Goal: Register for event/course

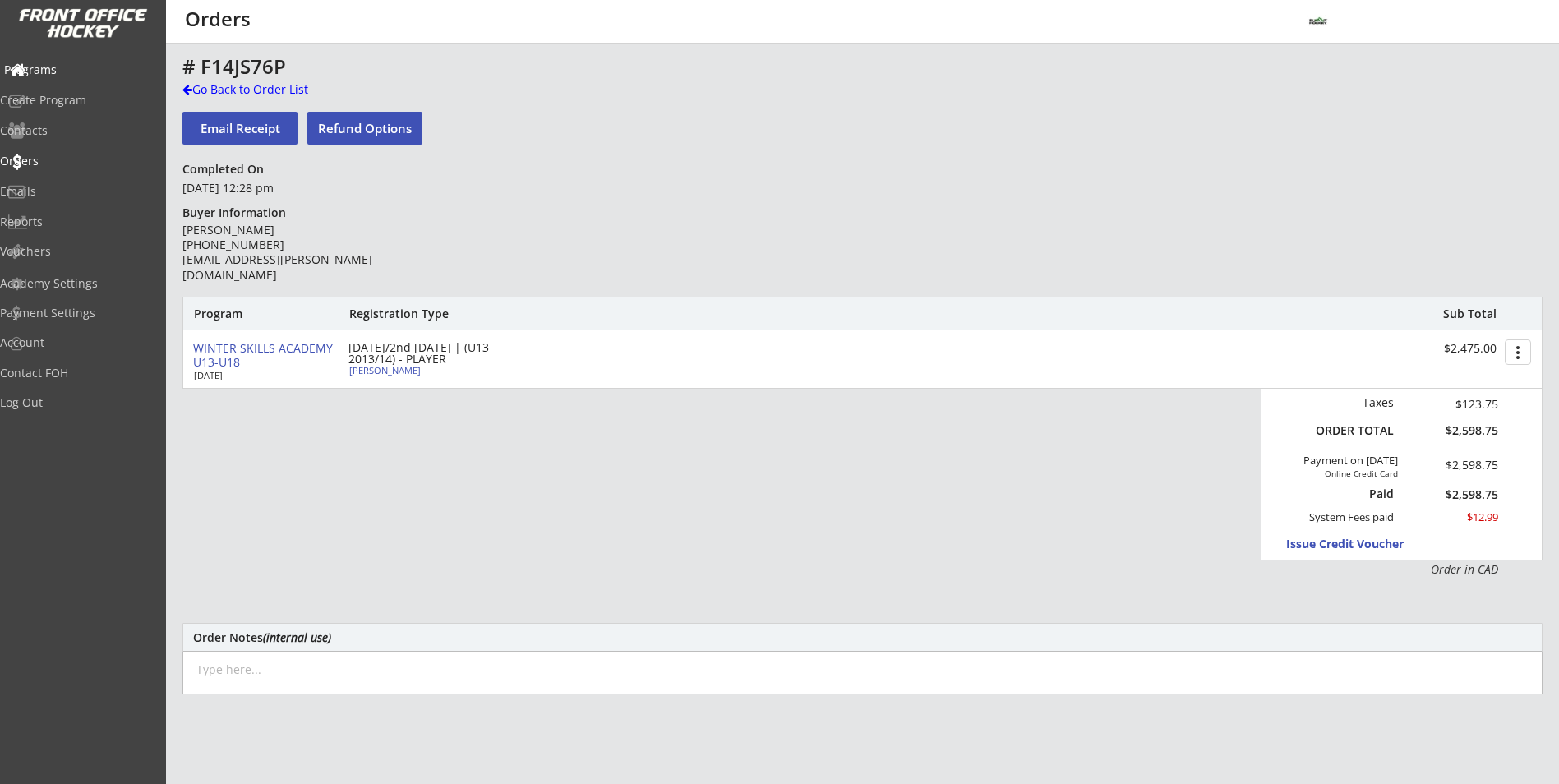
drag, startPoint x: 0, startPoint y: 0, endPoint x: 78, endPoint y: 80, distance: 111.7
click at [78, 80] on div "Programs" at bounding box center [78, 71] width 157 height 29
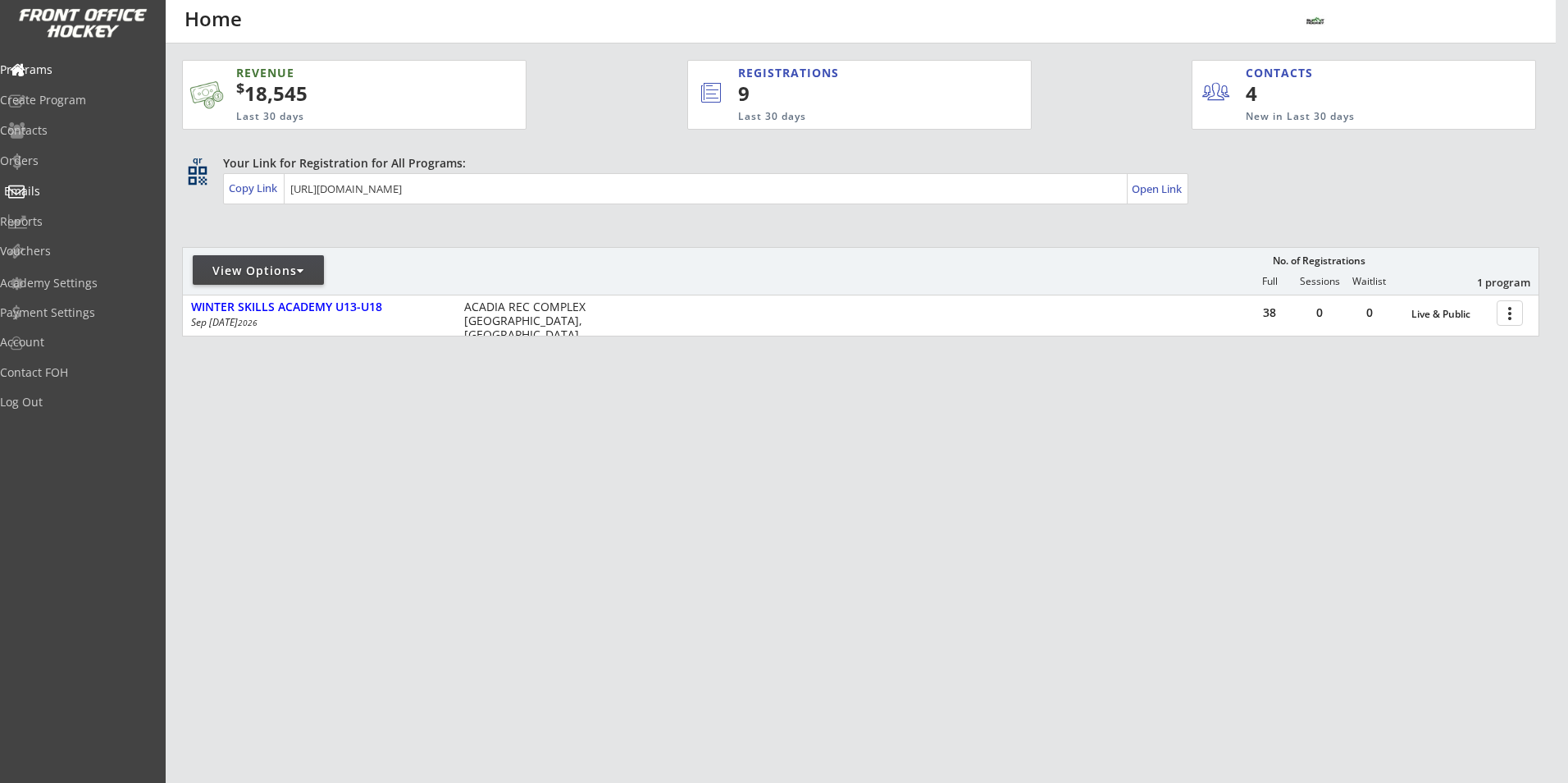
click at [59, 187] on div "Emails" at bounding box center [78, 191] width 148 height 11
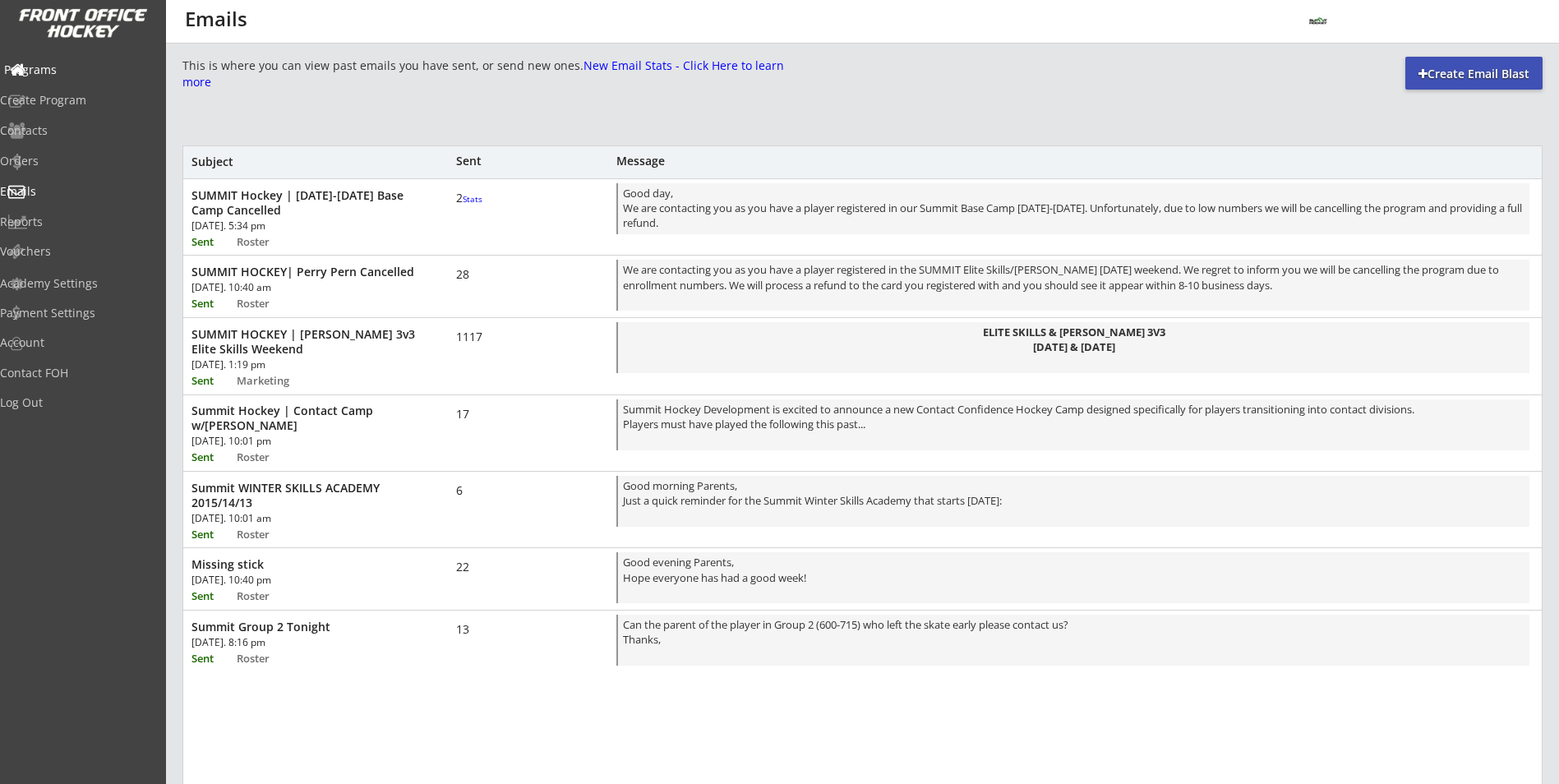
click at [79, 68] on div "Programs" at bounding box center [78, 69] width 148 height 11
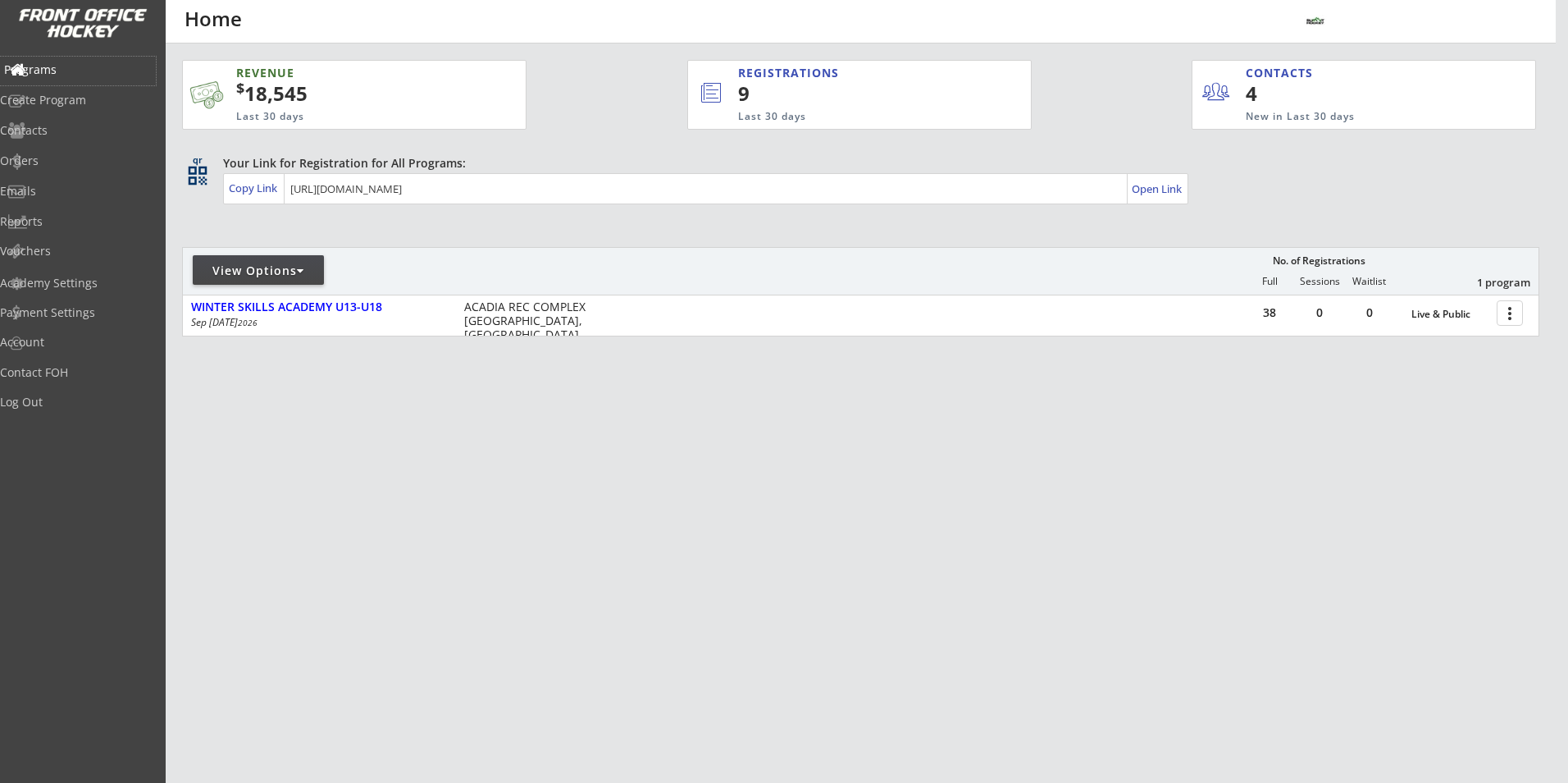
click at [63, 79] on div "Programs" at bounding box center [78, 71] width 156 height 28
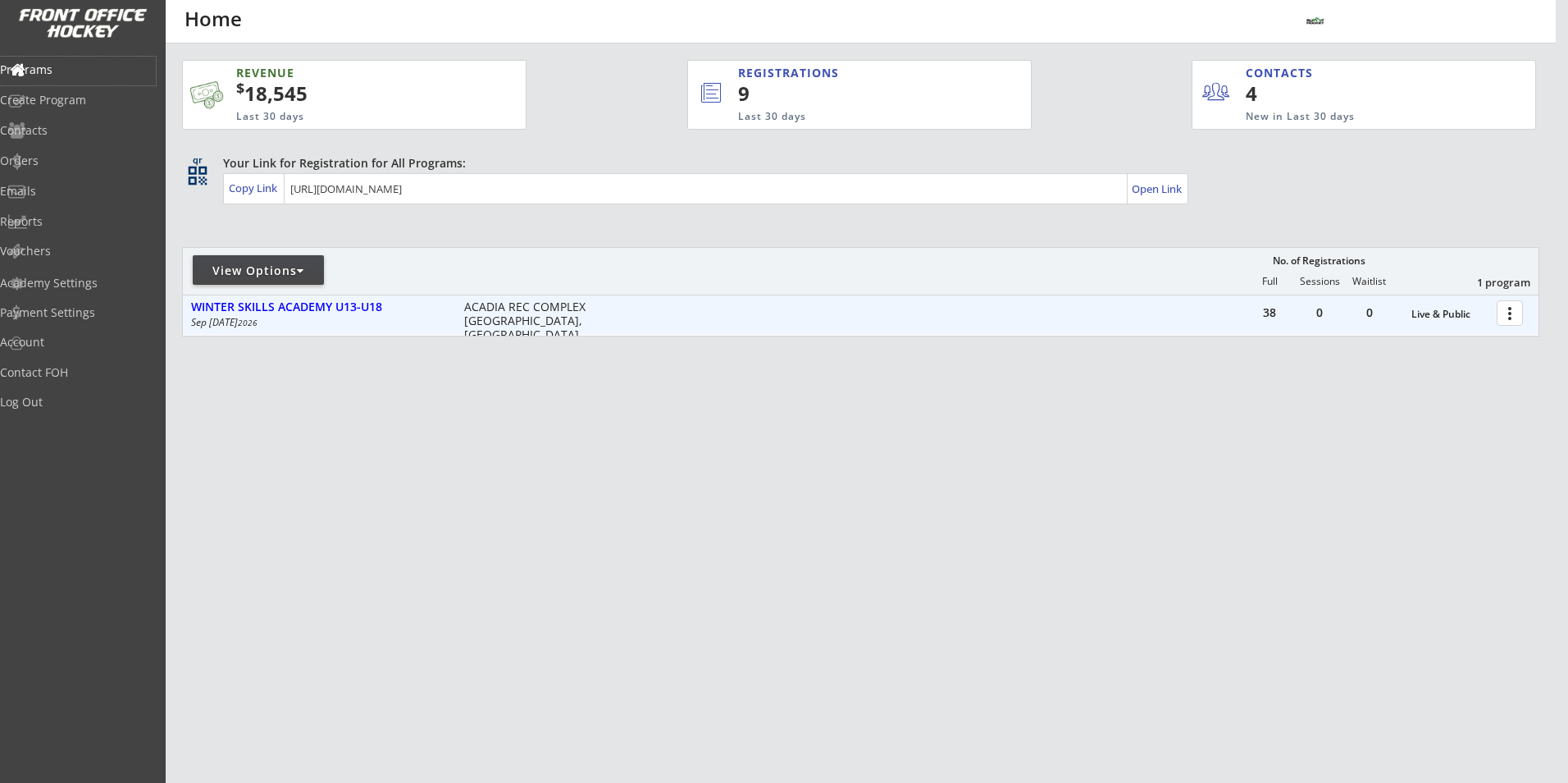
click at [1516, 319] on div at bounding box center [1512, 312] width 28 height 28
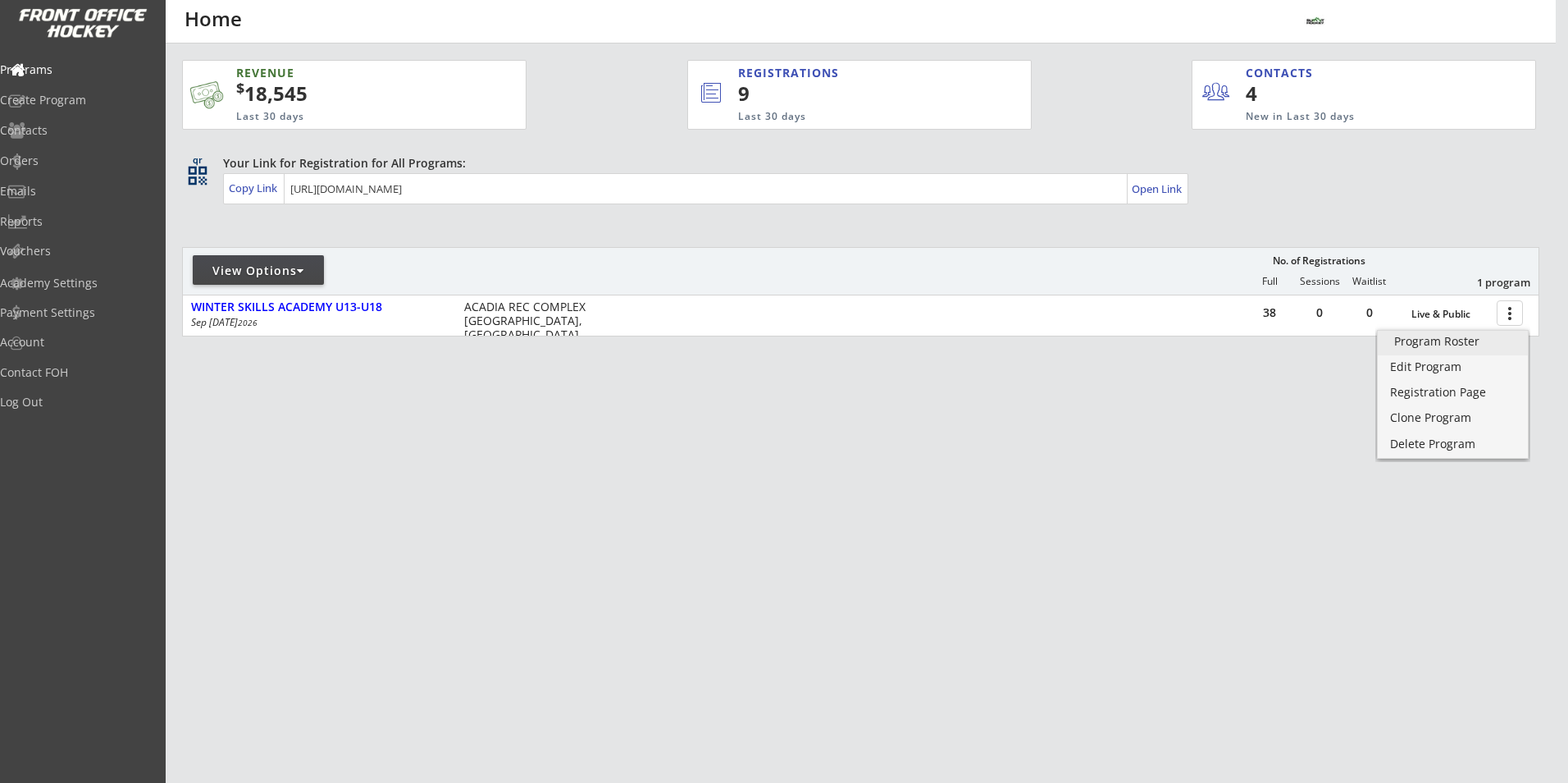
click at [1451, 349] on link "Program Roster" at bounding box center [1453, 343] width 150 height 25
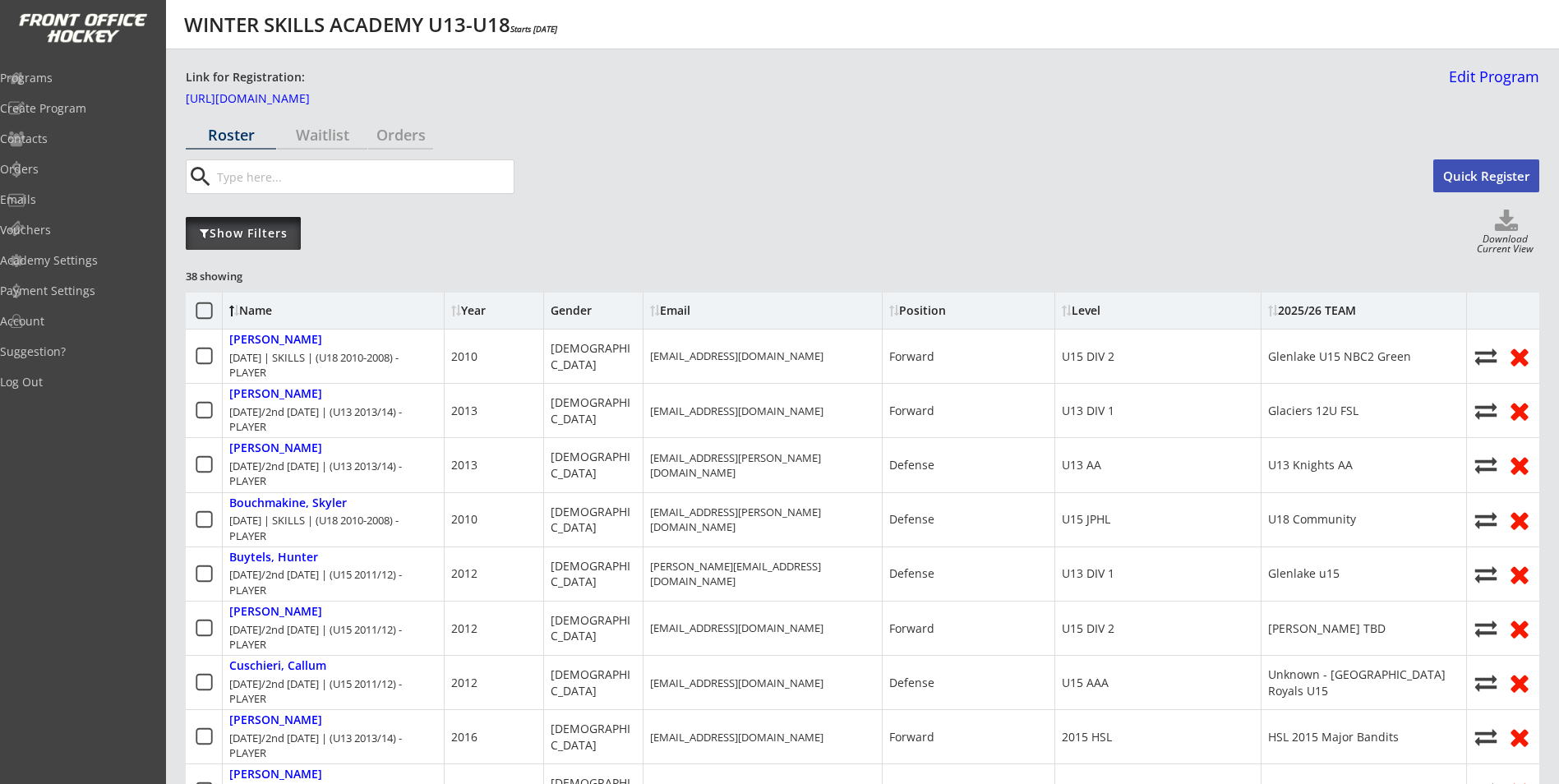
click at [258, 243] on div "Show Filters" at bounding box center [243, 233] width 115 height 33
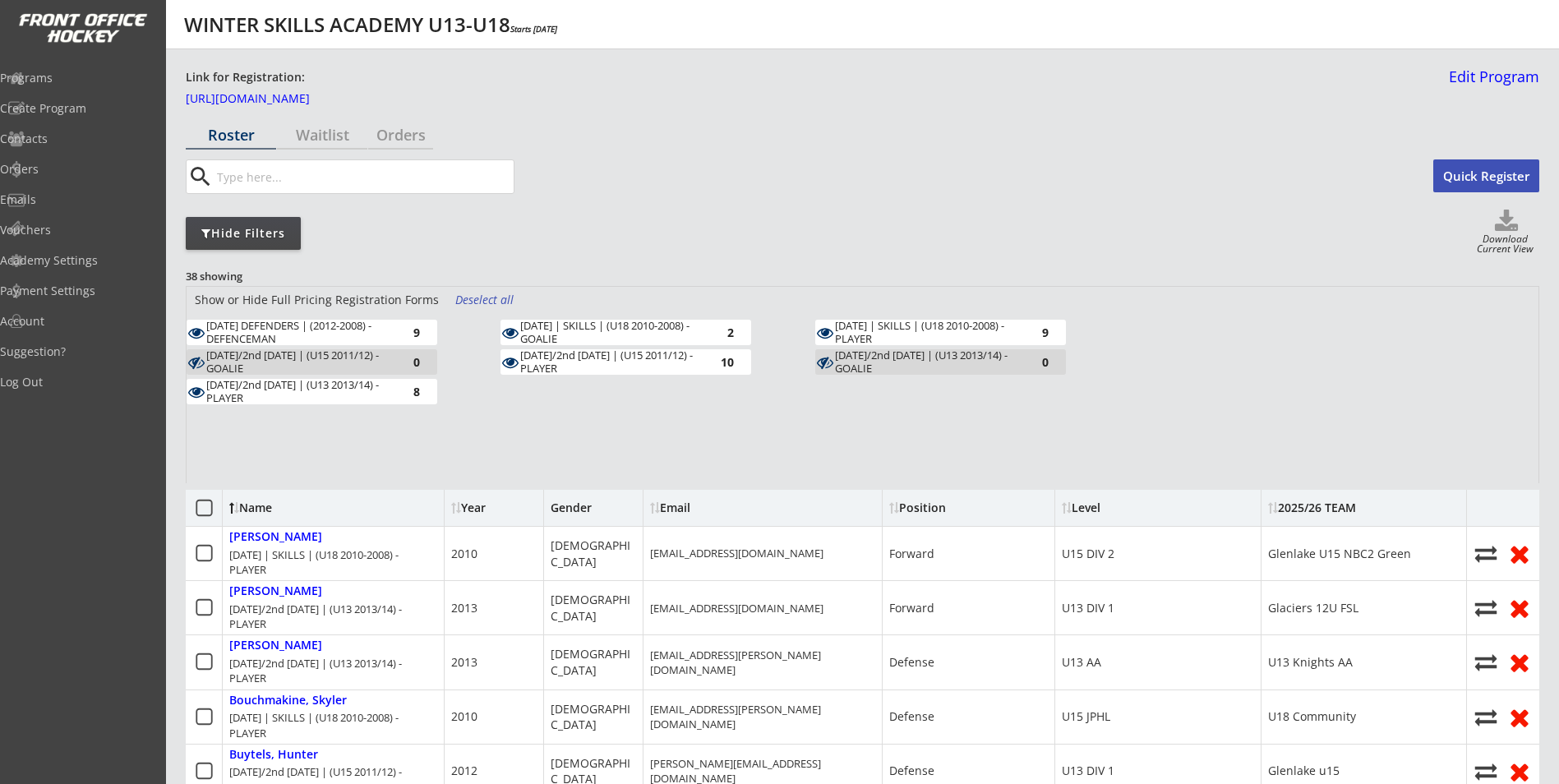
click at [488, 295] on div "Deselect all" at bounding box center [485, 299] width 61 height 16
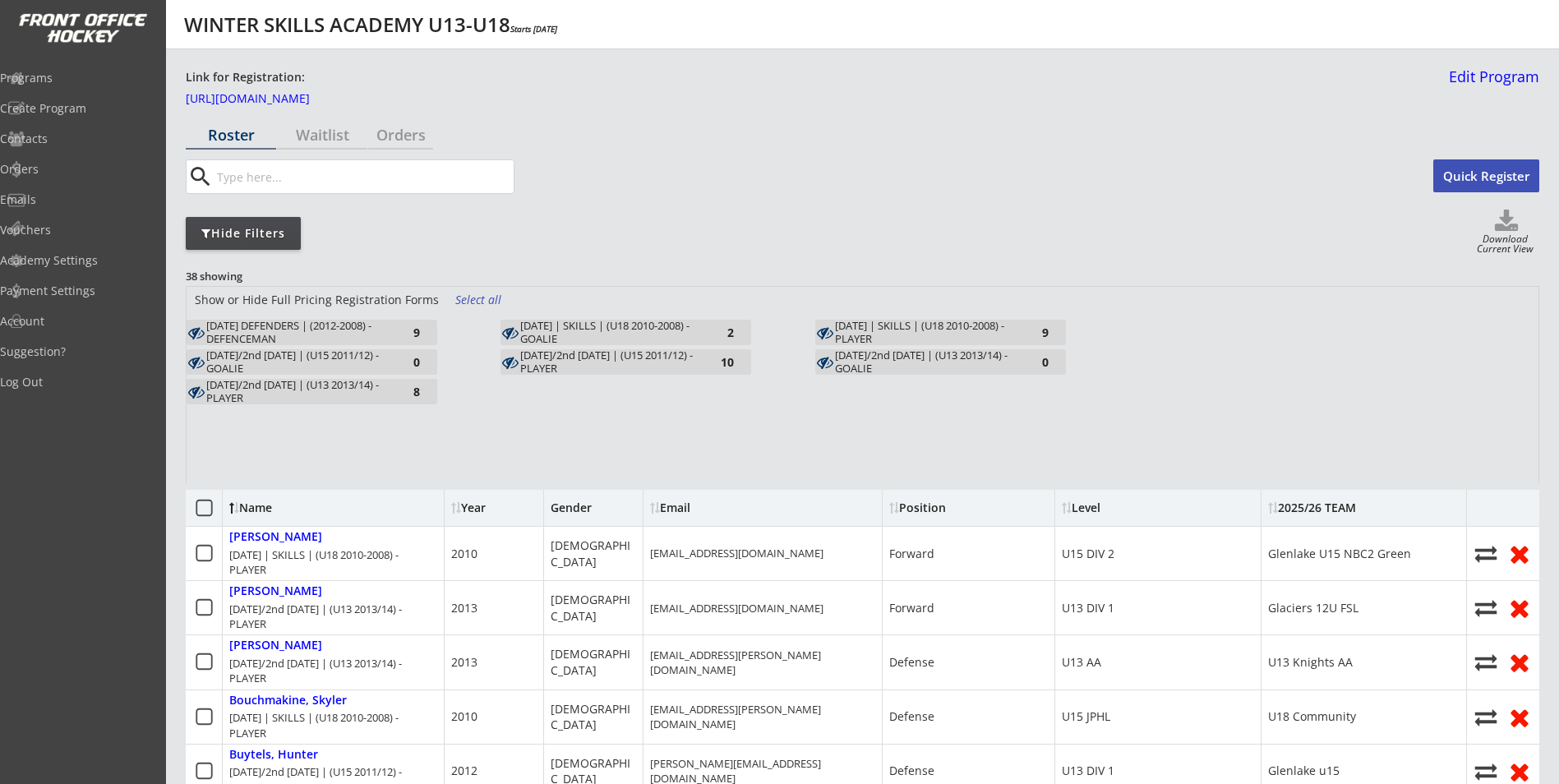
click at [340, 327] on div "[DATE] DEFENDERS | (2012-2008) - DEFENCEMAN" at bounding box center [297, 332] width 181 height 25
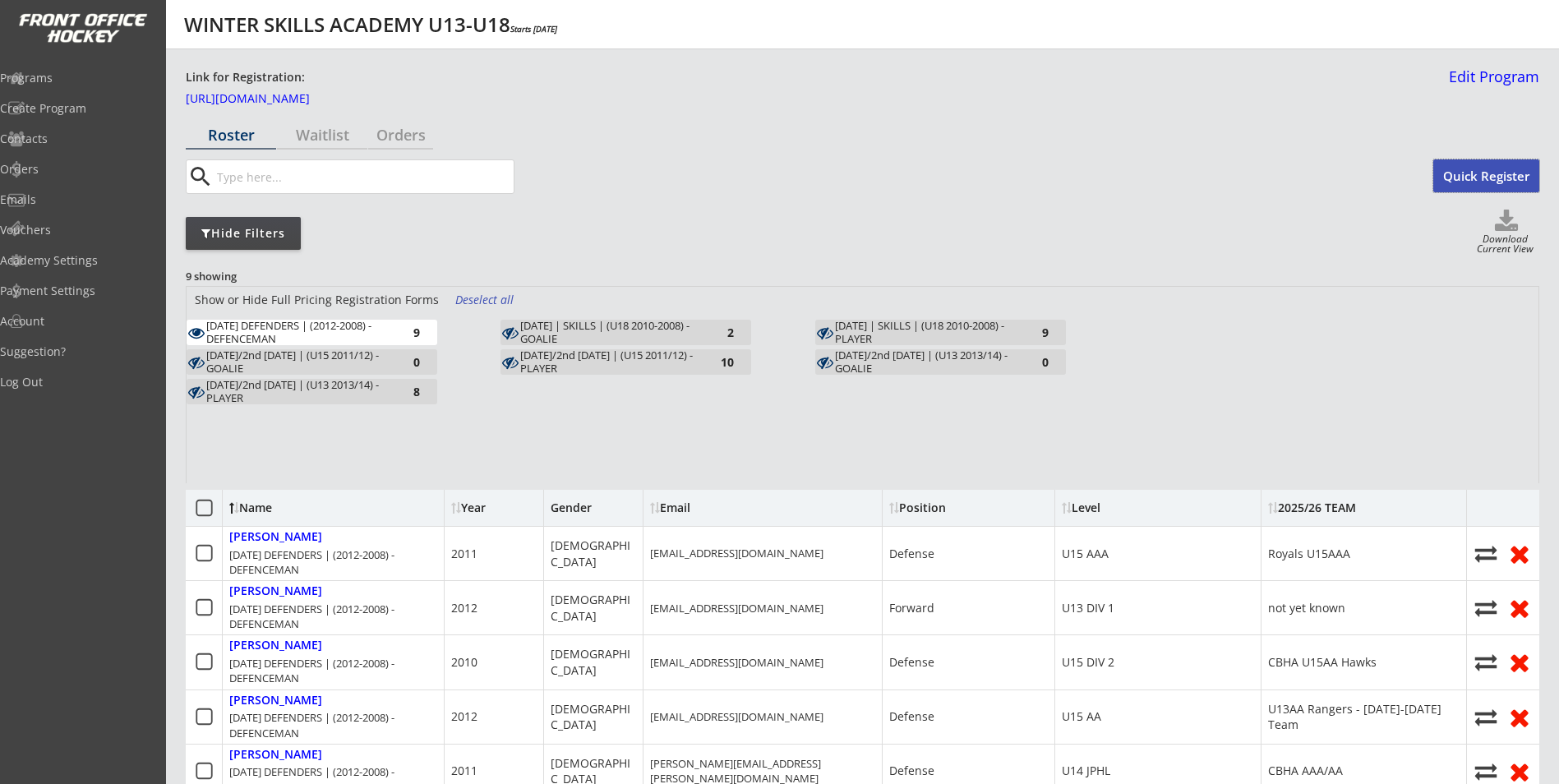
click at [1482, 179] on button "Quick Register" at bounding box center [1486, 175] width 106 height 33
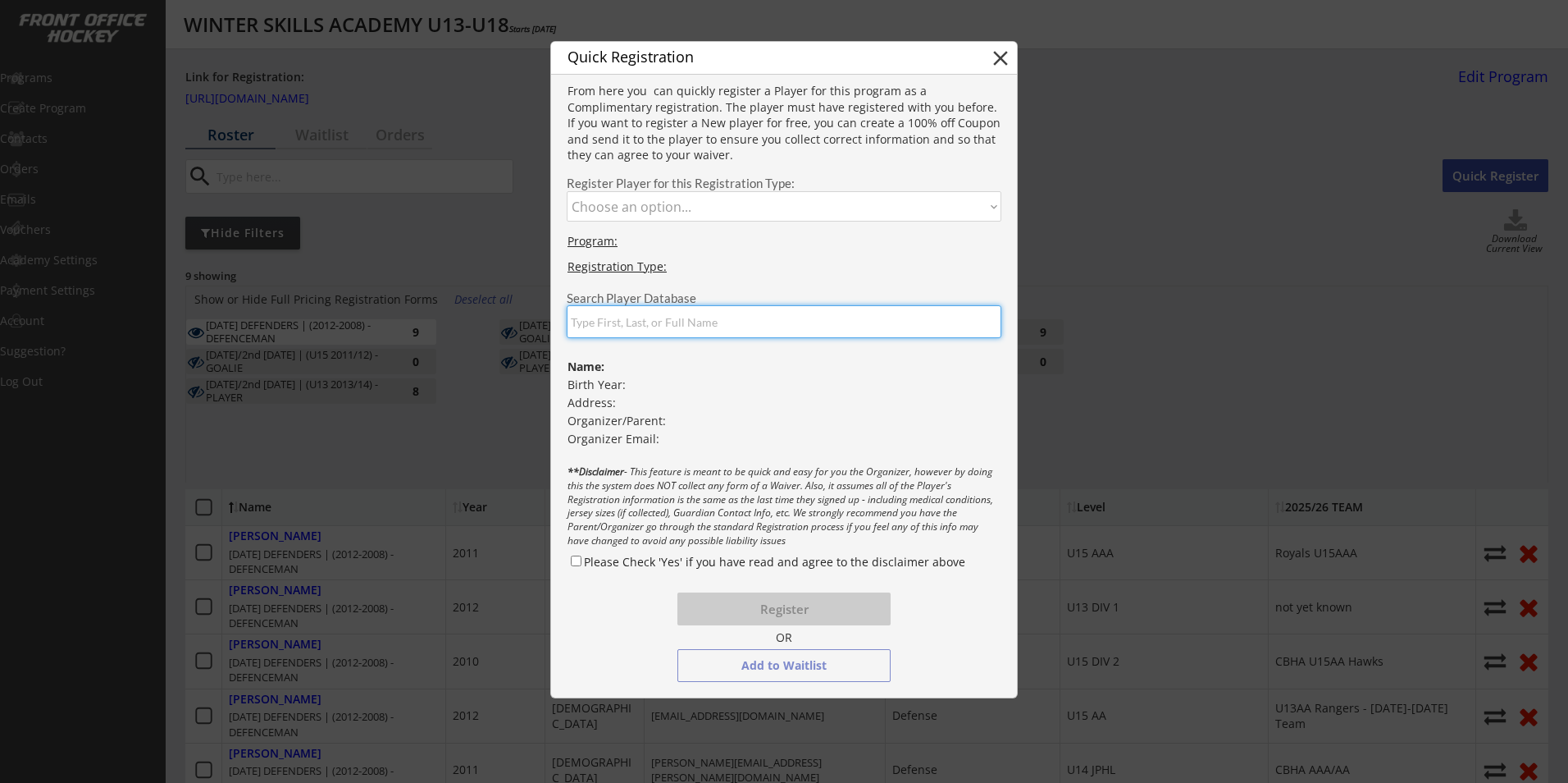
click at [683, 321] on input "input" at bounding box center [784, 322] width 435 height 33
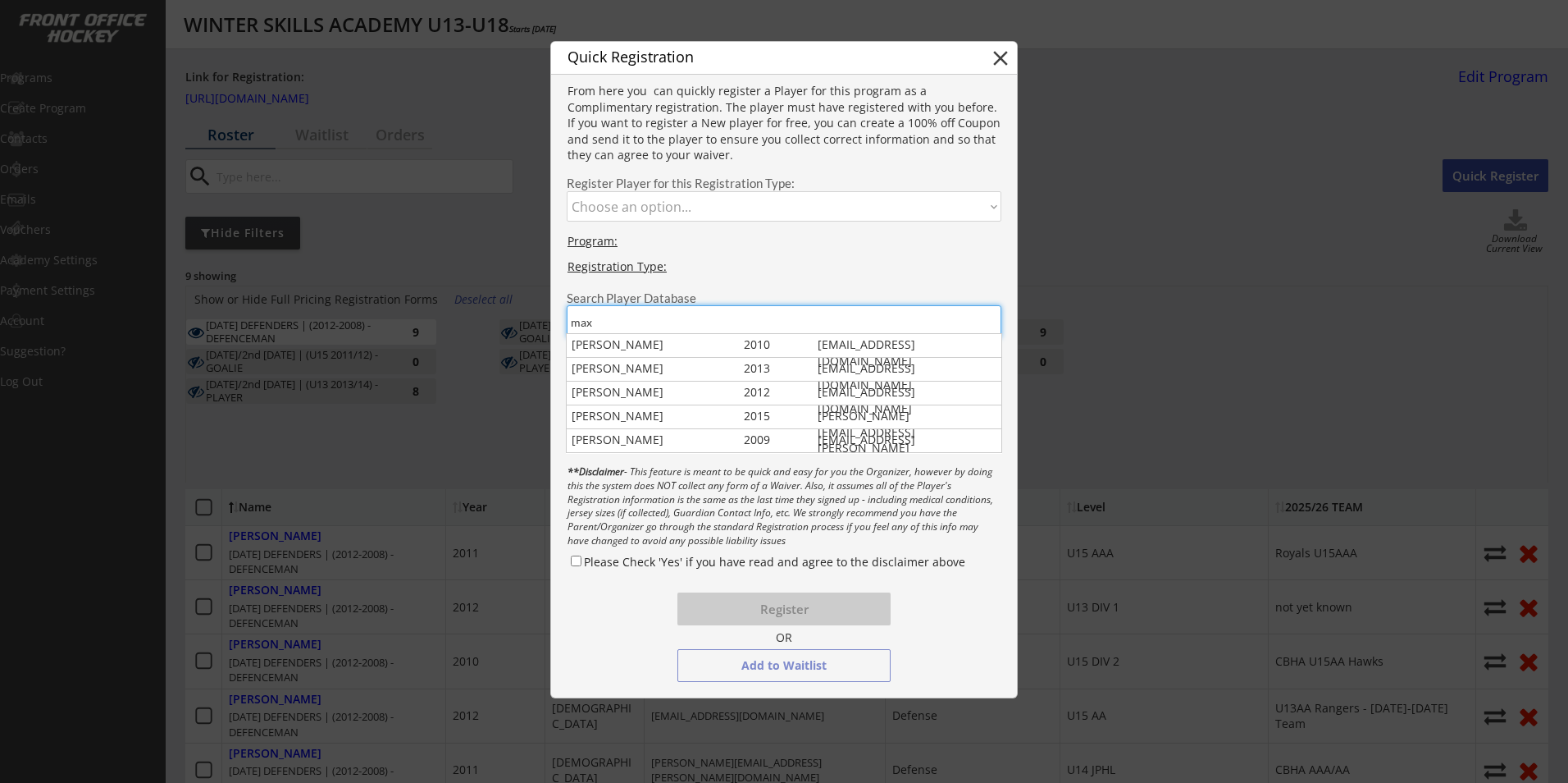
drag, startPoint x: 622, startPoint y: 316, endPoint x: 544, endPoint y: 327, distance: 78.8
click at [544, 327] on body "WINTER SKILLS ACADEMY U13-U18 Starts Sep 29, 2025 Link for Registration: https:…" at bounding box center [784, 391] width 1568 height 783
type input "norrie"
click at [671, 407] on div "Maximus Norrie 2012 jason.norrie@plainsmidstream.com" at bounding box center [784, 392] width 436 height 39
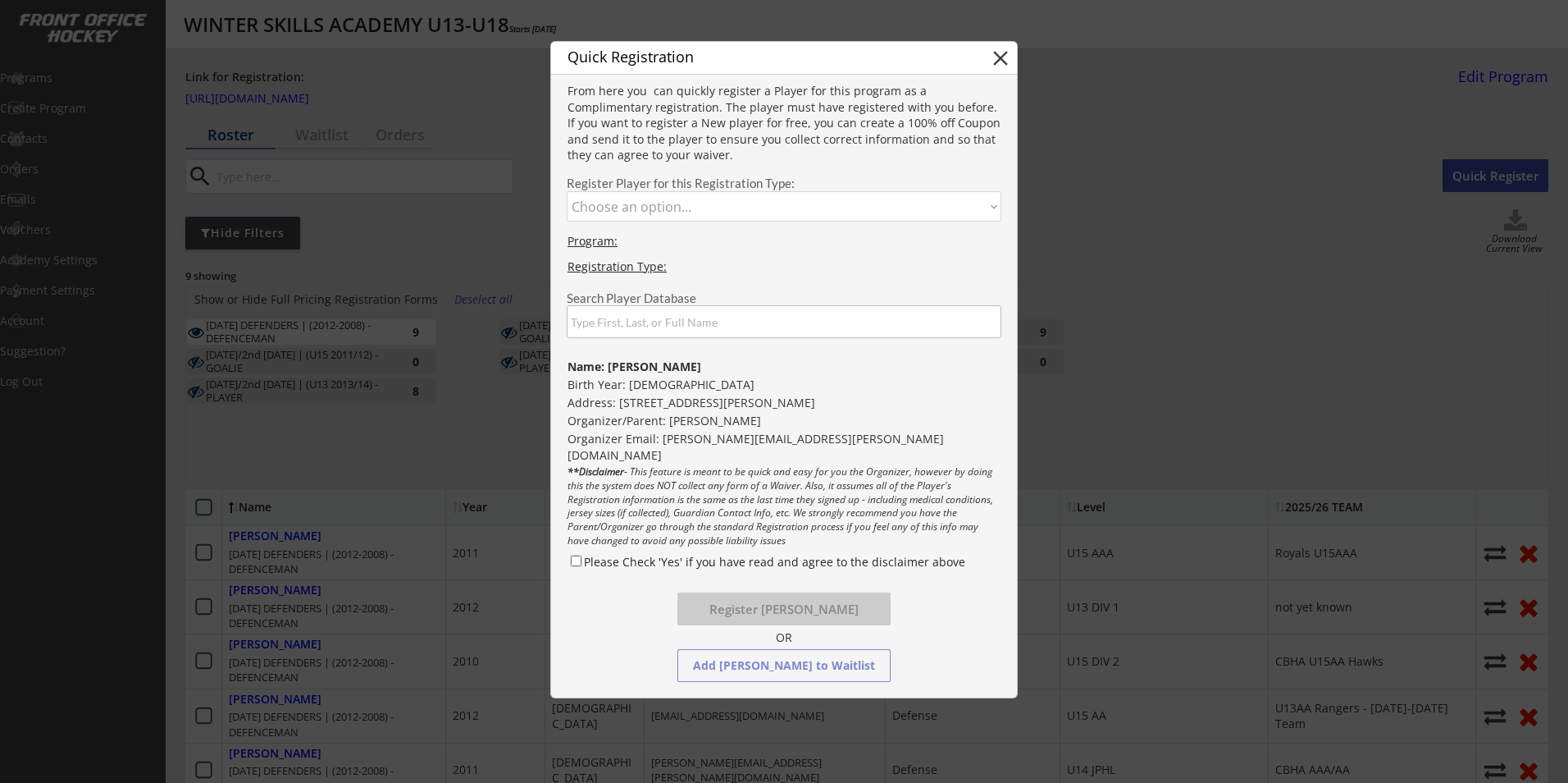
click at [574, 563] on input "Please Check 'Yes' if you have read and agree to the disclaimer above" at bounding box center [576, 560] width 10 height 10
checkbox input "true"
click at [793, 210] on select "Choose an option... MONDAY DEFENDERS | (2012-2008) - DEFENCEMAN TUESDAY/2nd FRI…" at bounding box center [784, 205] width 435 height 30
select select ""1348695171700984260__LOOKUP__1747255349987x888246061480280000""
click at [567, 191] on select "Choose an option... MONDAY DEFENDERS | (2012-2008) - DEFENCEMAN TUESDAY/2nd FRI…" at bounding box center [784, 205] width 435 height 30
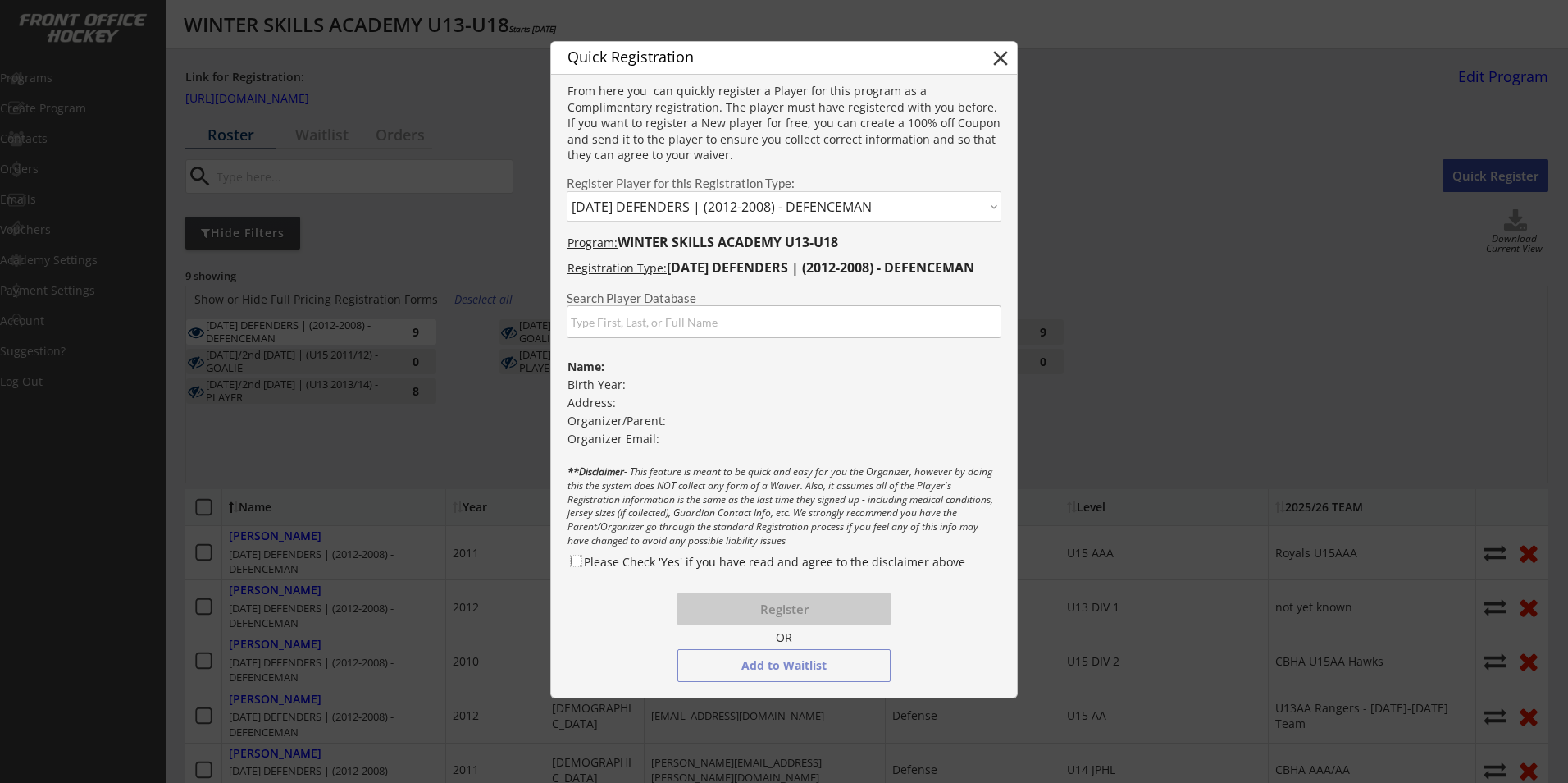
click at [572, 556] on input "Please Check 'Yes' if you have read and agree to the disclaimer above" at bounding box center [576, 560] width 10 height 10
checkbox input "true"
click at [771, 662] on button "Add to Waitlist" at bounding box center [784, 666] width 213 height 33
click at [797, 666] on button "Add to Waitlist" at bounding box center [784, 666] width 213 height 33
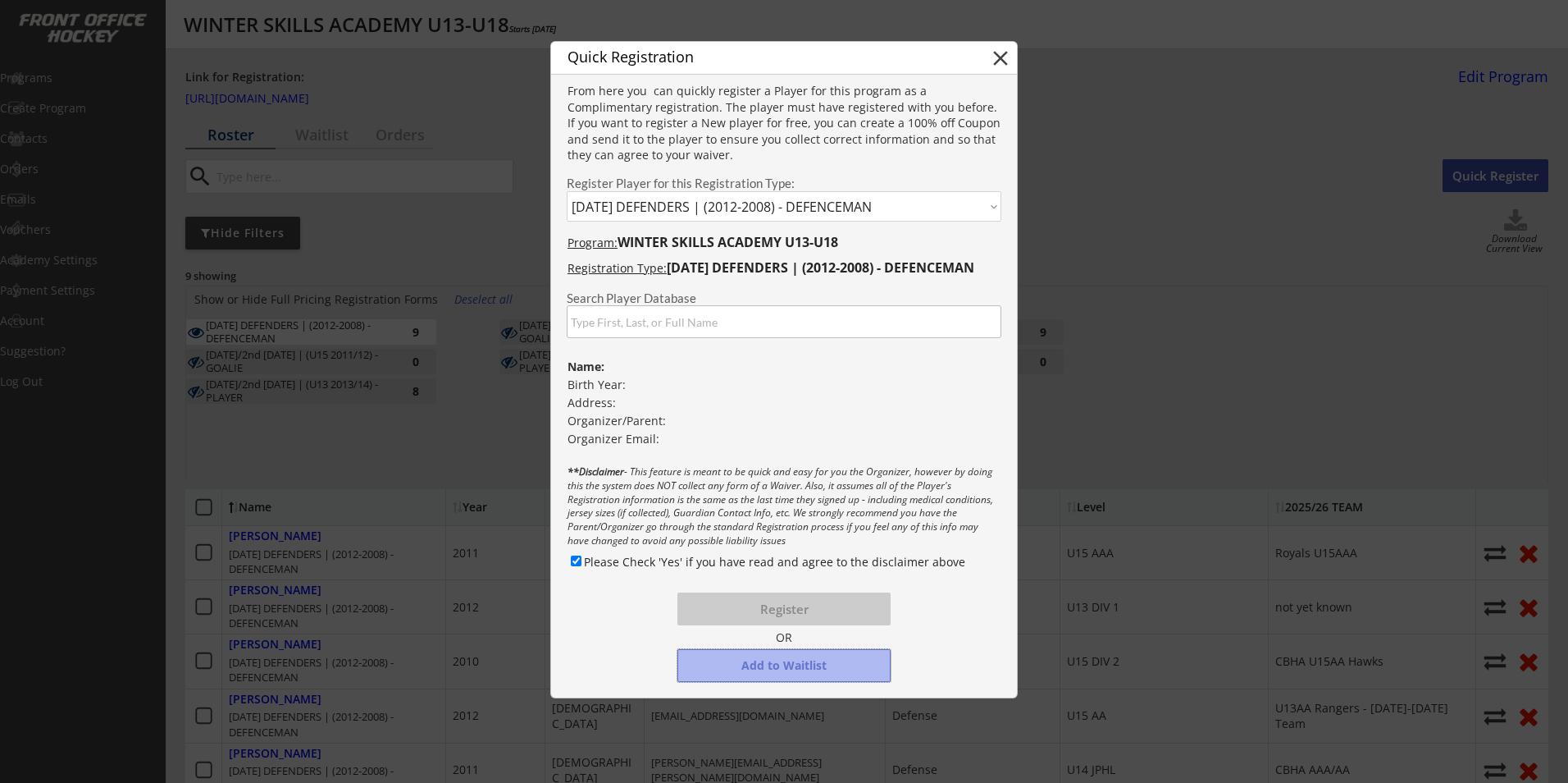
click at [797, 666] on button "Add to Waitlist" at bounding box center [784, 666] width 213 height 33
click at [735, 308] on input "input" at bounding box center [784, 322] width 435 height 33
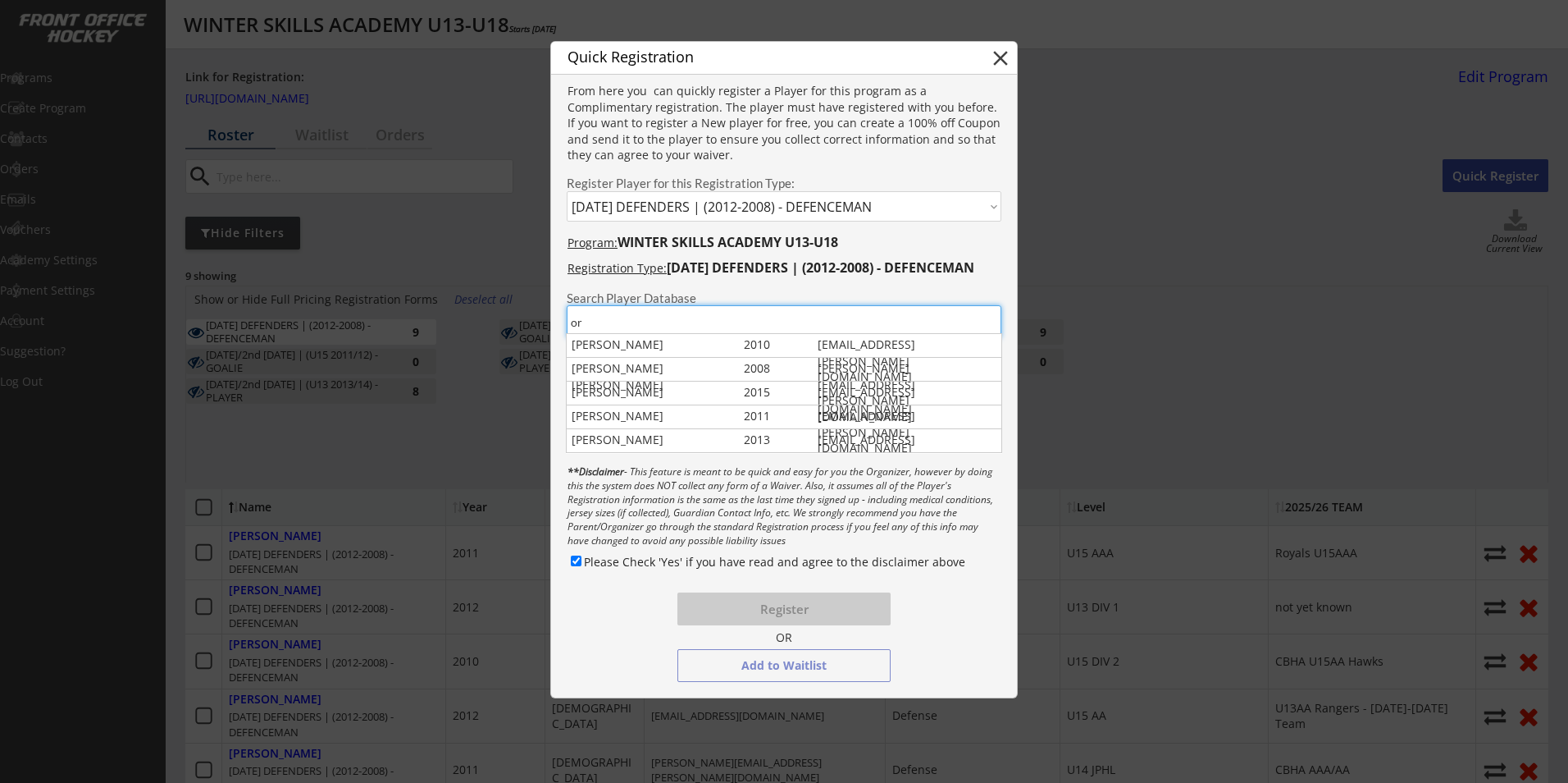
type input "o"
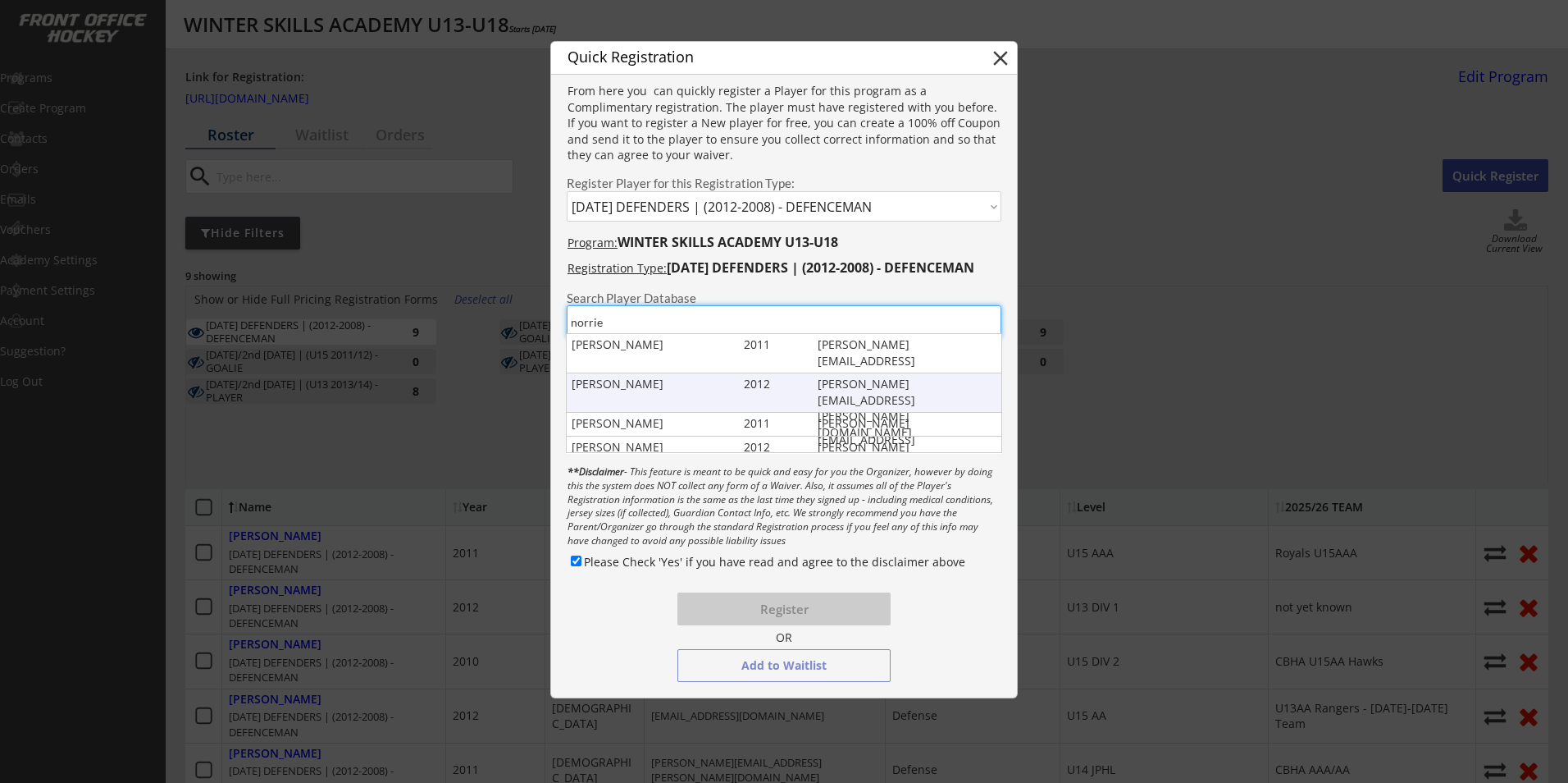
type input "norrie"
click at [627, 391] on div "Maximus Norrie" at bounding box center [653, 383] width 165 height 16
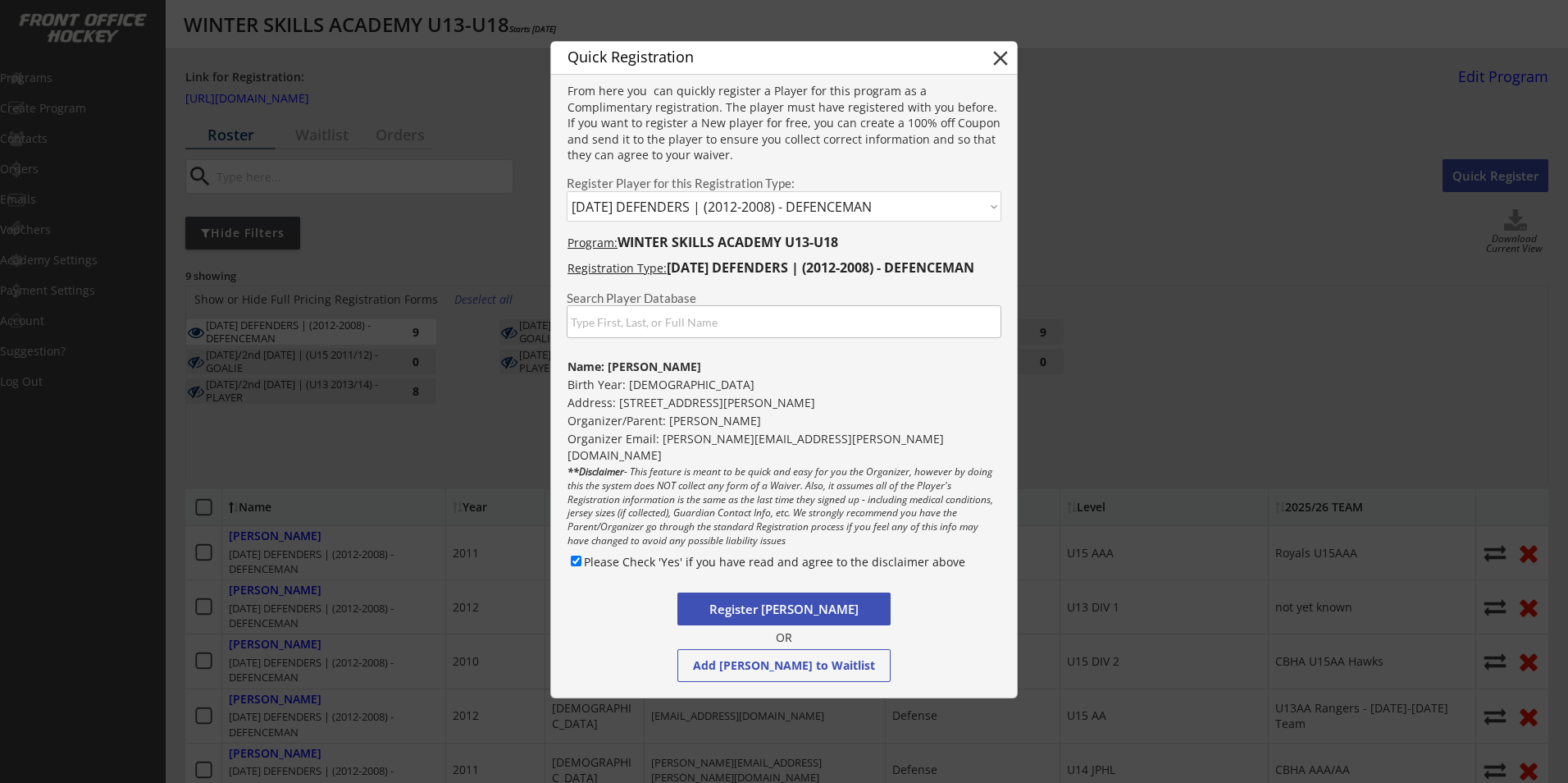
click at [734, 611] on button "Register Maximus Norrie" at bounding box center [784, 609] width 213 height 33
select select ""PLACEHOLDER_1427118222253""
checkbox input "false"
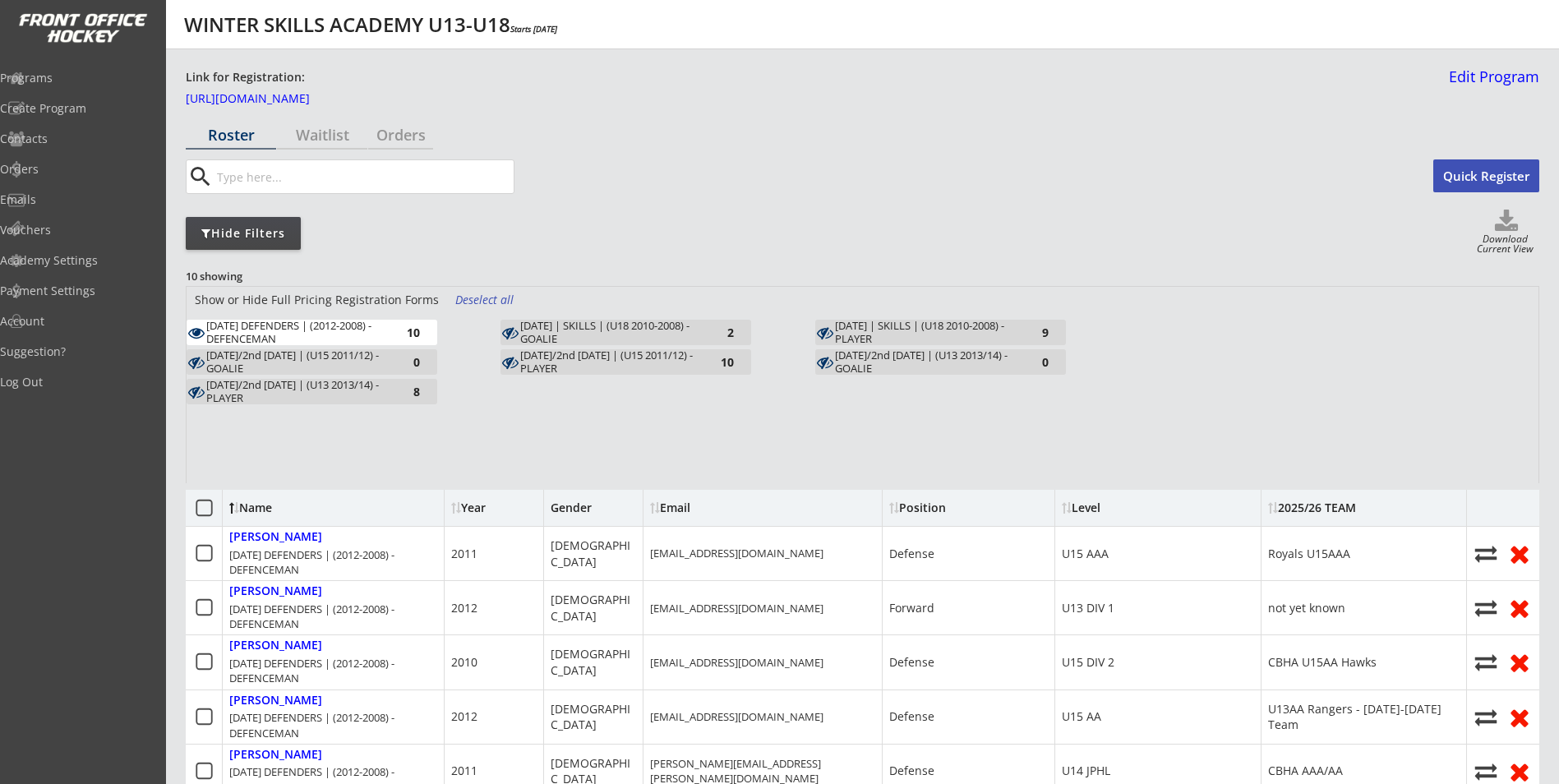
click at [1471, 163] on button "Quick Register" at bounding box center [1486, 175] width 106 height 33
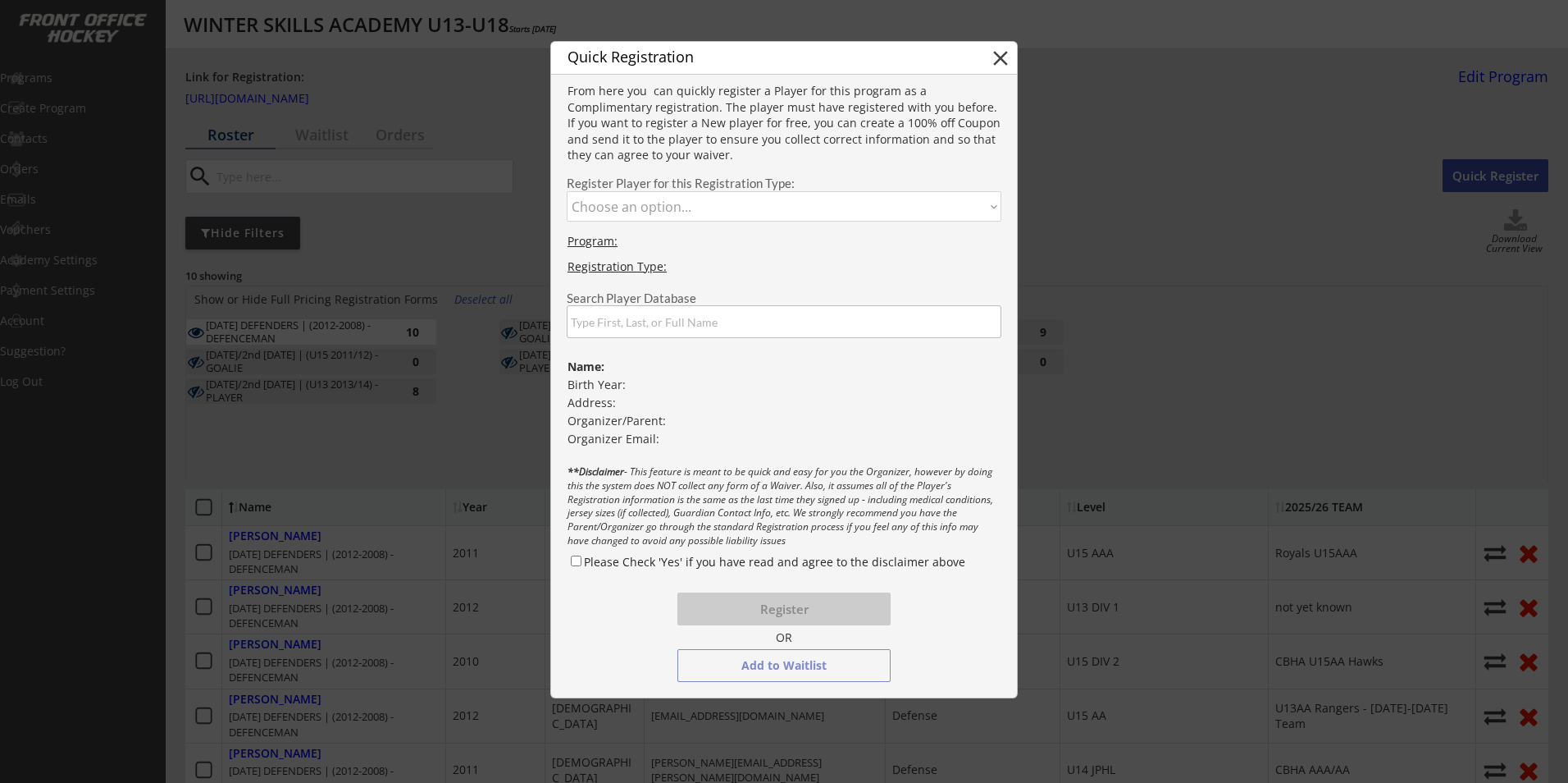
click at [639, 334] on input "input" at bounding box center [784, 322] width 435 height 33
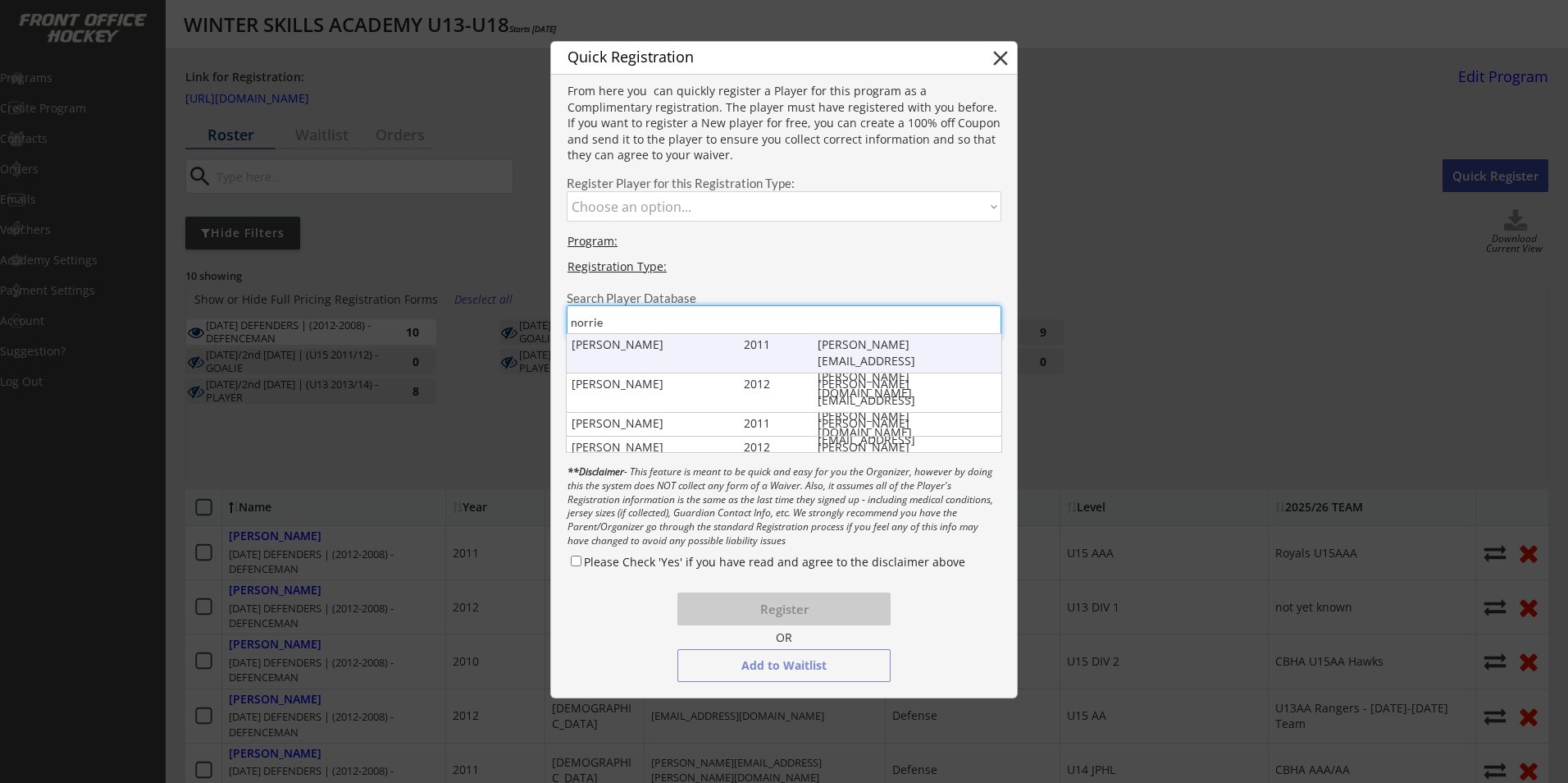
type input "norrie"
click at [604, 364] on div "Rowen Norrie 2011 jason.norrie@plainsmidstream.com" at bounding box center [784, 353] width 436 height 39
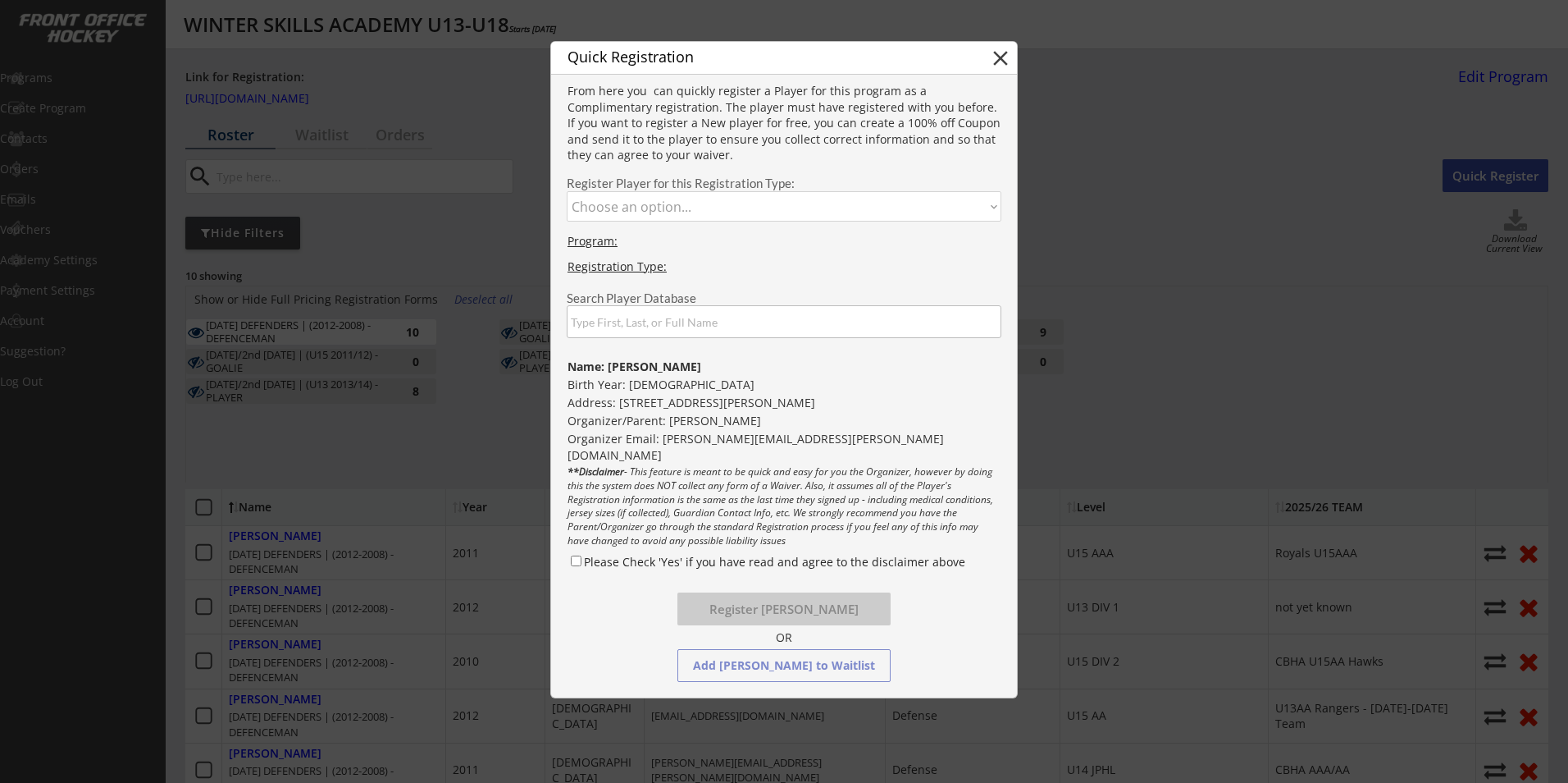
click at [655, 214] on select "Choose an option... [DATE] DEFENDERS | (2012-2008) - DEFENCEMAN [DATE]/2nd [DAT…" at bounding box center [784, 205] width 435 height 30
select select ""1348695171700984260__LOOKUP__1747255349987x888246061480280000""
click at [567, 191] on select "Choose an option... [DATE] DEFENDERS | (2012-2008) - DEFENCEMAN [DATE]/2nd [DAT…" at bounding box center [784, 205] width 435 height 30
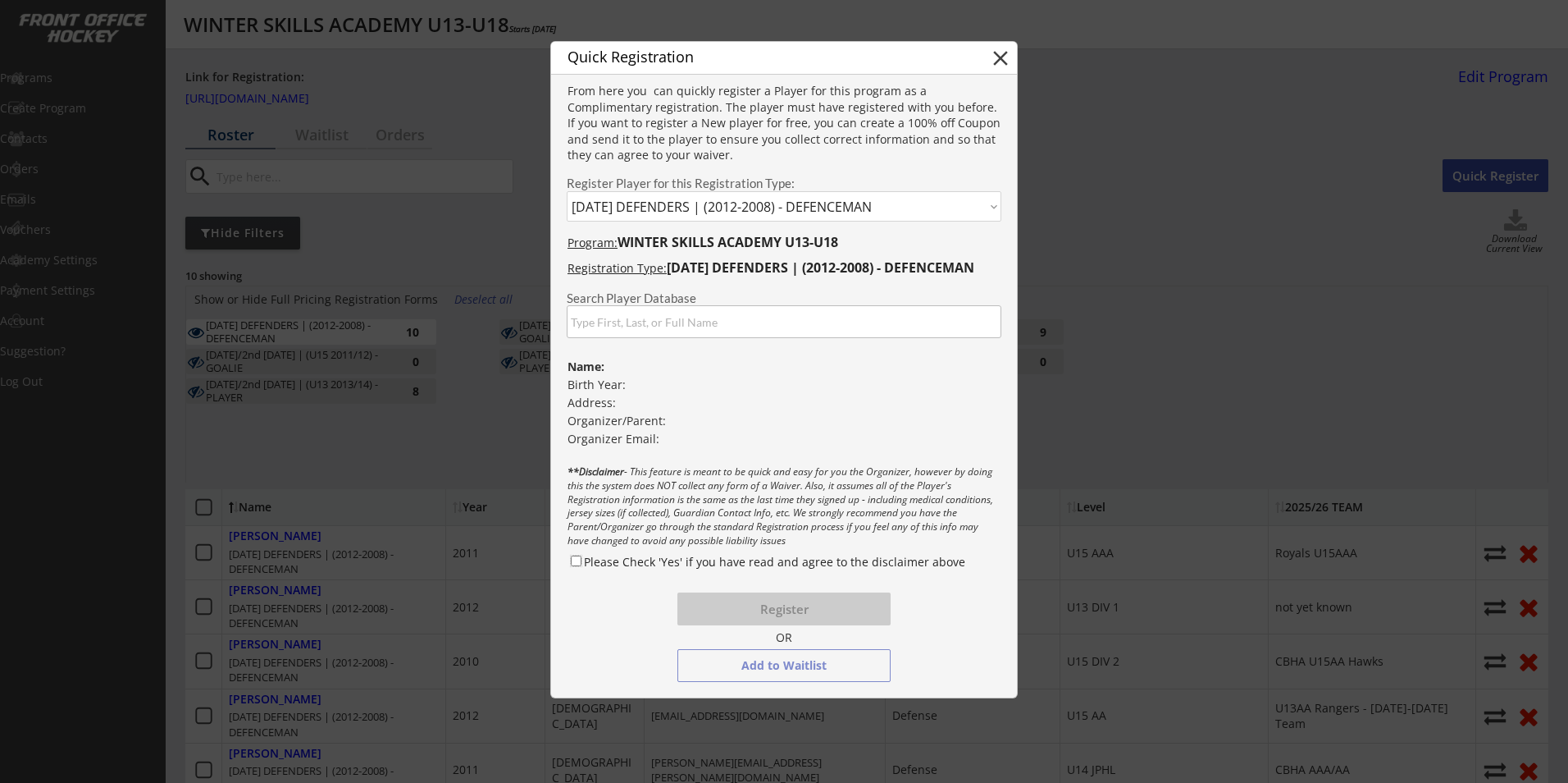
click at [579, 559] on input "Please Check 'Yes' if you have read and agree to the disclaimer above" at bounding box center [576, 560] width 10 height 10
checkbox input "true"
click at [756, 325] on input "input" at bounding box center [784, 322] width 435 height 33
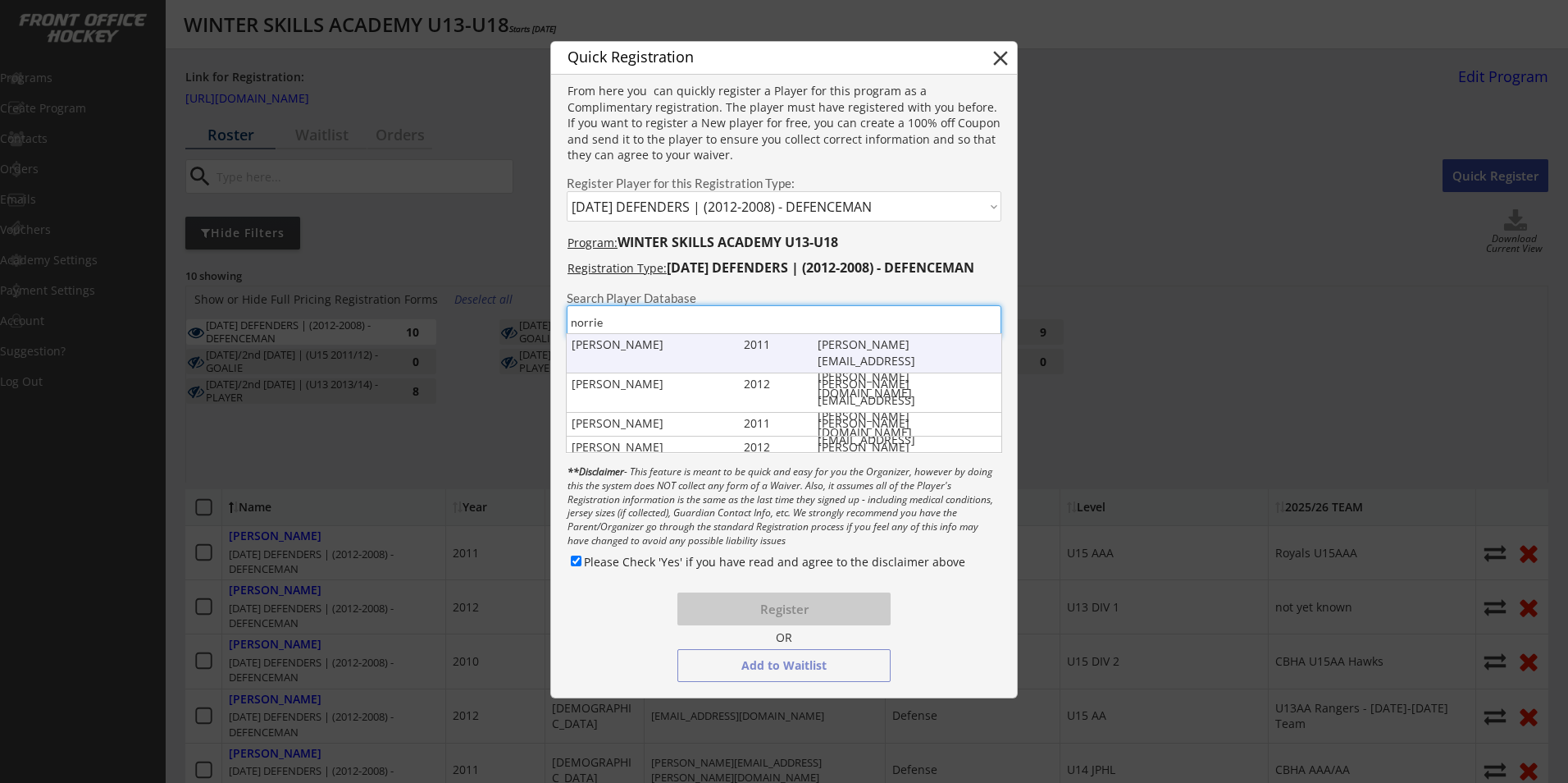
type input "norrie"
click at [716, 355] on div "Rowen Norrie 2011 jason.norrie@plainsmidstream.com" at bounding box center [784, 353] width 436 height 39
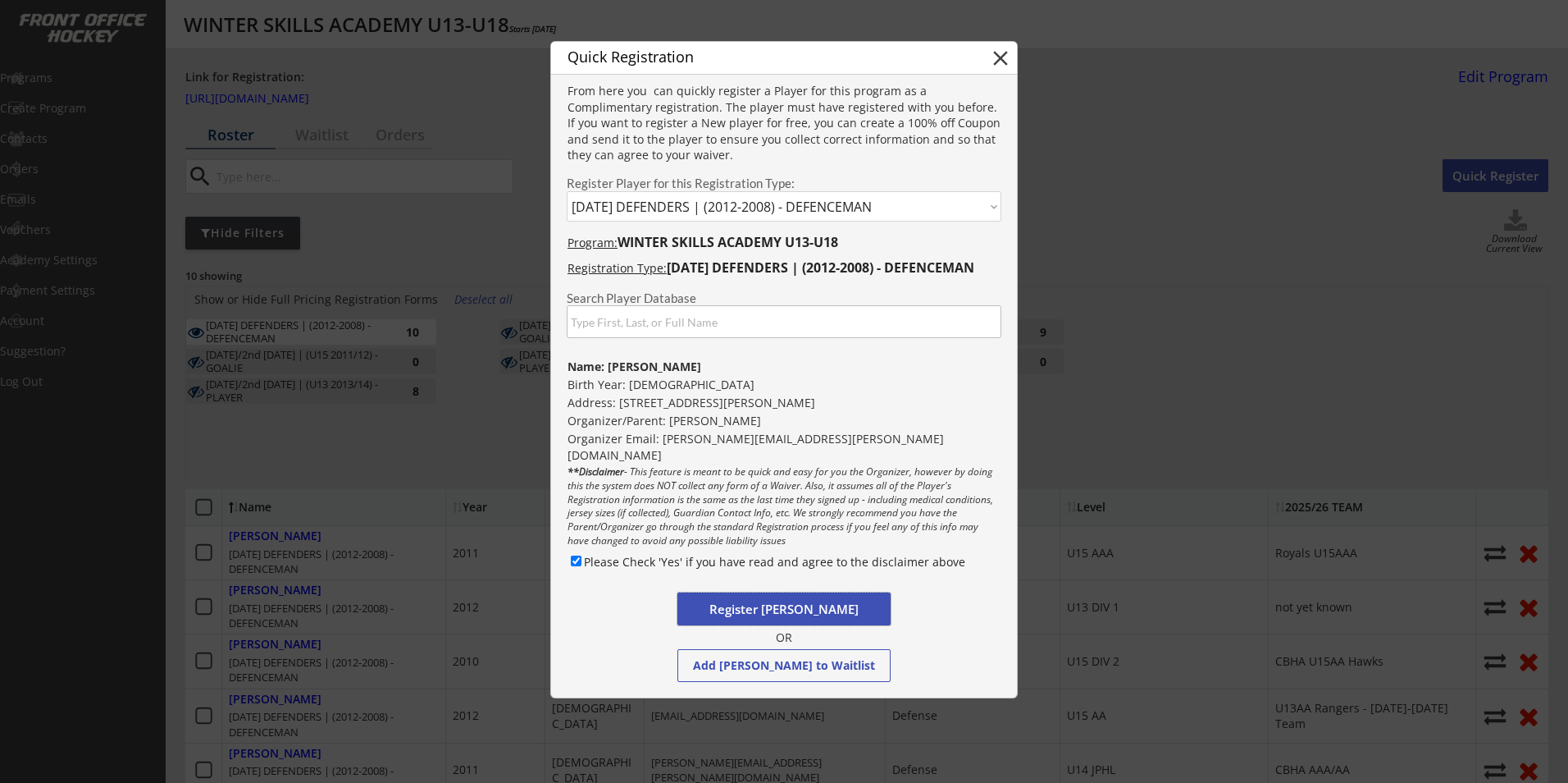
click at [751, 616] on button "Register Rowen Norrie" at bounding box center [784, 609] width 213 height 33
select select ""PLACEHOLDER_1427118222253""
checkbox input "false"
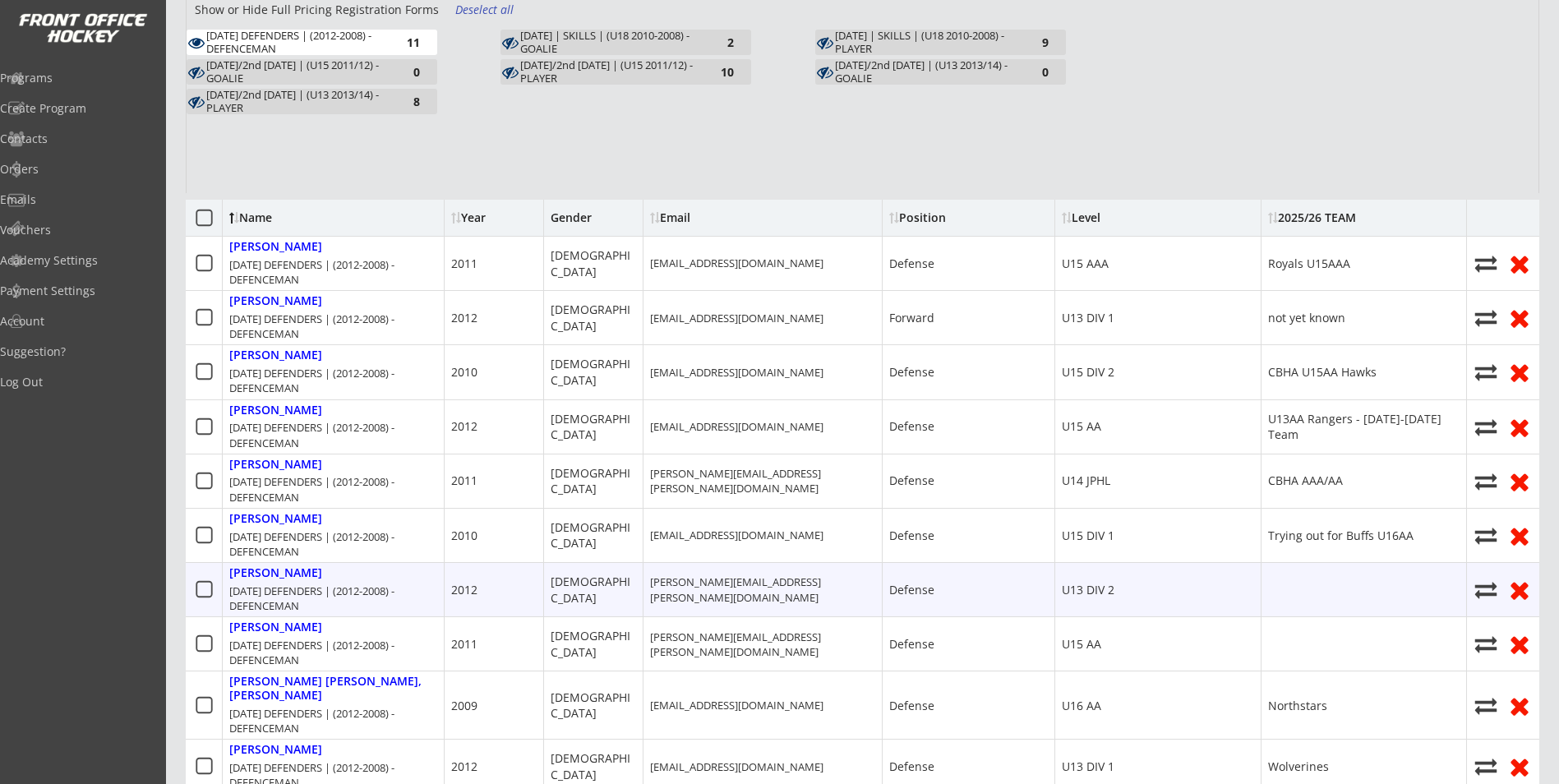
scroll to position [411, 0]
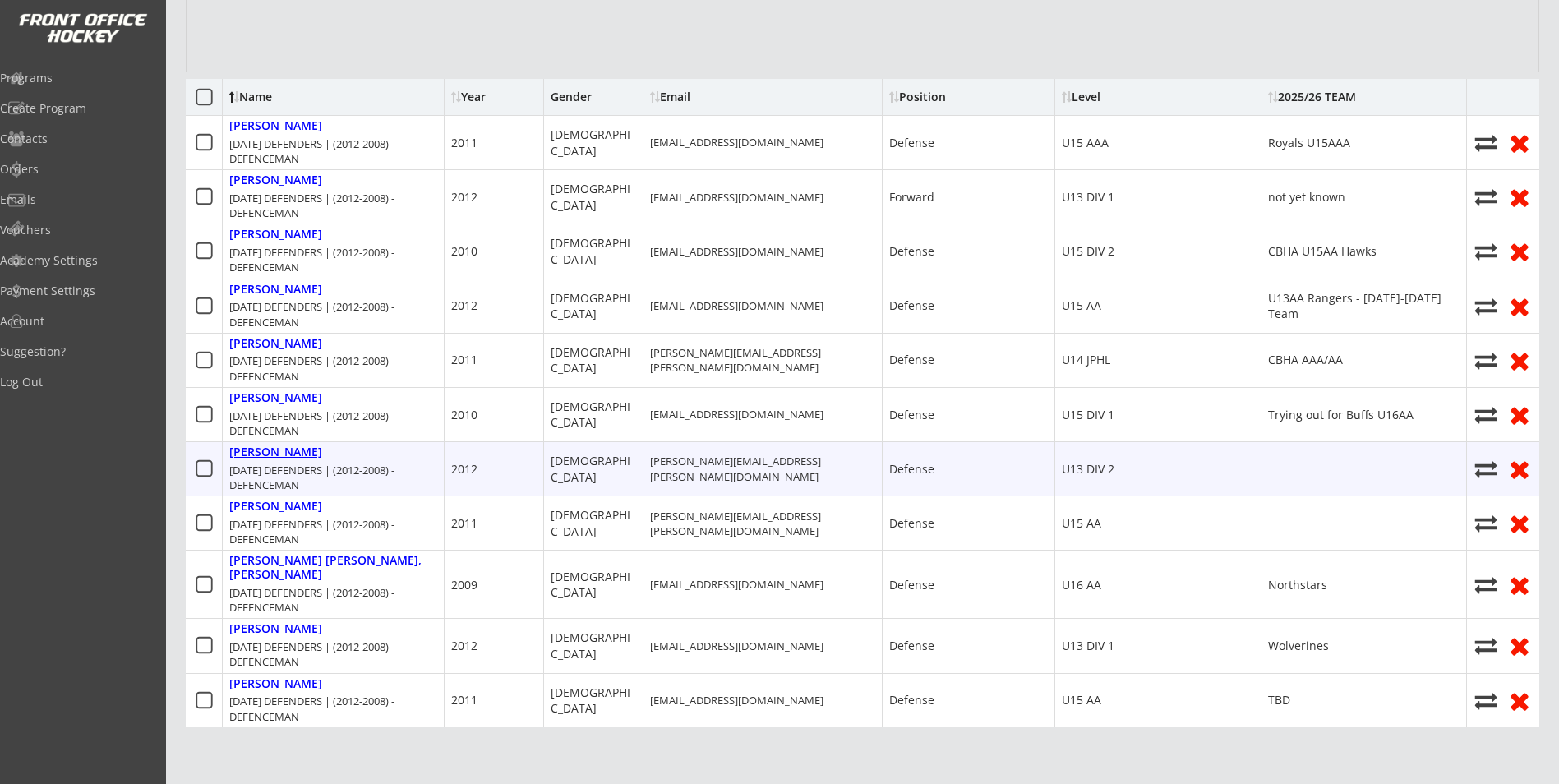
click at [262, 455] on div "[PERSON_NAME]" at bounding box center [275, 452] width 93 height 14
select select ""Defense""
select select ""U13 DIV 2""
select select ""YXL""
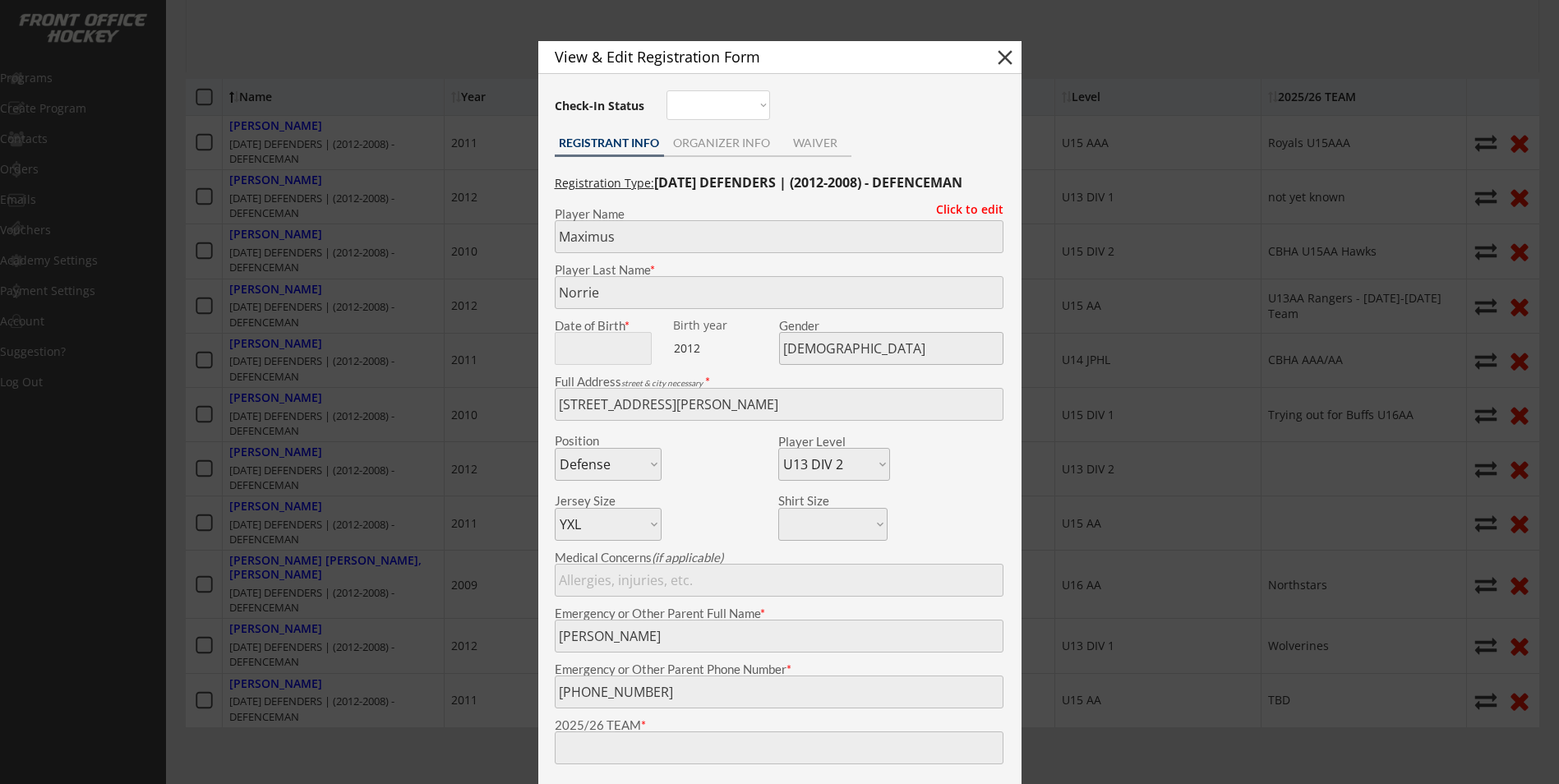
click at [265, 450] on div at bounding box center [779, 392] width 1559 height 784
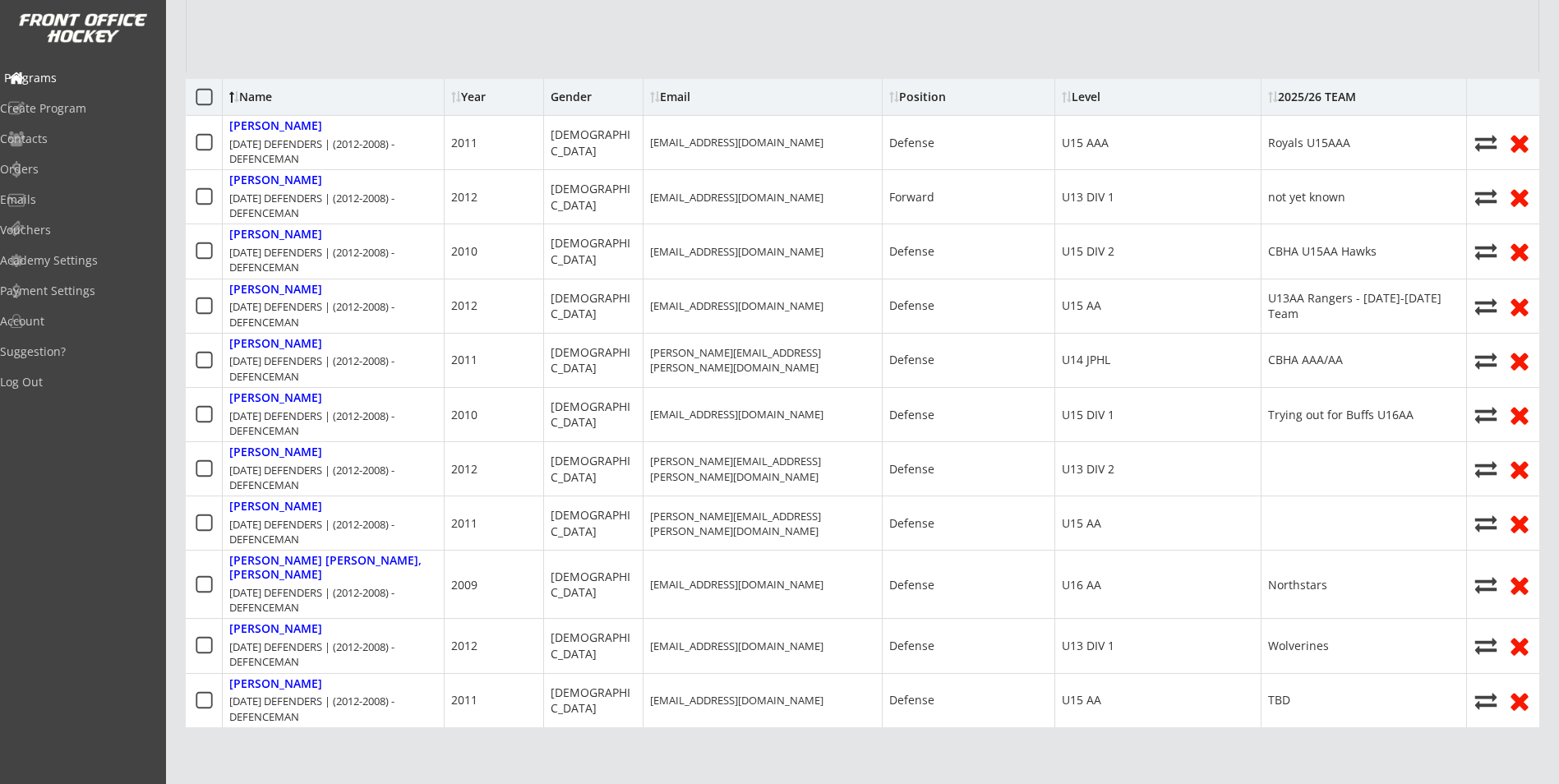
click at [80, 81] on div "Programs" at bounding box center [78, 78] width 148 height 11
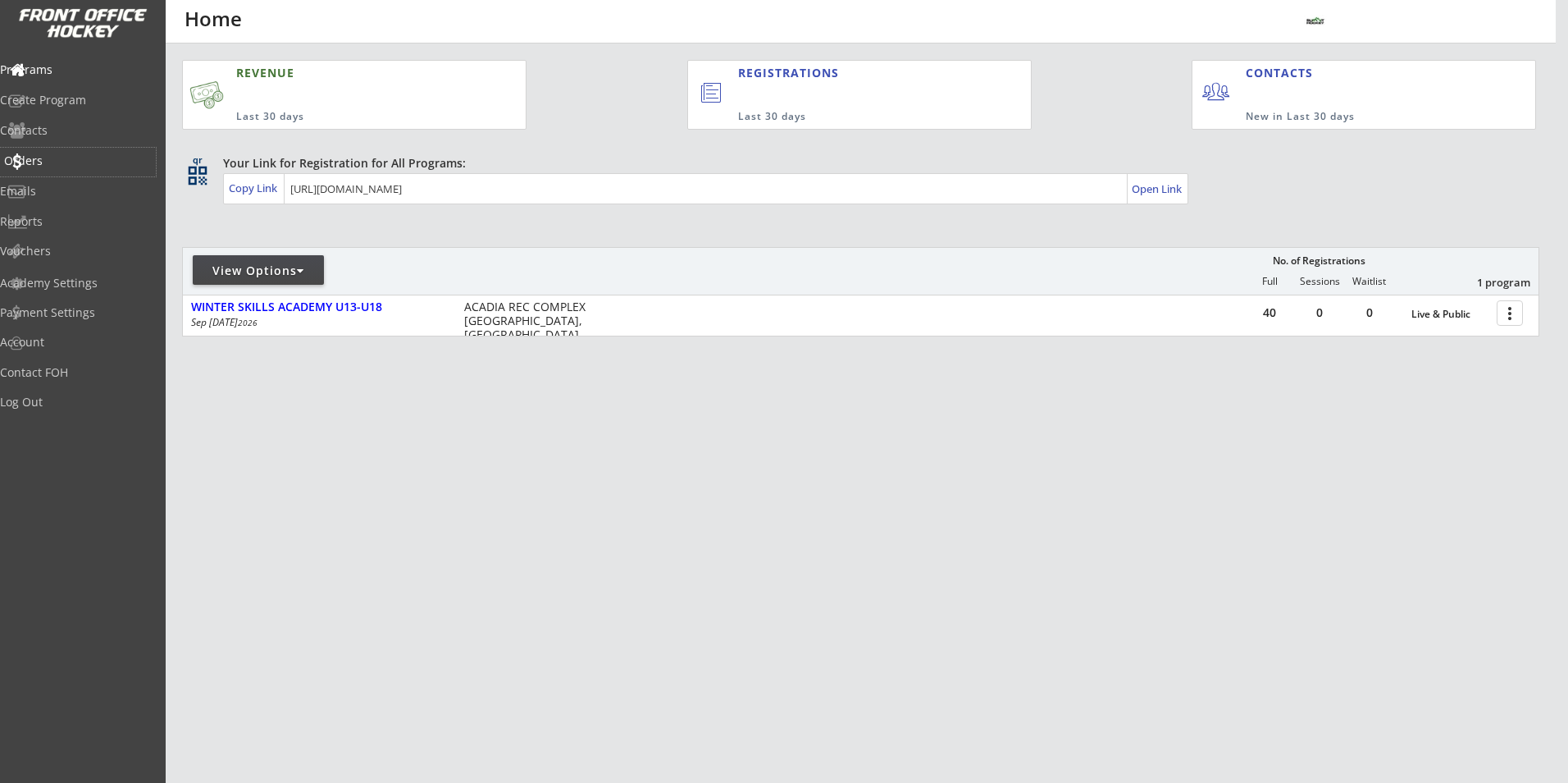
click at [63, 163] on div "Orders" at bounding box center [78, 161] width 148 height 11
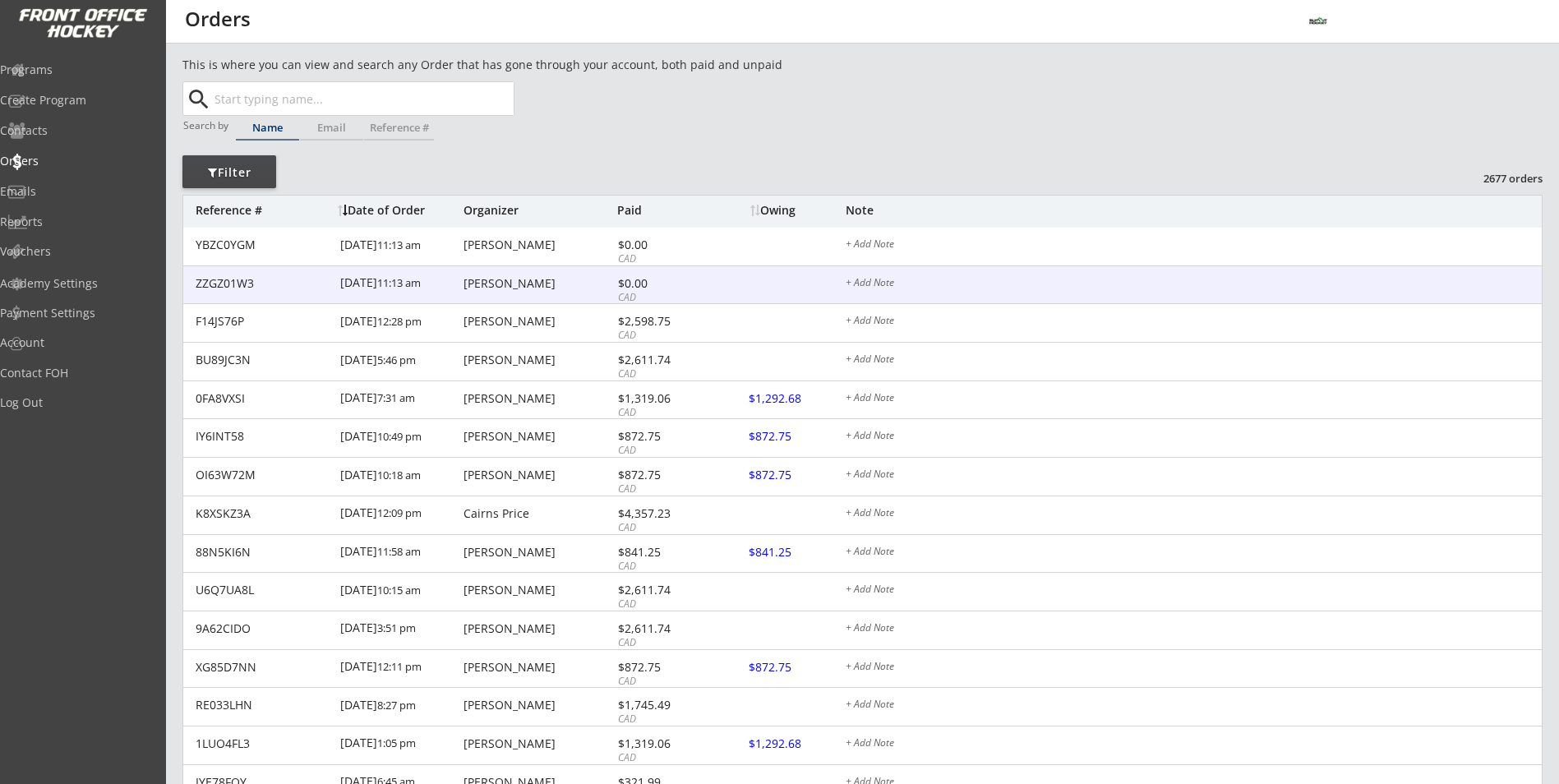
click at [522, 280] on div "Jason Norrie" at bounding box center [538, 283] width 150 height 11
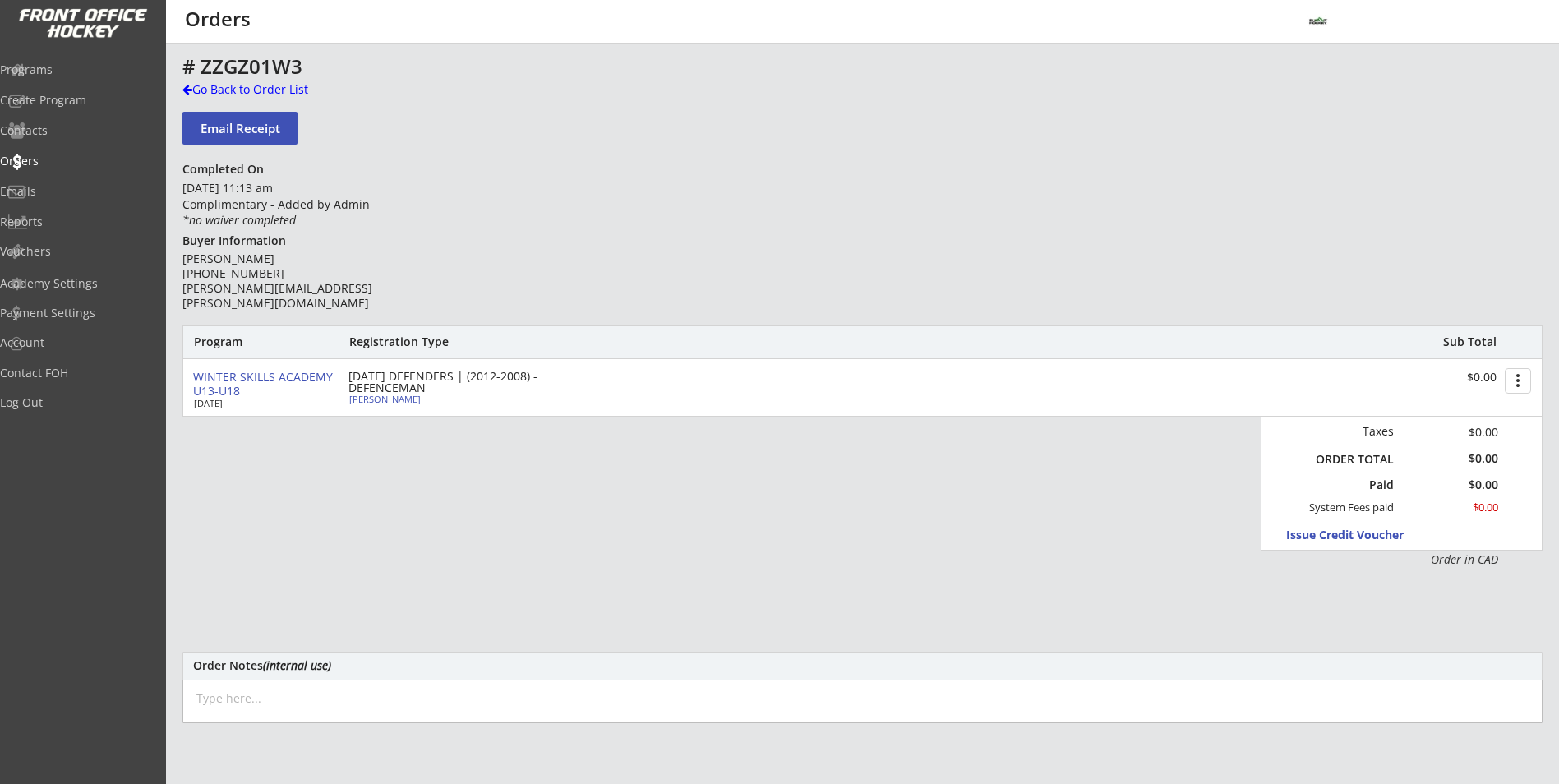
click at [212, 84] on div "Go Back to Order List" at bounding box center [267, 89] width 169 height 16
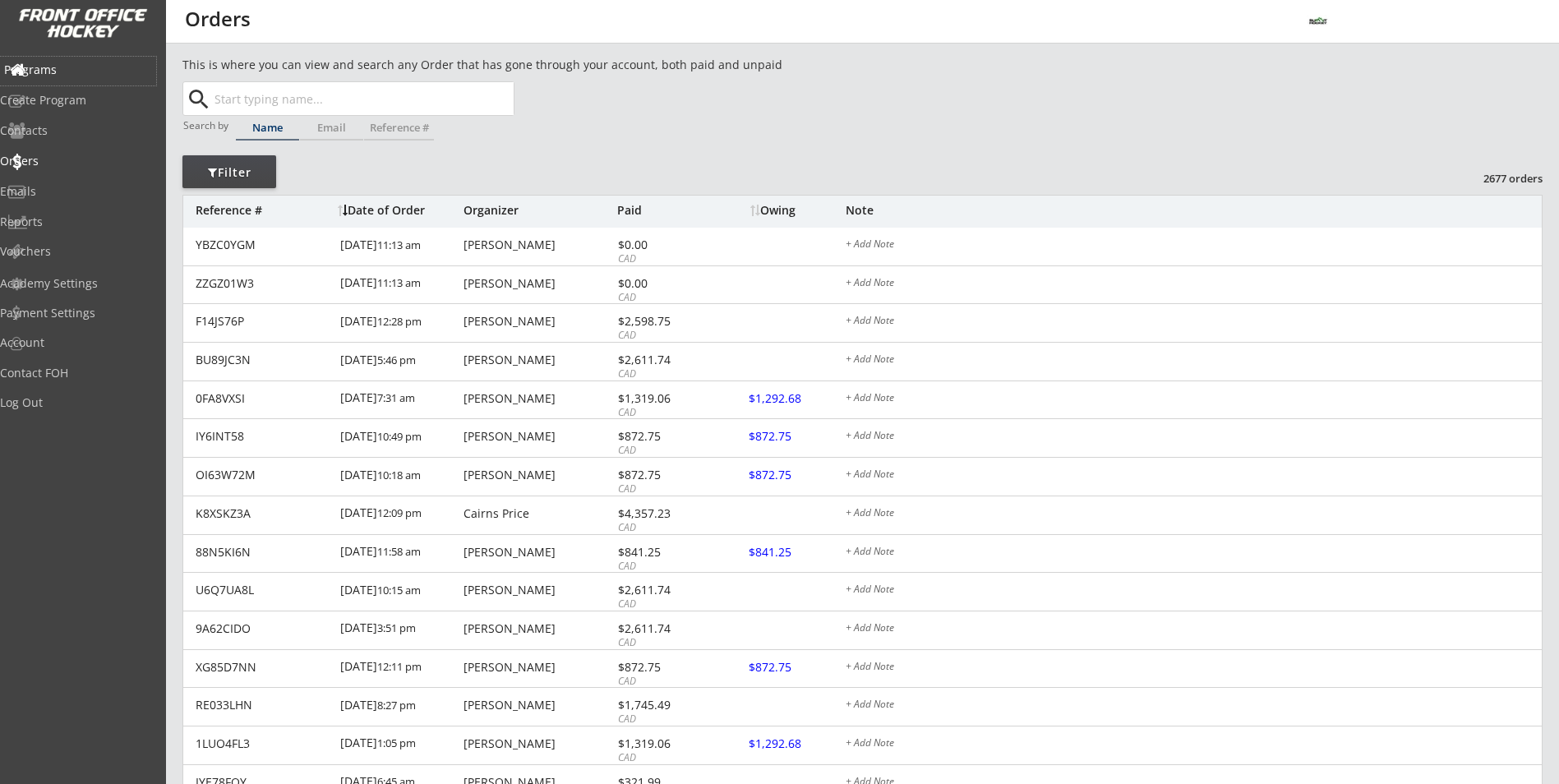
click at [81, 81] on div "Programs" at bounding box center [78, 71] width 157 height 29
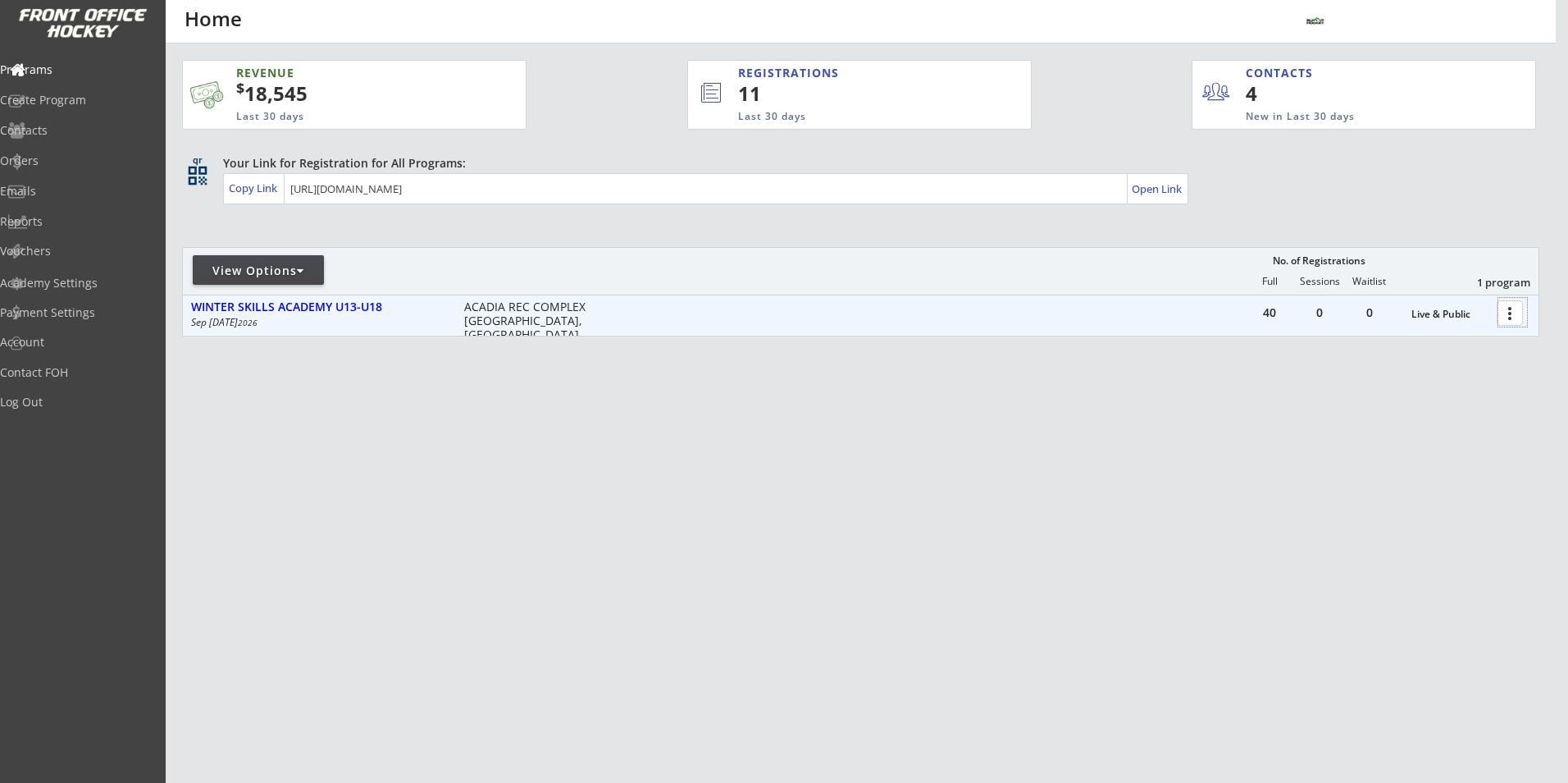
click at [1521, 313] on div at bounding box center [1512, 312] width 28 height 28
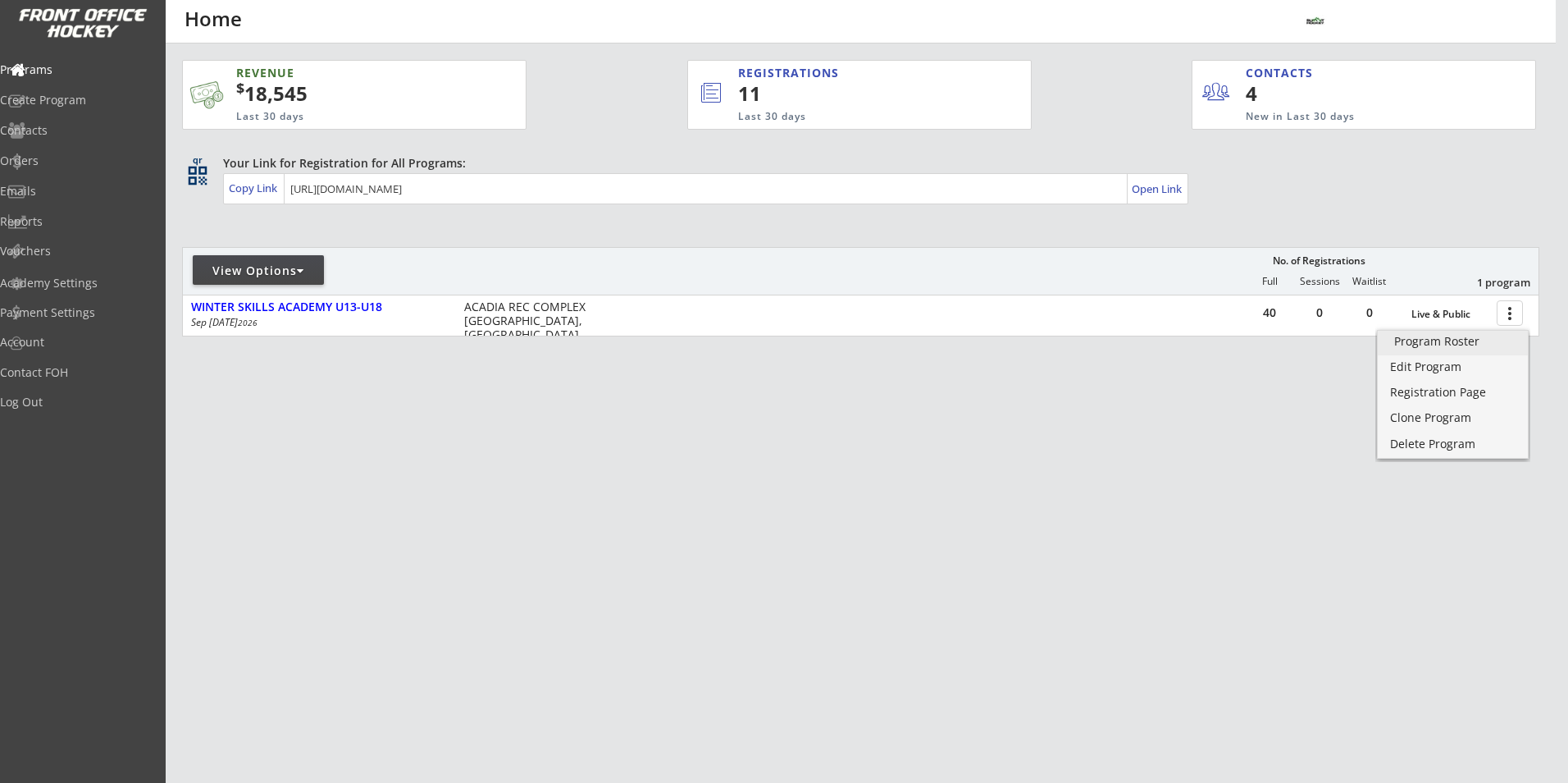
click at [1483, 342] on div "Program Roster" at bounding box center [1453, 341] width 117 height 11
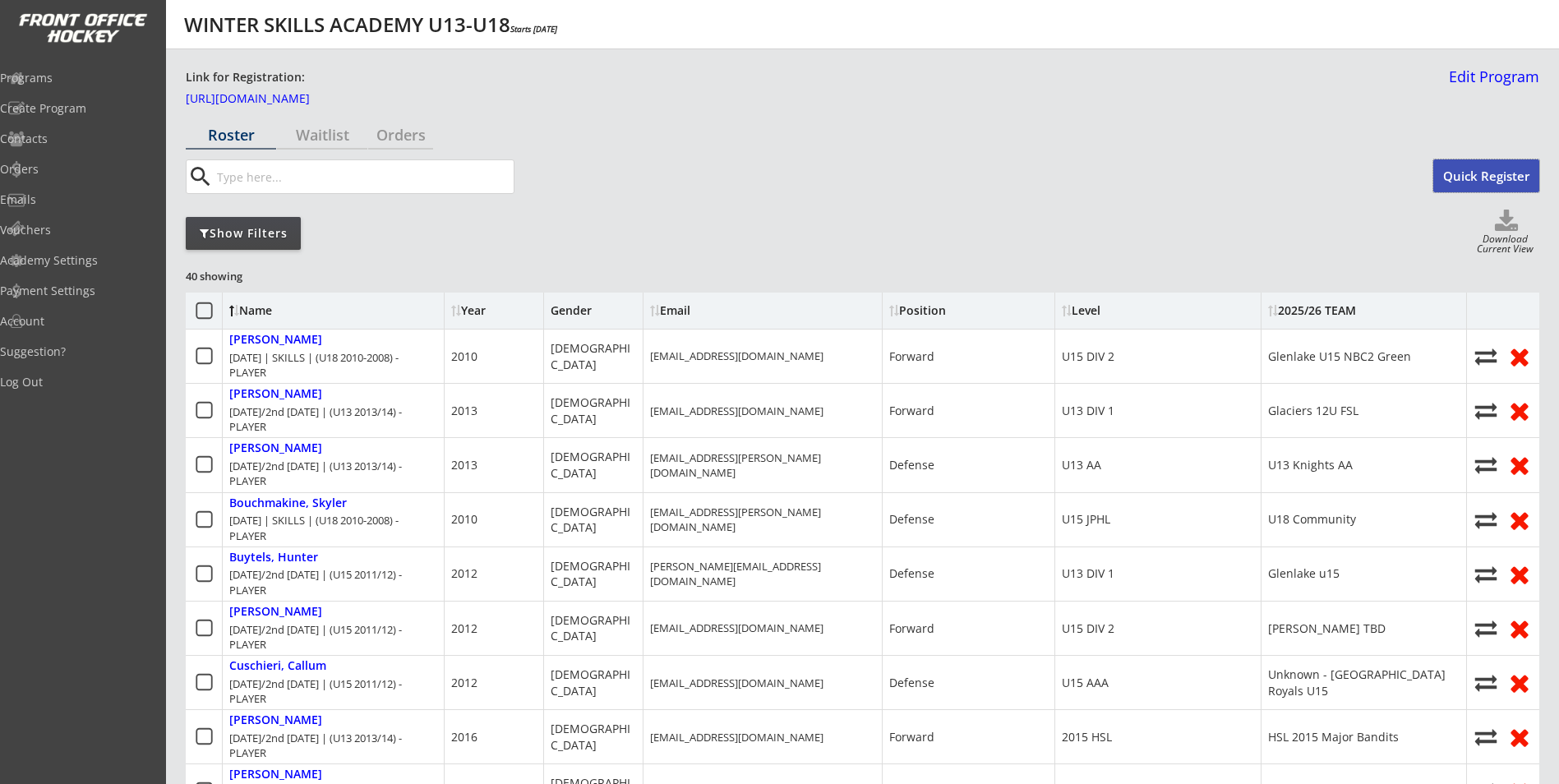
click at [1487, 170] on button "Quick Register" at bounding box center [1486, 175] width 106 height 33
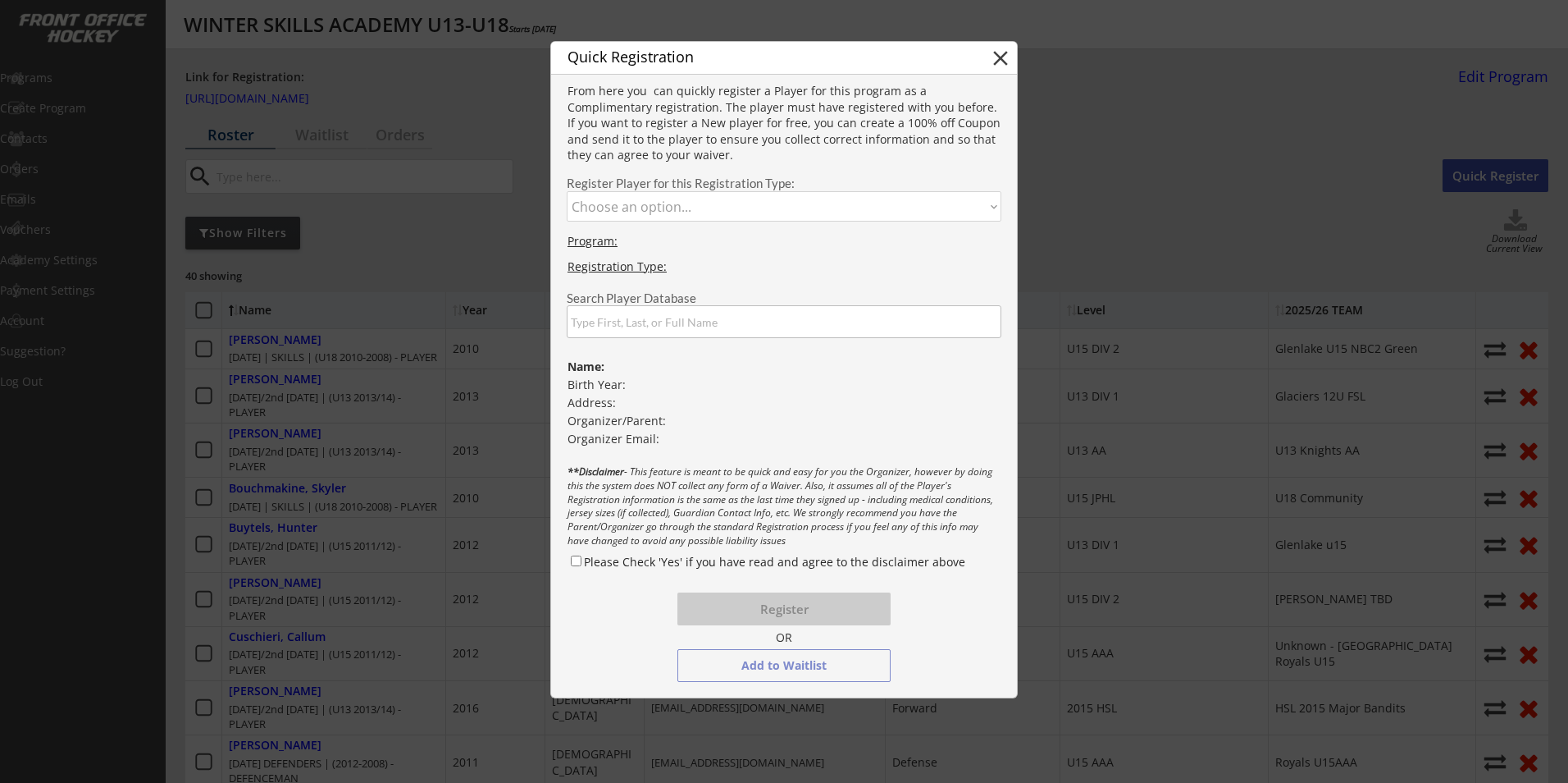
click at [753, 215] on select "Choose an option... [DATE] DEFENDERS | (2012-2008) - DEFENCEMAN [DATE]/2nd [DAT…" at bounding box center [784, 205] width 435 height 30
select select ""1348695171700984260__LOOKUP__1747255349987x942495312730652700""
click at [567, 191] on select "Choose an option... [DATE] DEFENDERS | (2012-2008) - DEFENCEMAN [DATE]/2nd [DAT…" at bounding box center [784, 205] width 435 height 30
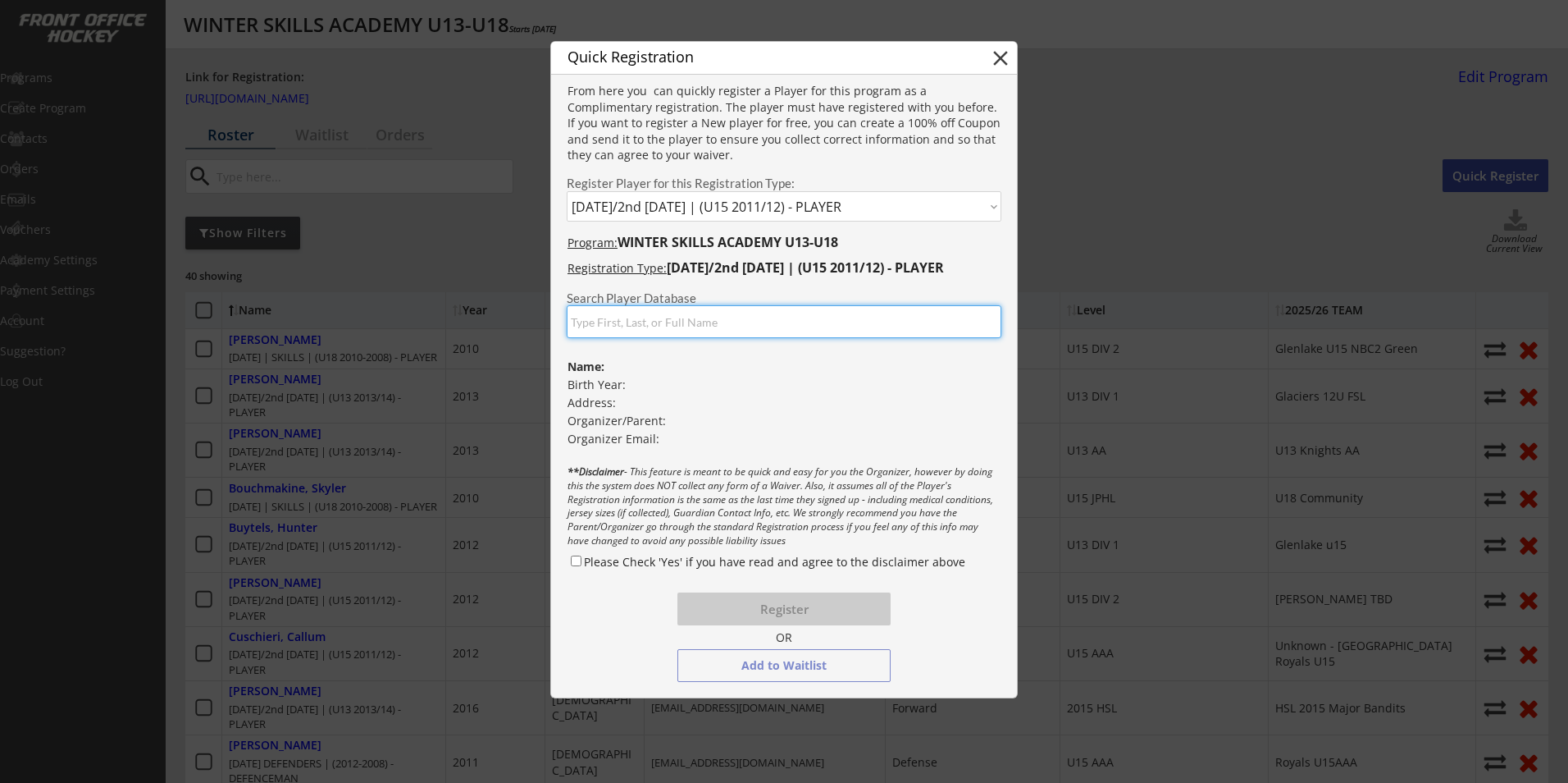
click at [721, 324] on input "input" at bounding box center [784, 322] width 435 height 33
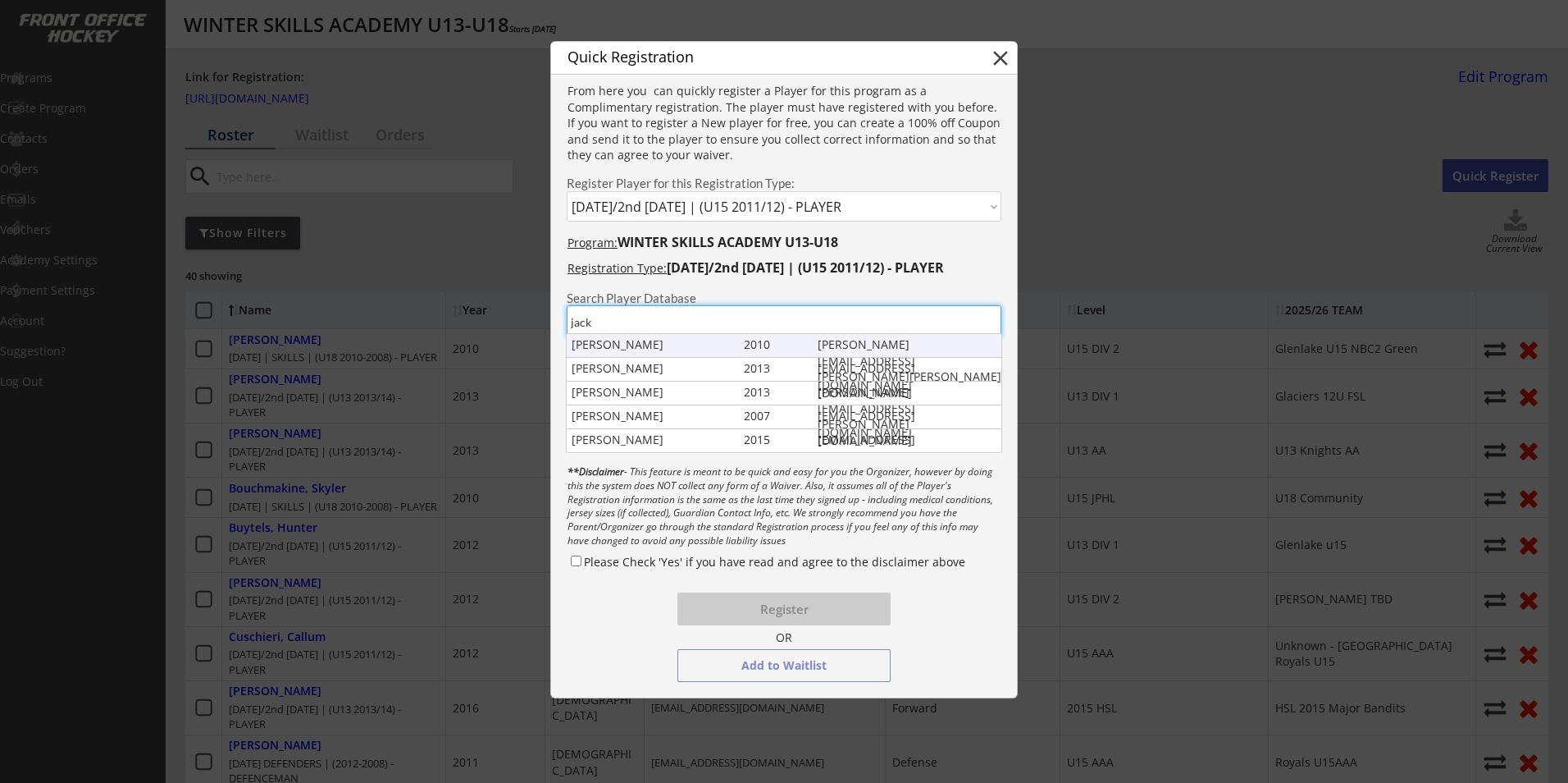
type input "jack"
click at [601, 338] on div "[PERSON_NAME]" at bounding box center [653, 344] width 165 height 16
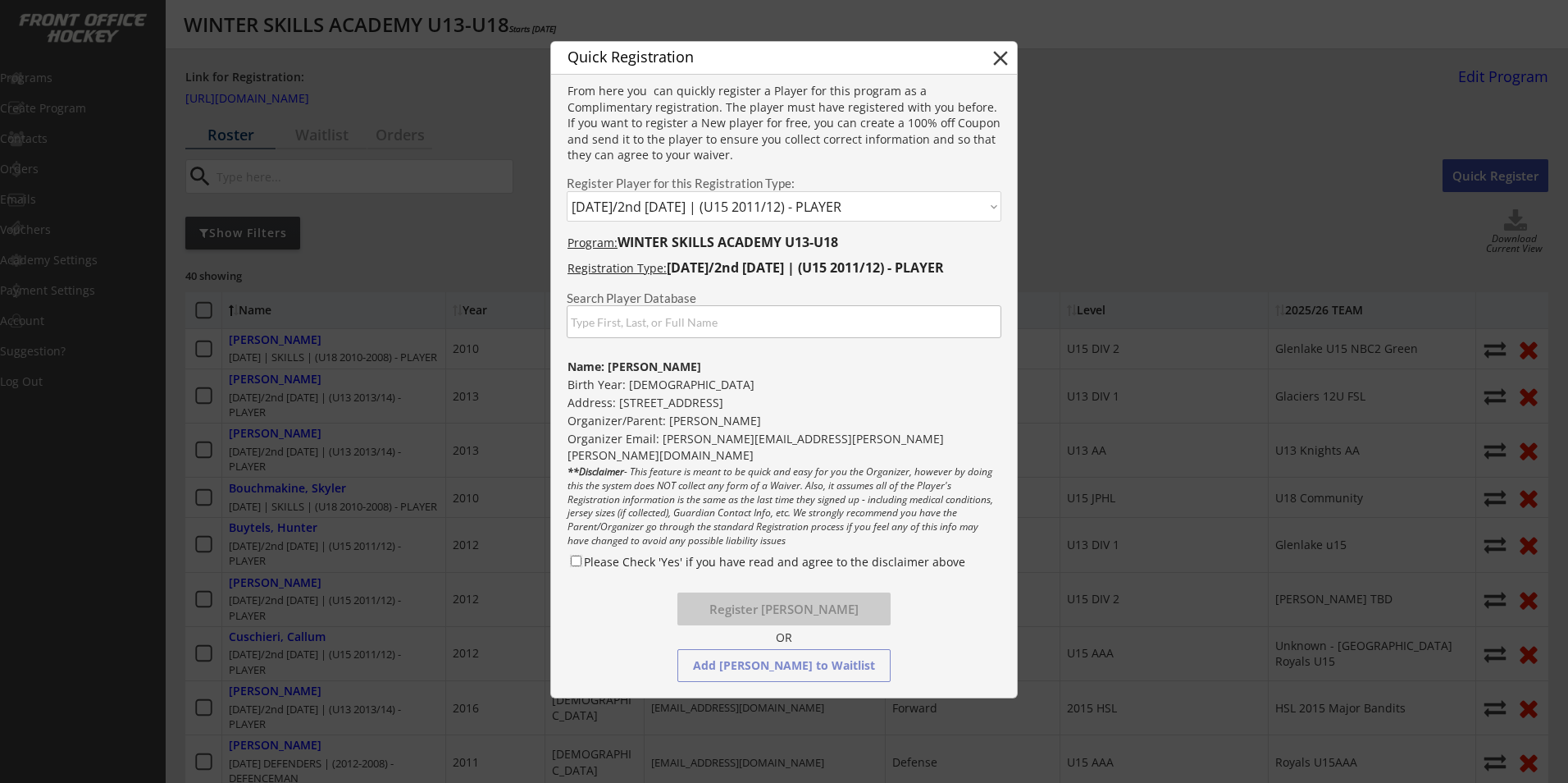
click at [574, 561] on input "Please Check 'Yes' if you have read and agree to the disclaimer above" at bounding box center [576, 560] width 10 height 10
checkbox input "true"
click at [746, 598] on button "Register Jack Collens" at bounding box center [784, 609] width 213 height 33
select select ""PLACEHOLDER_1427118222253""
checkbox input "false"
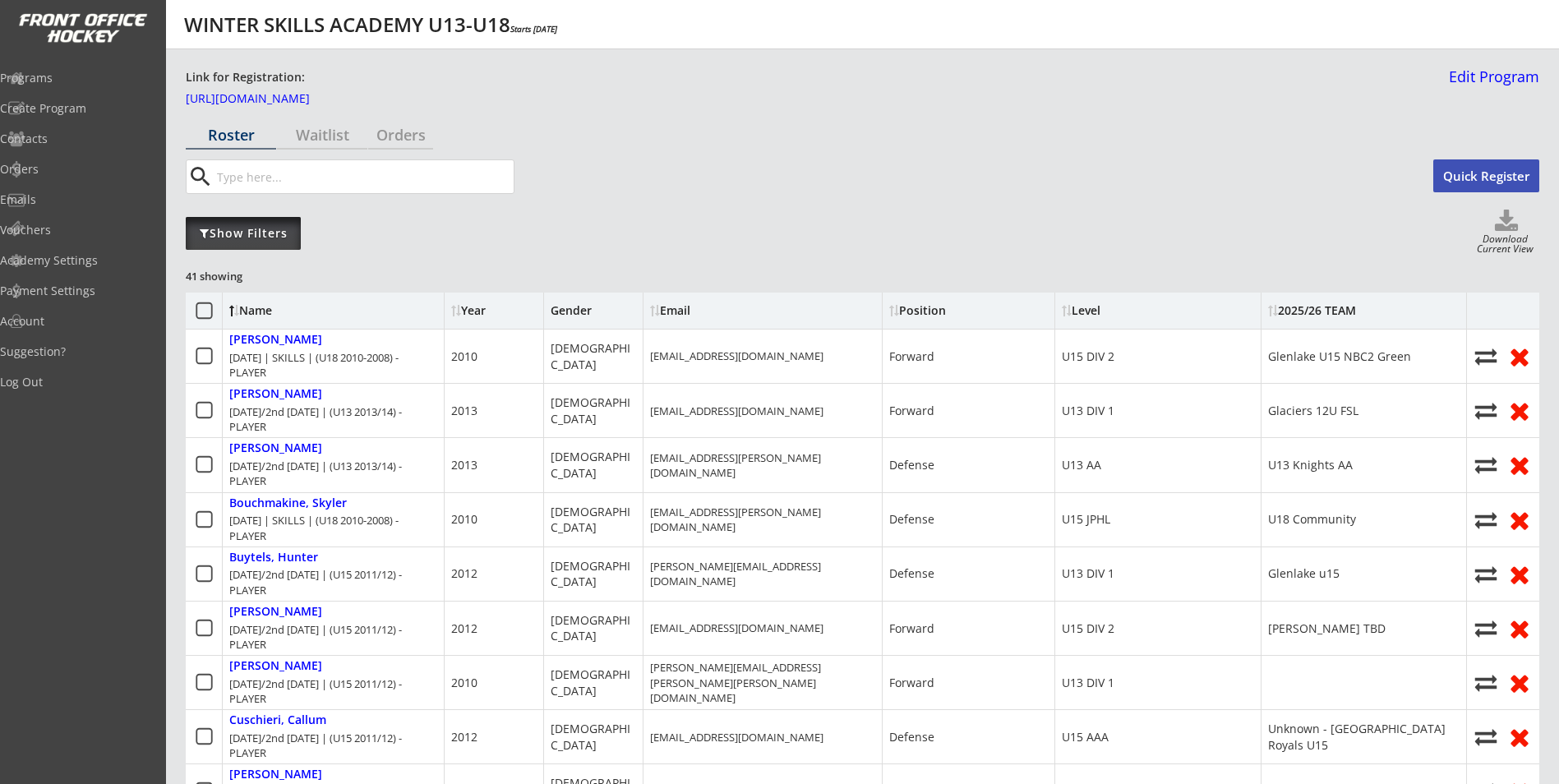
click at [273, 241] on div "Show Filters" at bounding box center [243, 233] width 115 height 33
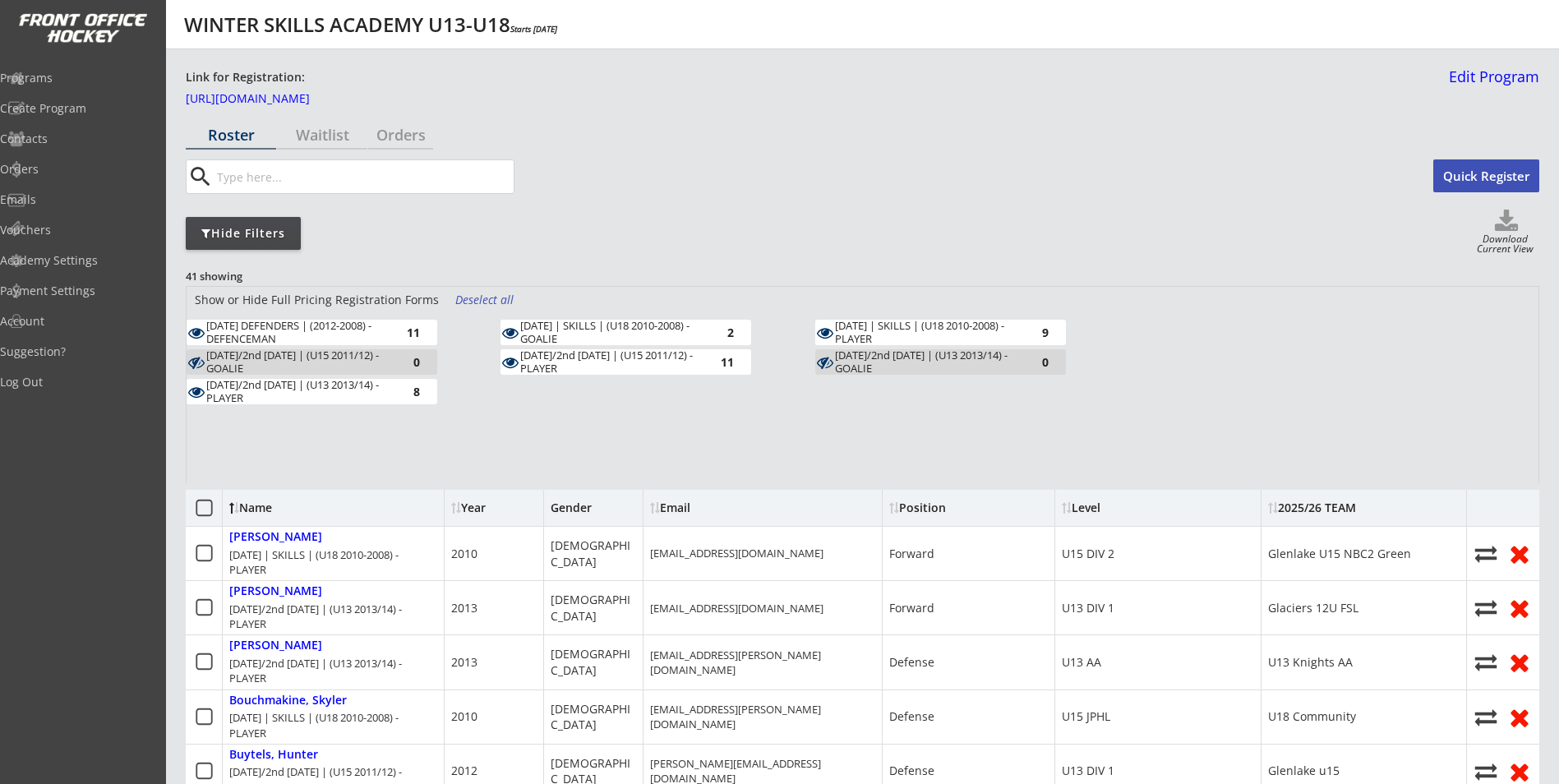
click at [475, 300] on div "Deselect all" at bounding box center [485, 299] width 61 height 16
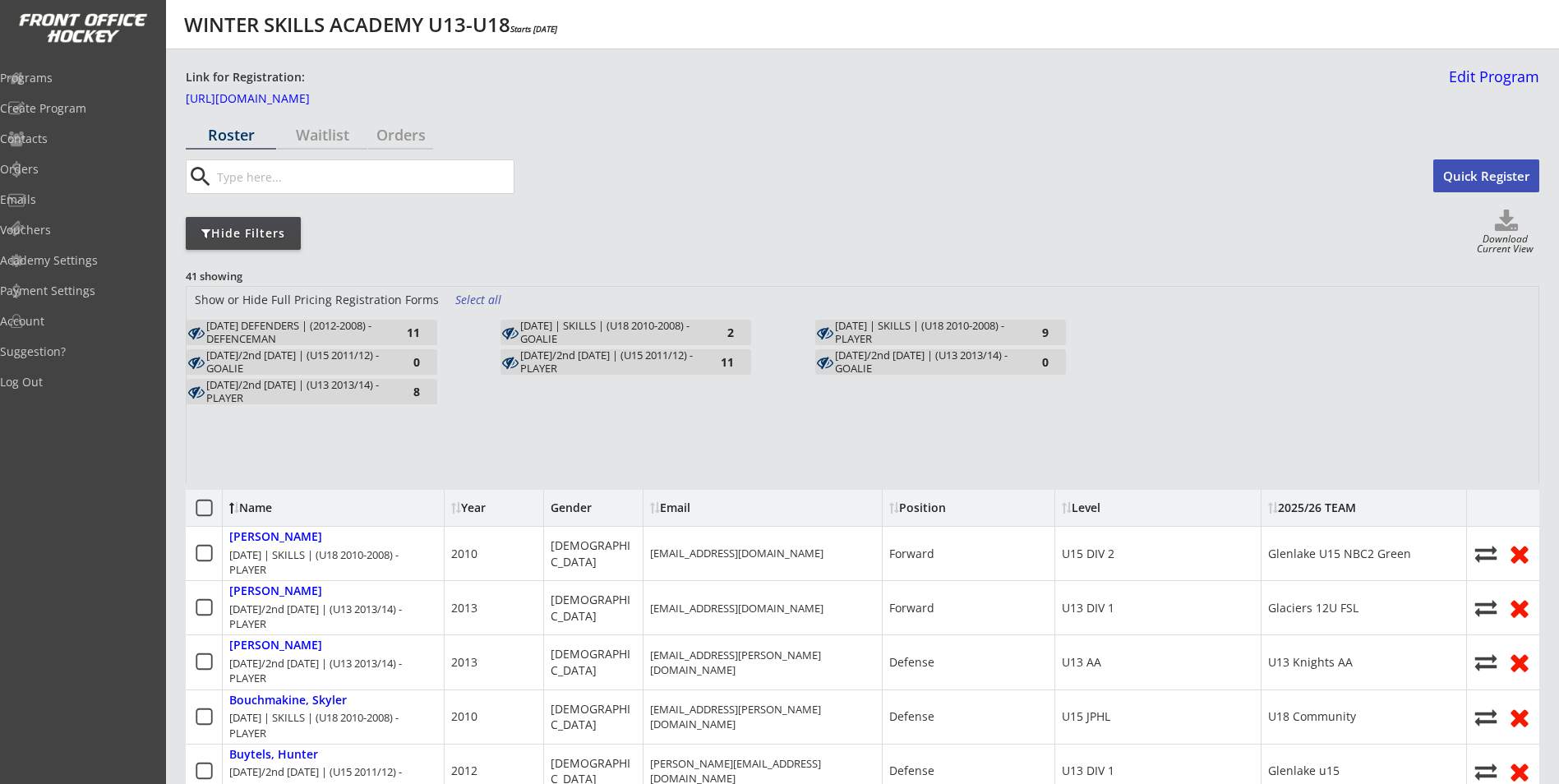
click at [550, 356] on div "TUESDAY/2nd FRIDAY | (U15 2011/12) - PLAYER" at bounding box center [610, 361] width 181 height 25
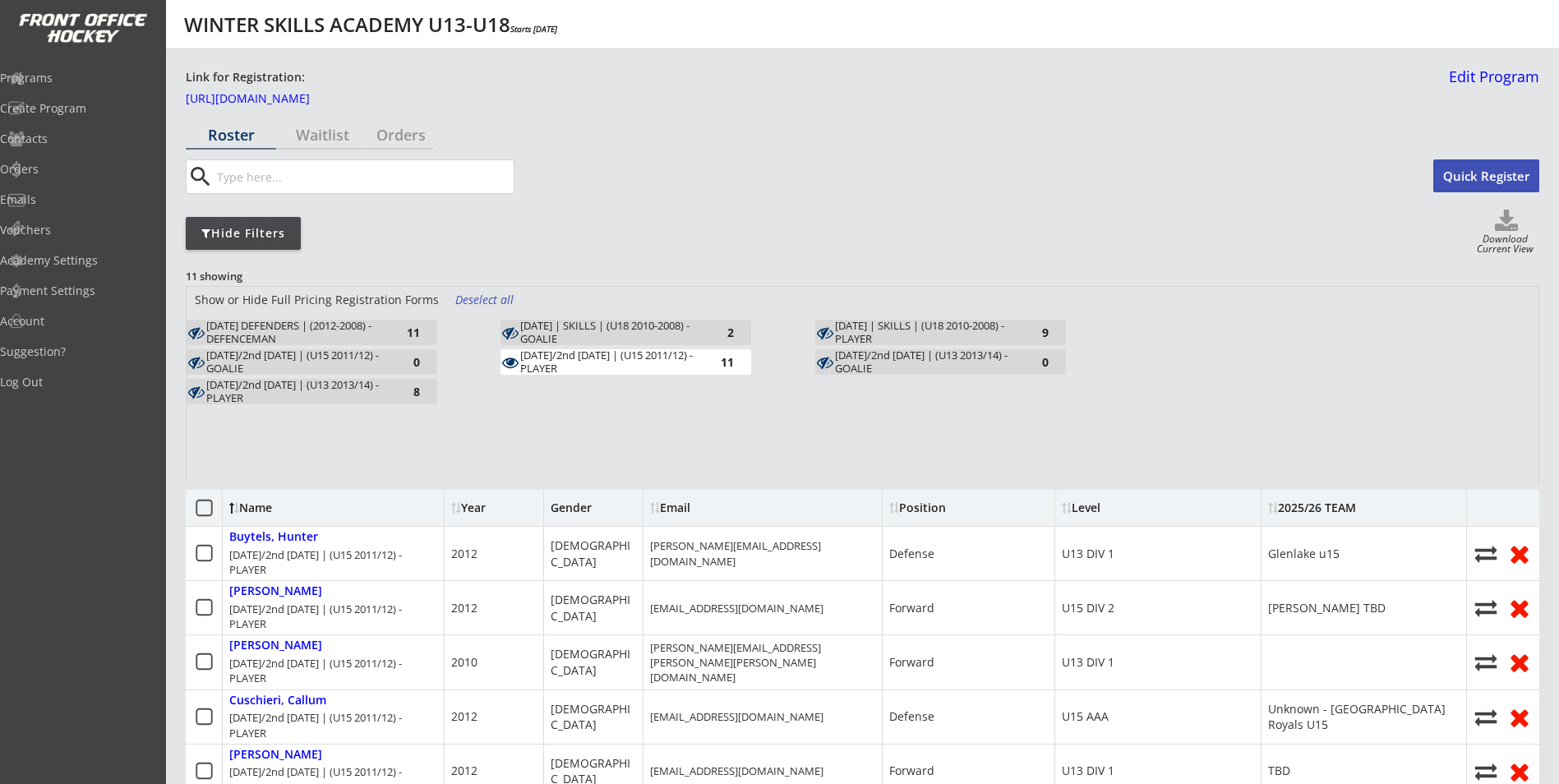
click at [337, 178] on input "input" at bounding box center [363, 176] width 300 height 33
click at [1479, 169] on button "Quick Register" at bounding box center [1486, 175] width 106 height 33
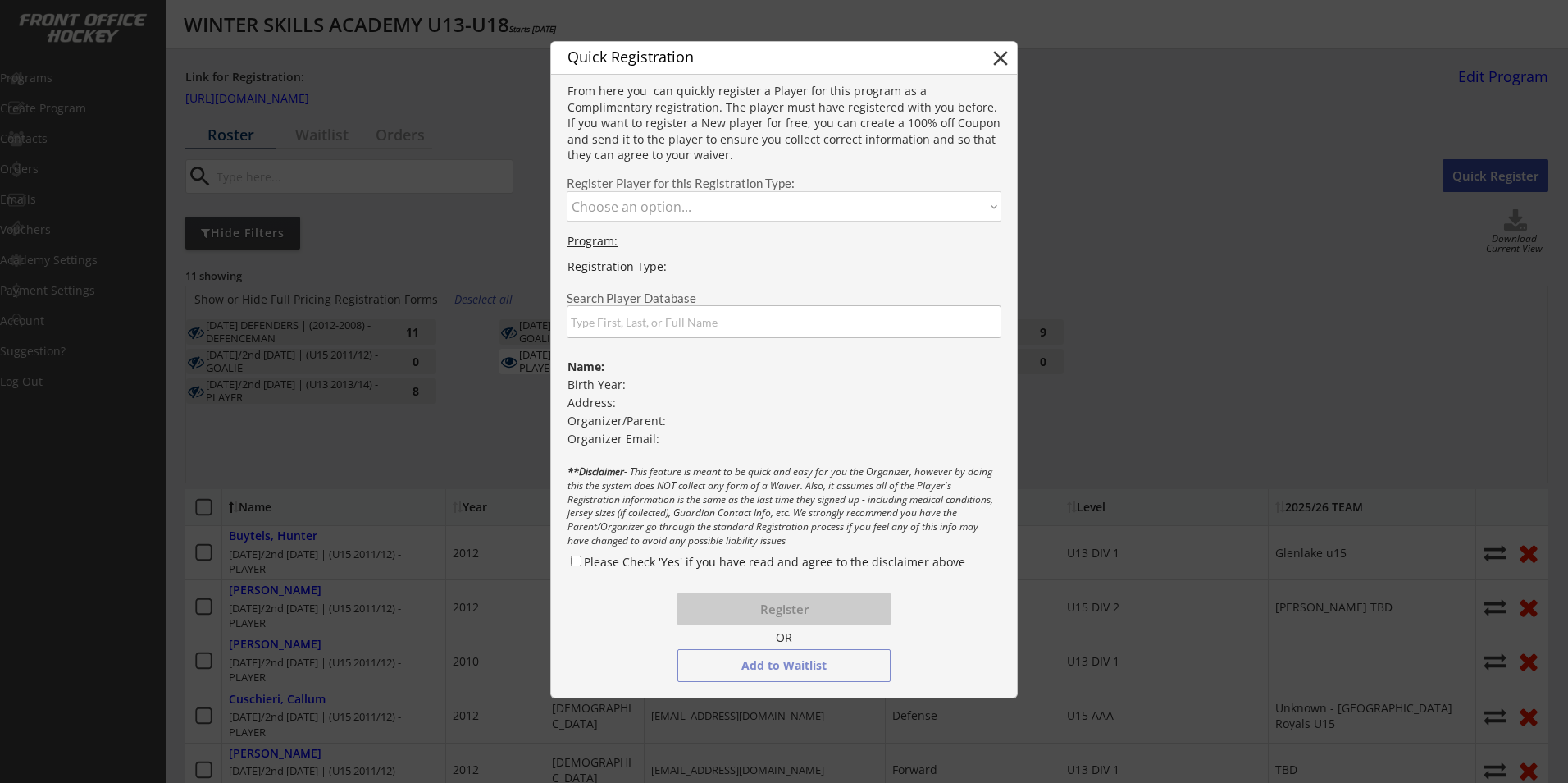
click at [679, 212] on select "Choose an option... MONDAY DEFENDERS | (2012-2008) - DEFENCEMAN TUESDAY/2nd FRI…" at bounding box center [784, 205] width 435 height 30
select select ""1348695171700984260__LOOKUP__1747255349987x888246061480280000""
click at [567, 191] on select "Choose an option... MONDAY DEFENDERS | (2012-2008) - DEFENCEMAN TUESDAY/2nd FRI…" at bounding box center [784, 205] width 435 height 30
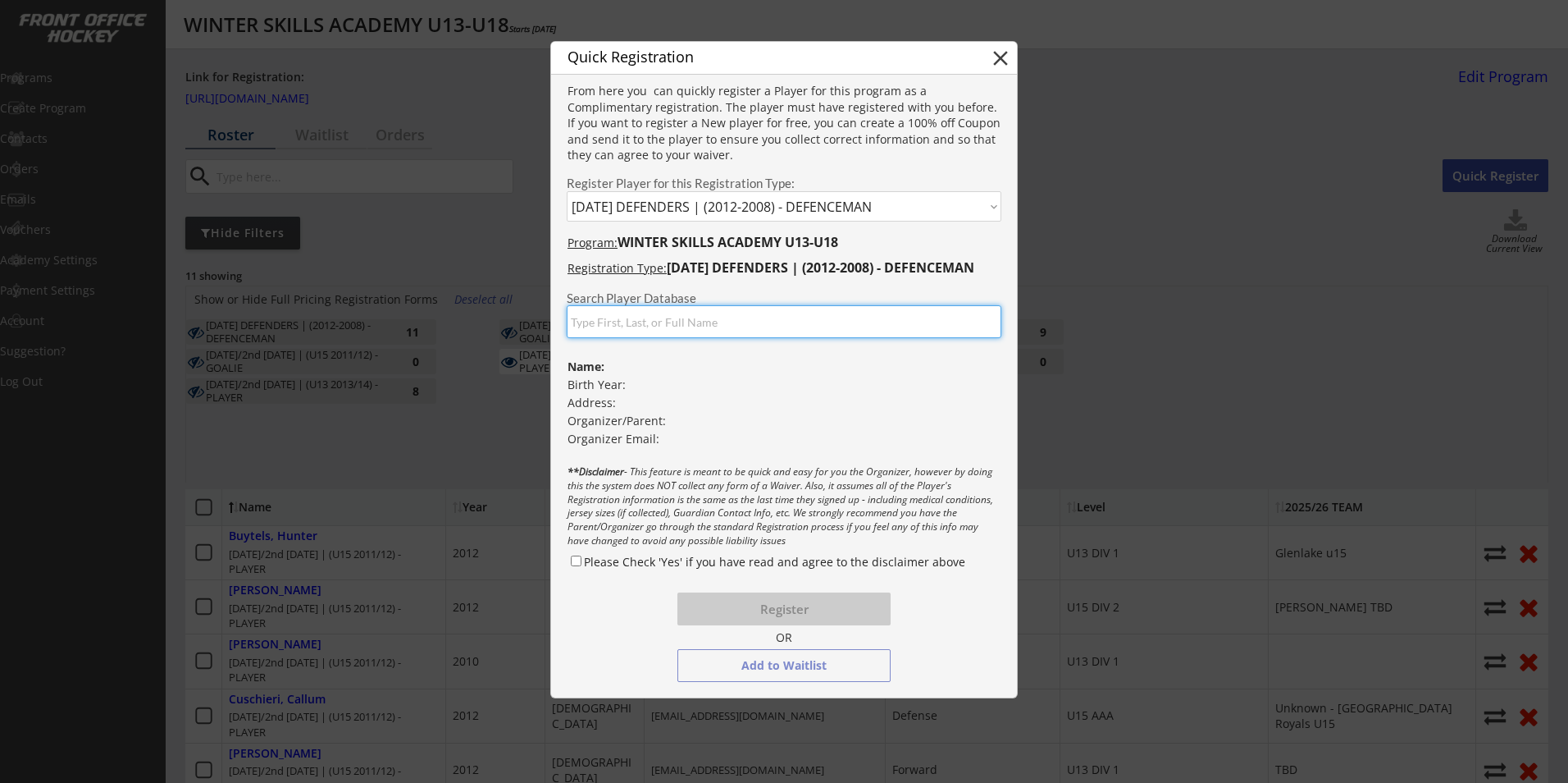
click at [637, 310] on input "input" at bounding box center [784, 322] width 435 height 33
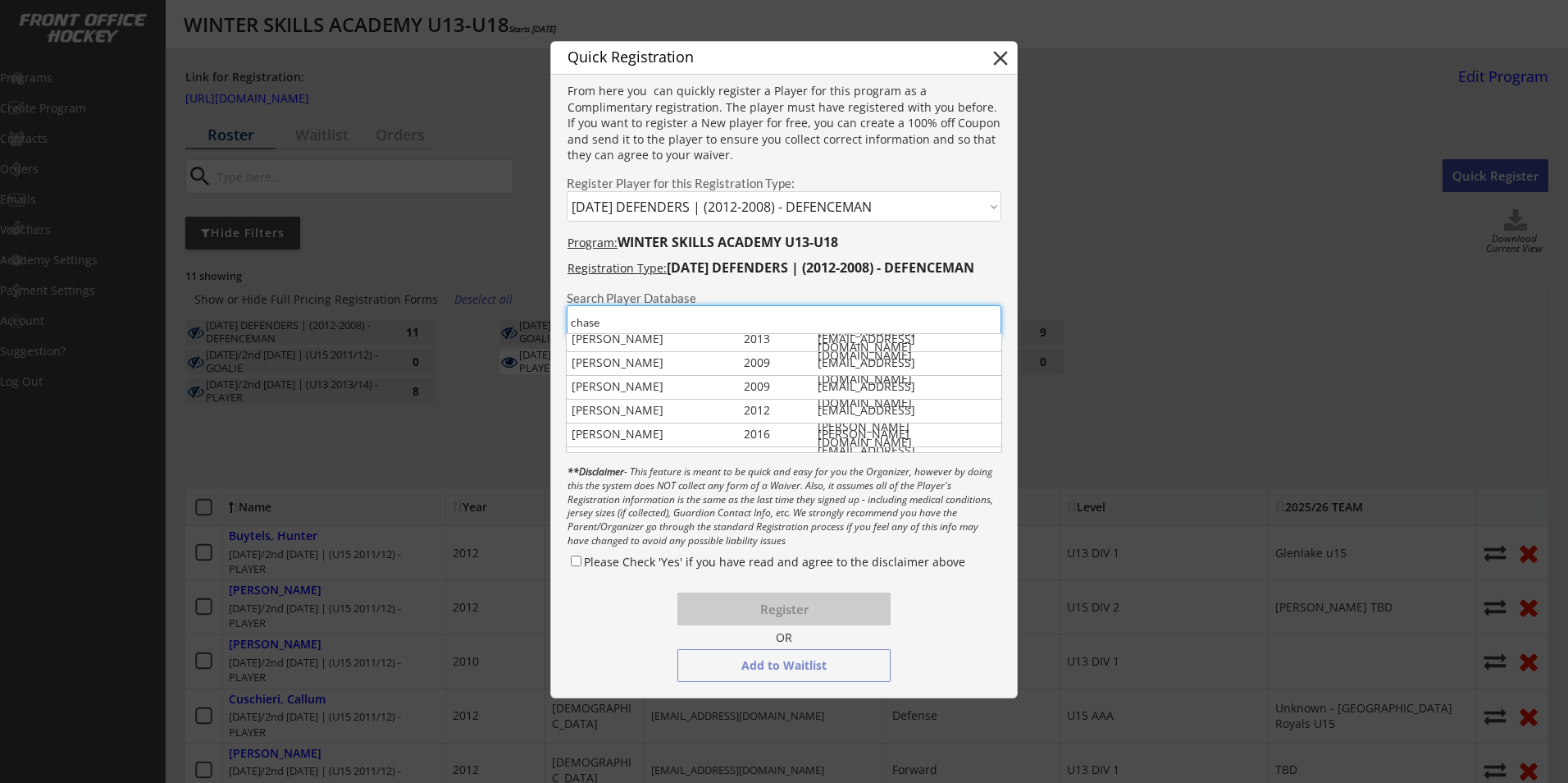
scroll to position [167, 0]
type input "chase"
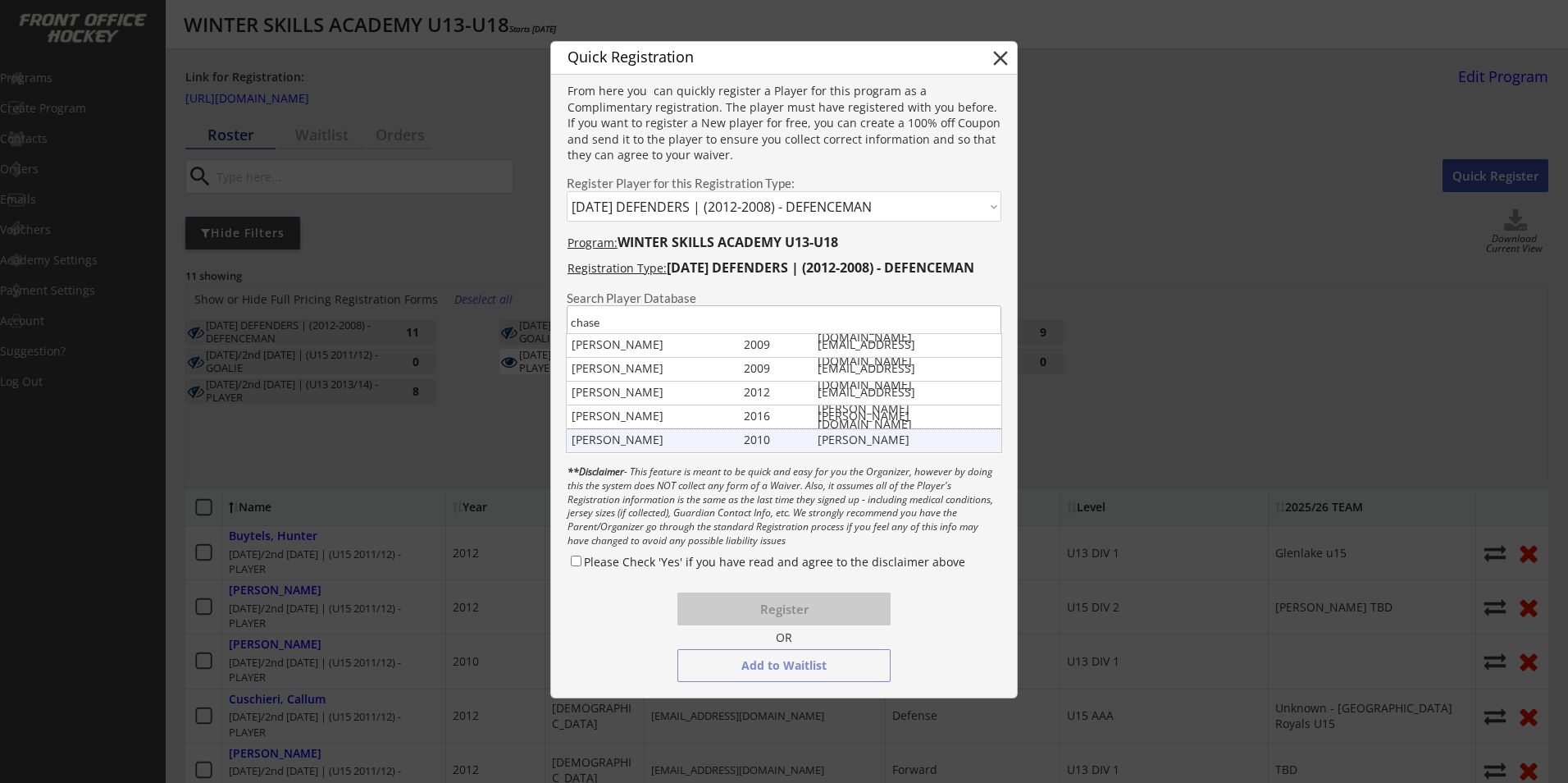
click at [678, 438] on div "Chase Collens" at bounding box center [653, 439] width 165 height 16
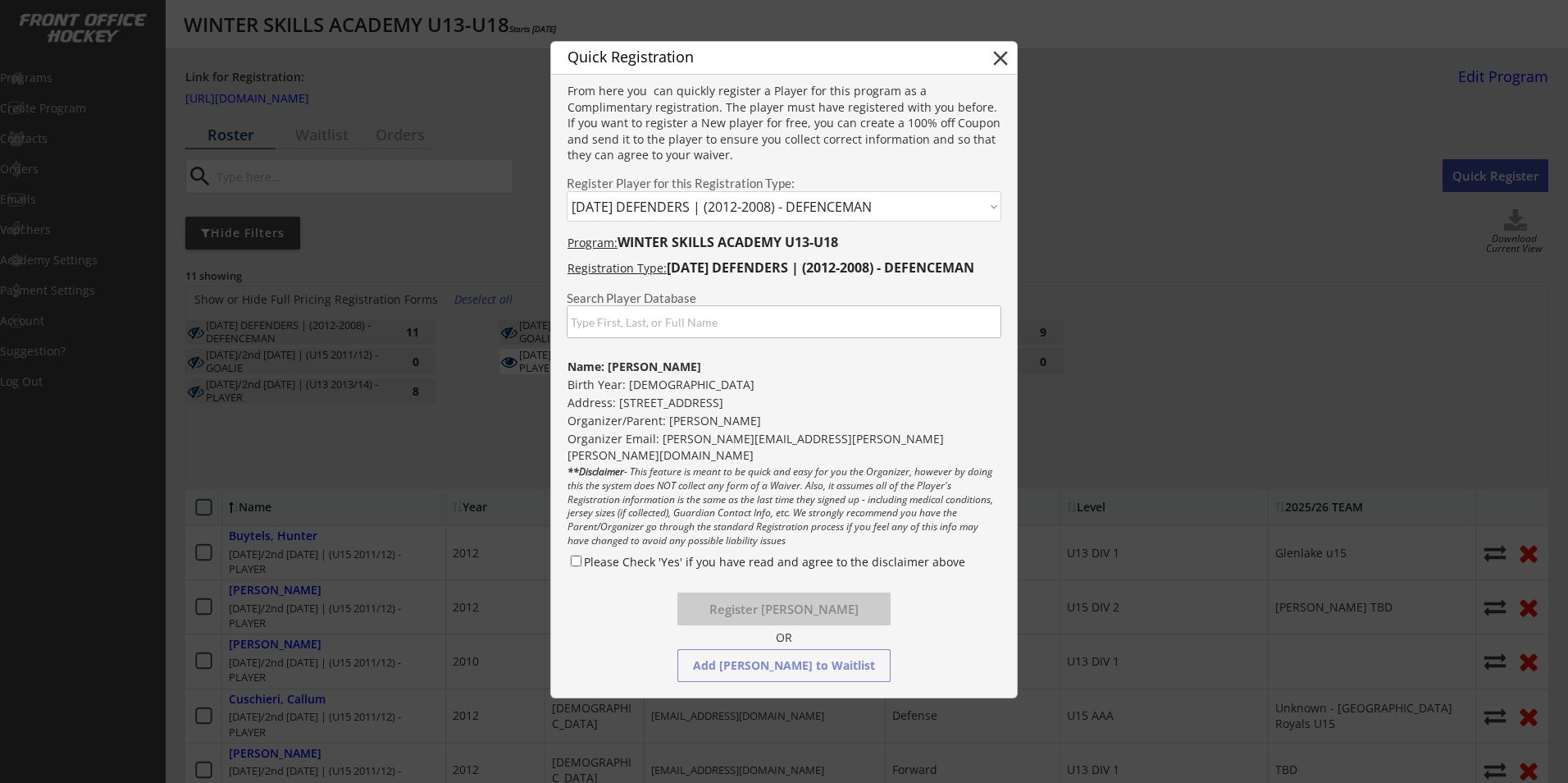
click at [579, 557] on input "Please Check 'Yes' if you have read and agree to the disclaimer above" at bounding box center [576, 560] width 10 height 10
checkbox input "true"
click at [747, 608] on button "Register Chase Collens" at bounding box center [784, 609] width 213 height 33
select select ""PLACEHOLDER_1427118222253""
checkbox input "false"
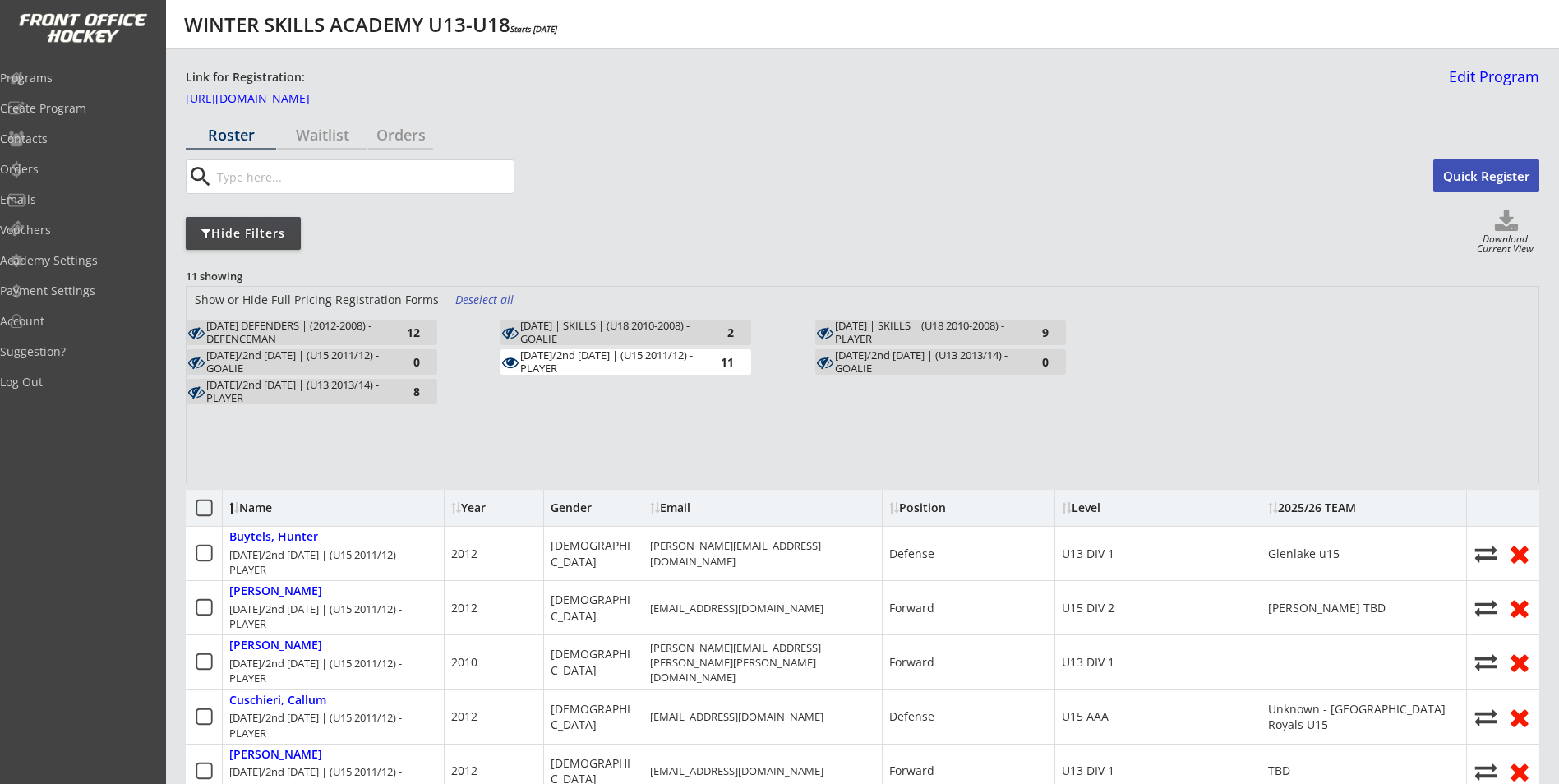
drag, startPoint x: 1468, startPoint y: 174, endPoint x: 1452, endPoint y: 175, distance: 16.0
click at [1467, 174] on button "Quick Register" at bounding box center [1486, 175] width 106 height 33
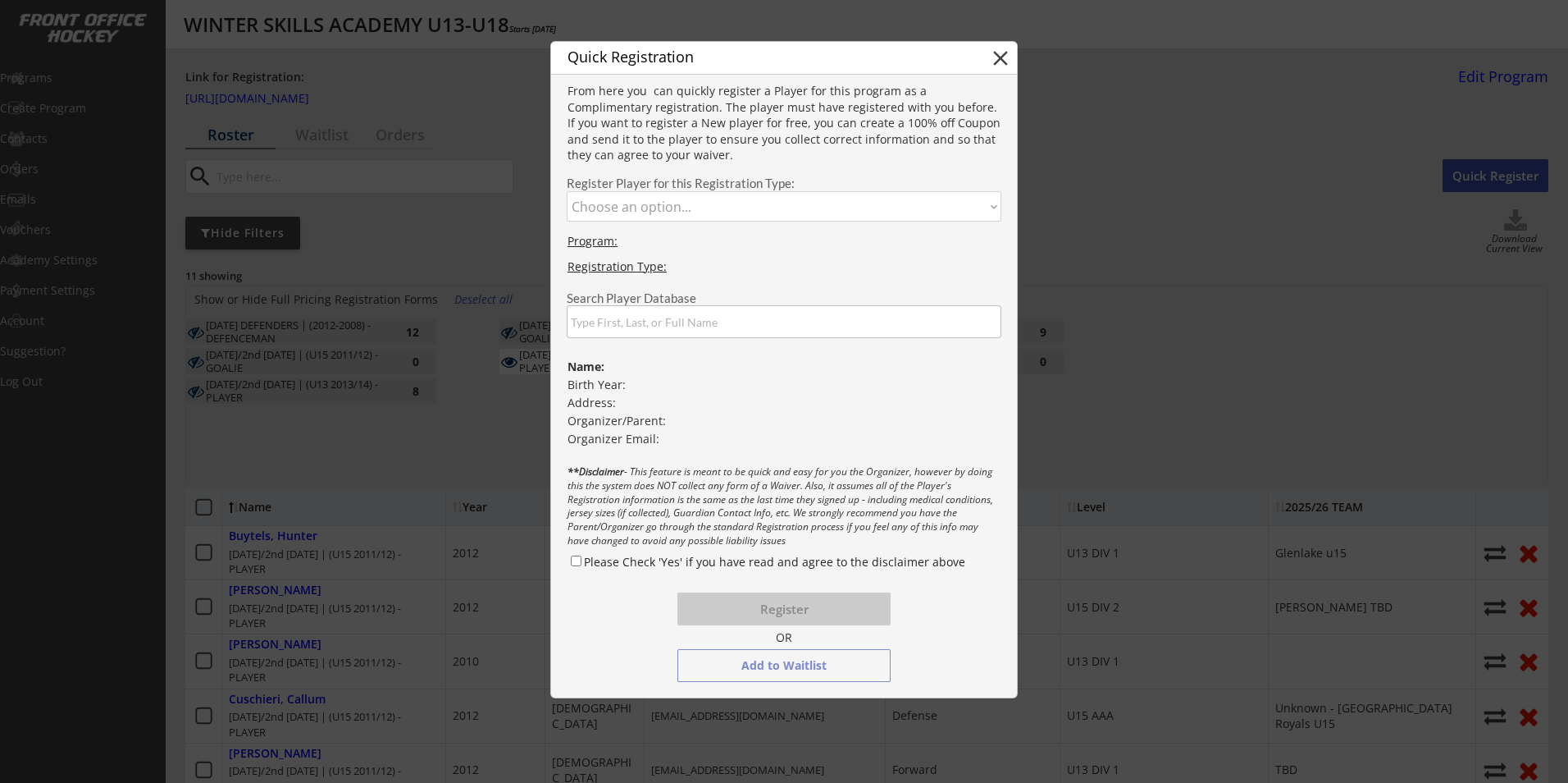
click at [624, 217] on select "Choose an option... [DATE] DEFENDERS | (2012-2008) - DEFENCEMAN [DATE]/2nd [DAT…" at bounding box center [784, 205] width 435 height 30
select select ""1348695171700984260__LOOKUP__1747273584751x783170260944814100""
click at [567, 191] on select "Choose an option... [DATE] DEFENDERS | (2012-2008) - DEFENCEMAN [DATE]/2nd [DAT…" at bounding box center [784, 205] width 435 height 30
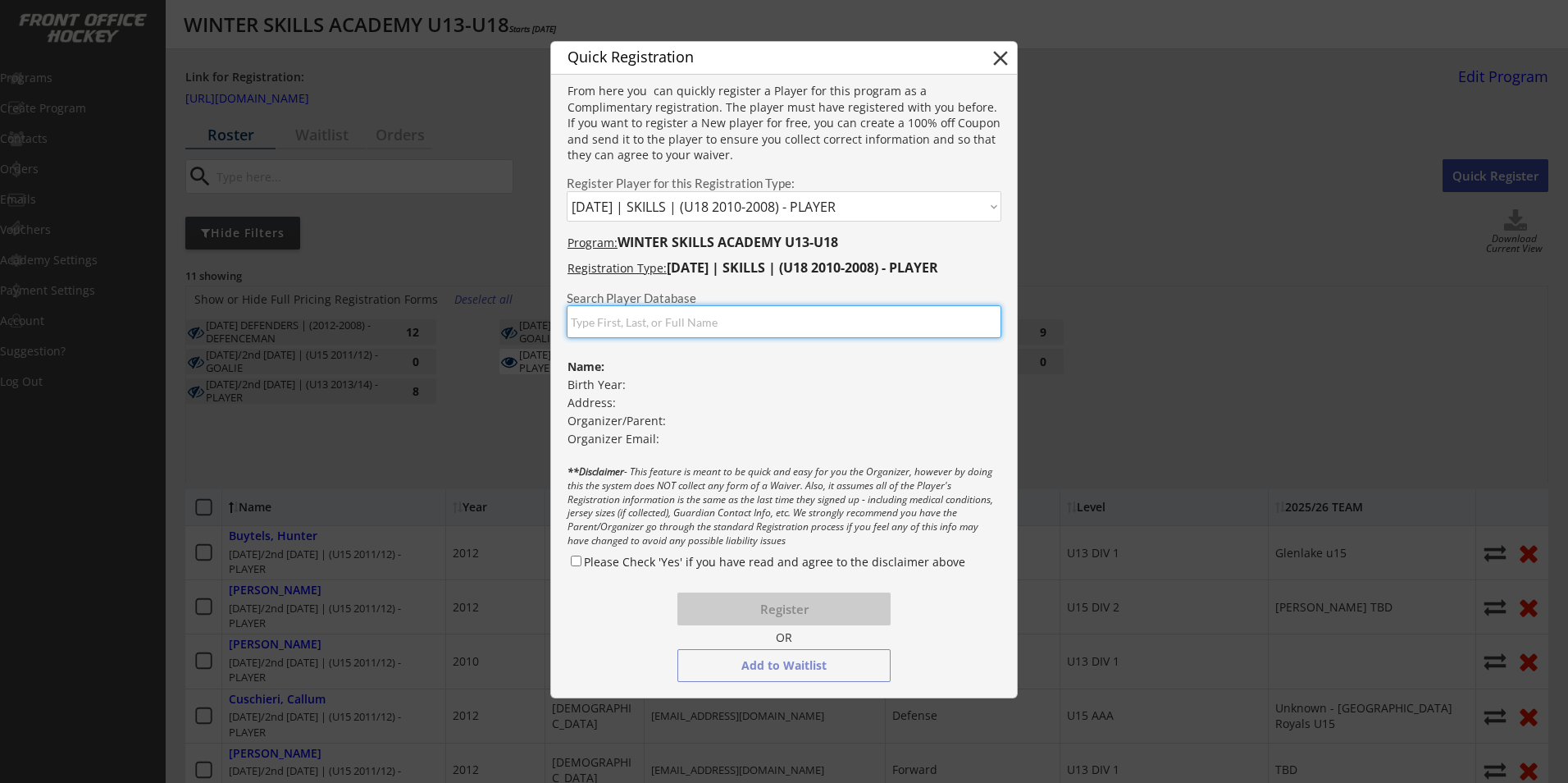
click at [619, 322] on input "input" at bounding box center [784, 322] width 435 height 33
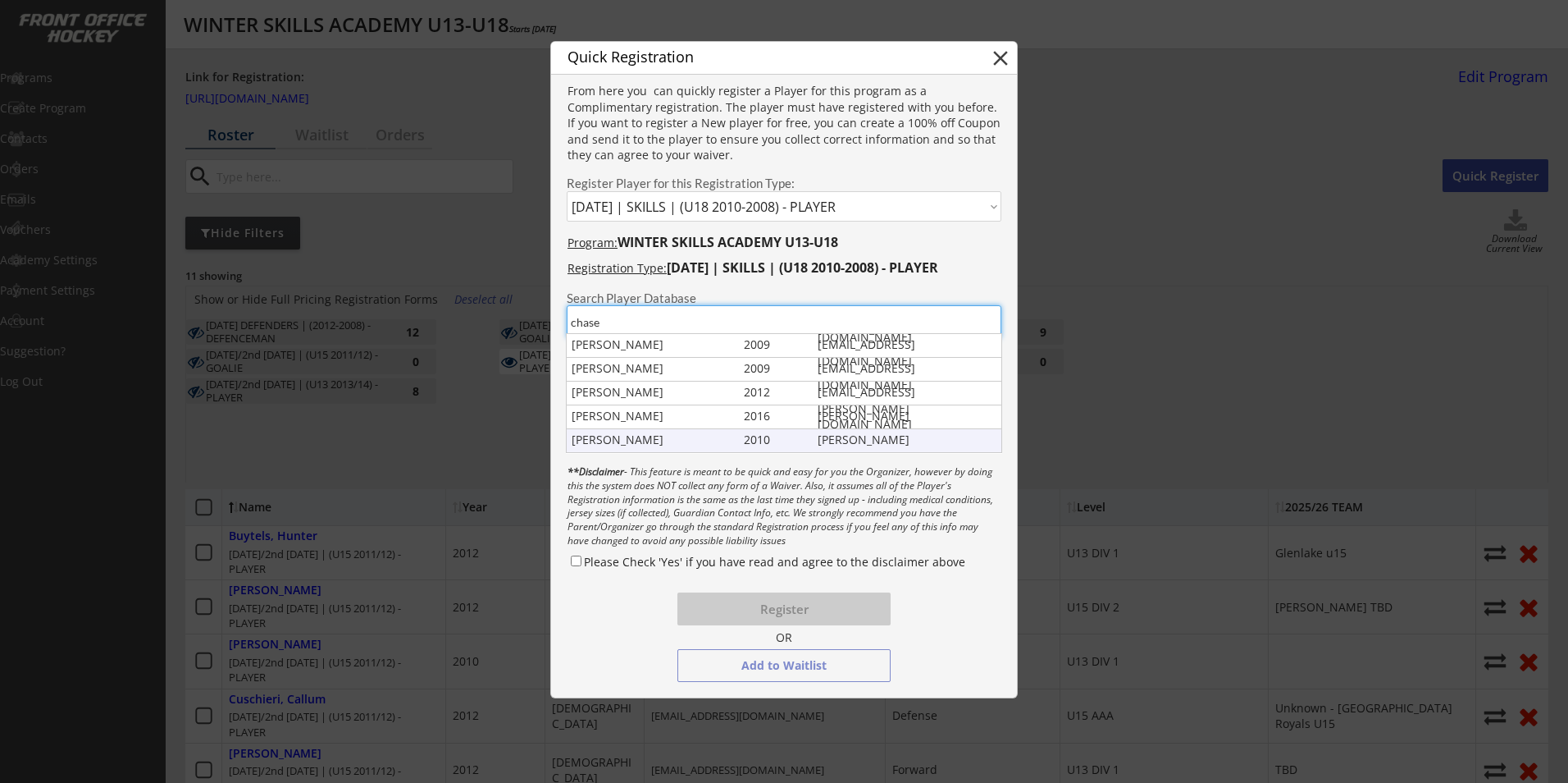
type input "chase"
click at [665, 444] on div "Chase Collens" at bounding box center [653, 439] width 165 height 16
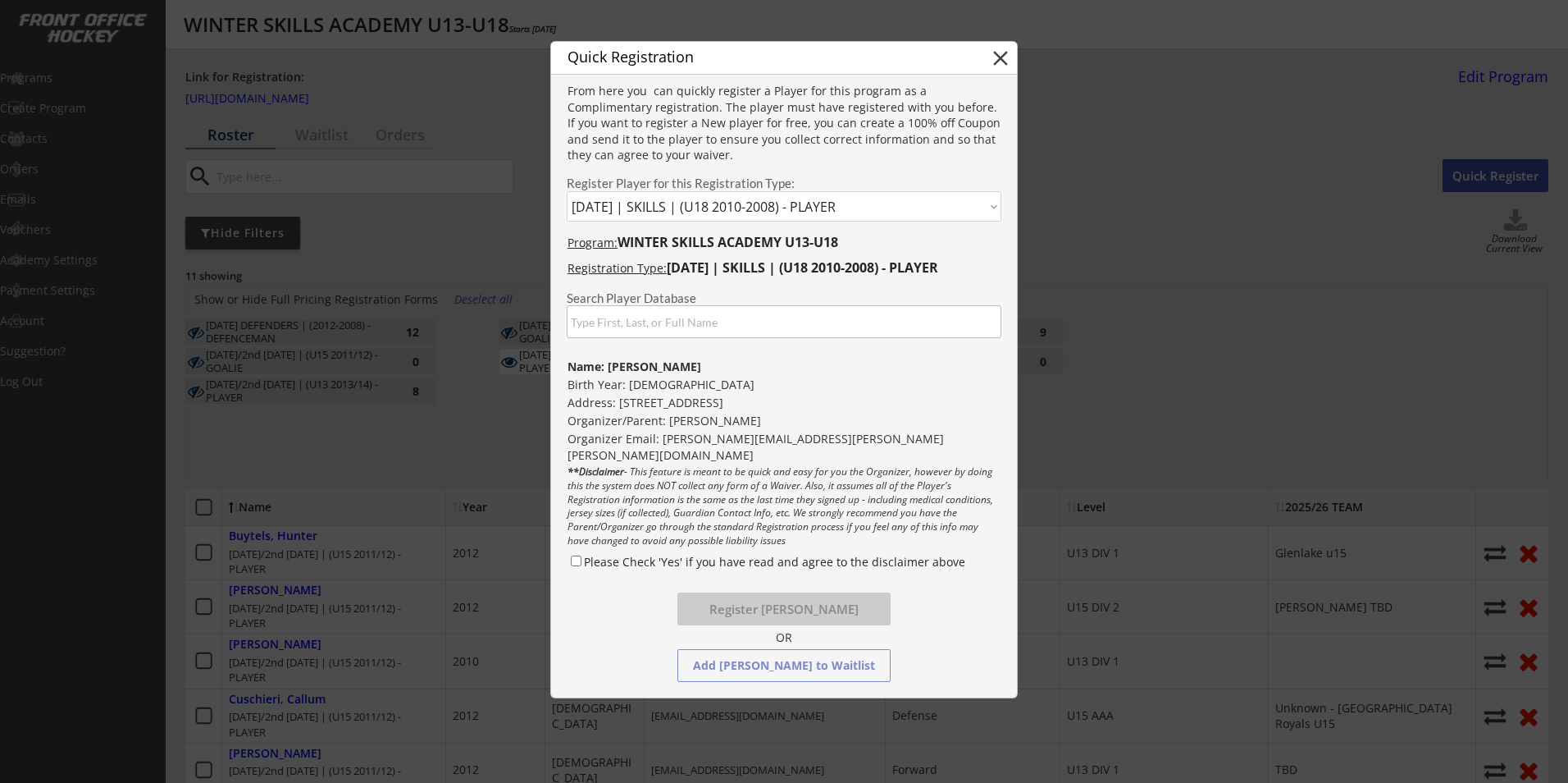
click at [586, 561] on label "Please Check 'Yes' if you have read and agree to the disclaimer above" at bounding box center [775, 561] width 381 height 16
click at [582, 561] on input "Please Check 'Yes' if you have read and agree to the disclaimer above" at bounding box center [576, 560] width 10 height 10
checkbox input "true"
click at [777, 604] on button "Register Chase Collens" at bounding box center [784, 609] width 213 height 33
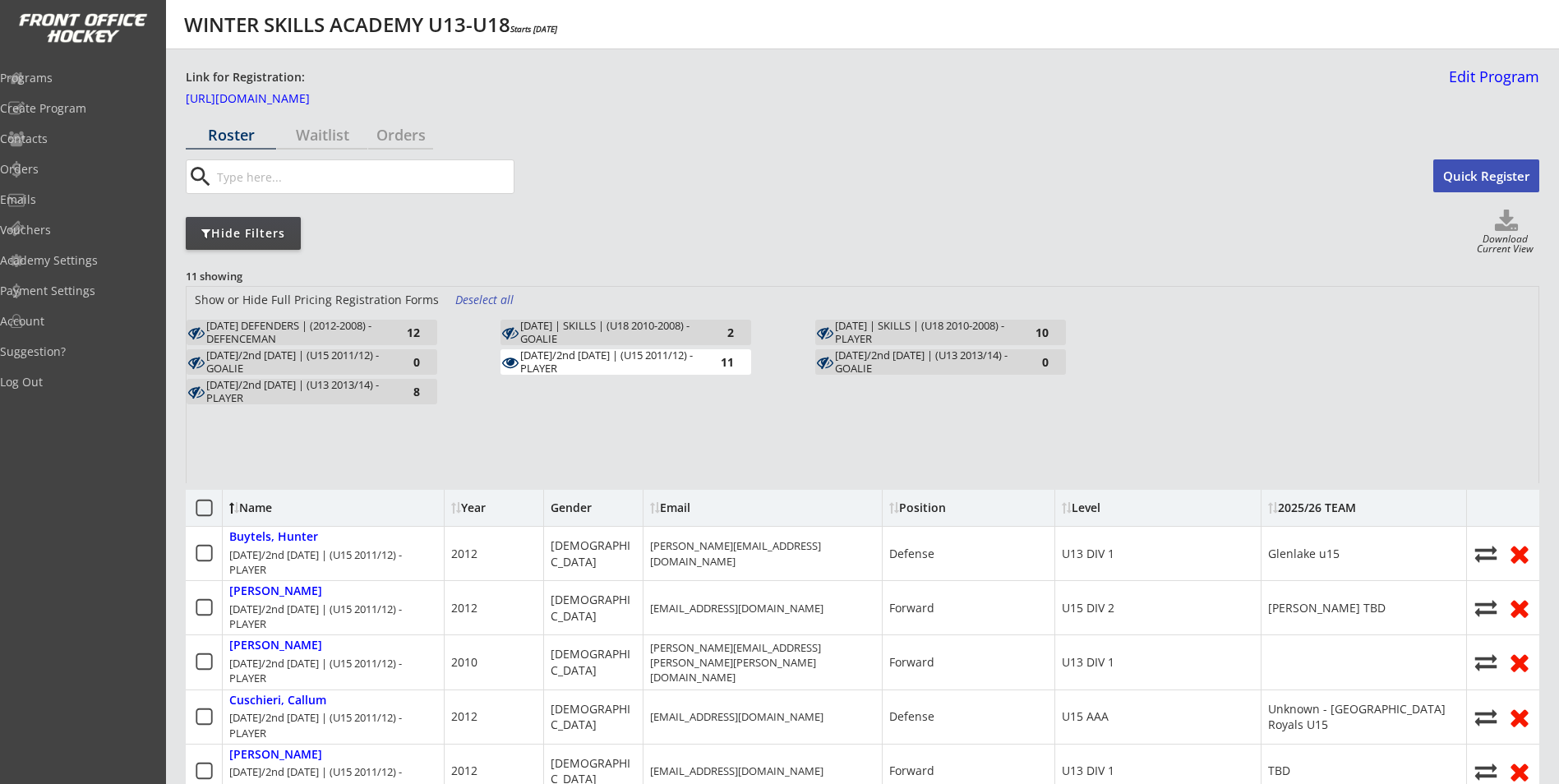
click at [1486, 174] on button "Quick Register" at bounding box center [1486, 175] width 106 height 33
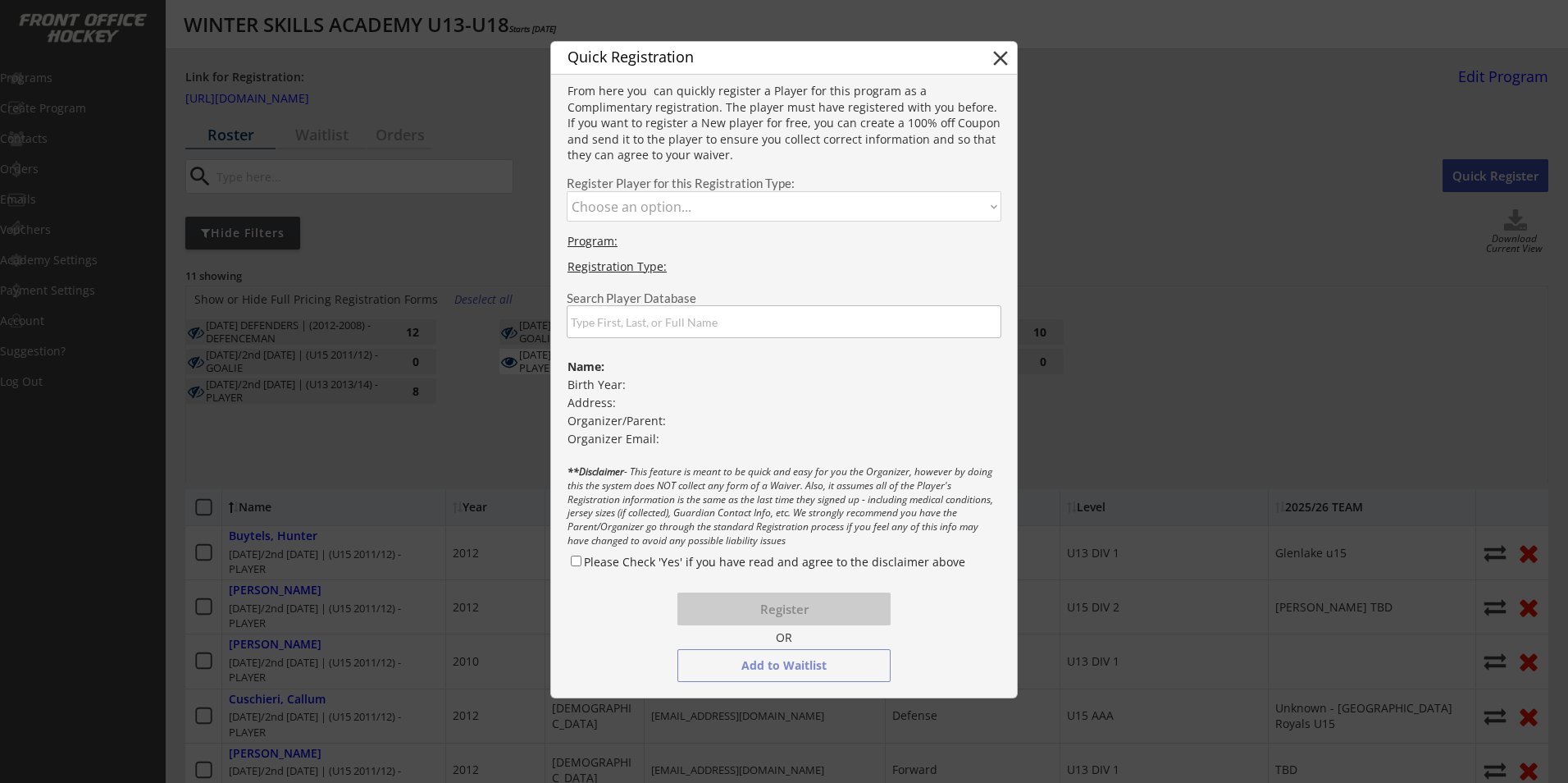
click at [800, 205] on select "Choose an option... [DATE] DEFENDERS | (2012-2008) - DEFENCEMAN [DATE]/2nd [DAT…" at bounding box center [784, 205] width 435 height 30
click at [770, 206] on select "Choose an option... [DATE] DEFENDERS | (2012-2008) - DEFENCEMAN [DATE]/2nd [DAT…" at bounding box center [784, 205] width 435 height 30
click at [767, 206] on select "Choose an option... [DATE] DEFENDERS | (2012-2008) - DEFENCEMAN [DATE]/2nd [DAT…" at bounding box center [784, 205] width 435 height 30
select select ""1348695171700984260__LOOKUP__1747255349987x942495312730652700""
click at [567, 191] on select "Choose an option... [DATE] DEFENDERS | (2012-2008) - DEFENCEMAN [DATE]/2nd [DAT…" at bounding box center [784, 205] width 435 height 30
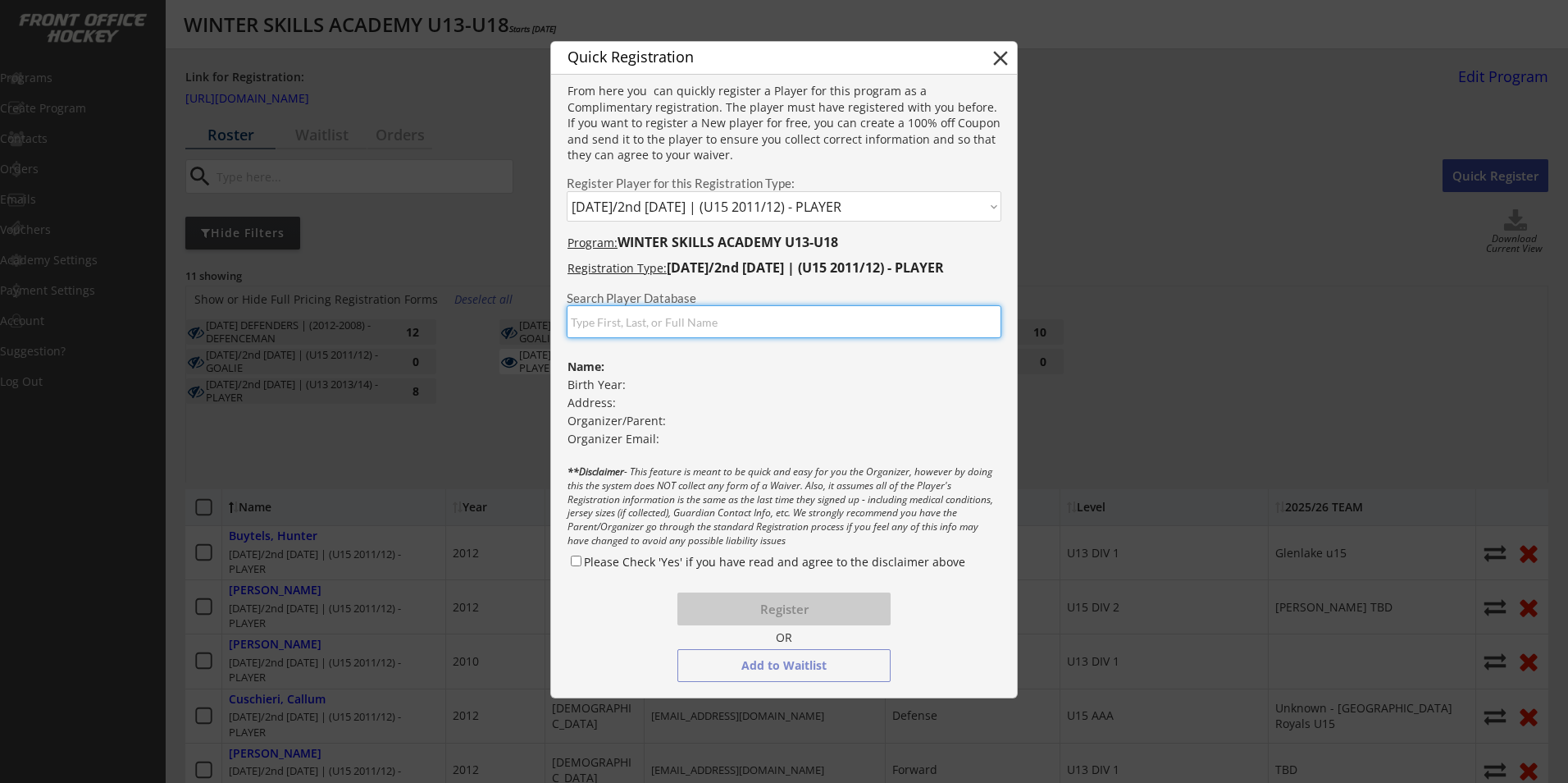
click at [715, 320] on input "input" at bounding box center [784, 322] width 435 height 33
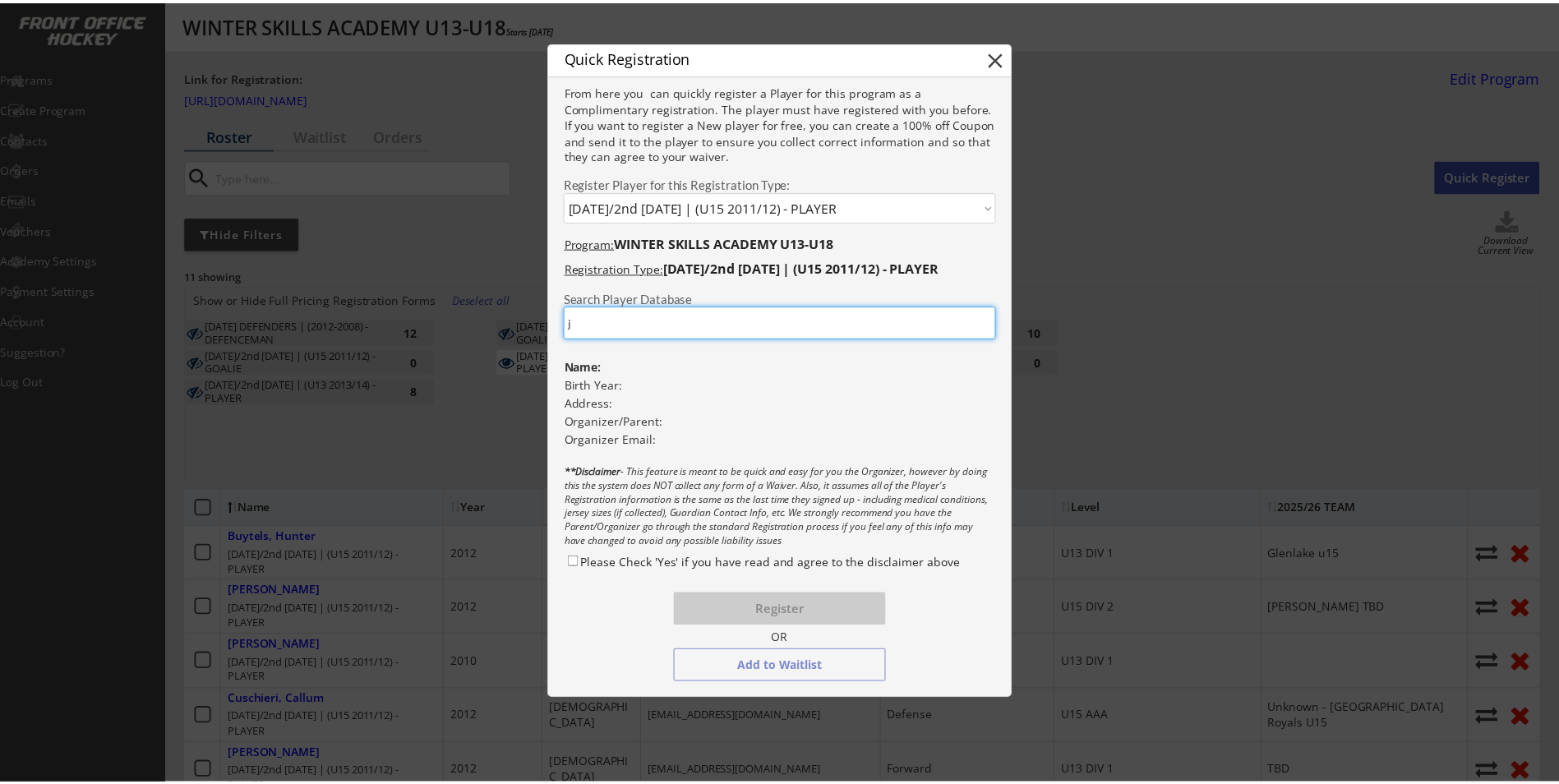
scroll to position [3, 0]
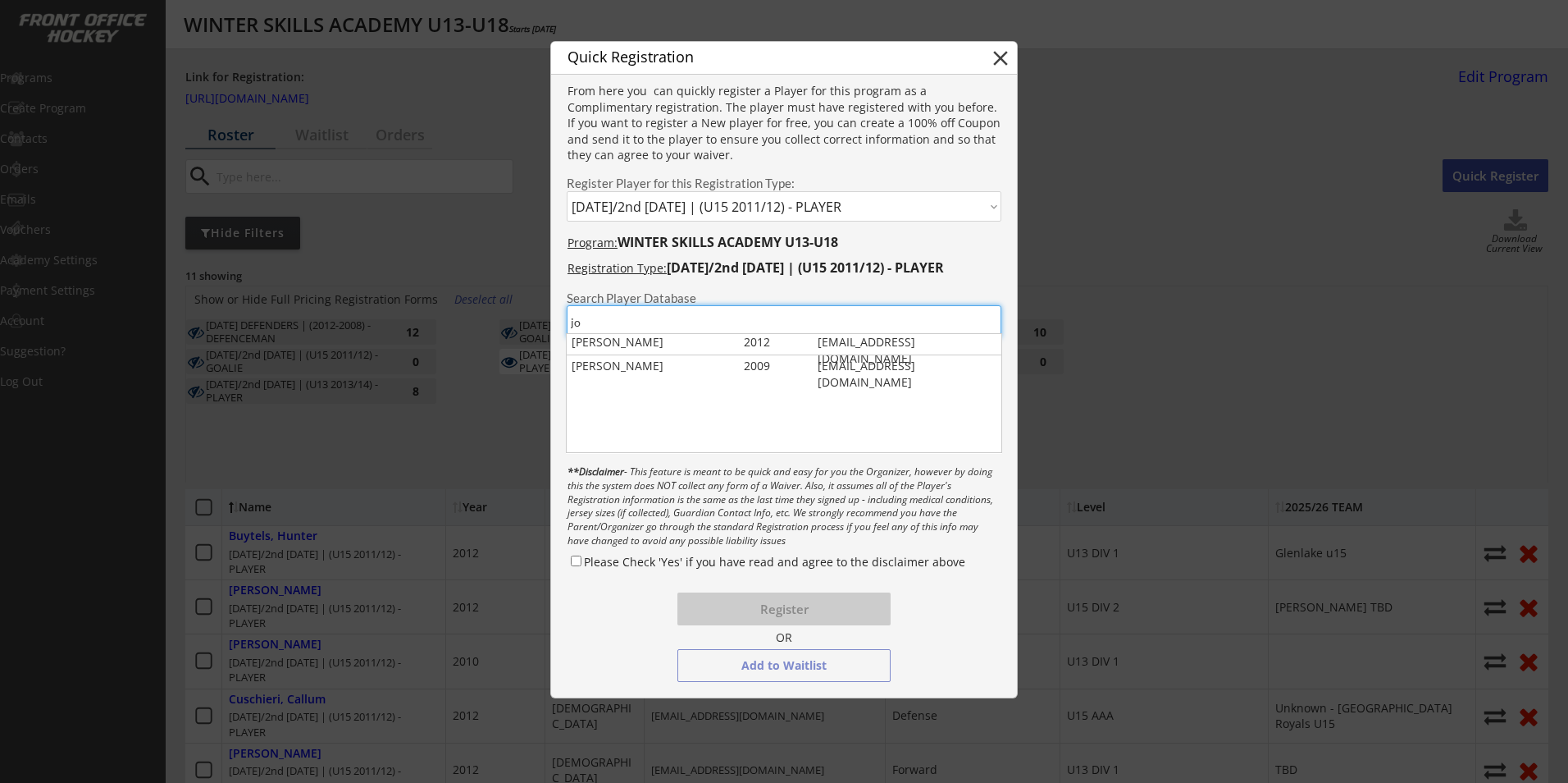
type input "j"
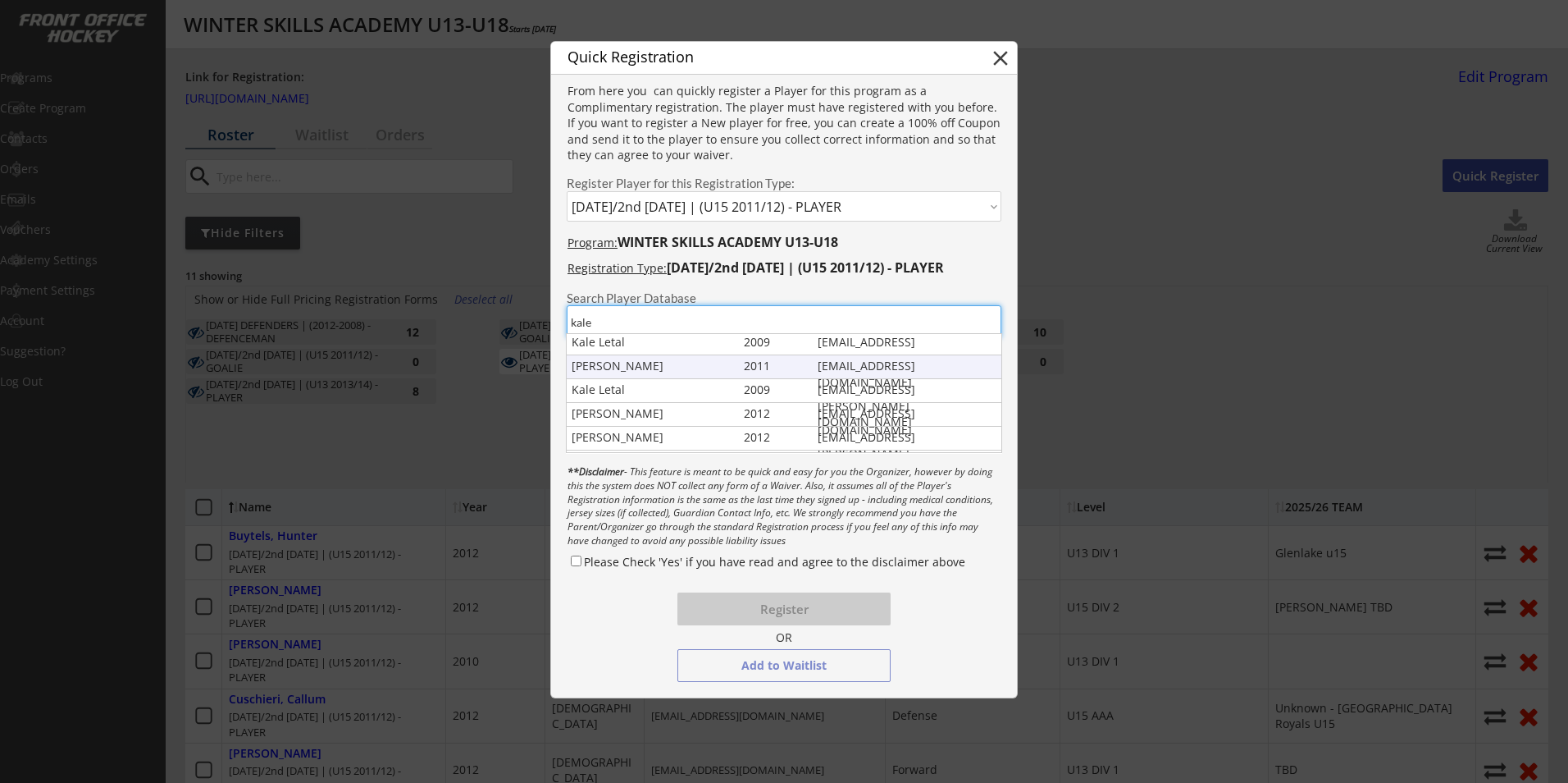
type input "kale"
click at [695, 367] on div "Kale Rikihana" at bounding box center [653, 365] width 165 height 16
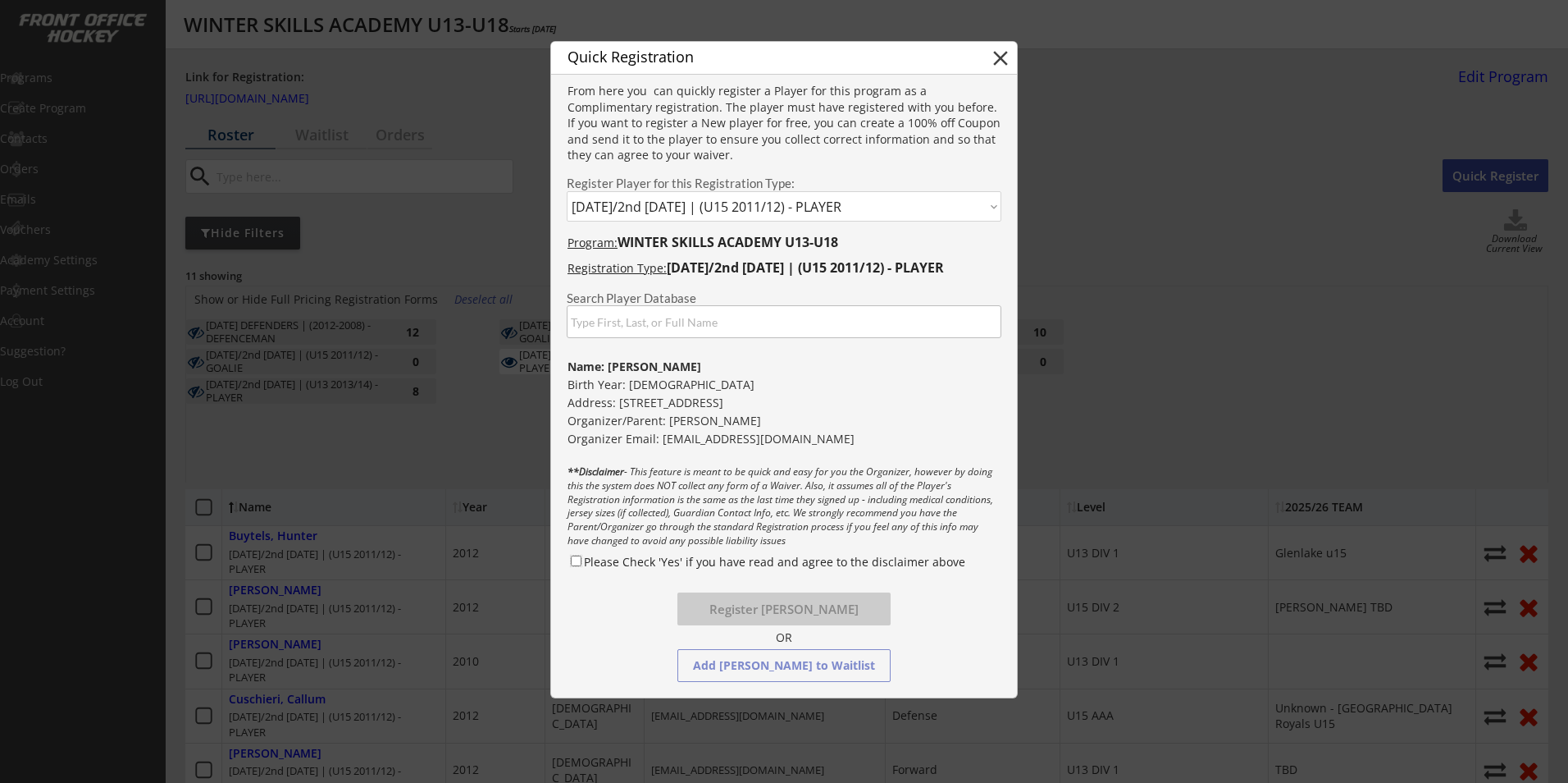
click at [574, 561] on input "Please Check 'Yes' if you have read and agree to the disclaimer above" at bounding box center [576, 560] width 10 height 10
checkbox input "true"
click at [726, 601] on button "Register Kale Rikihana" at bounding box center [784, 609] width 213 height 33
select select ""PLACEHOLDER_1427118222253""
checkbox input "false"
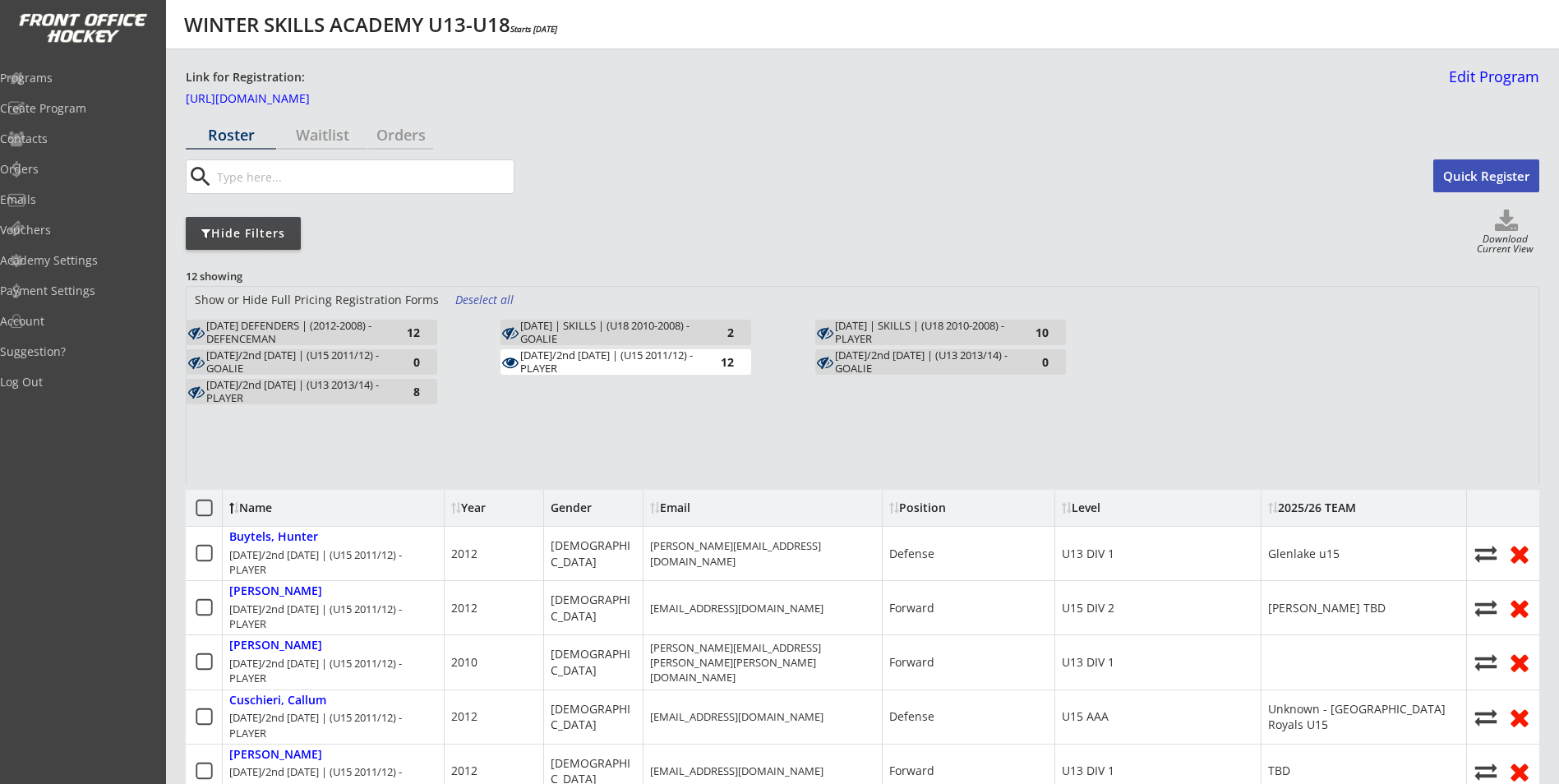
click at [1479, 180] on button "Quick Register" at bounding box center [1486, 175] width 106 height 33
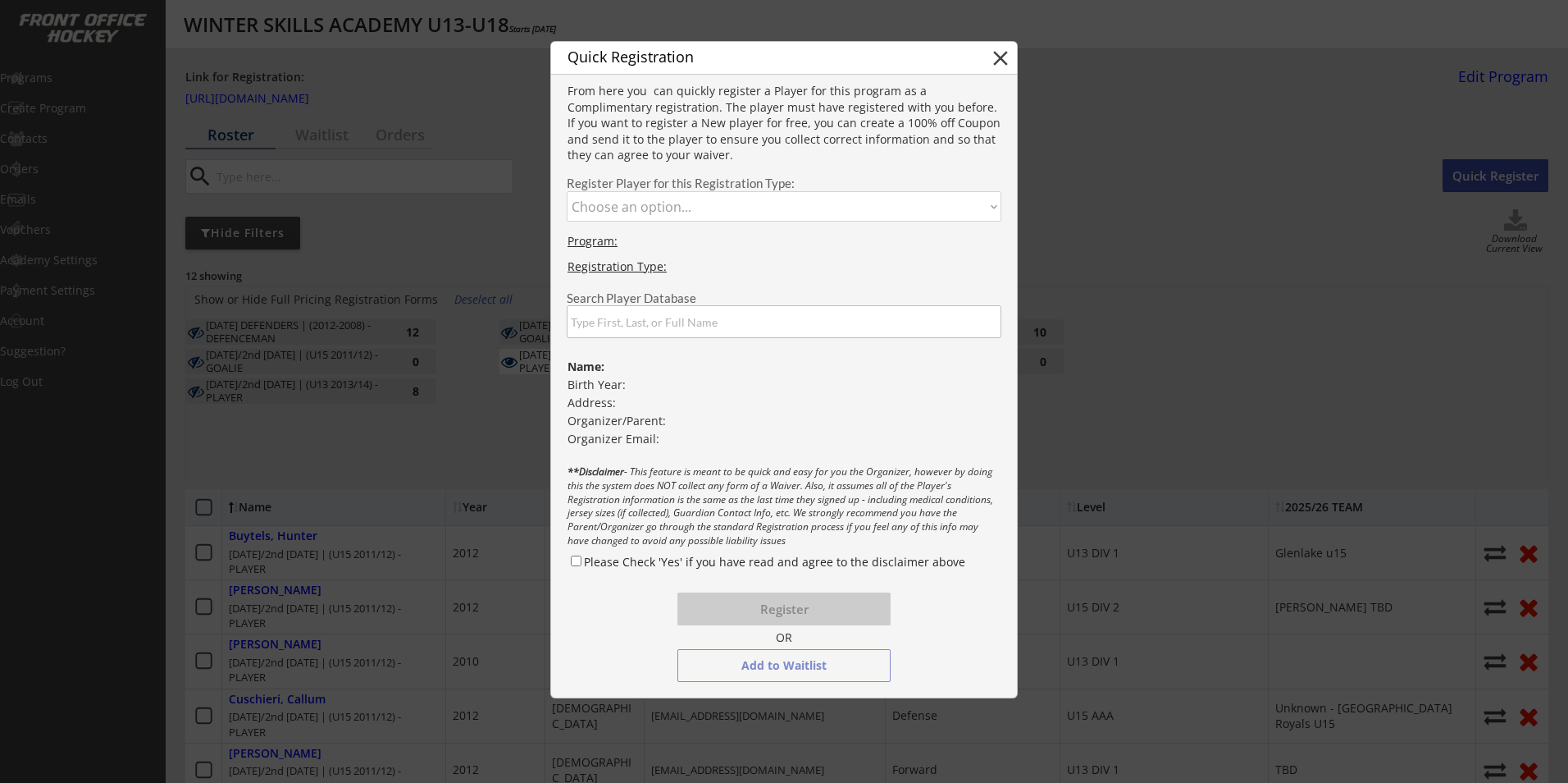
click at [712, 203] on select "Choose an option... [DATE] DEFENDERS | (2012-2008) - DEFENCEMAN [DATE]/2nd [DAT…" at bounding box center [784, 205] width 435 height 30
select select ""1348695171700984260__LOOKUP__1747273541630x673112976037249000""
click at [567, 191] on select "Choose an option... [DATE] DEFENDERS | (2012-2008) - DEFENCEMAN [DATE]/2nd [DAT…" at bounding box center [784, 205] width 435 height 30
click at [677, 325] on input "input" at bounding box center [784, 322] width 435 height 33
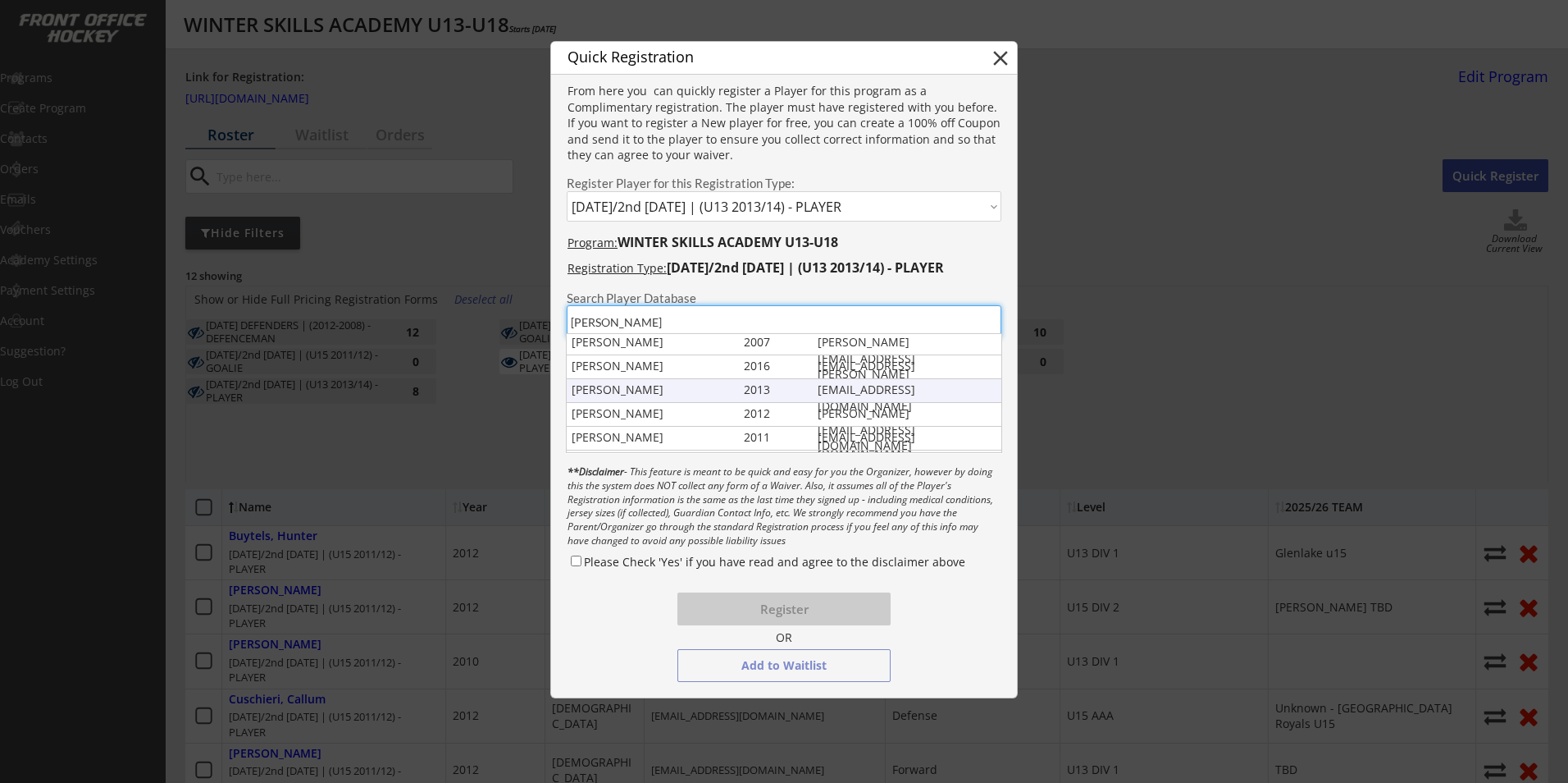
type input "henry"
click at [698, 392] on div "Henry Rikihana" at bounding box center [653, 389] width 165 height 16
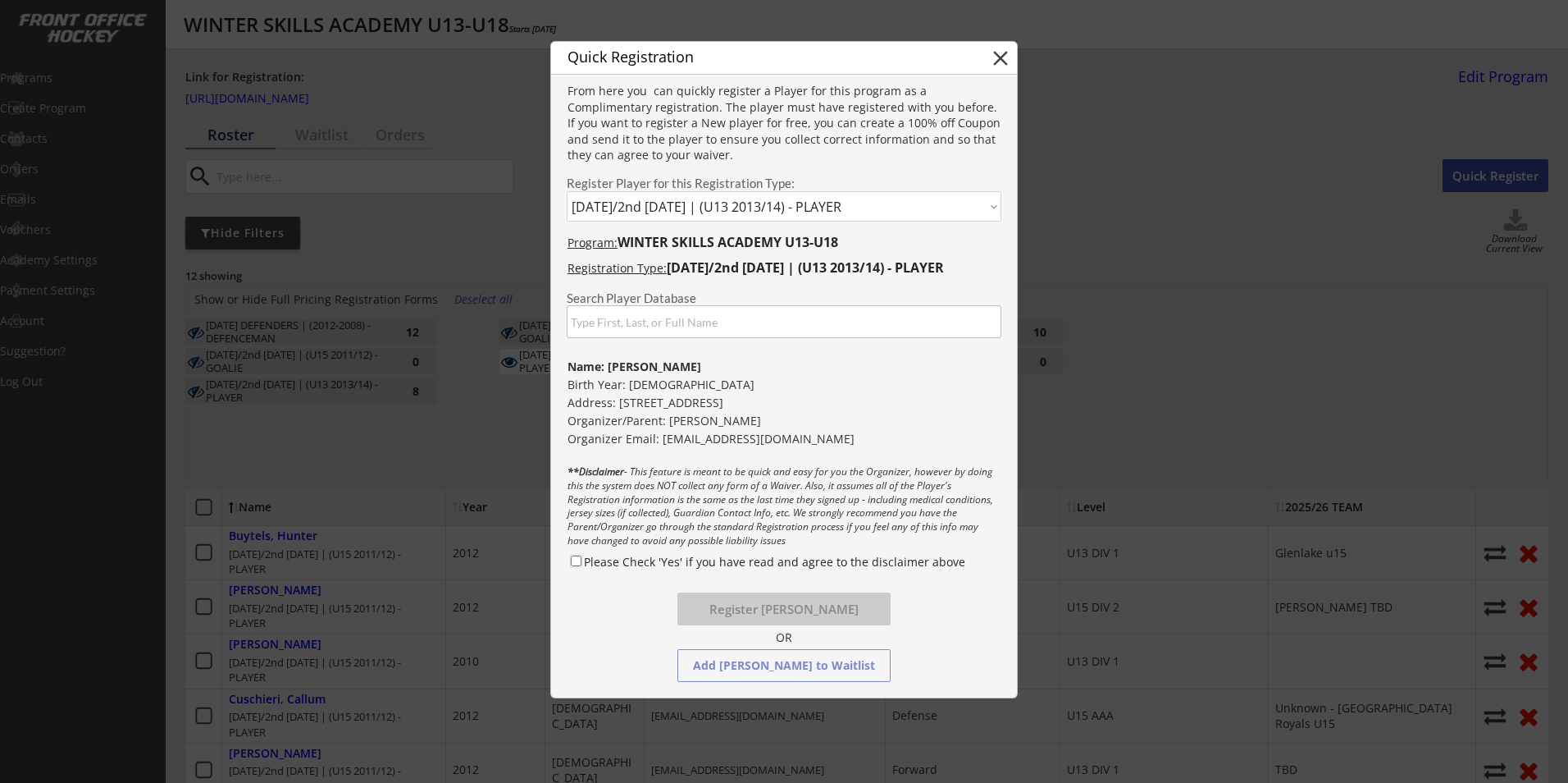
click at [579, 561] on input "Please Check 'Yes' if you have read and agree to the disclaimer above" at bounding box center [576, 560] width 10 height 10
checkbox input "true"
click at [761, 616] on button "Register Henry Rikihana" at bounding box center [784, 609] width 213 height 33
select select ""PLACEHOLDER_1427118222253""
checkbox input "false"
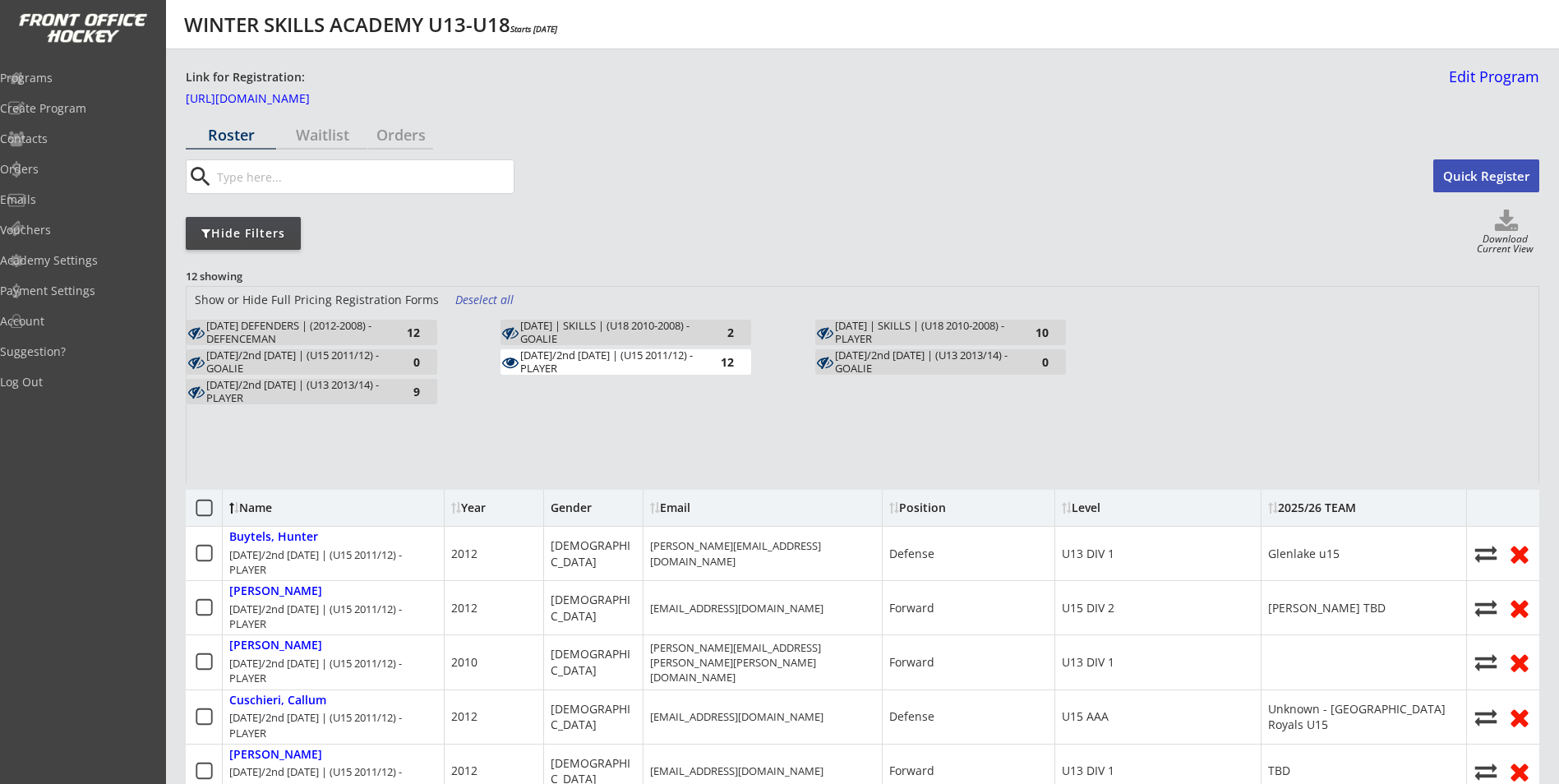
click at [941, 321] on div "[DATE] | SKILLS | (U18 2010-2008) - PLAYER" at bounding box center [925, 332] width 181 height 25
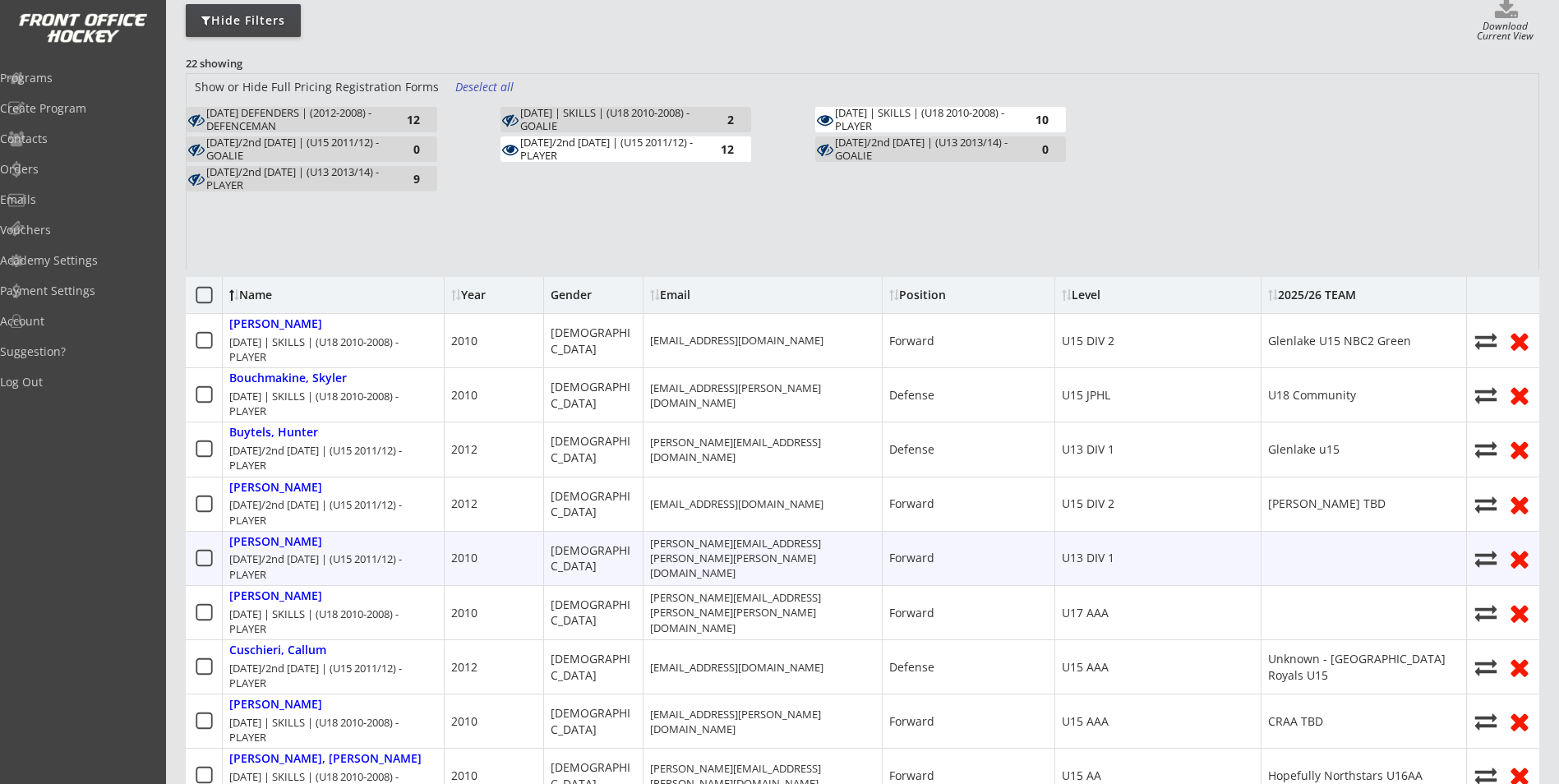
scroll to position [246, 0]
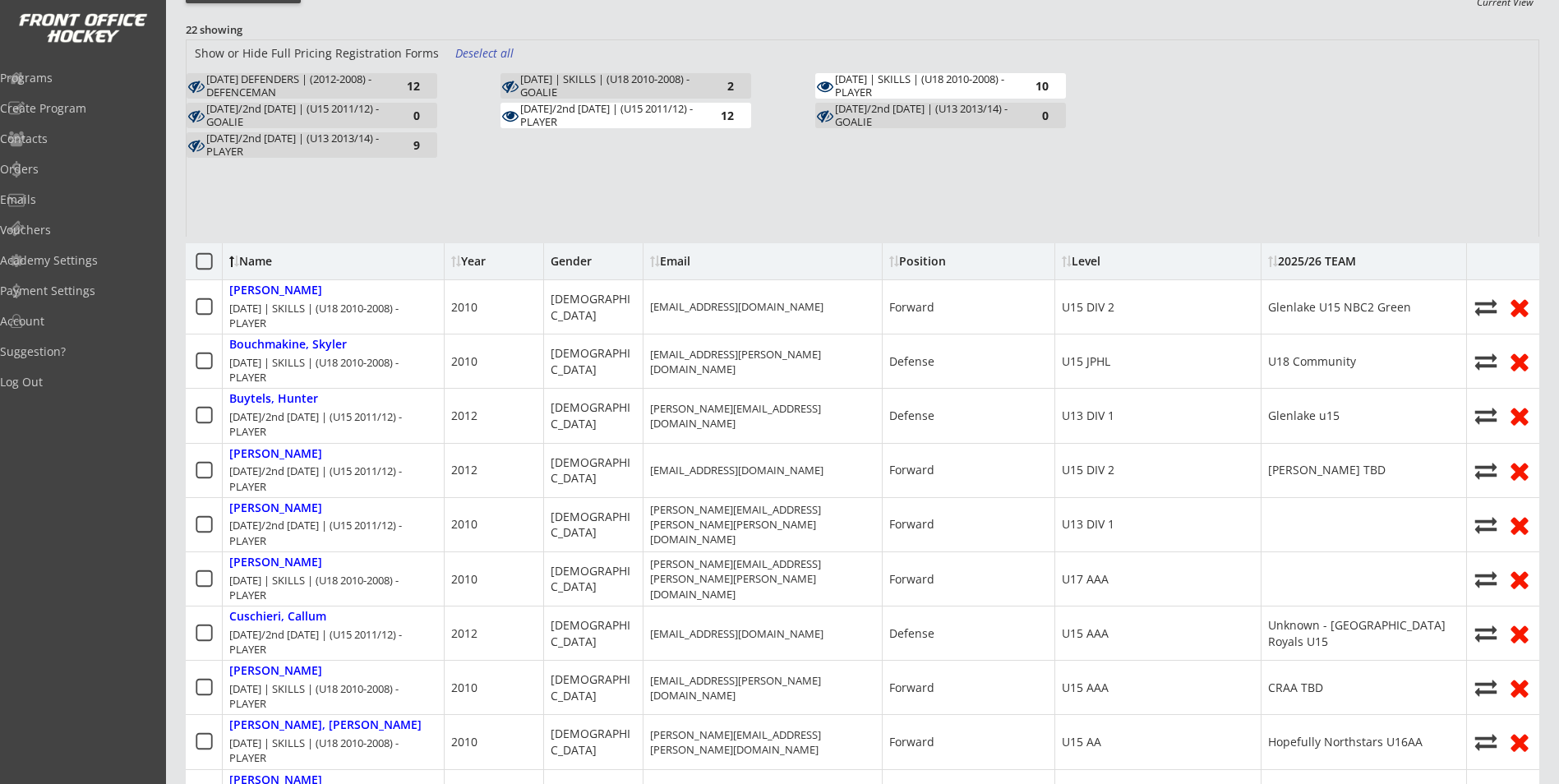
click at [595, 124] on div "[DATE]/2nd [DATE] | (U15 2011/12) - PLAYER" at bounding box center [610, 115] width 181 height 25
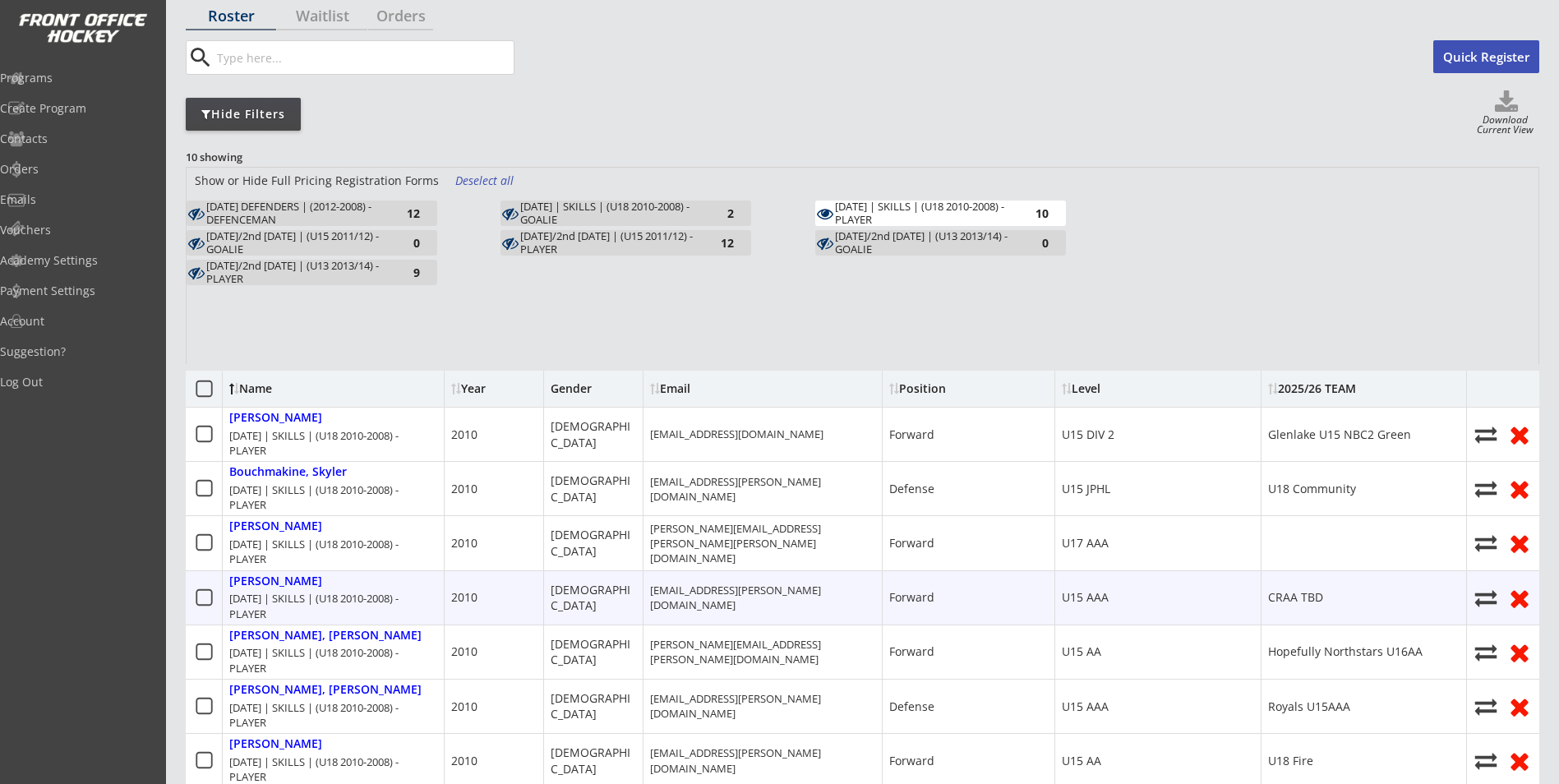
scroll to position [82, 0]
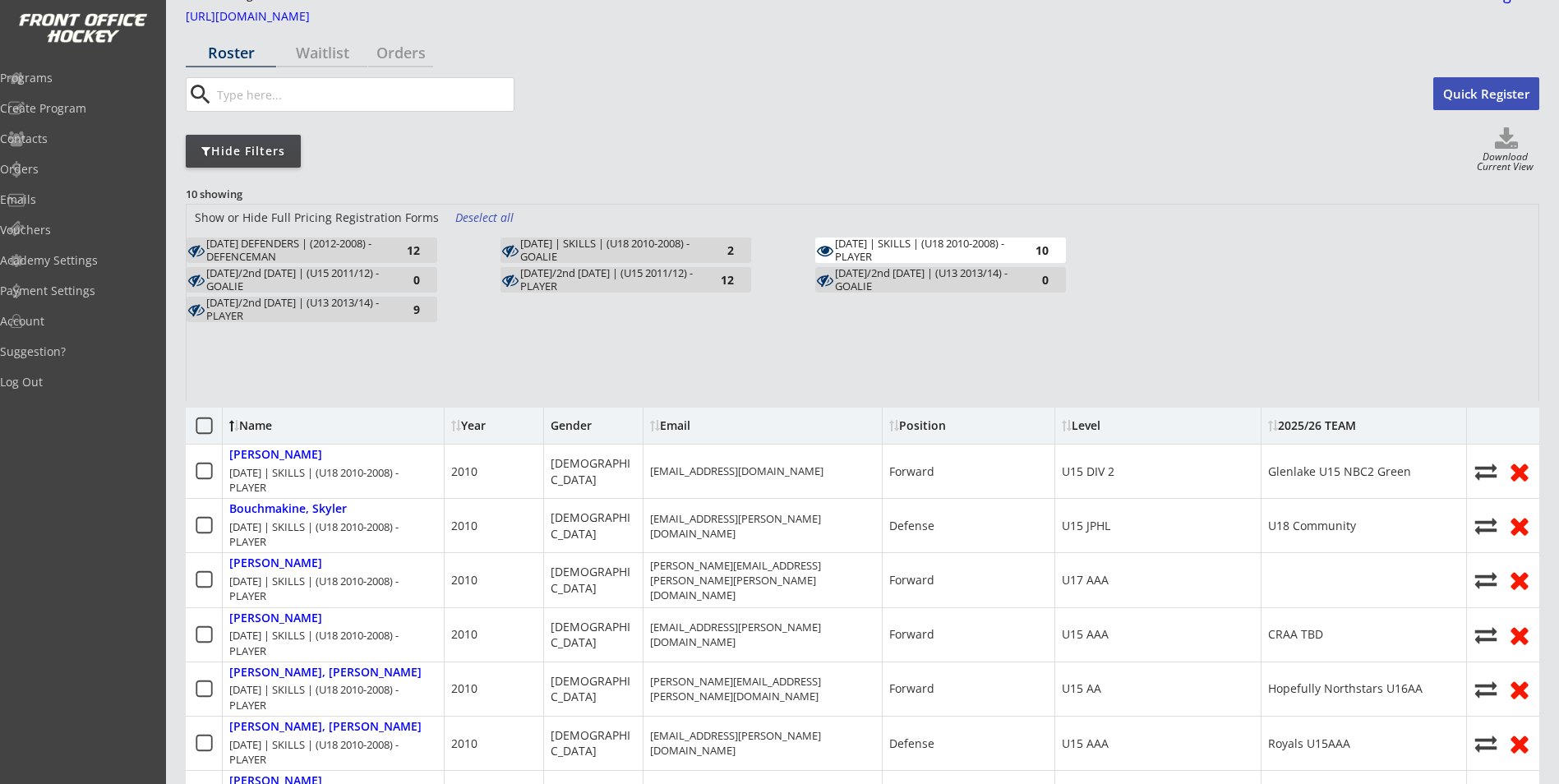
click at [960, 239] on div "[DATE] | SKILLS | (U18 2010-2008) - PLAYER" at bounding box center [925, 250] width 181 height 25
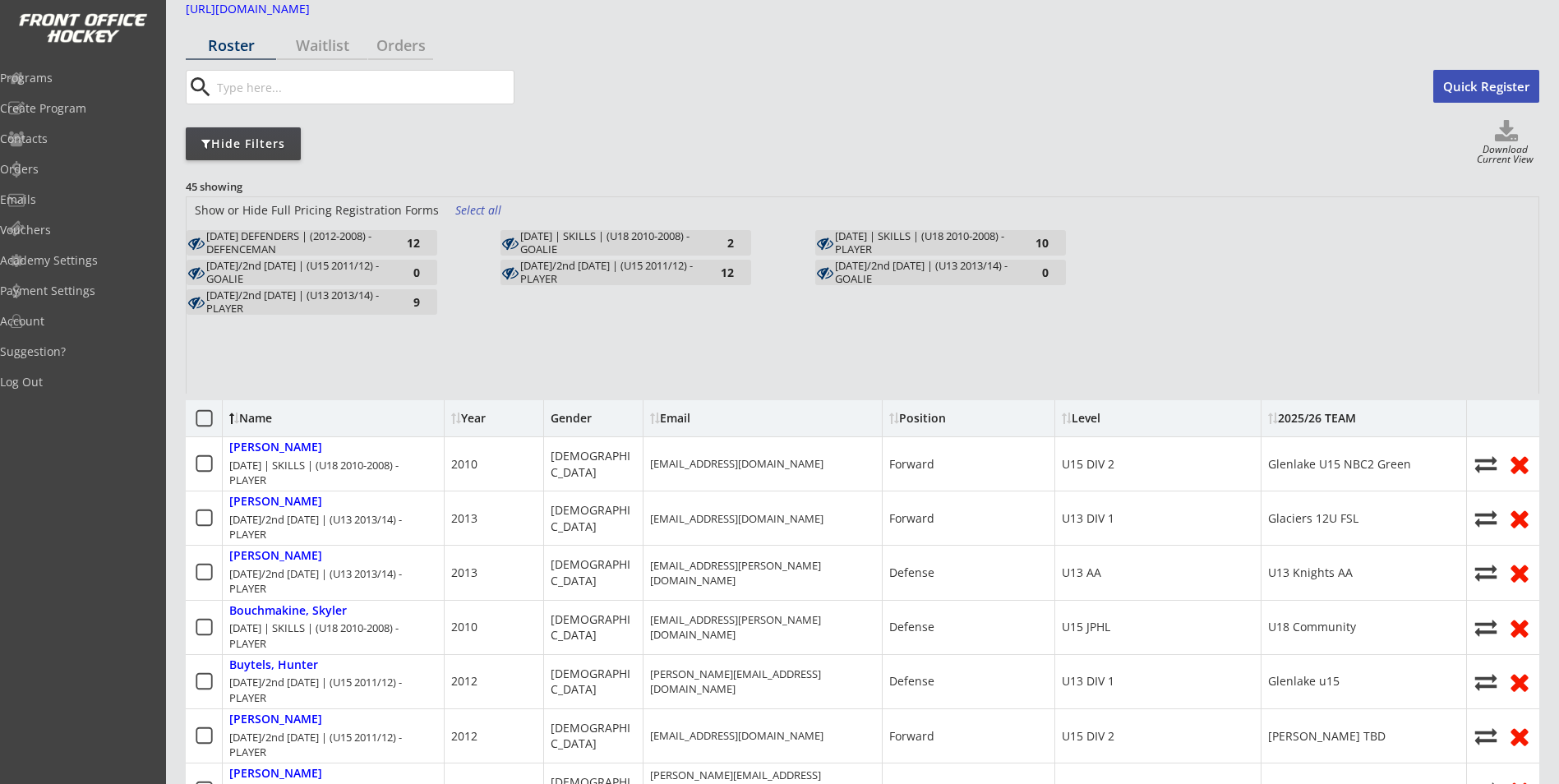
scroll to position [0, 0]
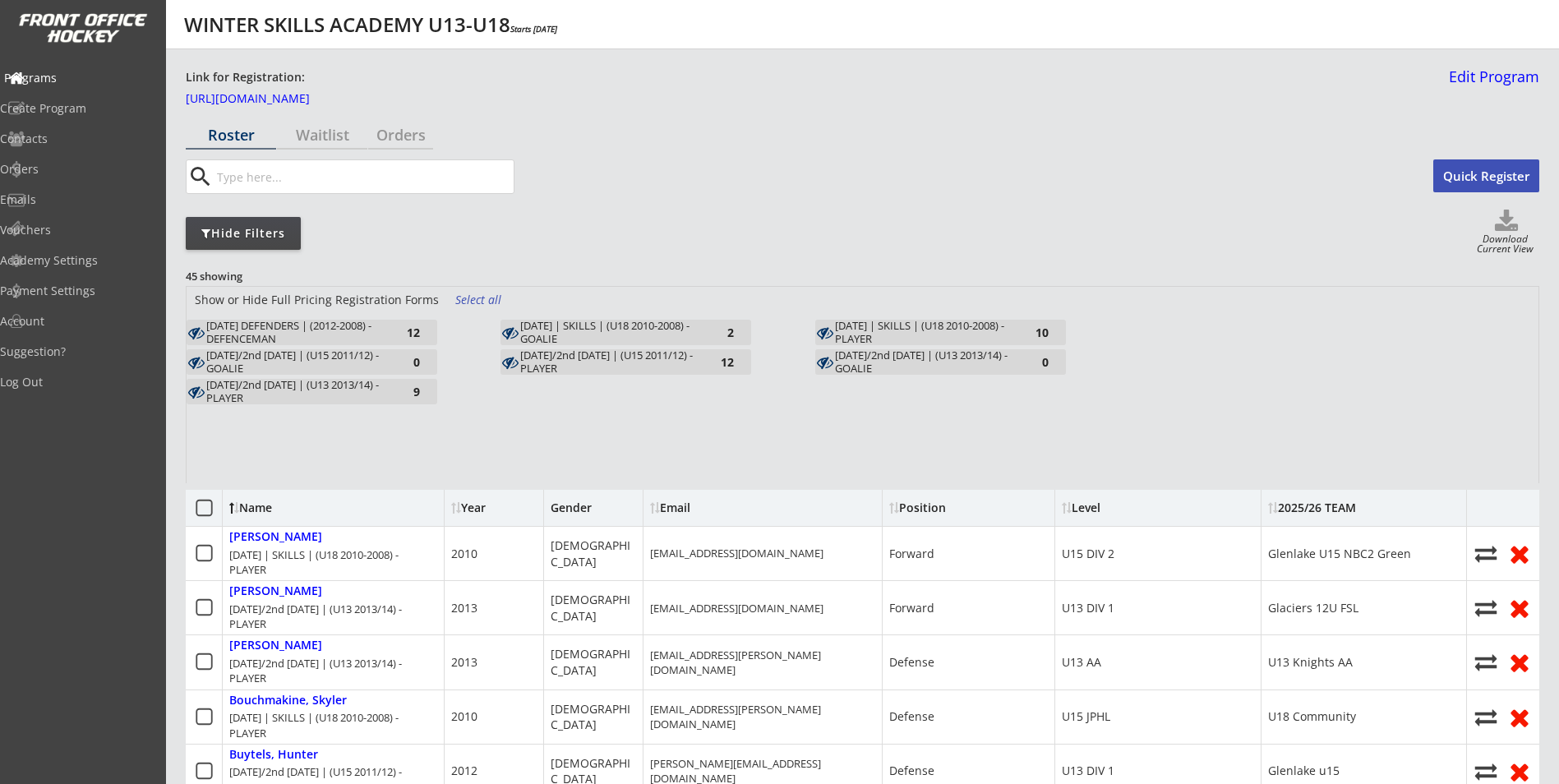
click at [48, 81] on div "Programs" at bounding box center [78, 78] width 148 height 11
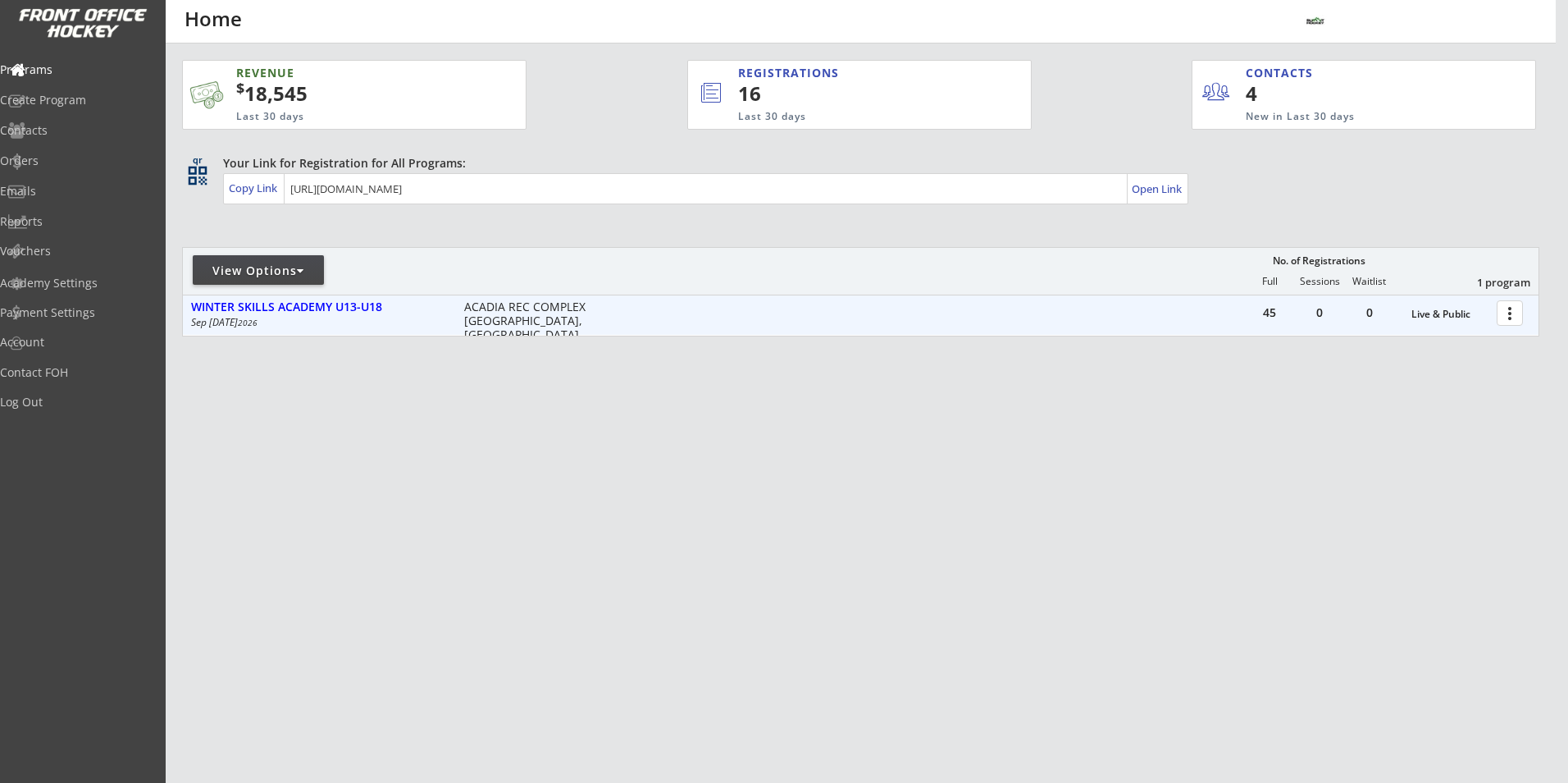
click at [338, 317] on div "WINTER SKILLS ACADEMY U13-U18 [DATE] - [DATE] [GEOGRAPHIC_DATA] [GEOGRAPHIC_DAT…" at bounding box center [395, 314] width 425 height 31
click at [341, 312] on div "WINTER SKILLS ACADEMY U13-U18" at bounding box center [318, 307] width 255 height 14
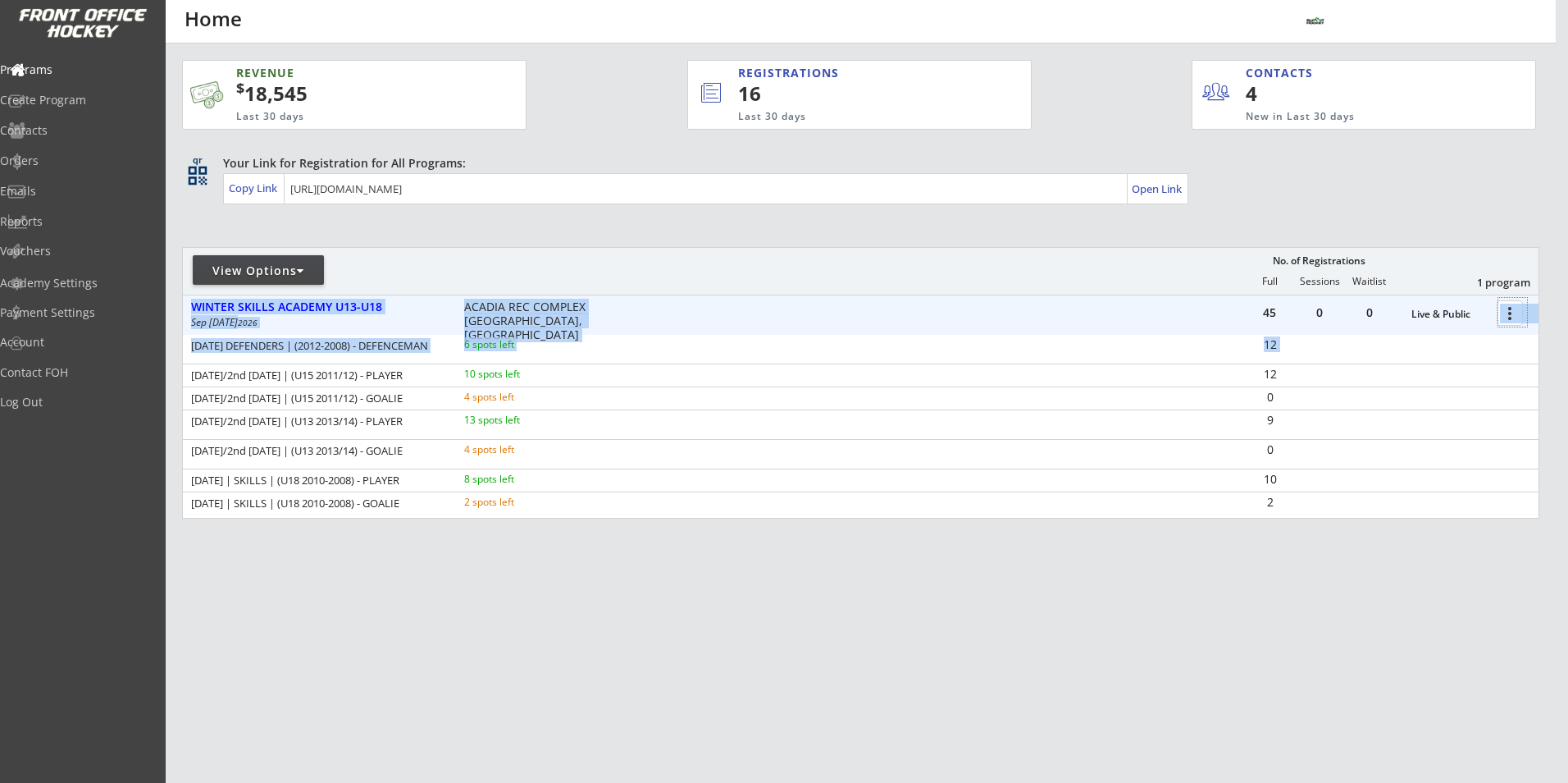
drag, startPoint x: 1520, startPoint y: 311, endPoint x: 1529, endPoint y: 337, distance: 27.5
click at [1529, 337] on div "45 0 0 Live & Public more_vert WINTER SKILLS ACADEMY U13-U18 Sep 29 - Mar 19 20…" at bounding box center [860, 405] width 1356 height 220
drag, startPoint x: 1529, startPoint y: 337, endPoint x: 1505, endPoint y: 317, distance: 31.2
click at [1505, 317] on div at bounding box center [1512, 312] width 28 height 28
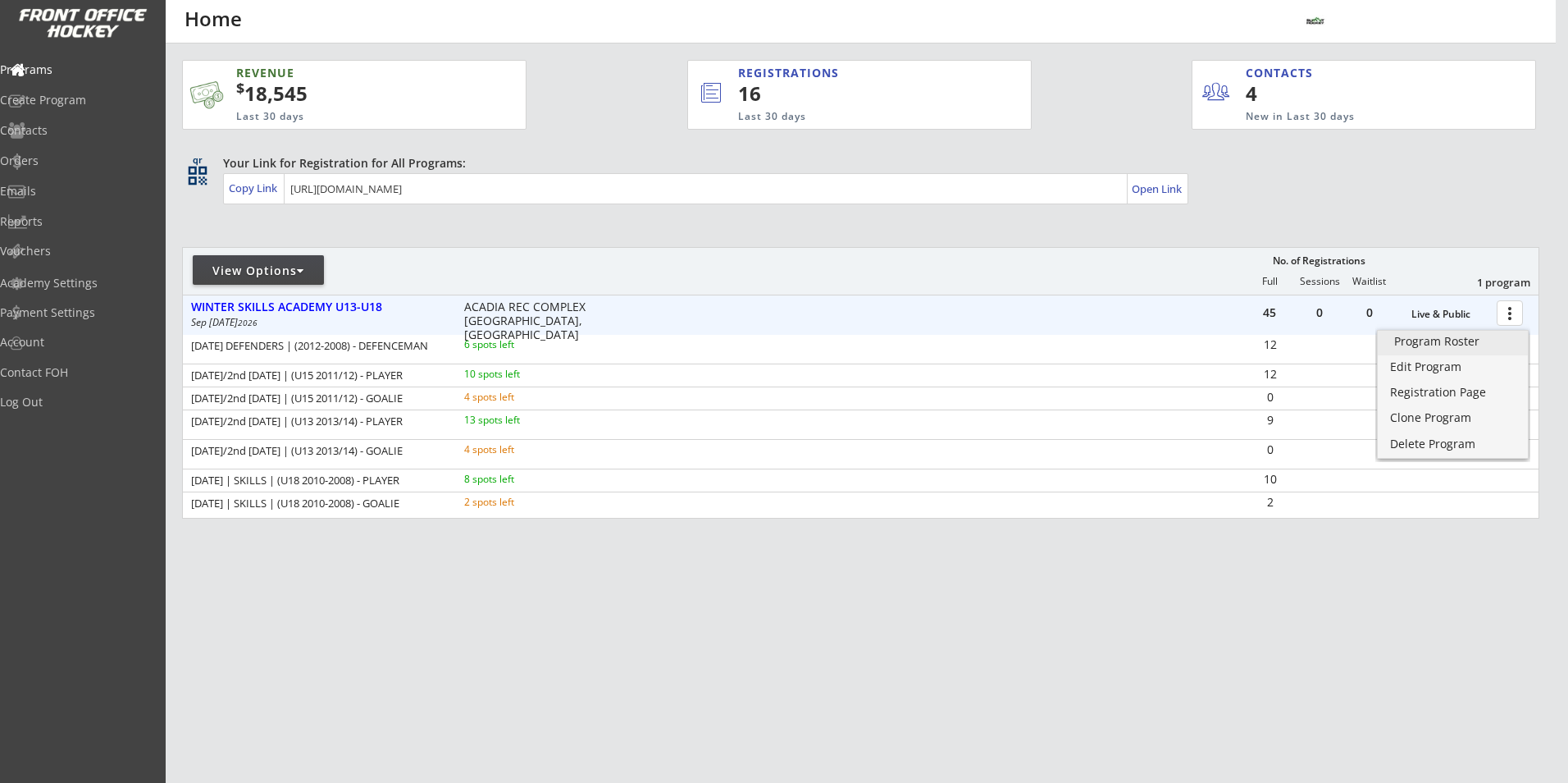
click at [1415, 347] on div "Program Roster" at bounding box center [1453, 341] width 117 height 11
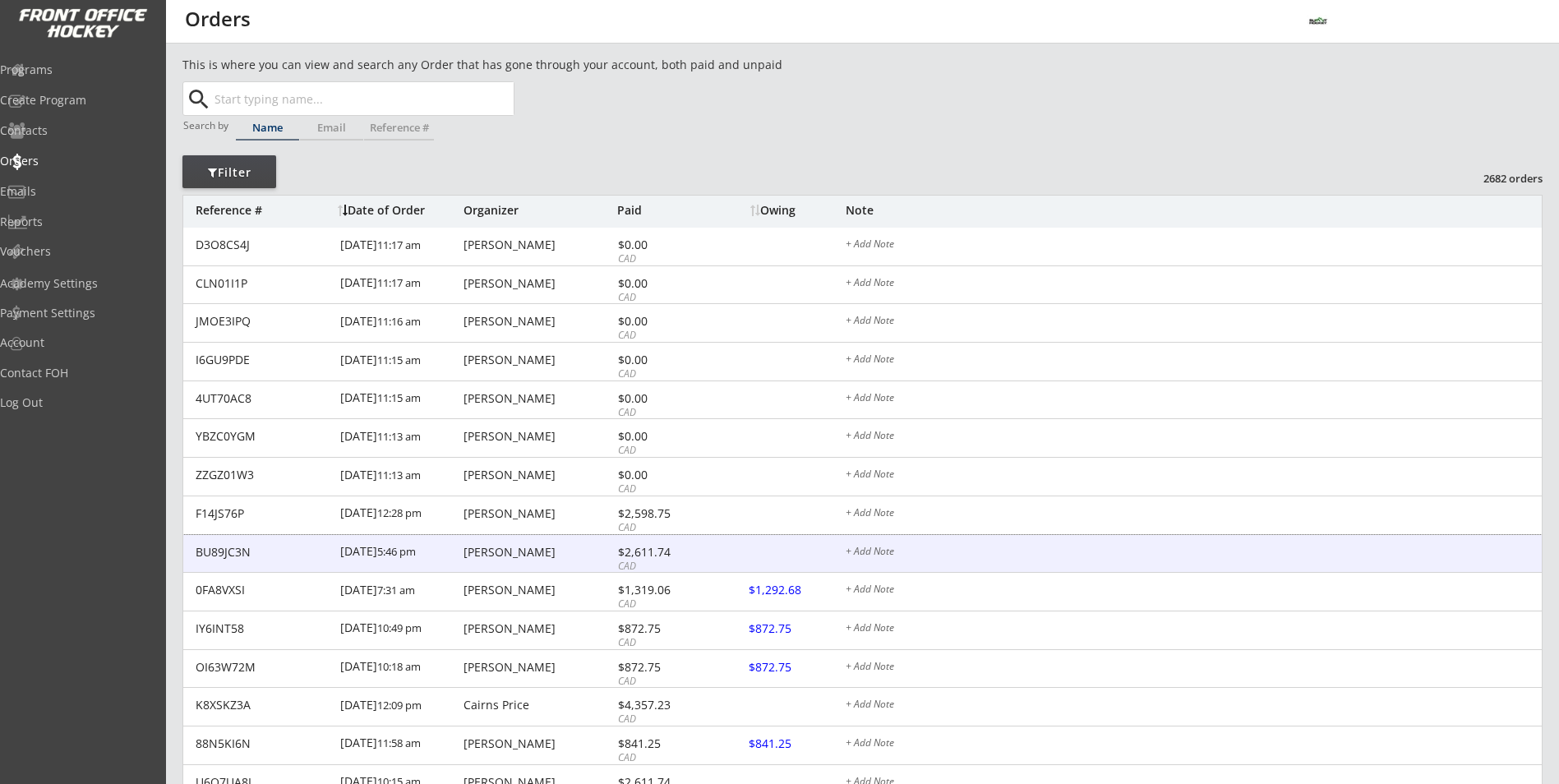
click at [365, 554] on div "[DATE] 5:46 pm" at bounding box center [399, 553] width 119 height 37
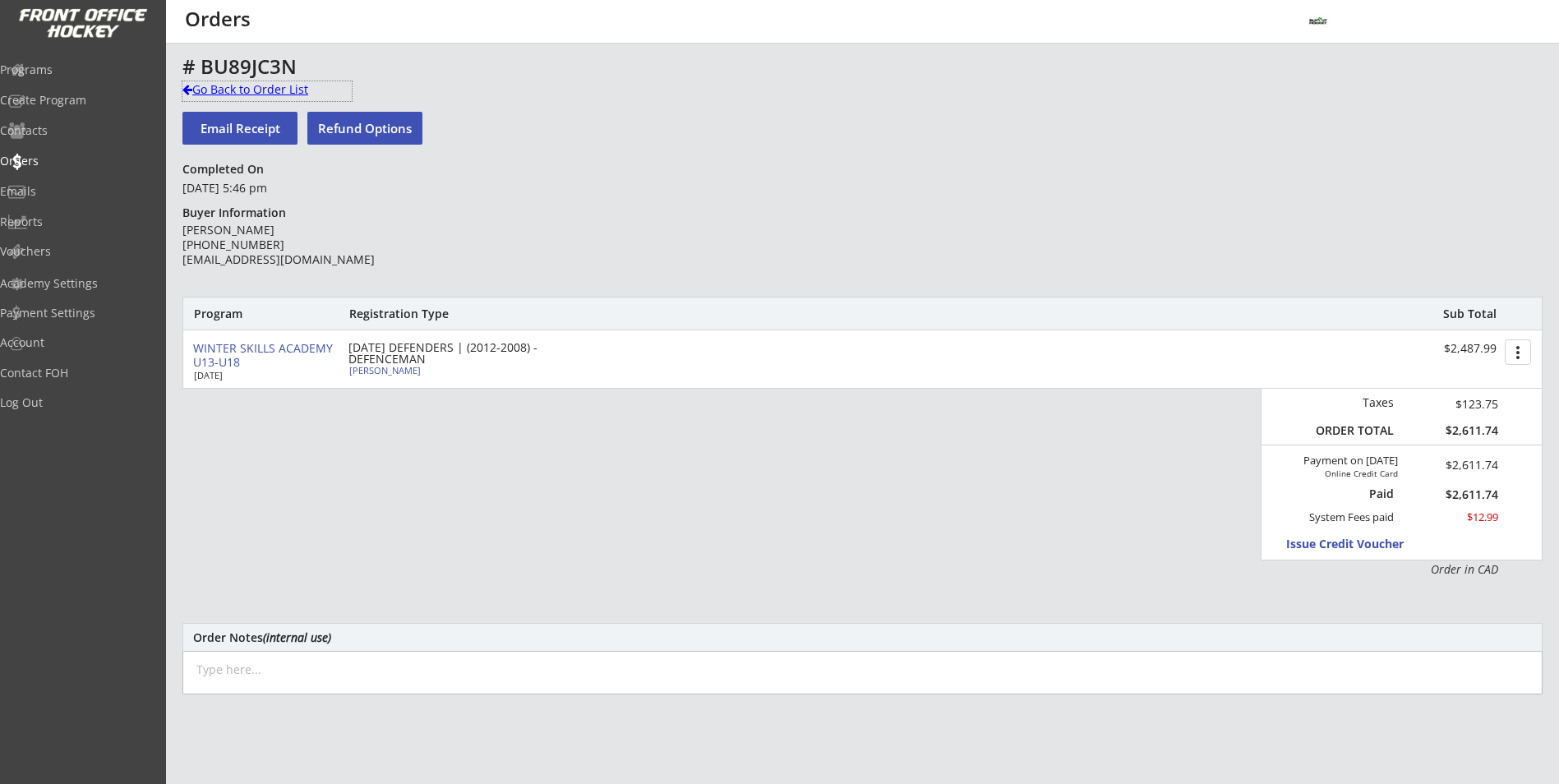
click at [222, 92] on div "Go Back to Order List" at bounding box center [267, 89] width 169 height 16
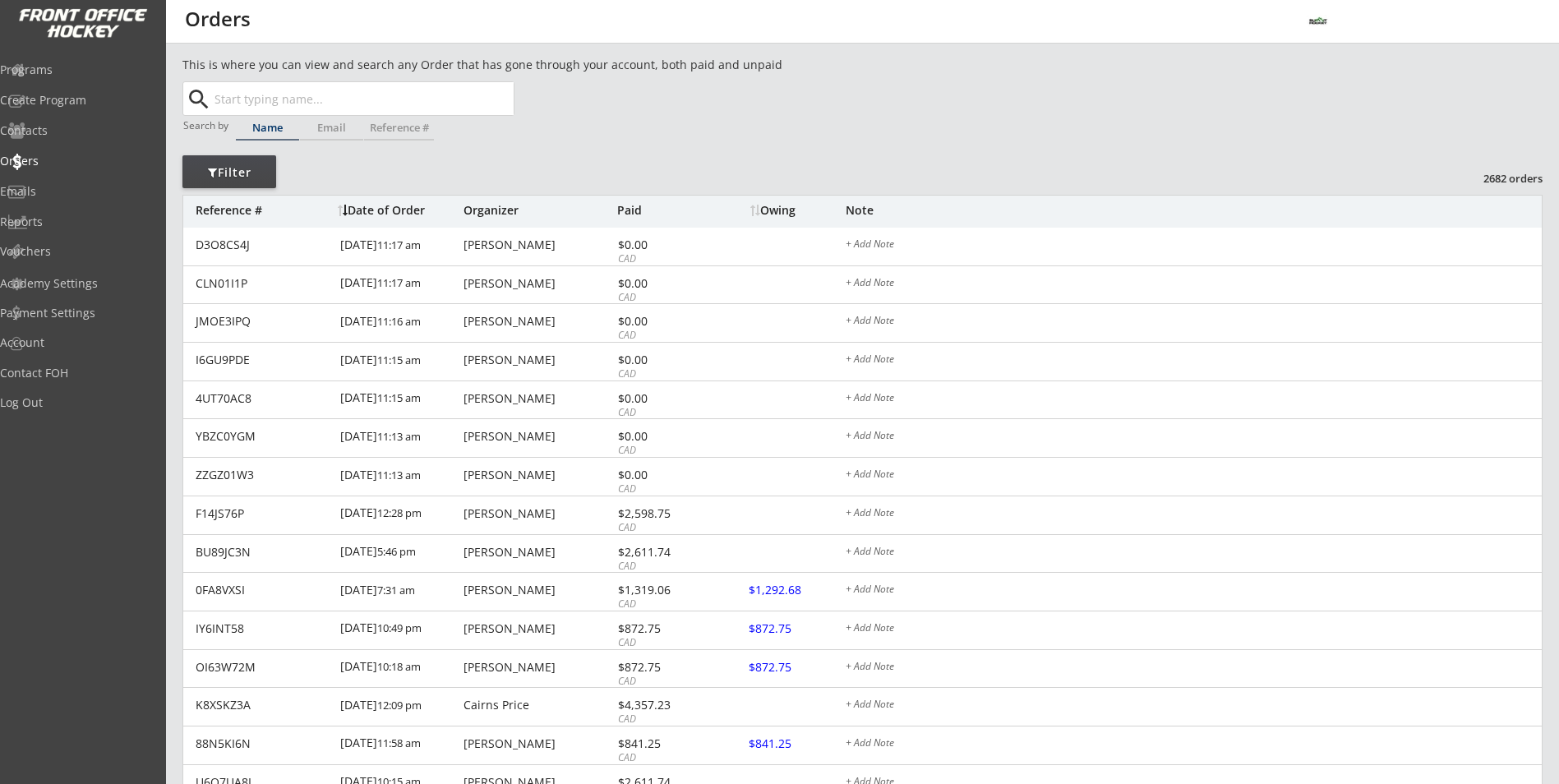
click at [323, 96] on input "text" at bounding box center [362, 99] width 303 height 33
type input "da"
type input "david Ford"
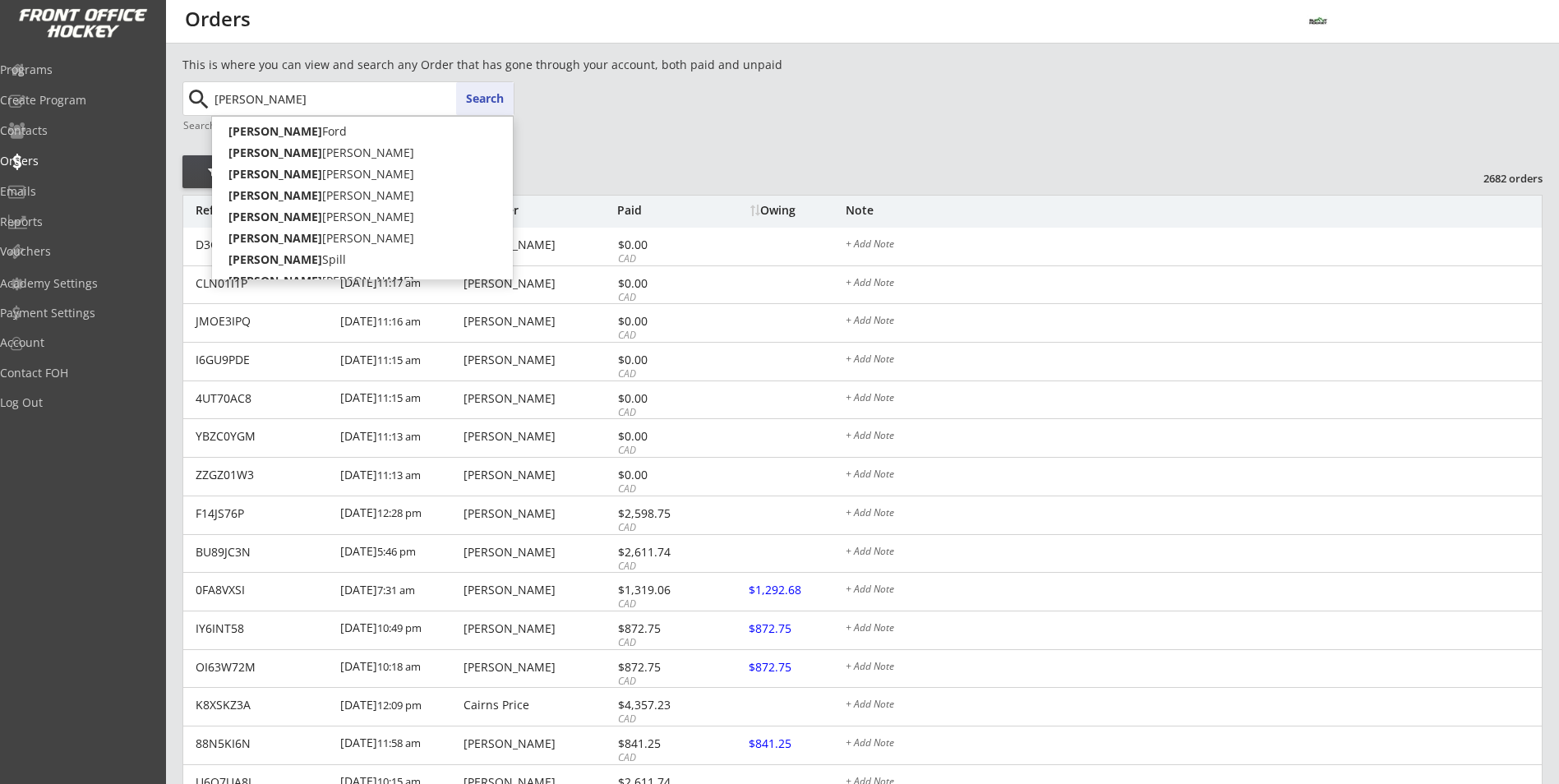
click at [394, 96] on input "[PERSON_NAME]" at bounding box center [362, 99] width 303 height 33
type input "[PERSON_NAME]"
type input "david c"
type input "david cuschieri"
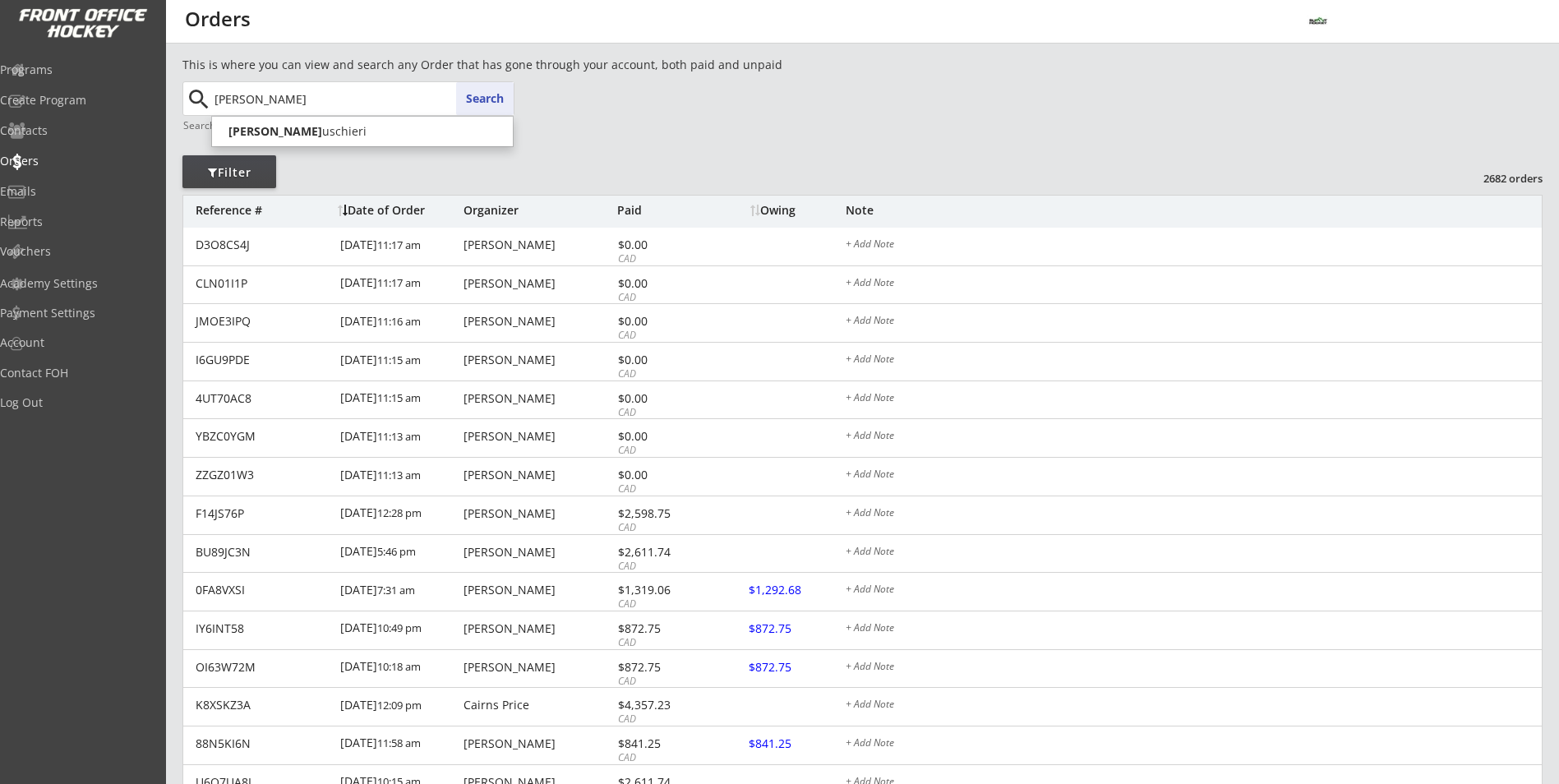
type input "david cu"
click at [298, 124] on p "David Cu schieri" at bounding box center [362, 131] width 301 height 22
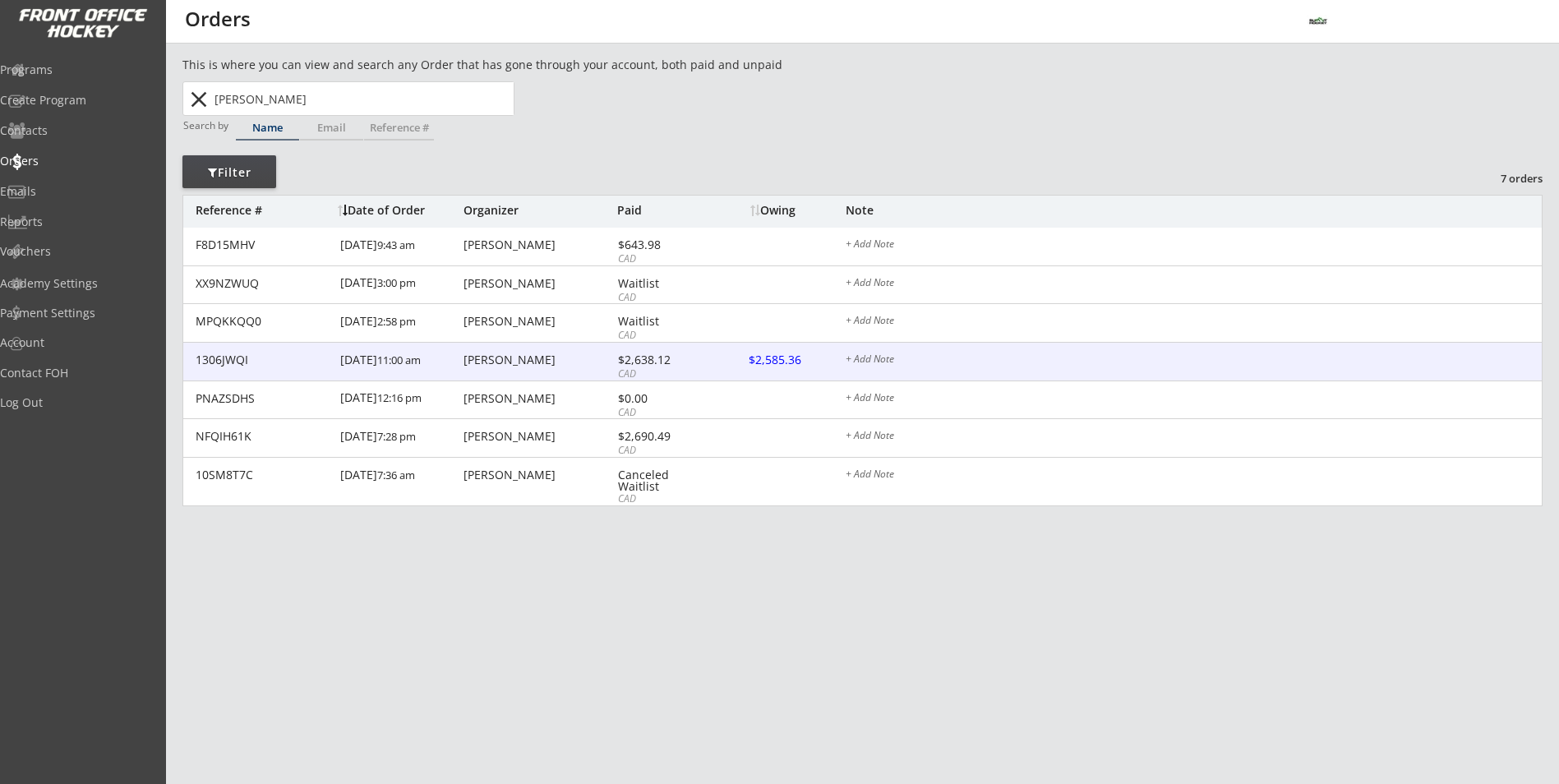
type input "David Cuschieri"
click at [556, 365] on div "David Cuschieri" at bounding box center [538, 360] width 150 height 11
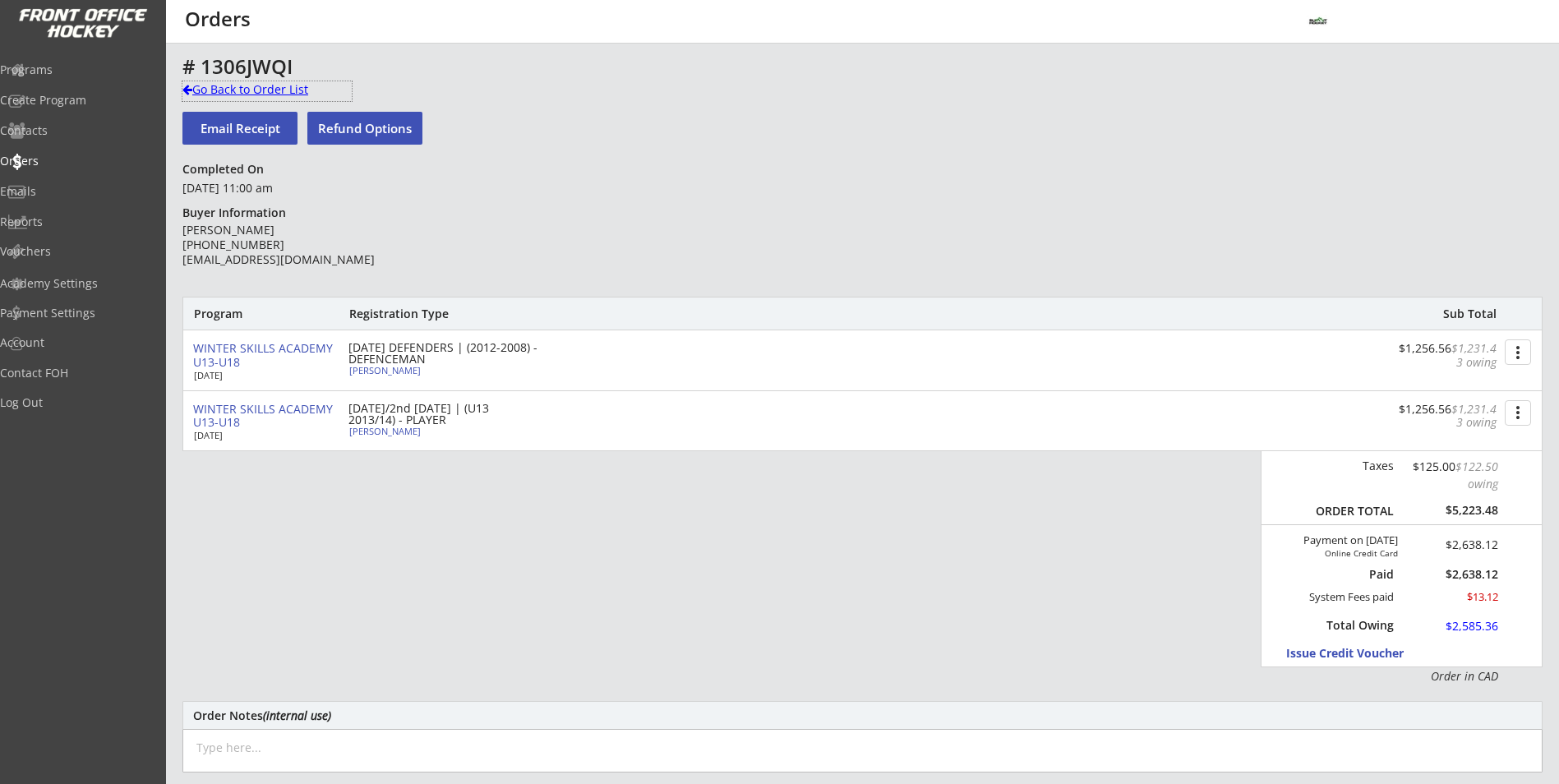
click at [207, 91] on div "Go Back to Order List" at bounding box center [267, 89] width 169 height 16
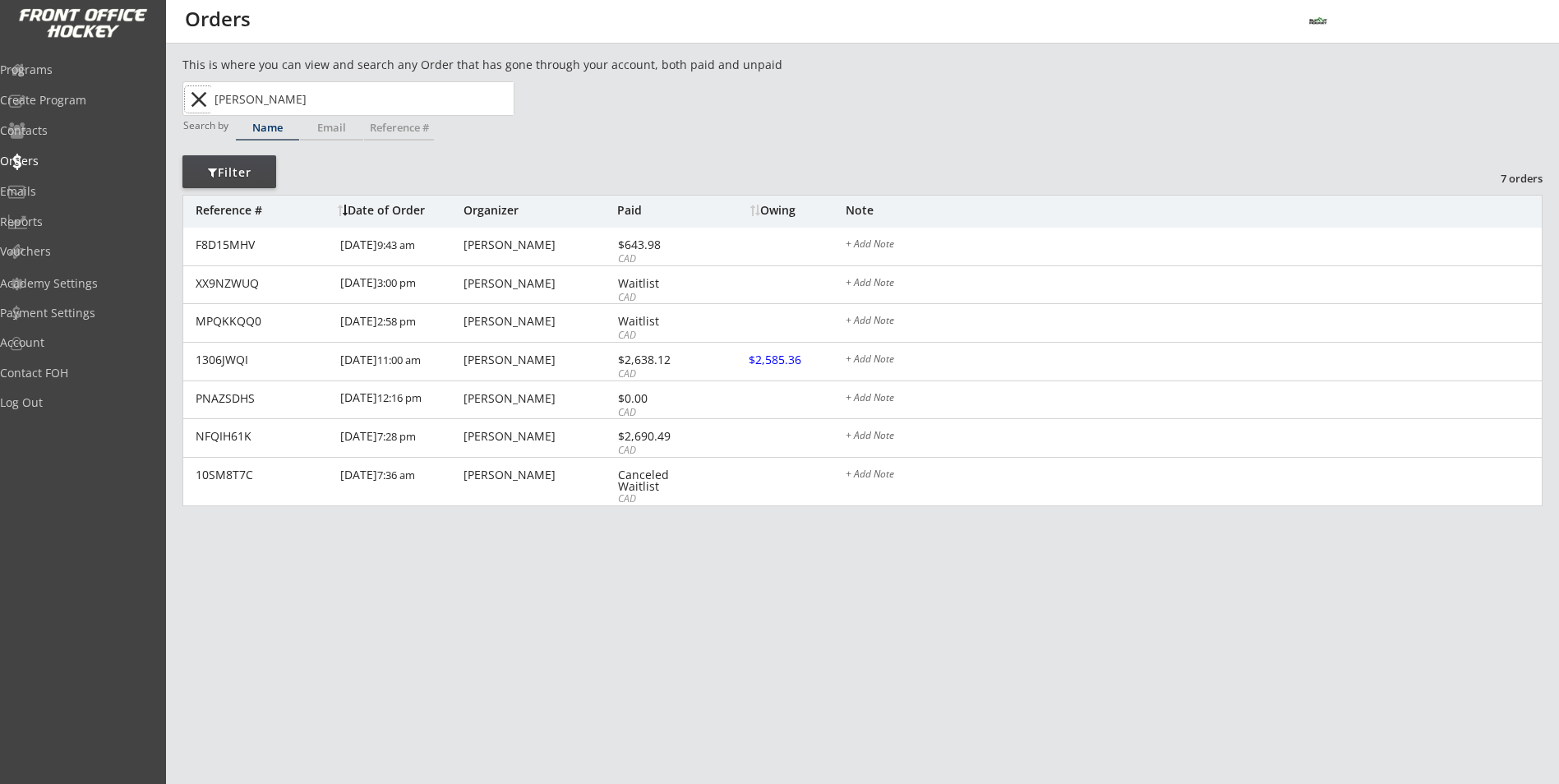
click at [204, 92] on button "close" at bounding box center [198, 99] width 27 height 26
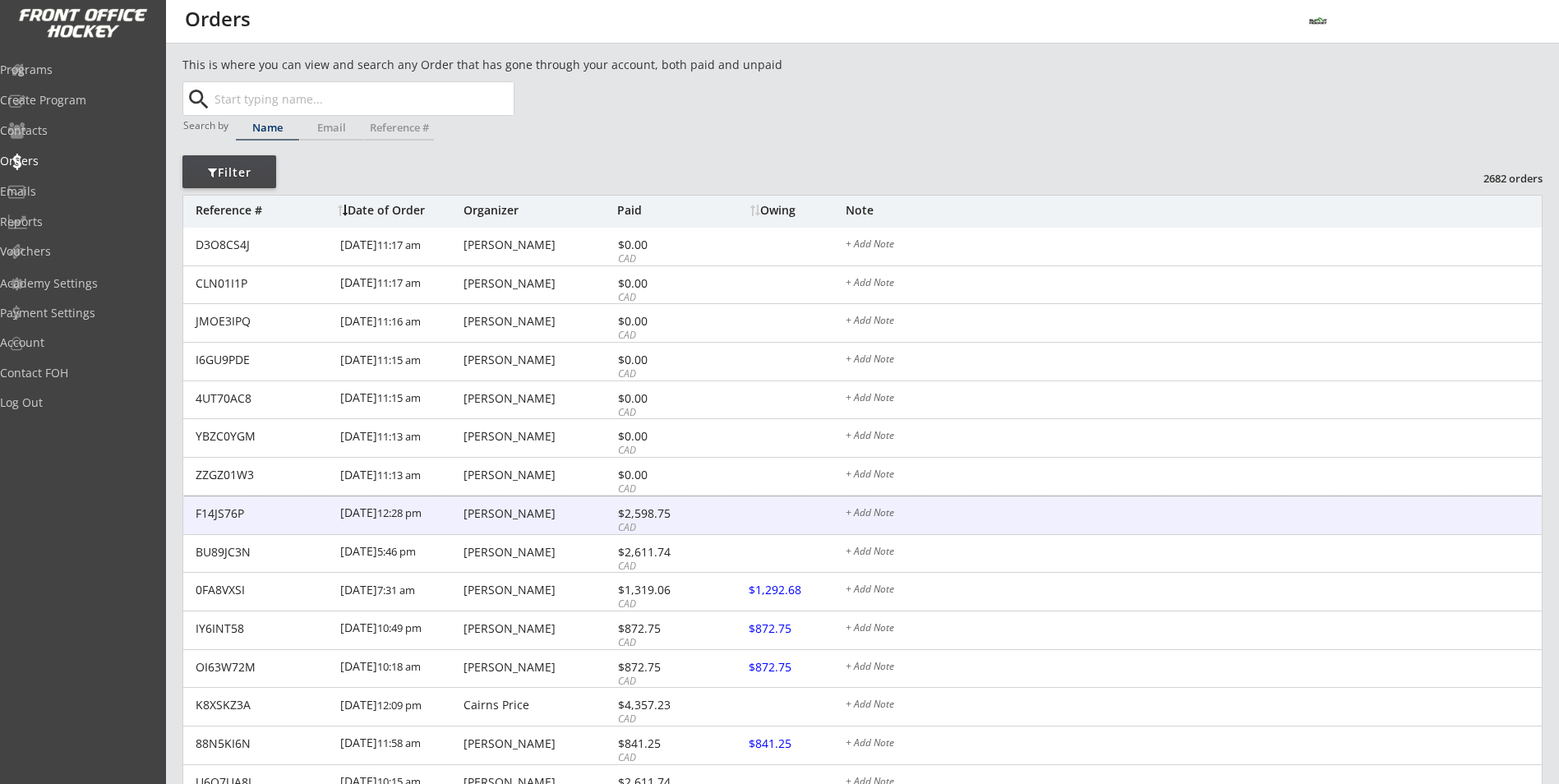
click at [515, 525] on div "F14JS76P 9/23/25 12:28 pm Michael Anton $2,598.75 CAD + Add Note" at bounding box center [862, 515] width 1358 height 39
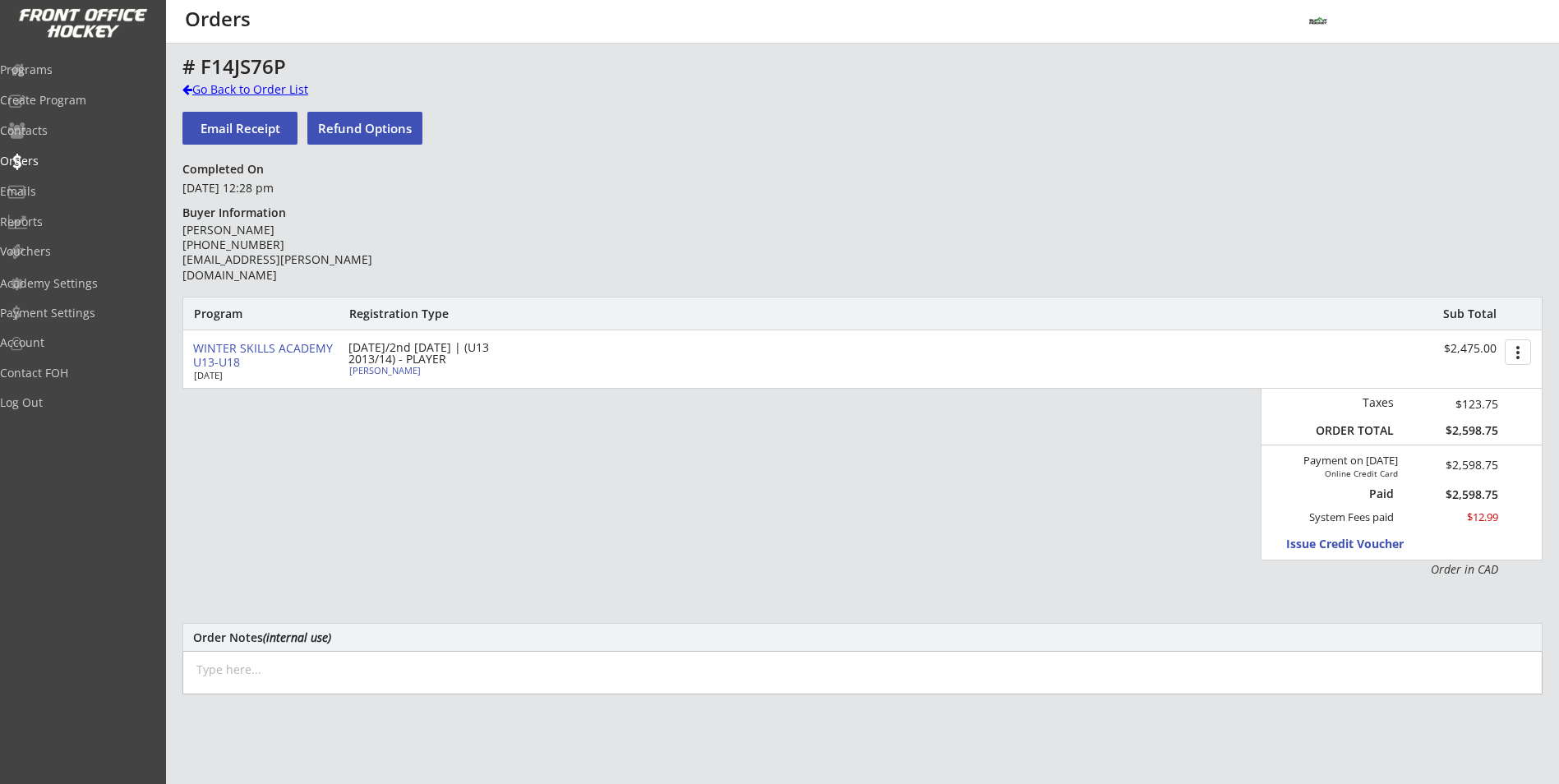
click at [290, 91] on div "Go Back to Order List" at bounding box center [267, 89] width 169 height 16
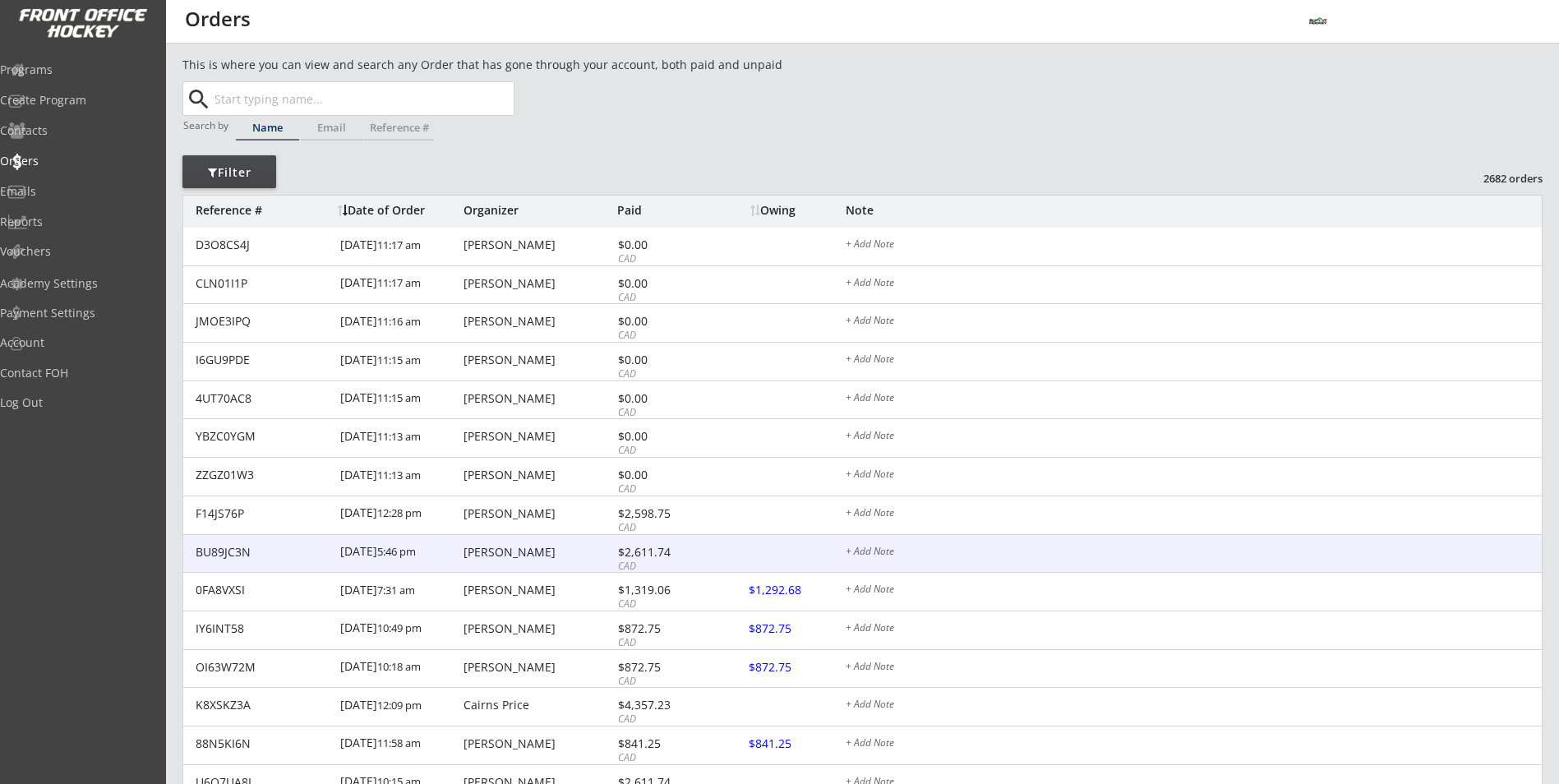
click at [502, 552] on div "Joshua Wilson" at bounding box center [538, 551] width 150 height 11
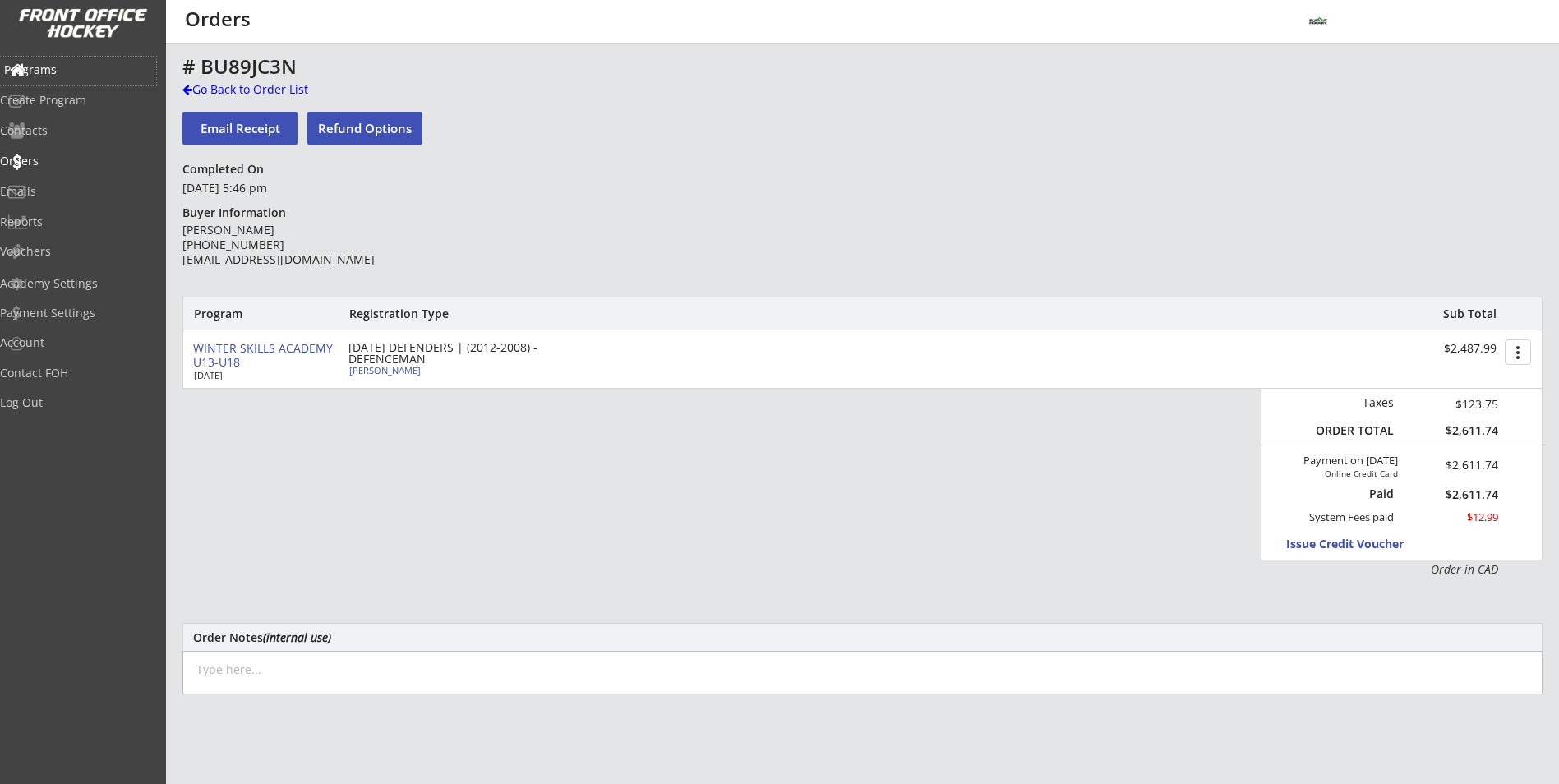
click at [71, 72] on div "Programs" at bounding box center [78, 69] width 148 height 11
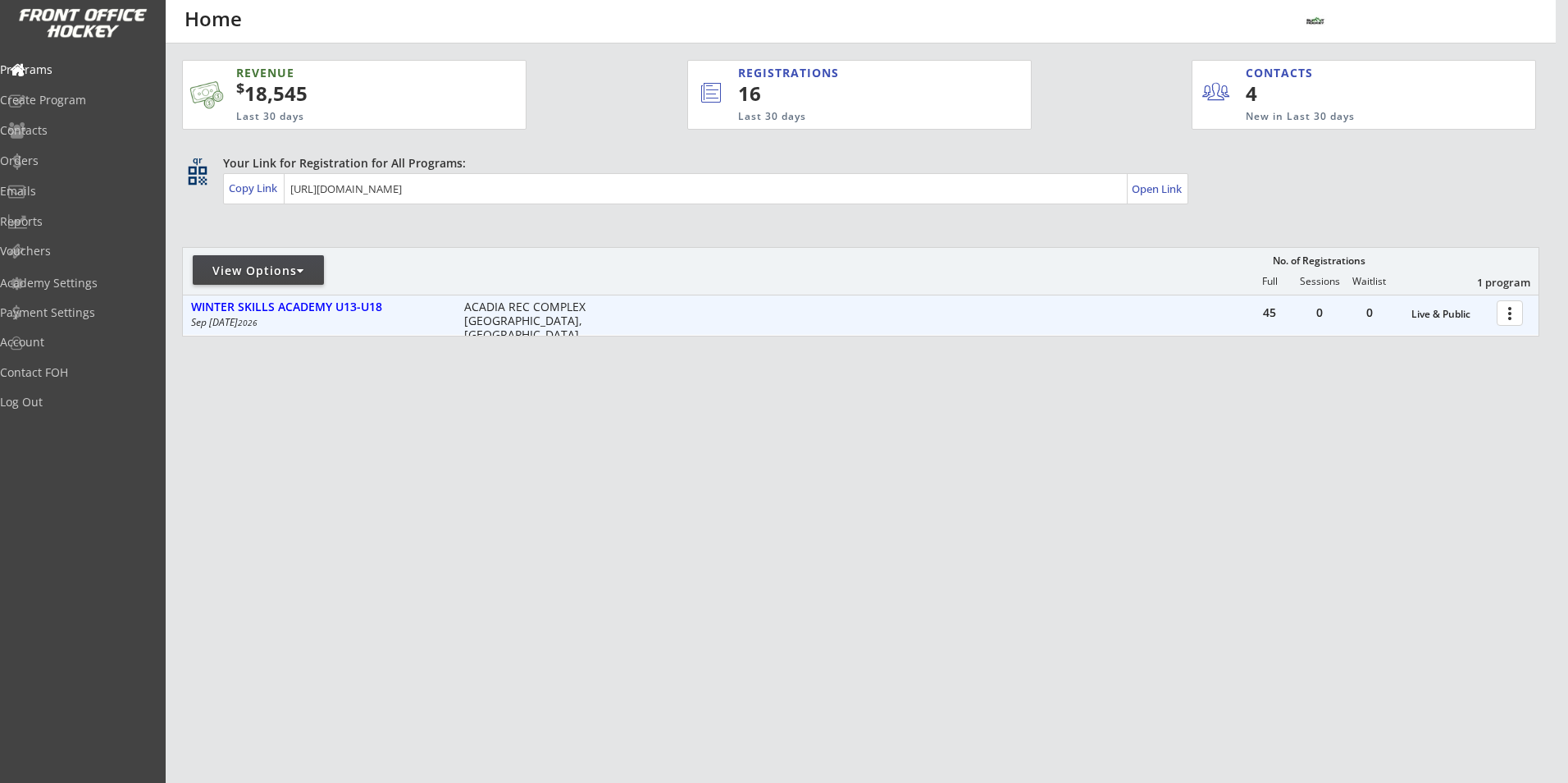
click at [1514, 313] on div at bounding box center [1512, 312] width 28 height 28
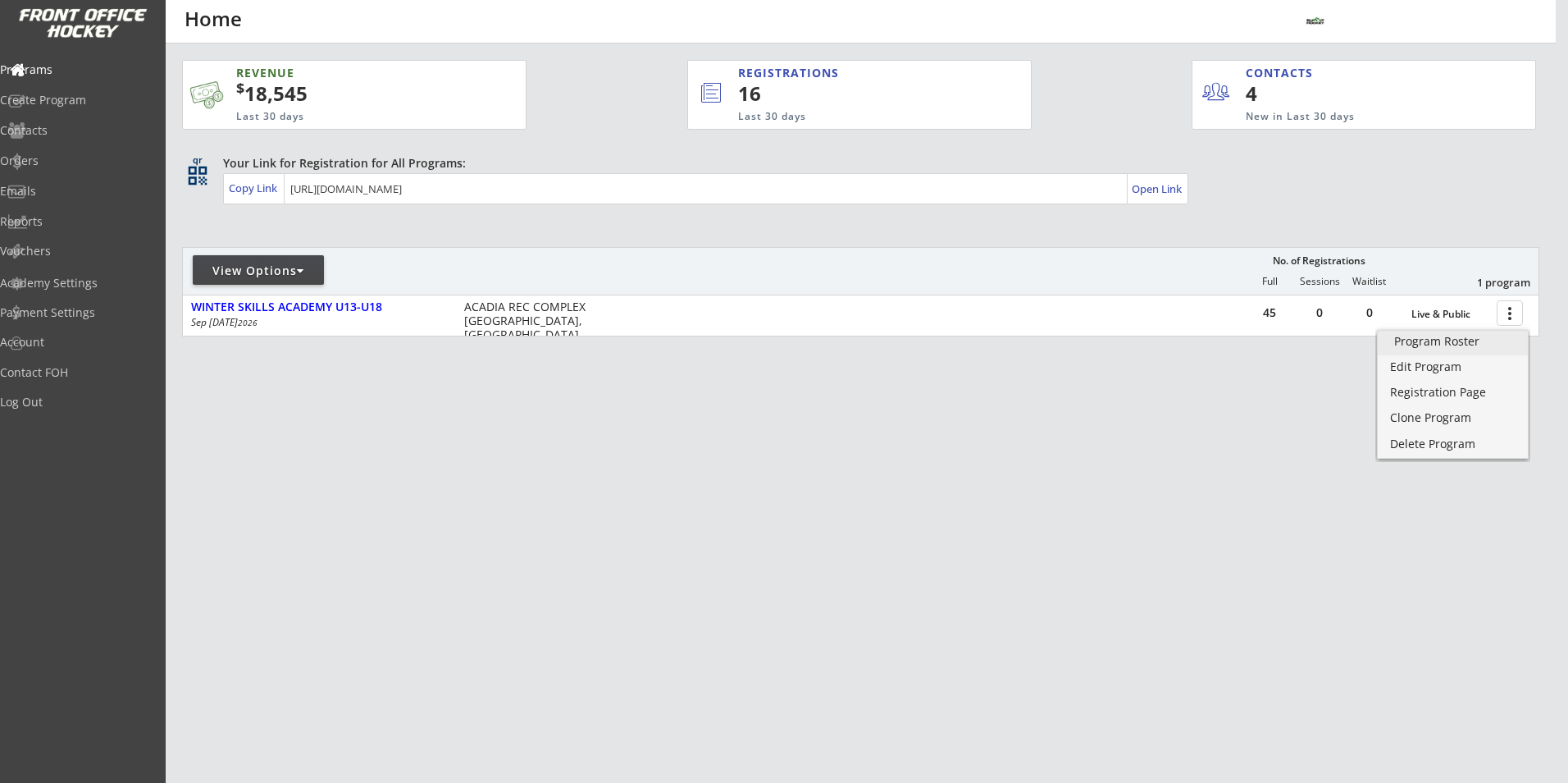
click at [1490, 342] on div "Program Roster" at bounding box center [1453, 341] width 117 height 11
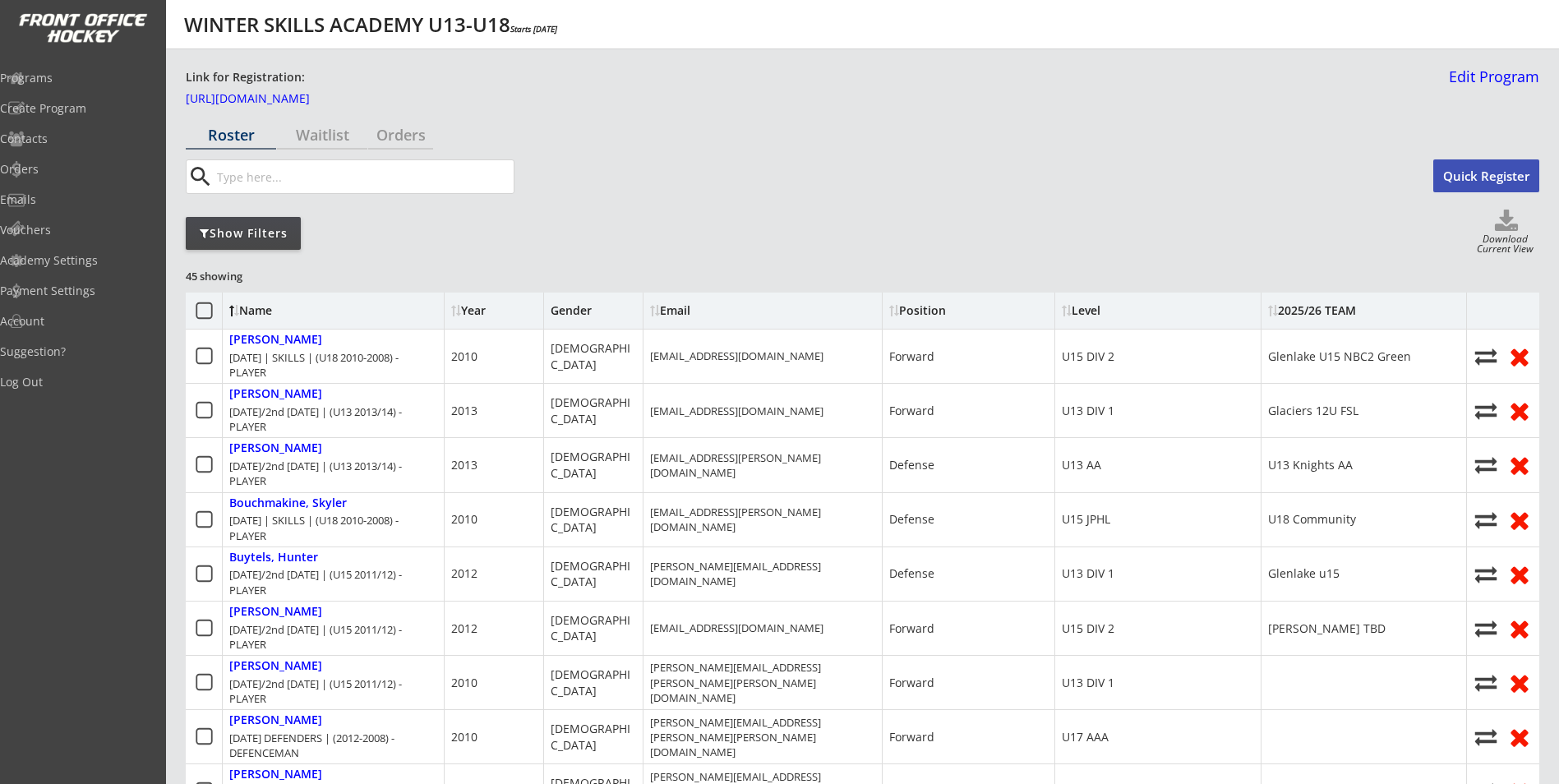
click at [291, 226] on div "Show Filters" at bounding box center [243, 233] width 115 height 16
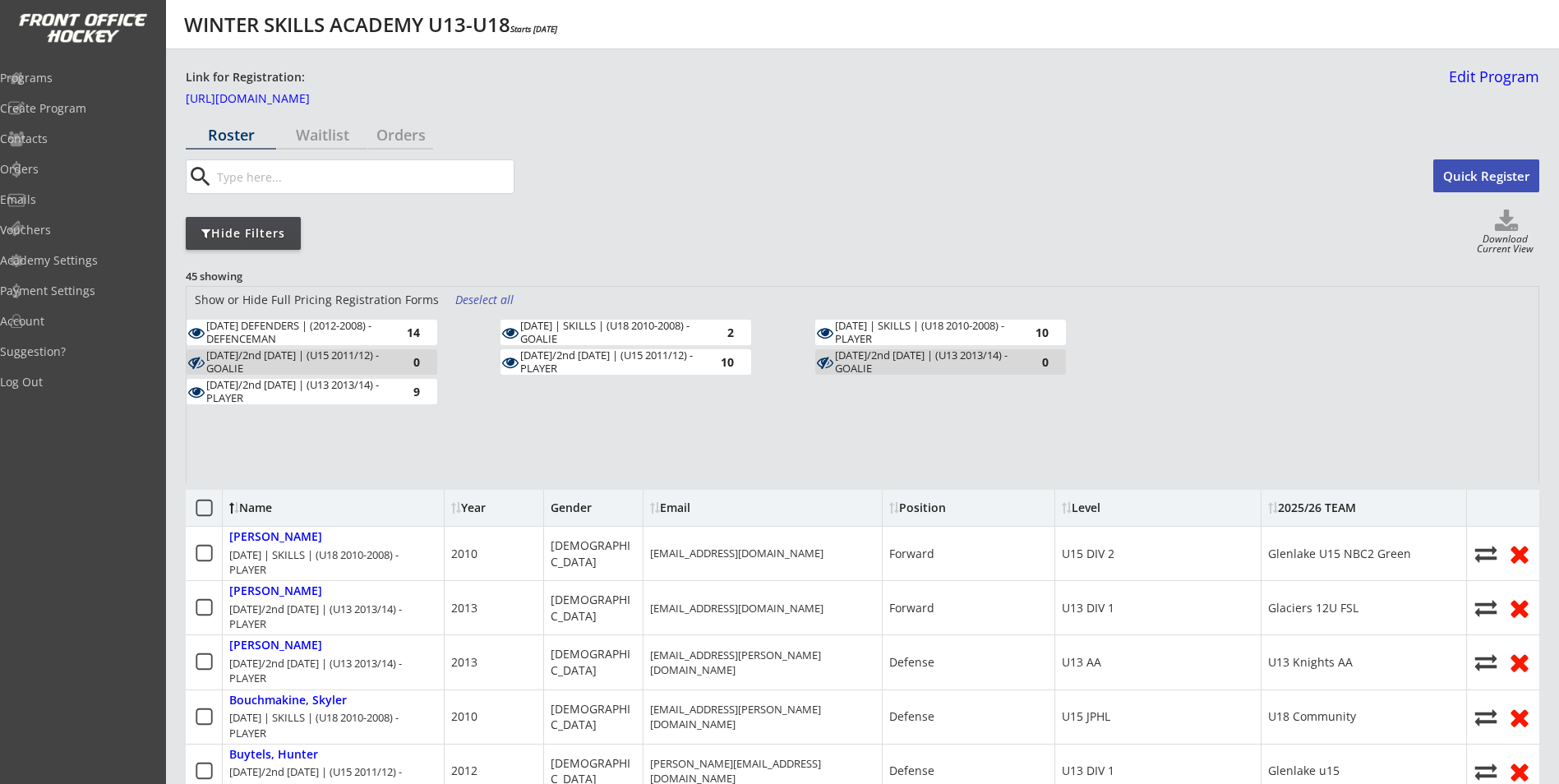
click at [471, 296] on div "Deselect all" at bounding box center [485, 299] width 61 height 16
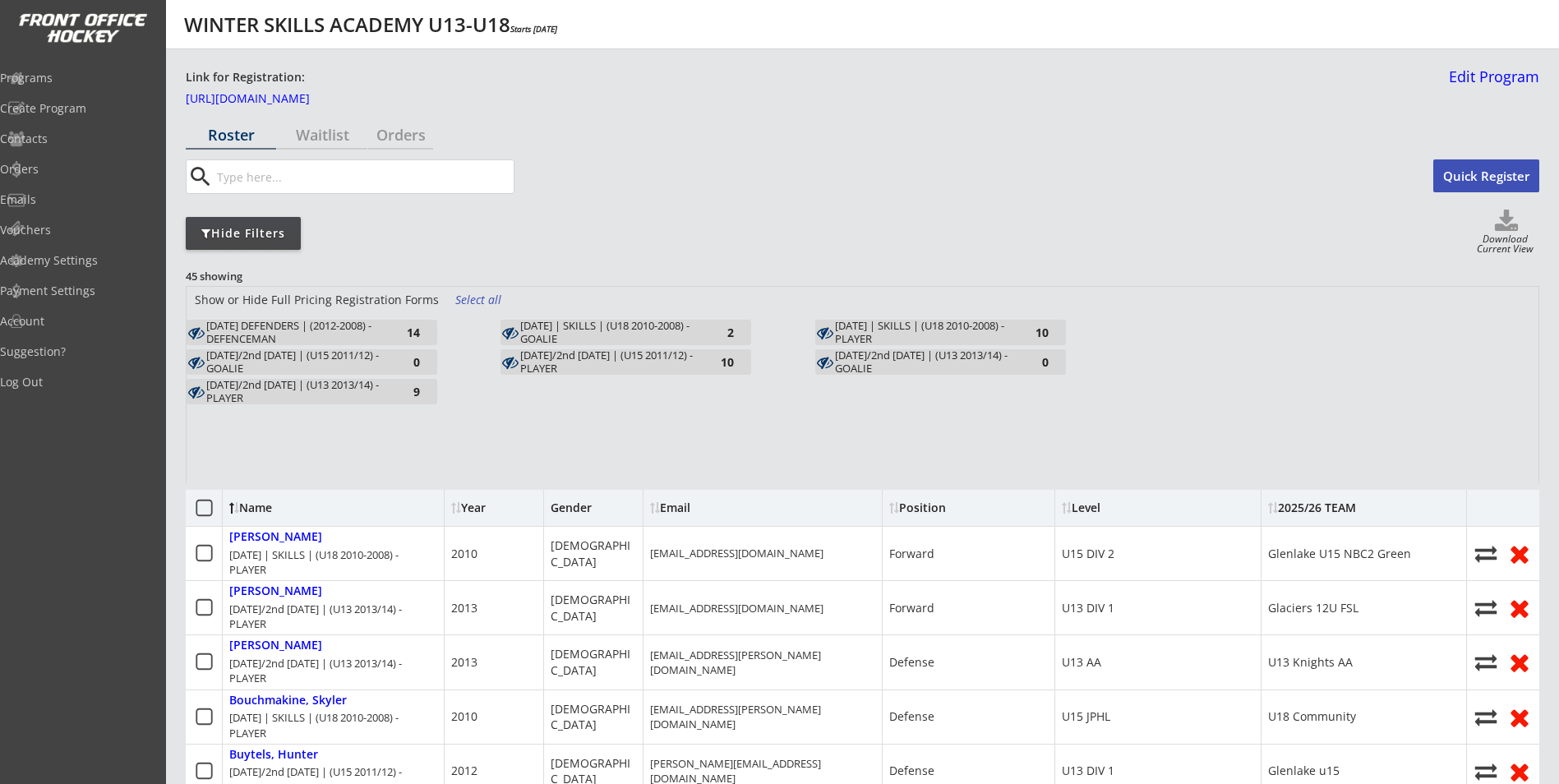
click at [393, 328] on div "14" at bounding box center [404, 332] width 33 height 12
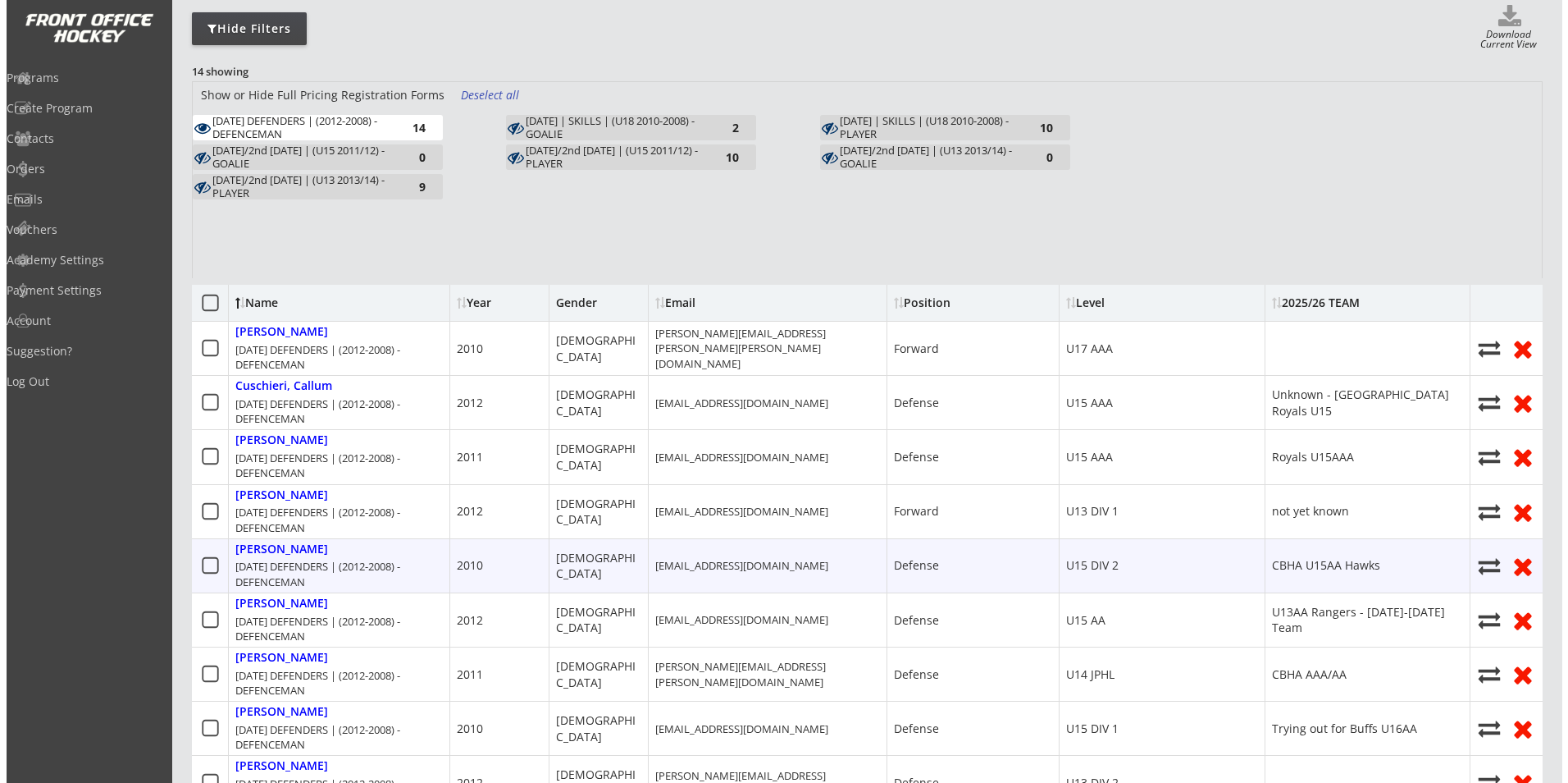
scroll to position [164, 0]
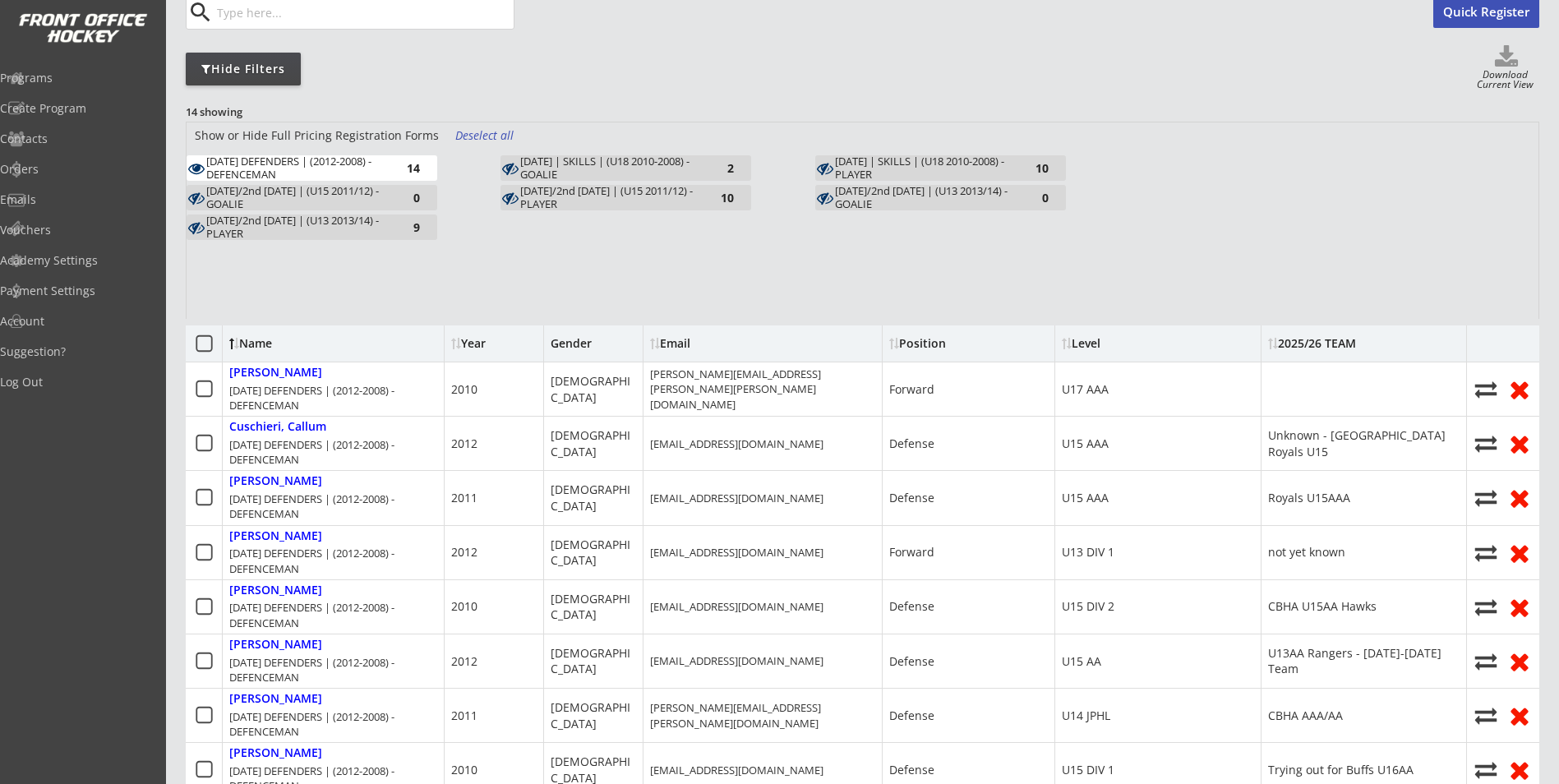
click at [1458, 16] on button "Quick Register" at bounding box center [1486, 11] width 106 height 33
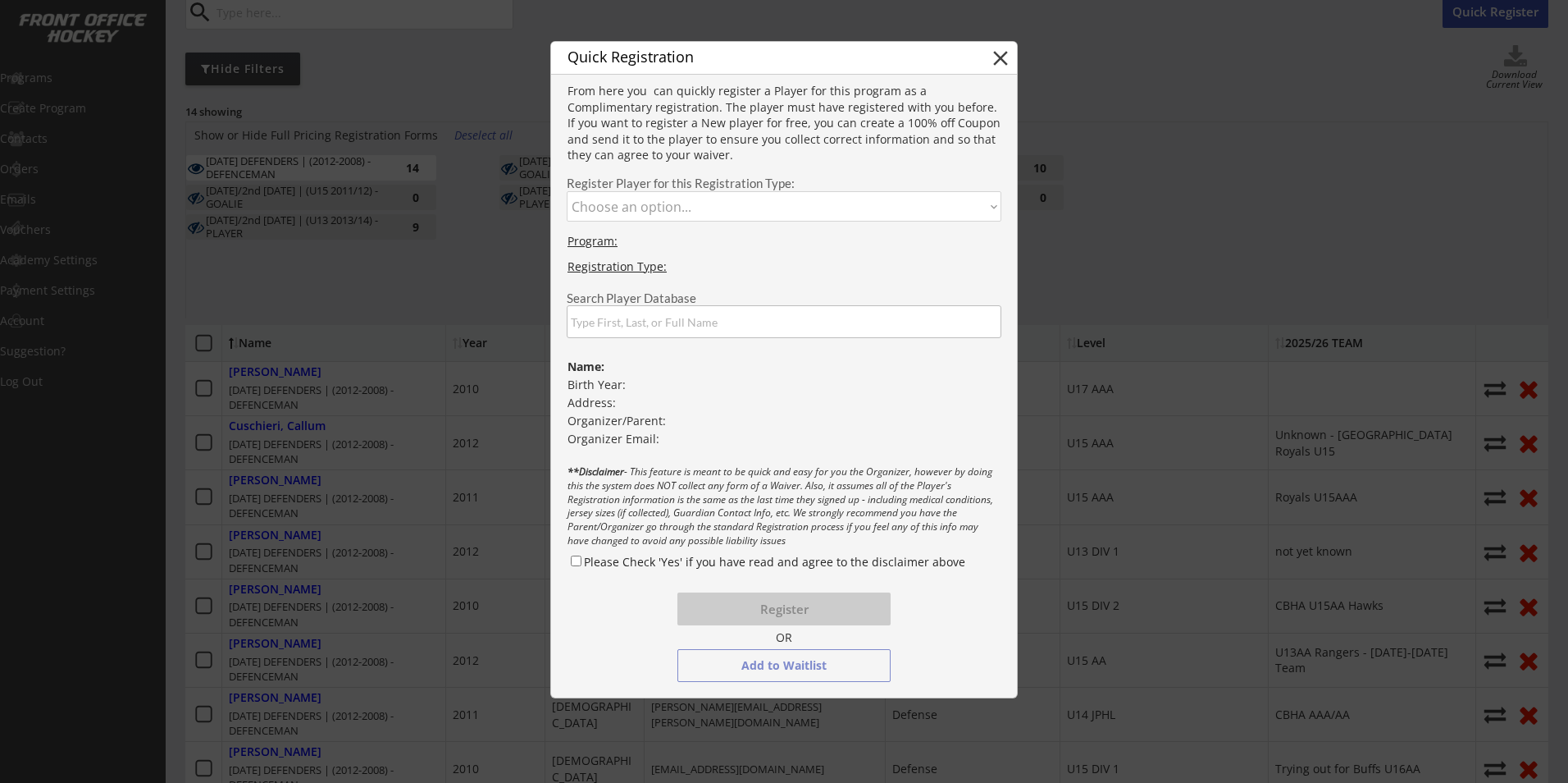
click at [658, 201] on select "Choose an option... [DATE] DEFENDERS | (2012-2008) - DEFENCEMAN [DATE]/2nd [DAT…" at bounding box center [784, 205] width 435 height 30
select select ""1348695171700984260__LOOKUP__1747255349987x888246061480280000""
click at [567, 191] on select "Choose an option... [DATE] DEFENDERS | (2012-2008) - DEFENCEMAN [DATE]/2nd [DAT…" at bounding box center [784, 205] width 435 height 30
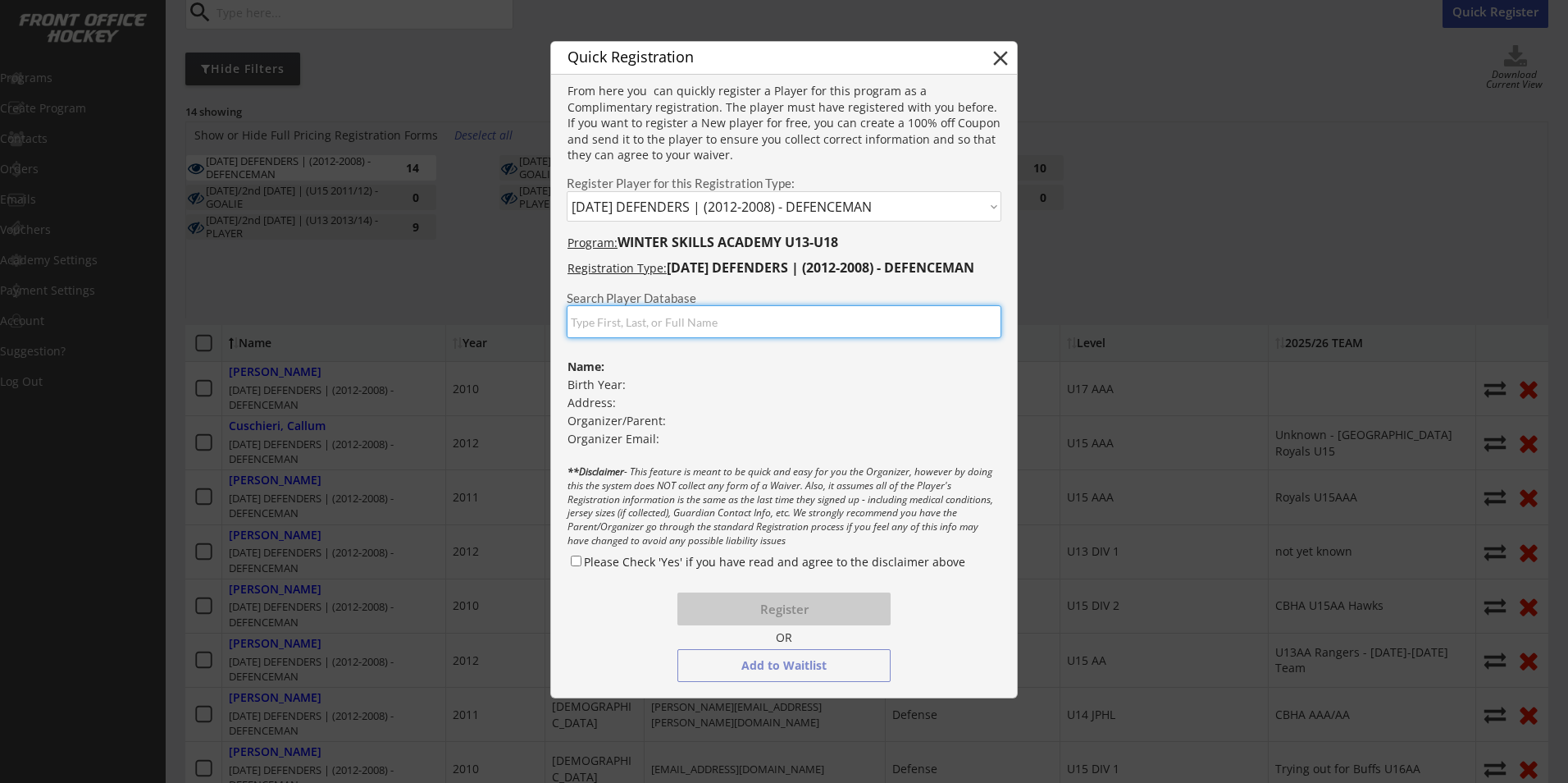
click at [639, 334] on input "input" at bounding box center [784, 322] width 435 height 33
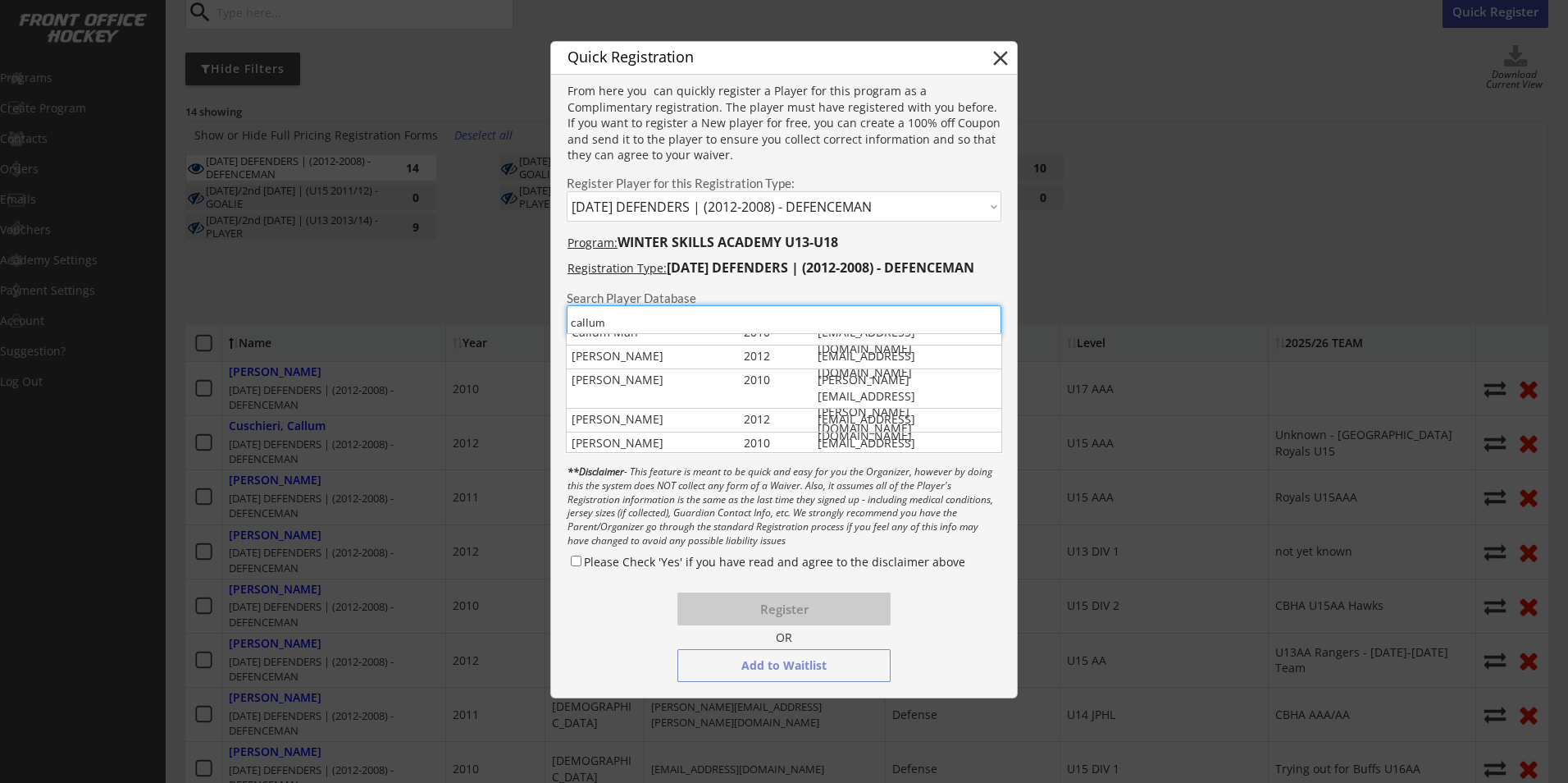
scroll to position [5, 0]
drag, startPoint x: 622, startPoint y: 319, endPoint x: 558, endPoint y: 331, distance: 65.1
click at [558, 331] on div "Search Player Database" at bounding box center [784, 312] width 466 height 54
type input "d"
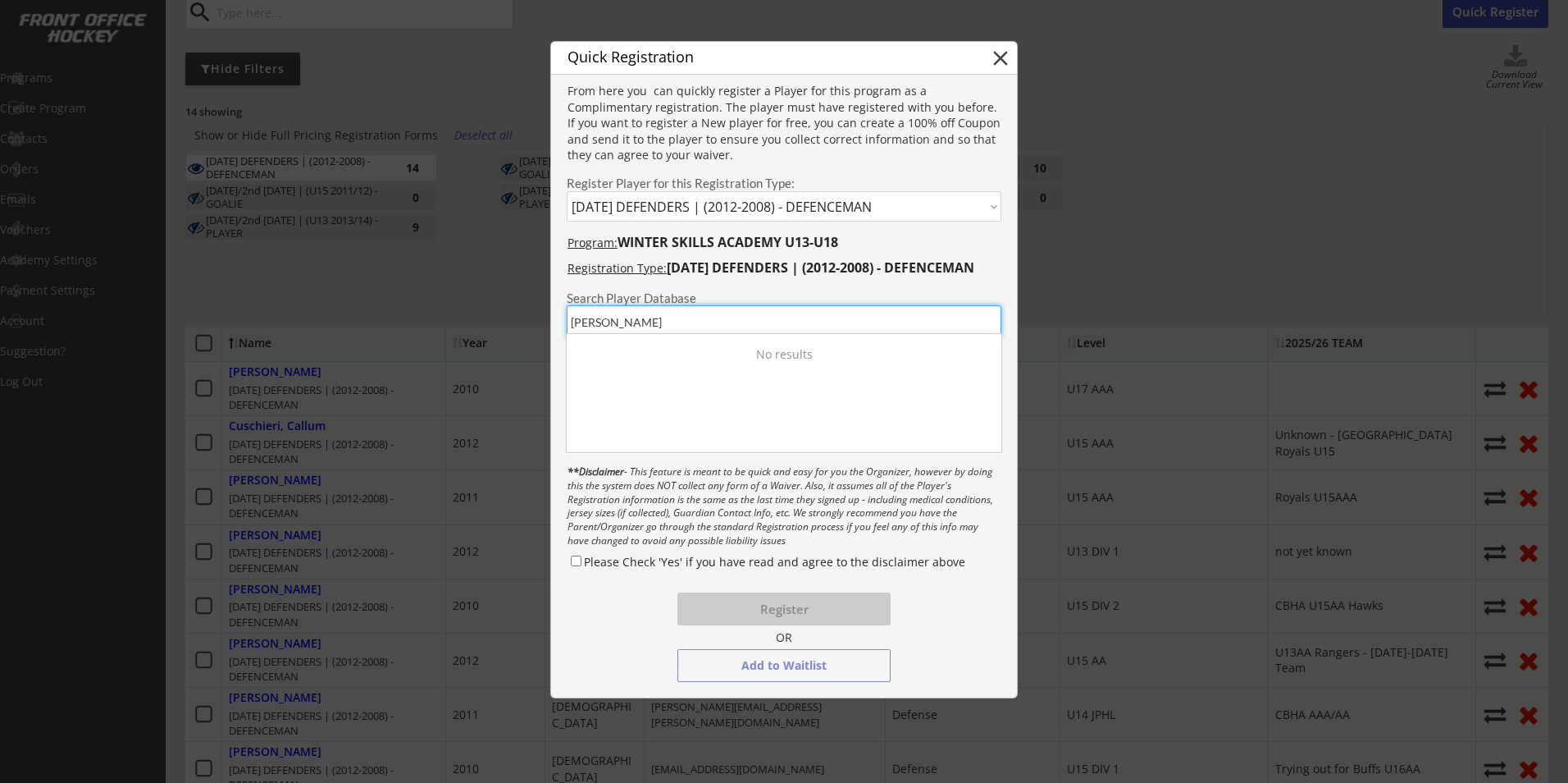
drag, startPoint x: 617, startPoint y: 323, endPoint x: 511, endPoint y: 311, distance: 106.7
click at [511, 311] on body "WINTER SKILLS ACADEMY U13-U18 Starts [DATE] Link for Registration: [URL][DOMAIN…" at bounding box center [784, 227] width 1568 height 783
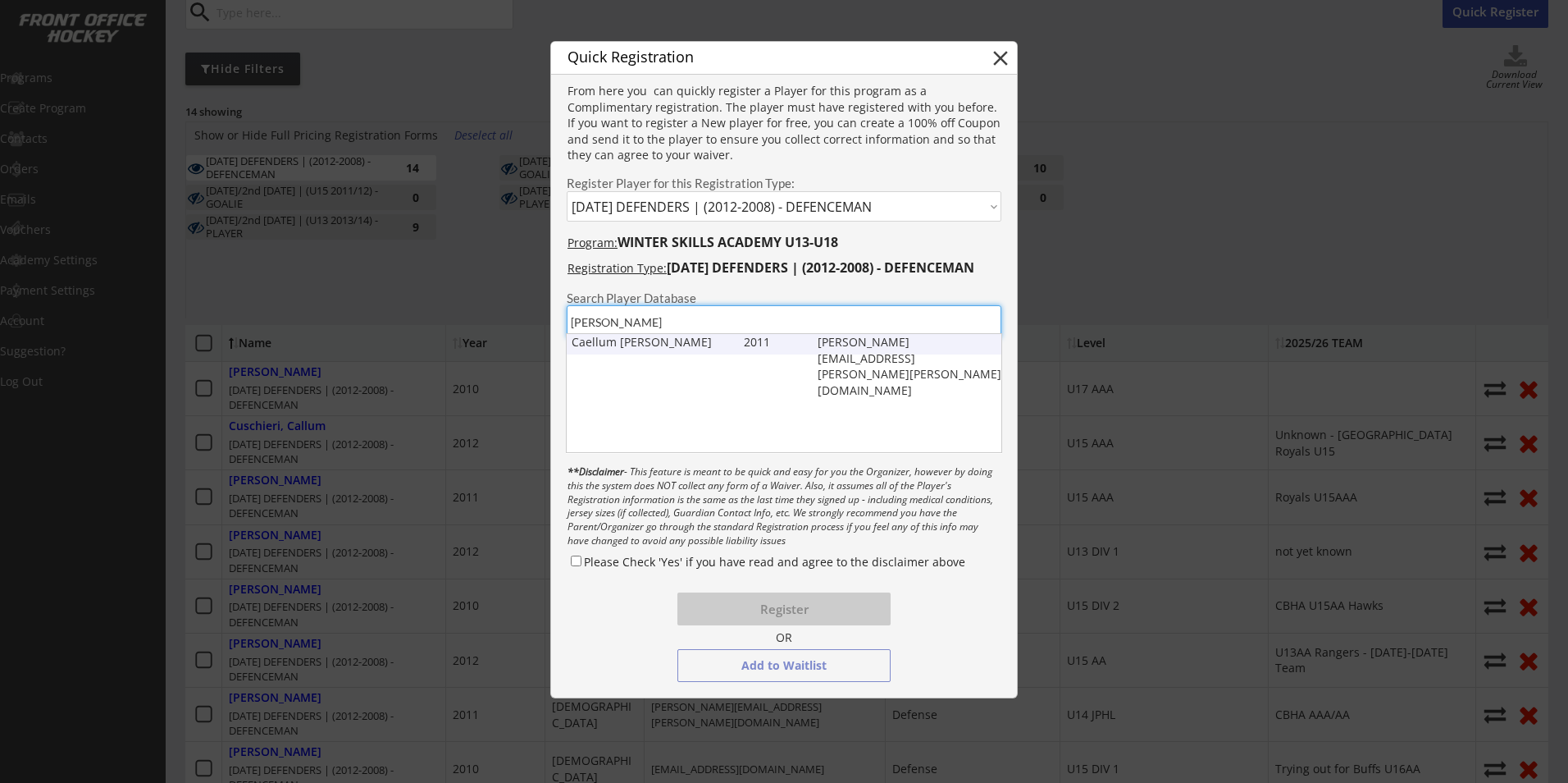
type input "[PERSON_NAME]"
click at [580, 336] on div "Caellum [PERSON_NAME]" at bounding box center [653, 342] width 165 height 16
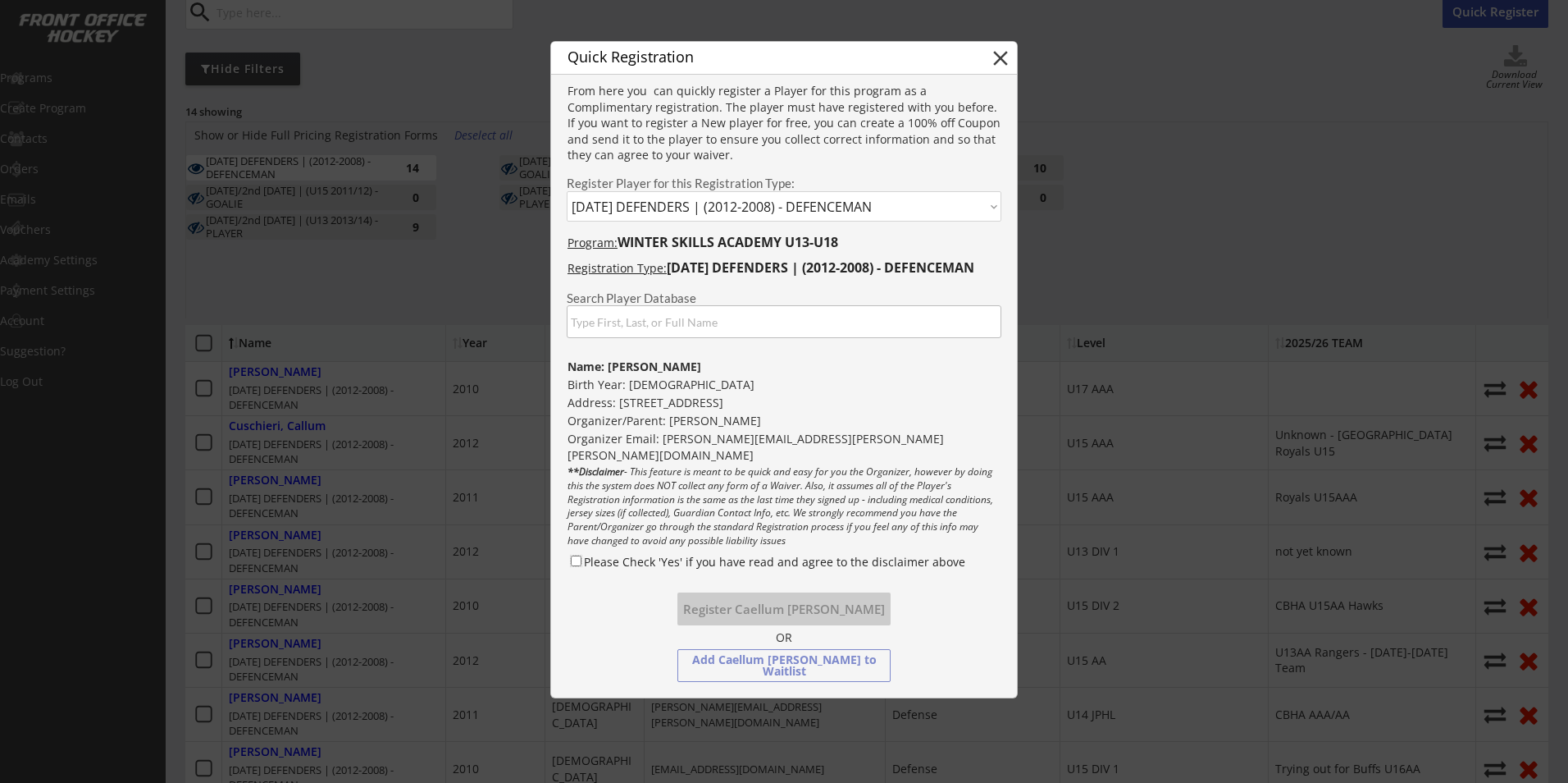
click at [573, 564] on input "Please Check 'Yes' if you have read and agree to the disclaimer above" at bounding box center [576, 560] width 10 height 10
checkbox input "true"
click at [777, 616] on button "Register Caellum [PERSON_NAME]" at bounding box center [784, 609] width 213 height 33
select select ""PLACEHOLDER_1427118222253""
checkbox input "false"
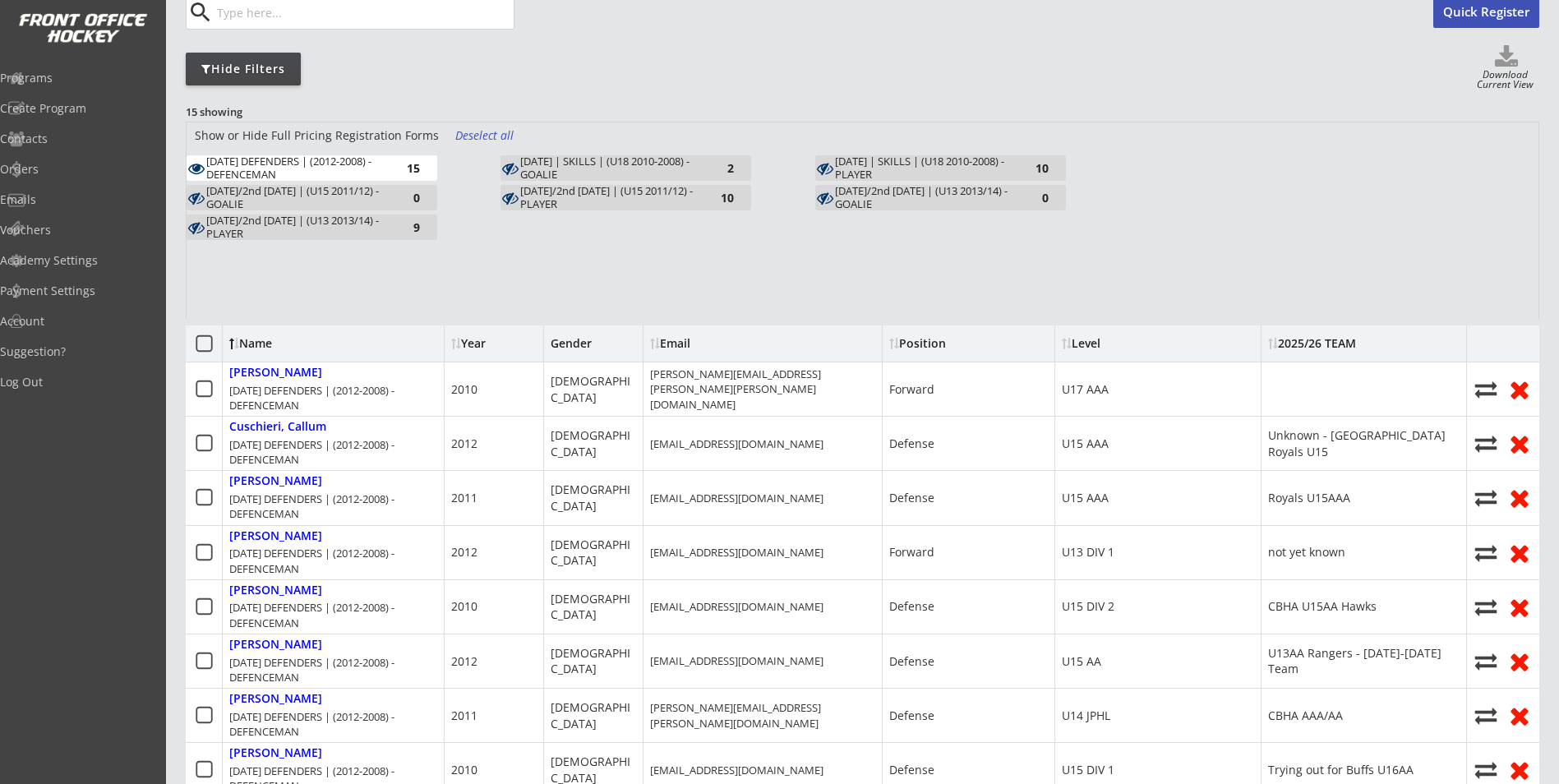
click at [1507, 10] on button "Quick Register" at bounding box center [1486, 11] width 106 height 33
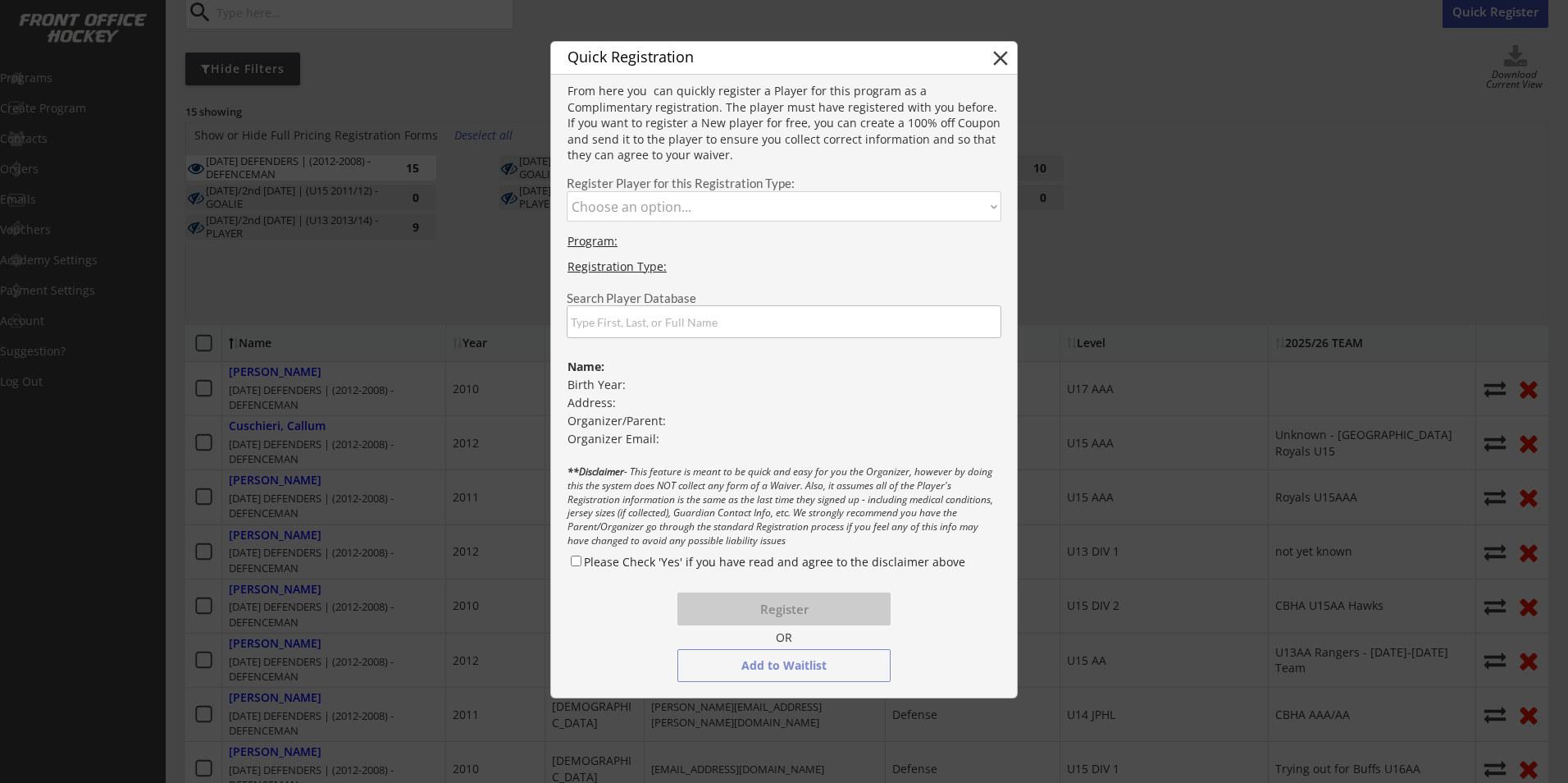
click at [690, 208] on select "Choose an option... [DATE] DEFENDERS | (2012-2008) - DEFENCEMAN [DATE]/2nd [DAT…" at bounding box center [784, 205] width 435 height 30
select select ""1348695171700984260__LOOKUP__1747273541630x673112976037249000""
click at [567, 191] on select "Choose an option... [DATE] DEFENDERS | (2012-2008) - DEFENCEMAN [DATE]/2nd [DAT…" at bounding box center [784, 205] width 435 height 30
click at [653, 321] on input "input" at bounding box center [784, 322] width 435 height 33
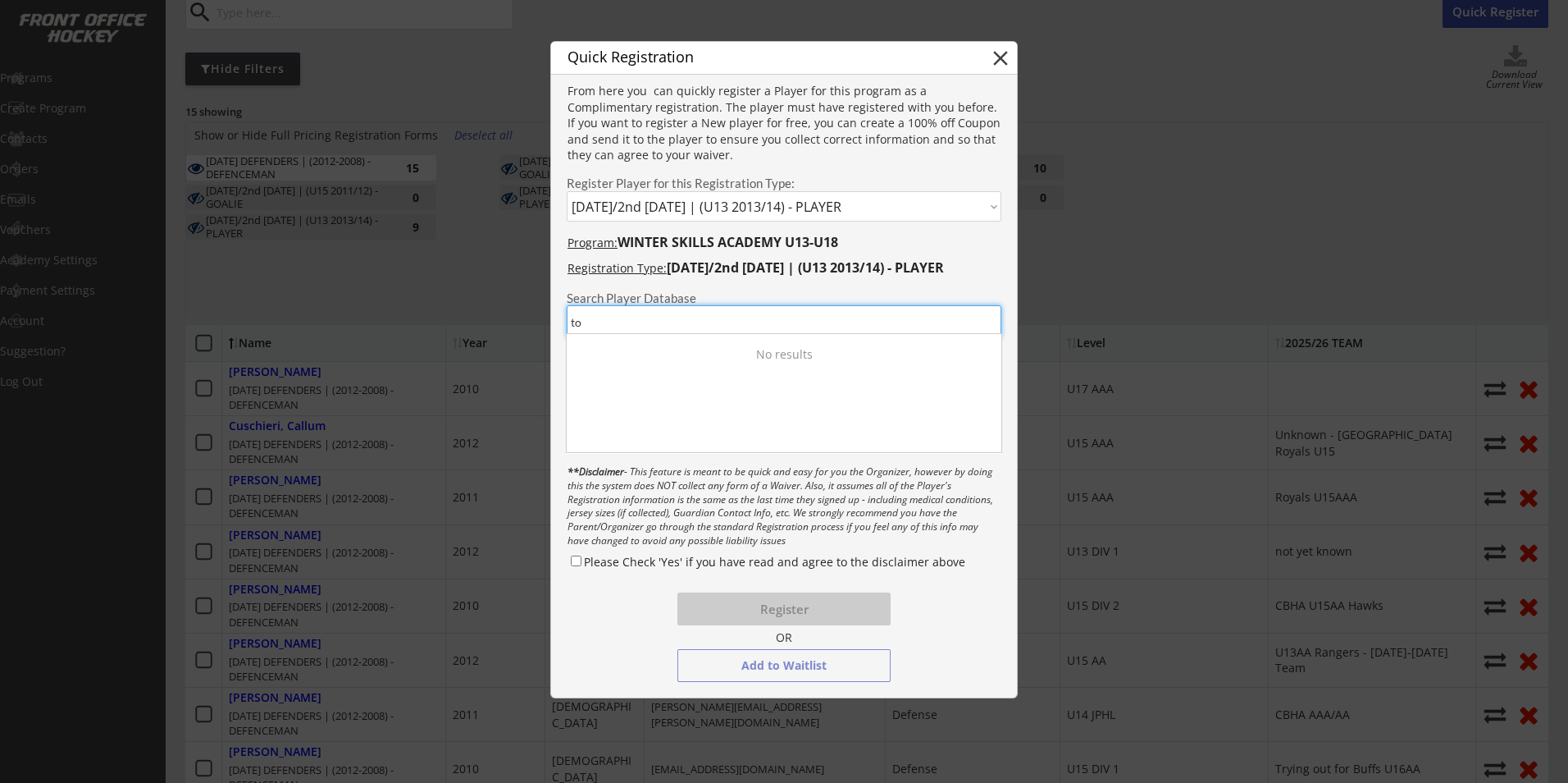
type input "t"
click at [622, 327] on input "input" at bounding box center [784, 322] width 435 height 33
click at [619, 327] on input "input" at bounding box center [784, 322] width 435 height 33
click at [609, 322] on input "input" at bounding box center [784, 322] width 435 height 33
drag, startPoint x: 606, startPoint y: 322, endPoint x: 568, endPoint y: 325, distance: 38.1
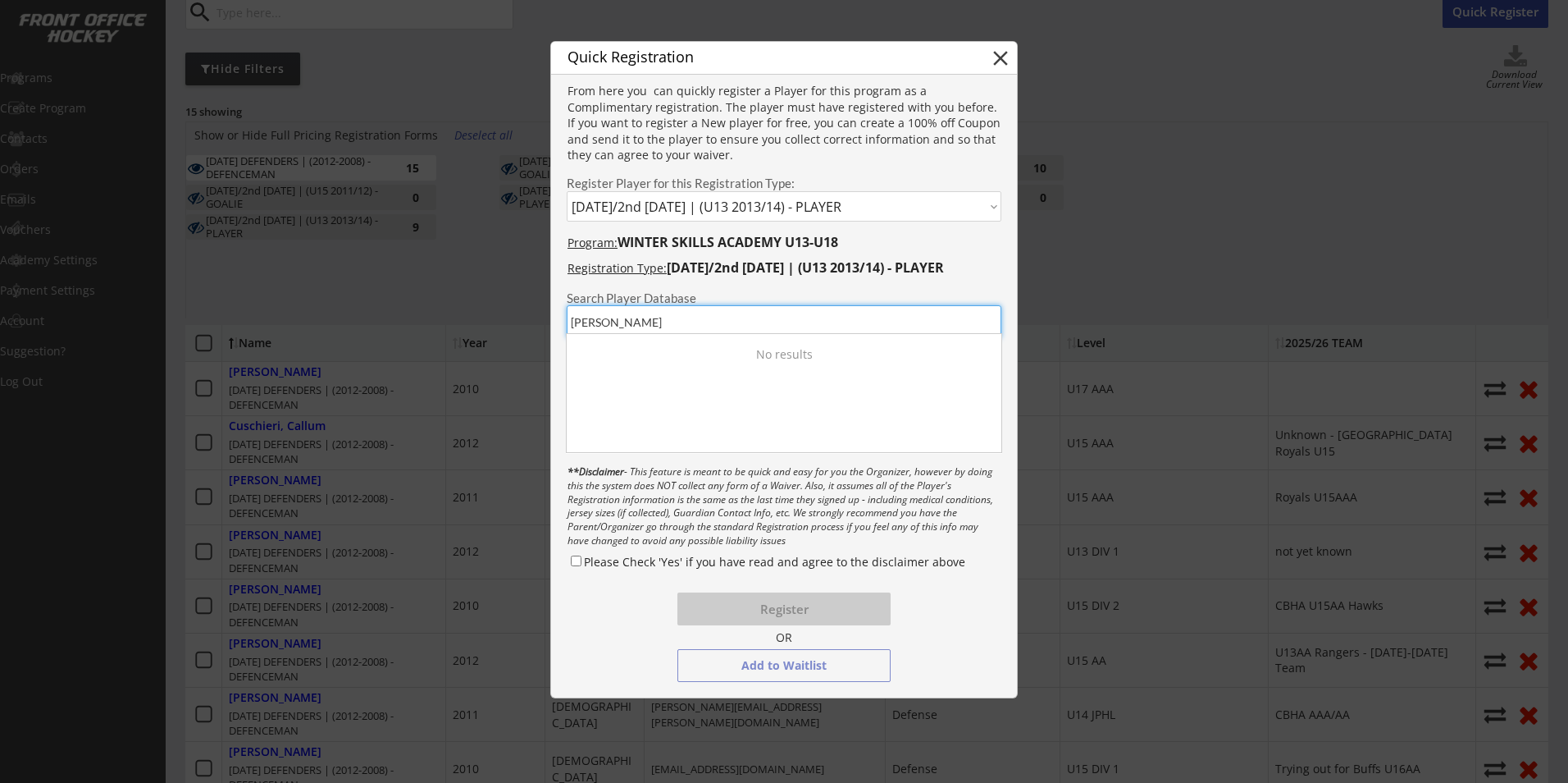
click at [568, 325] on input "input" at bounding box center [784, 322] width 435 height 33
drag, startPoint x: 614, startPoint y: 325, endPoint x: 569, endPoint y: 329, distance: 45.2
click at [569, 329] on input "input" at bounding box center [784, 322] width 435 height 33
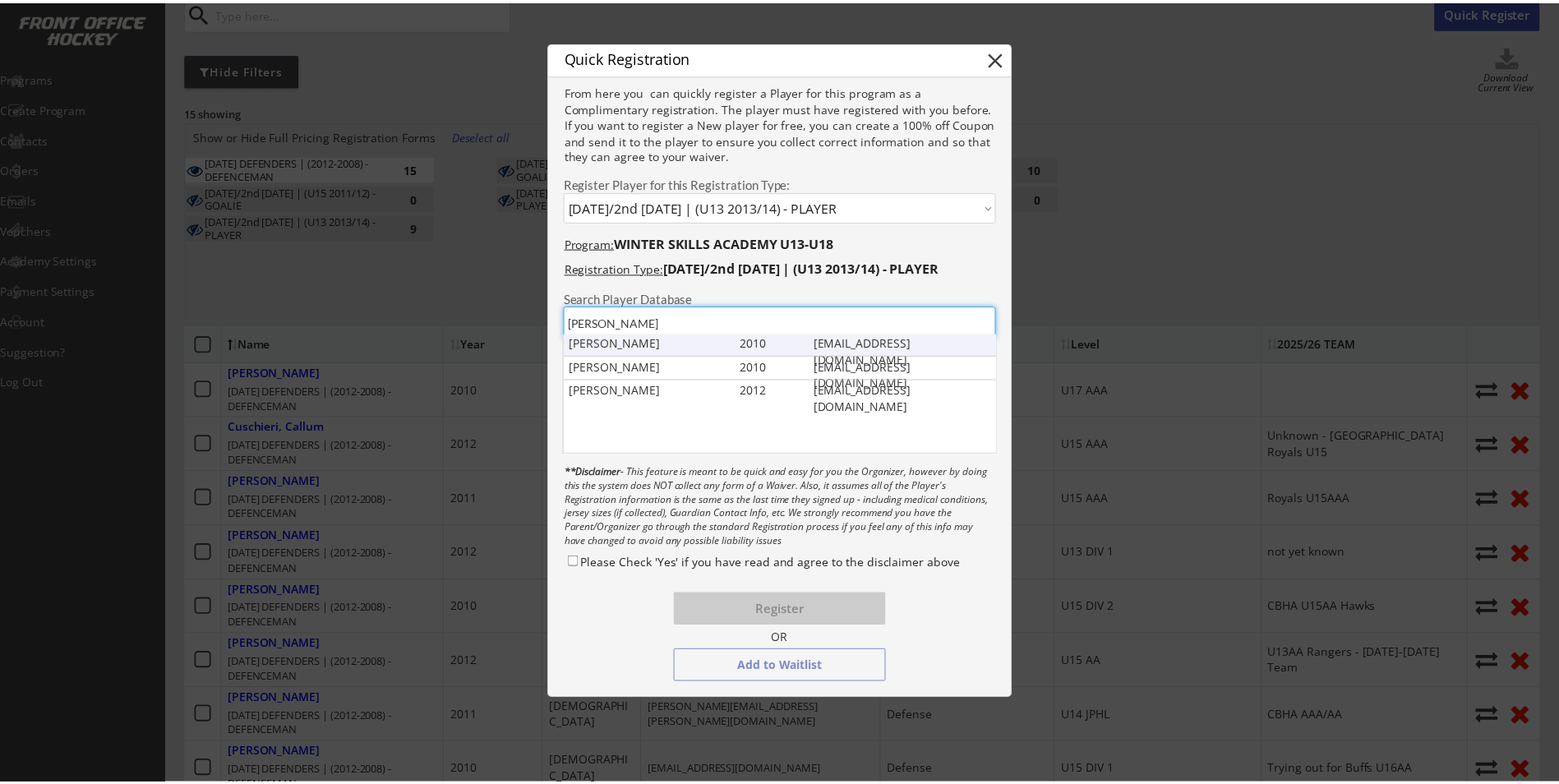
scroll to position [0, 0]
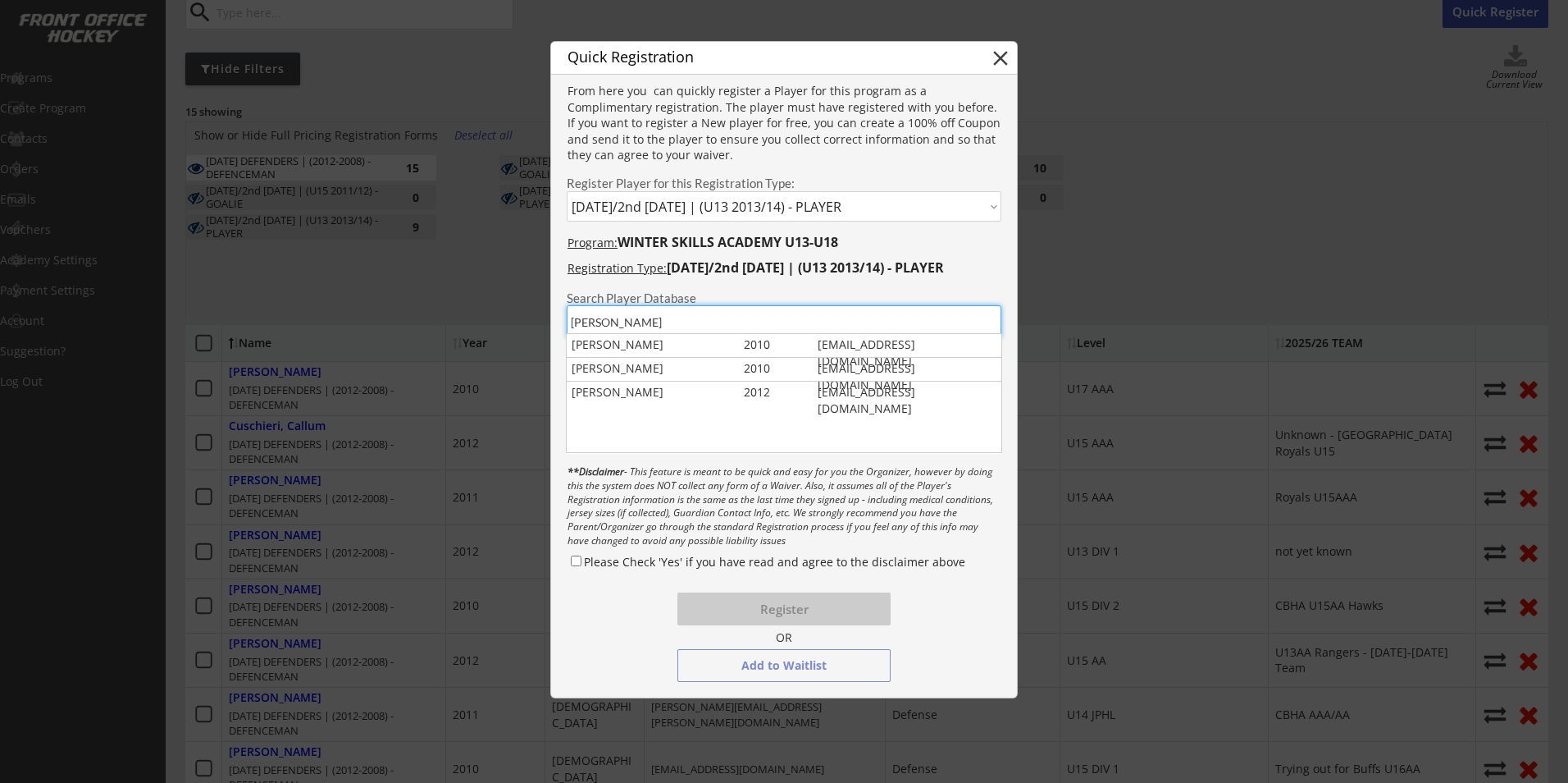
drag, startPoint x: 638, startPoint y: 328, endPoint x: 549, endPoint y: 328, distance: 89.0
click at [549, 328] on body "WINTER SKILLS ACADEMY U13-U18 Starts [DATE] Link for Registration: [URL][DOMAIN…" at bounding box center [784, 227] width 1568 height 783
type input "[PERSON_NAME]"
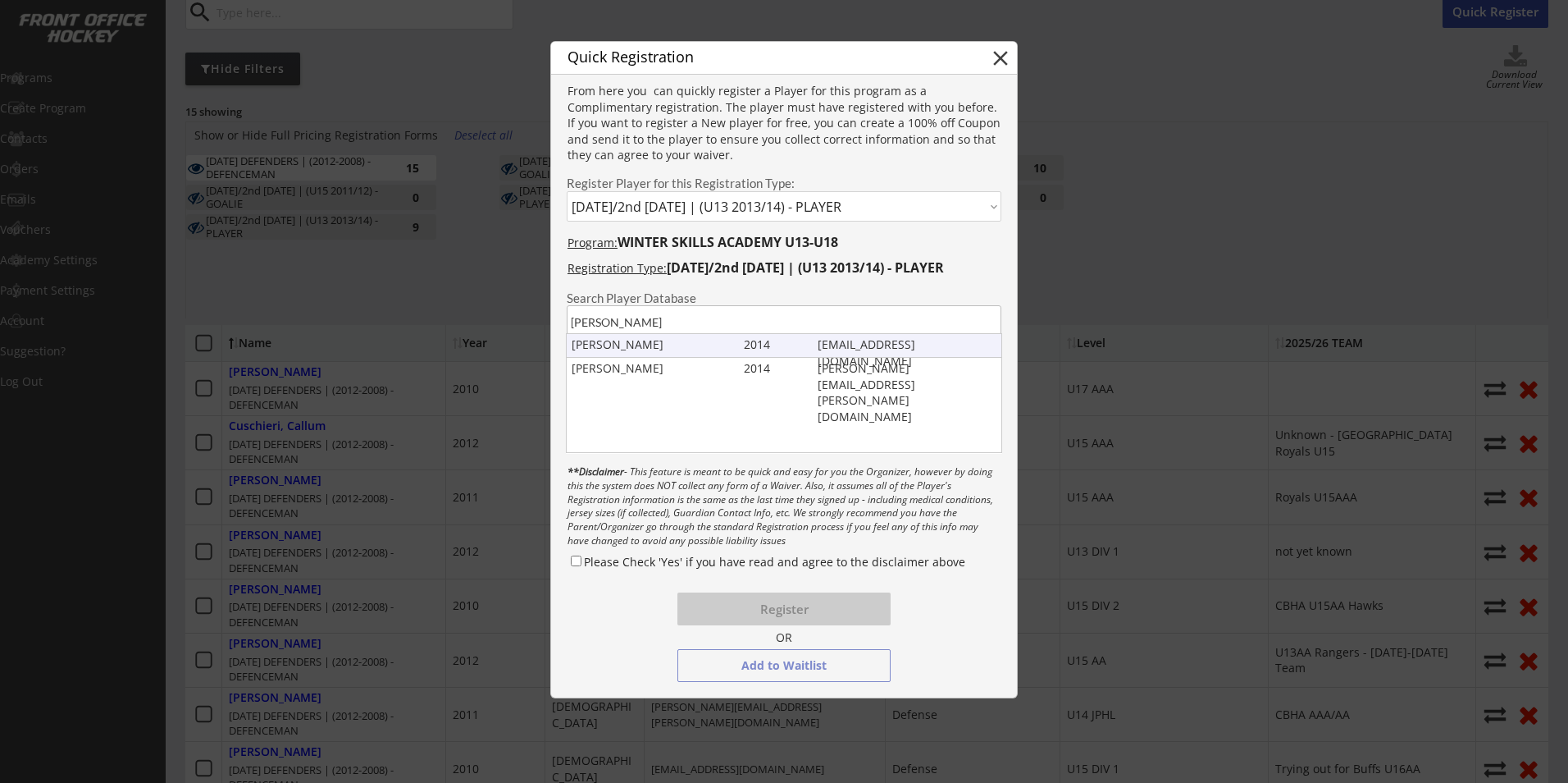
click at [602, 341] on div "[PERSON_NAME]" at bounding box center [653, 344] width 165 height 16
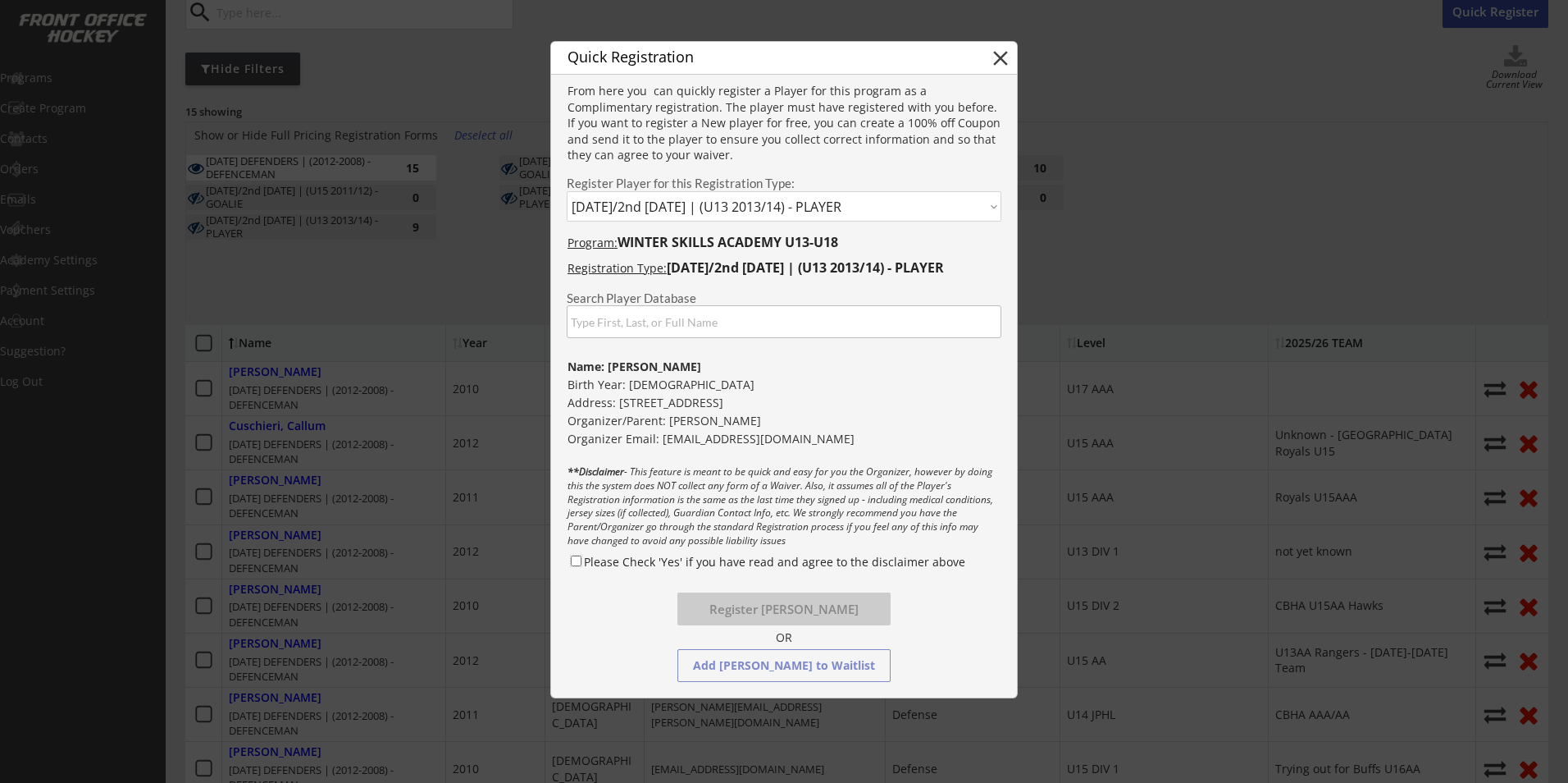
click at [580, 562] on input "Please Check 'Yes' if you have read and agree to the disclaimer above" at bounding box center [576, 560] width 10 height 10
checkbox input "true"
click at [740, 603] on button "Register [PERSON_NAME]" at bounding box center [784, 609] width 213 height 33
select select ""PLACEHOLDER_1427118222253""
checkbox input "false"
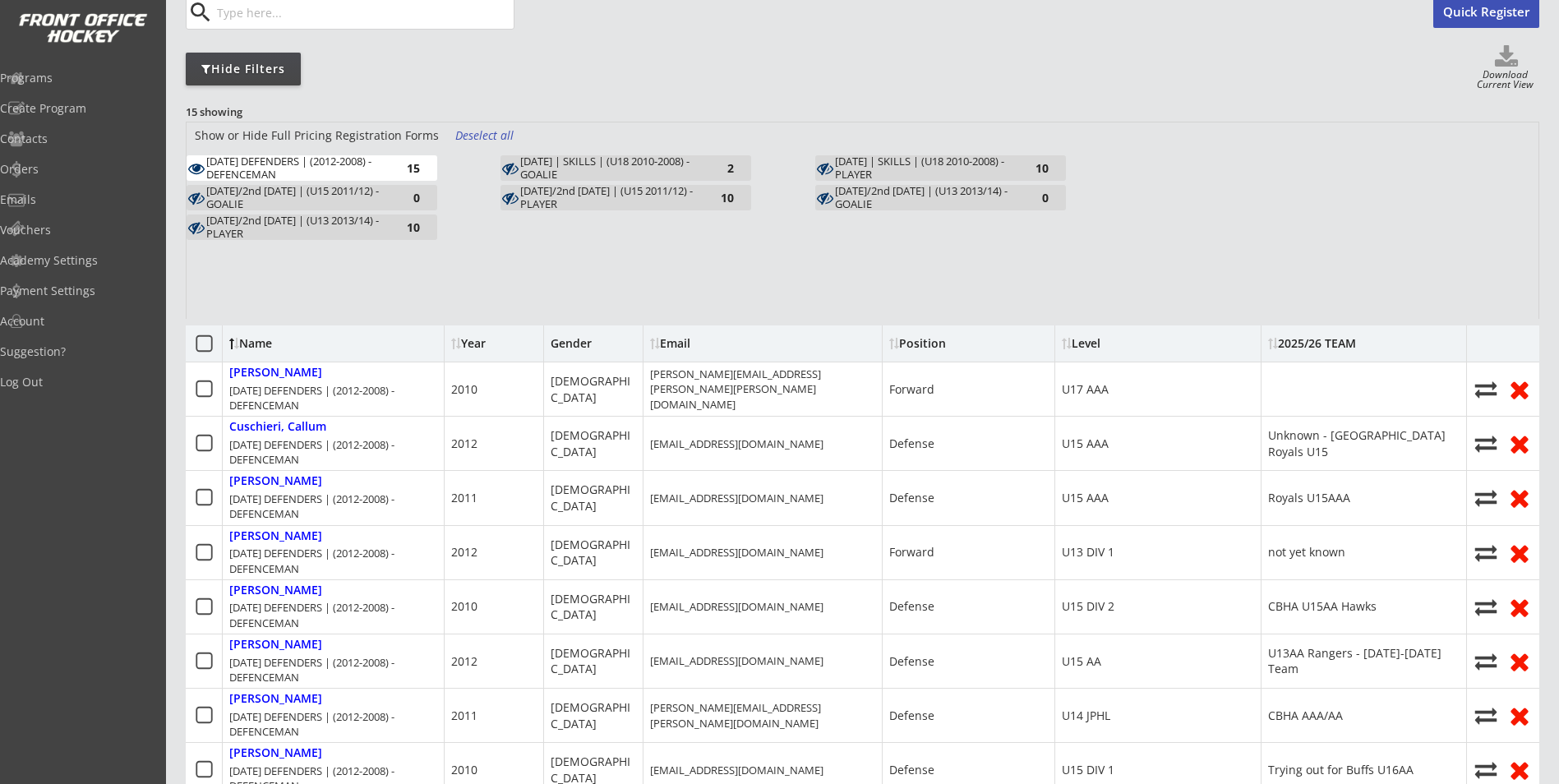
click at [380, 228] on div "[DATE]/2nd [DATE] | (U13 2013/14) - PLAYER" at bounding box center [297, 226] width 181 height 25
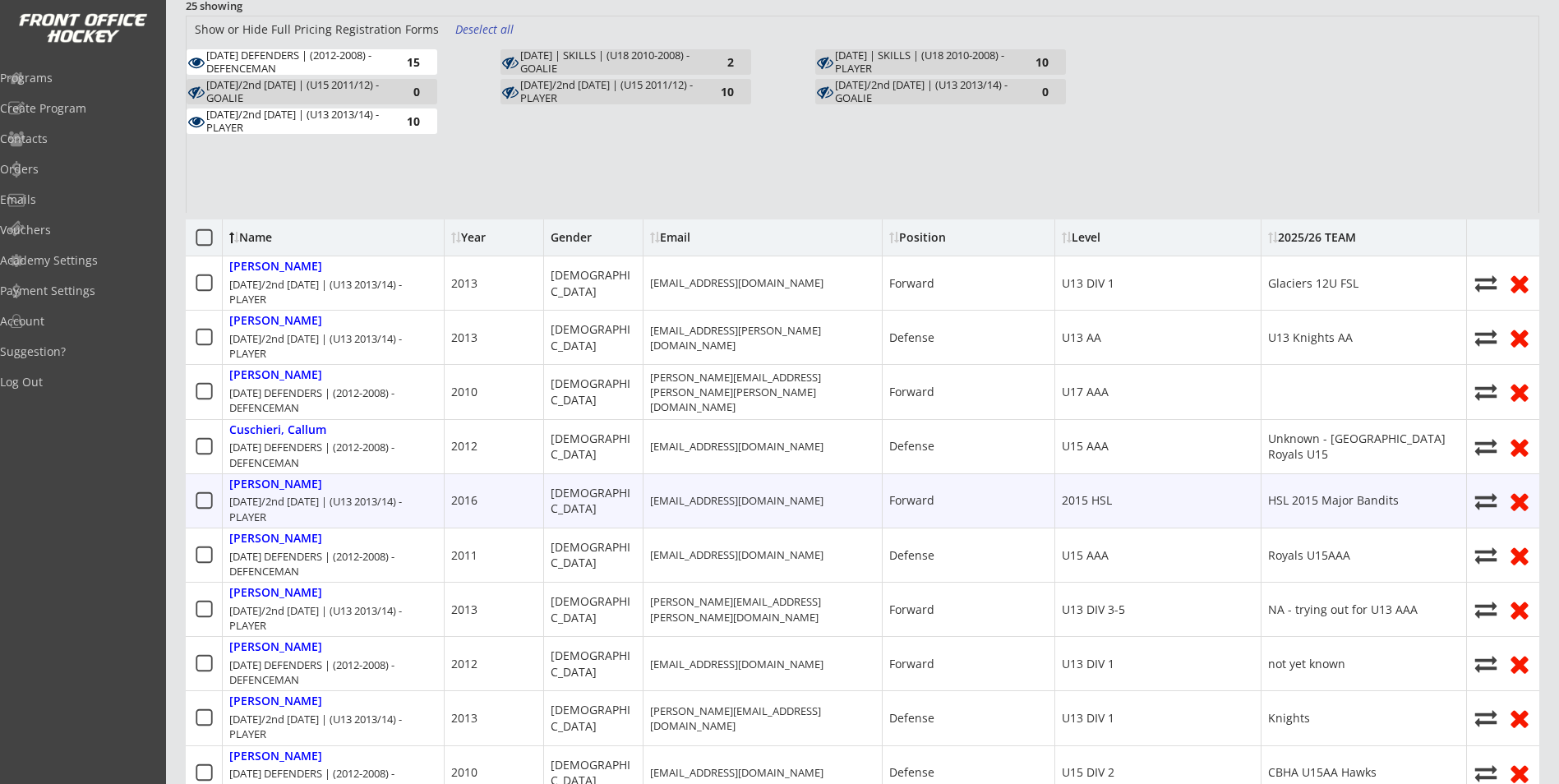
scroll to position [164, 0]
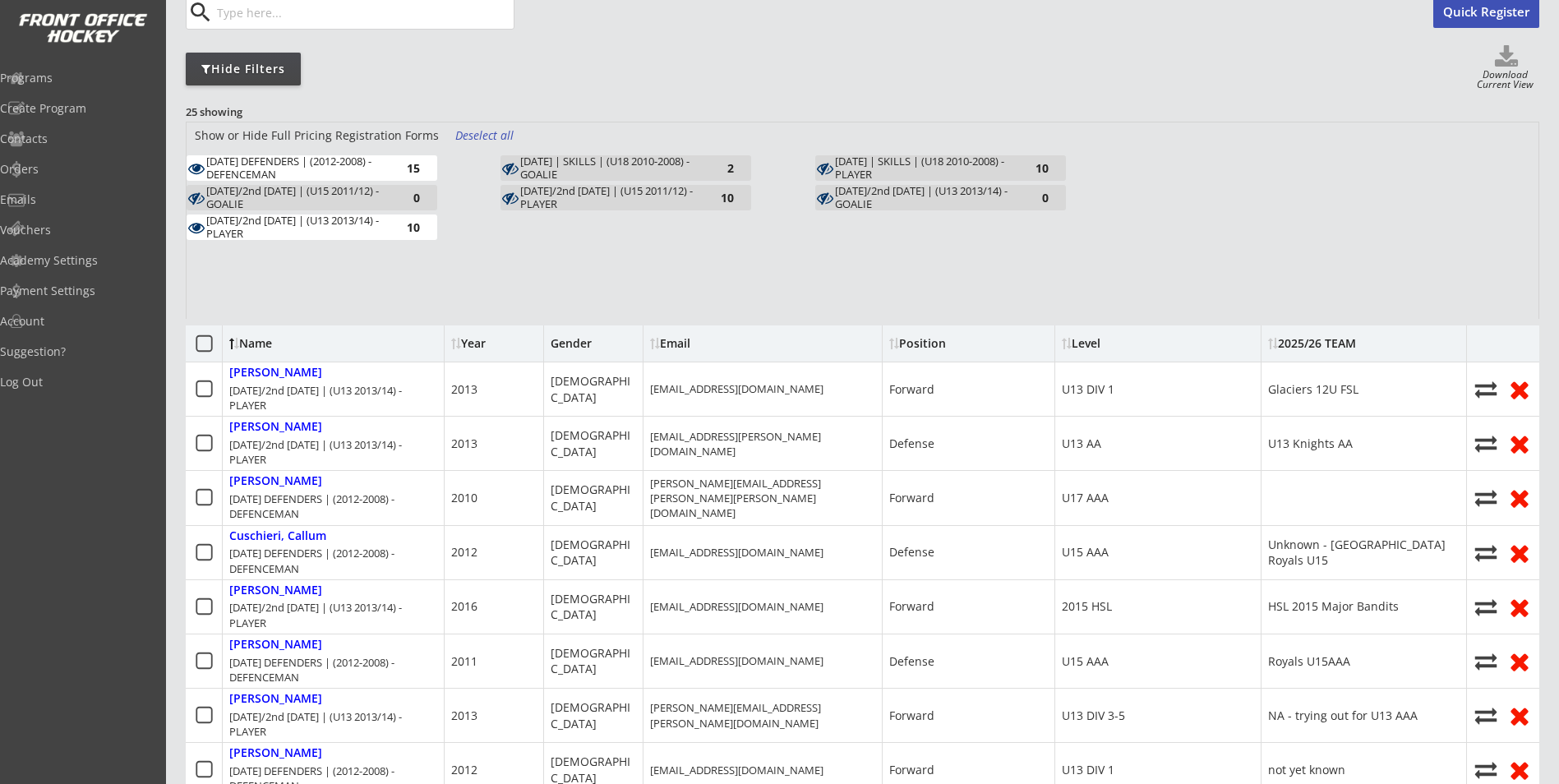
click at [468, 129] on div "Deselect all" at bounding box center [485, 135] width 61 height 16
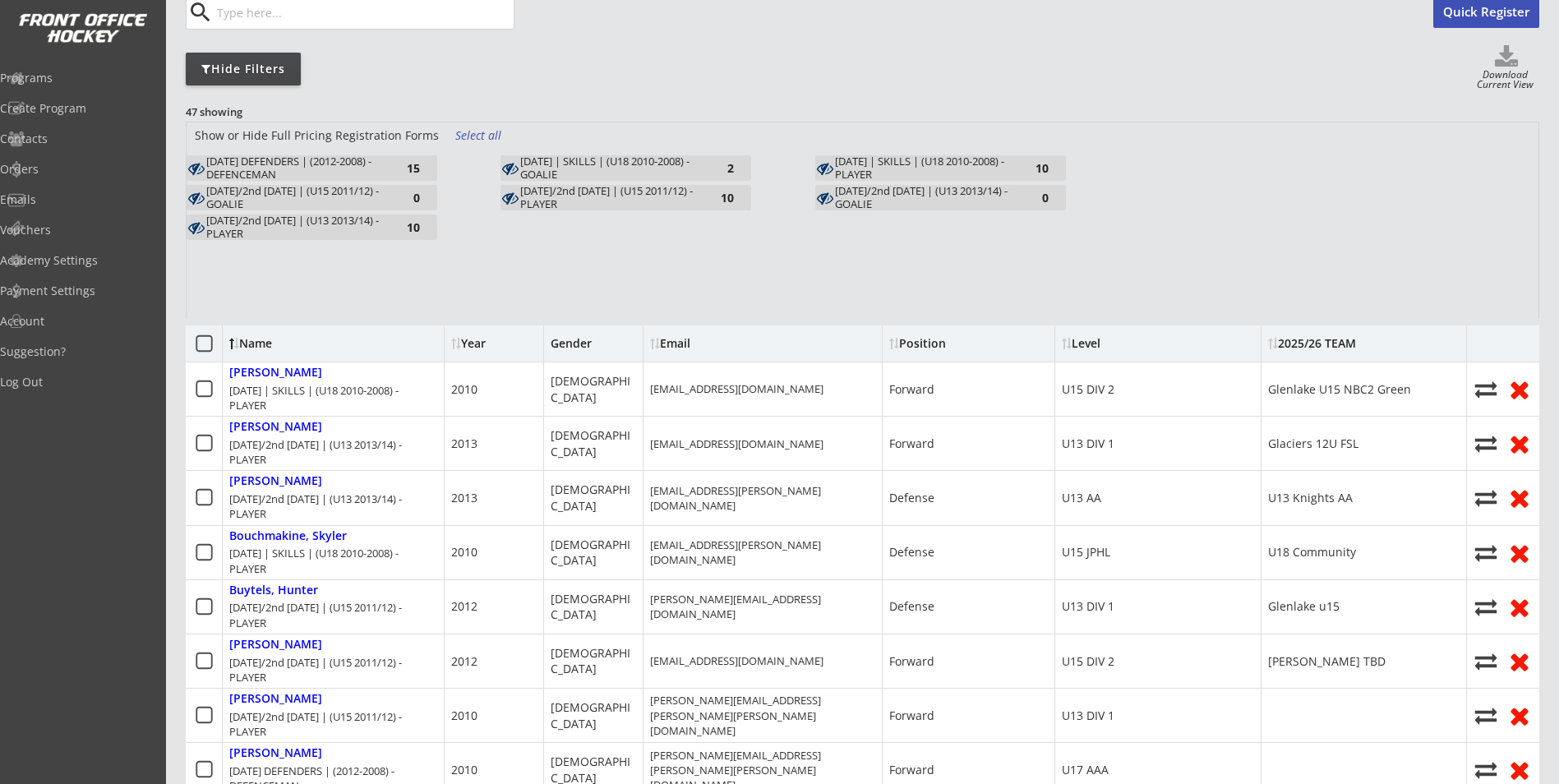
click at [361, 223] on div "[DATE]/2nd [DATE] | (U13 2013/14) - PLAYER" at bounding box center [297, 226] width 181 height 25
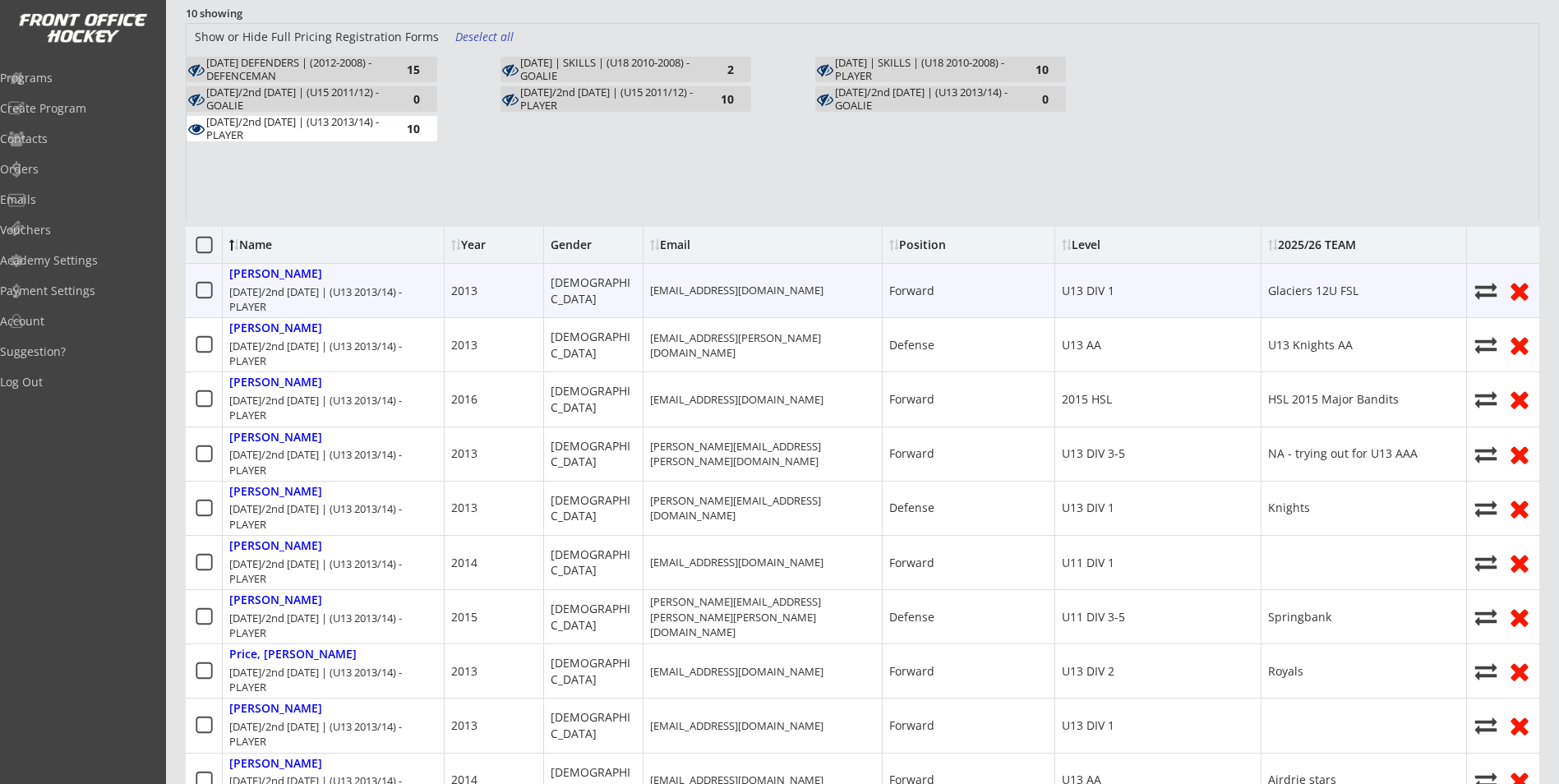
scroll to position [246, 0]
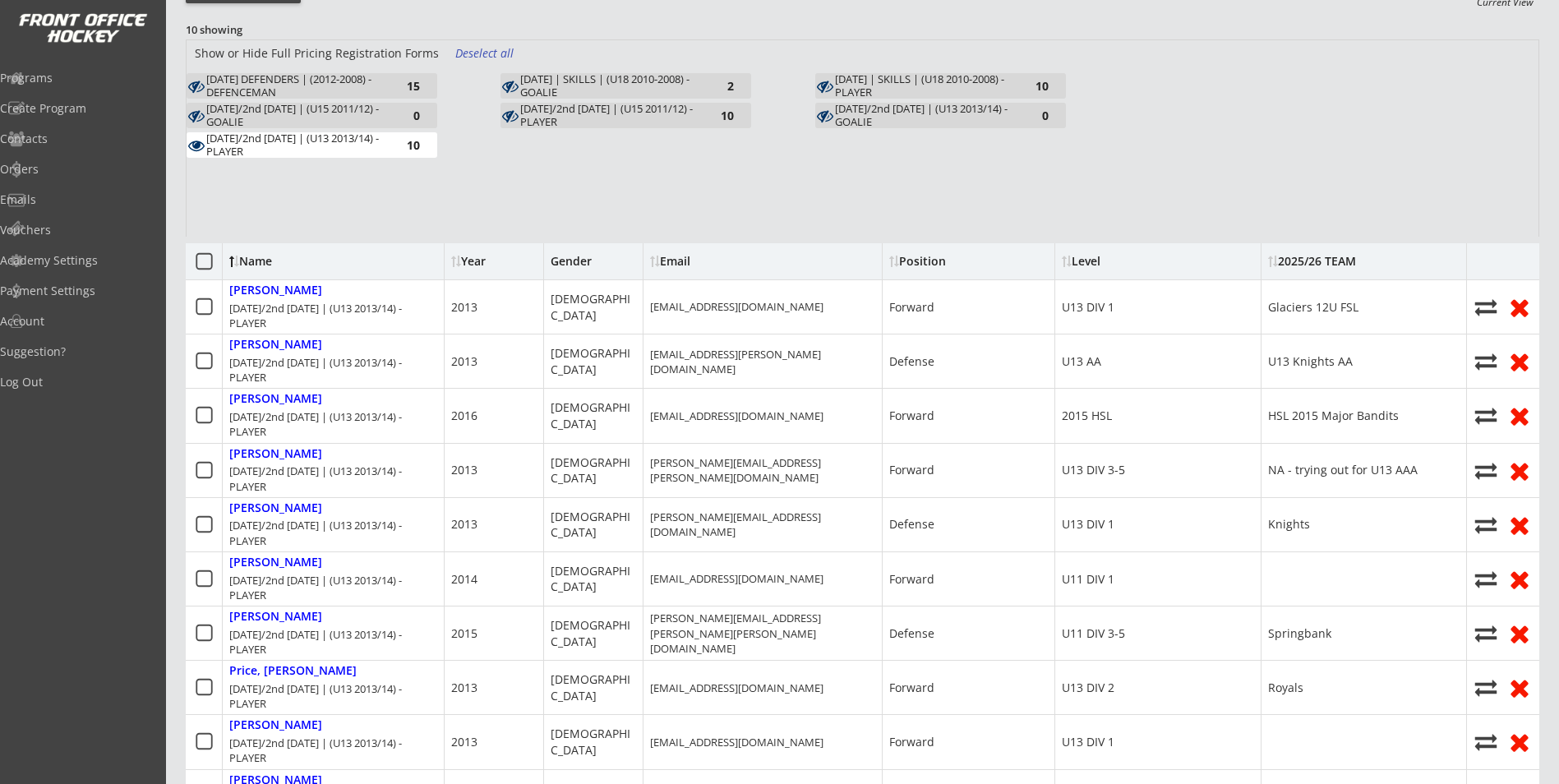
click at [390, 154] on div "[DATE]/2nd [DATE] | (U13 2013/14) - PLAYER 10" at bounding box center [312, 144] width 251 height 25
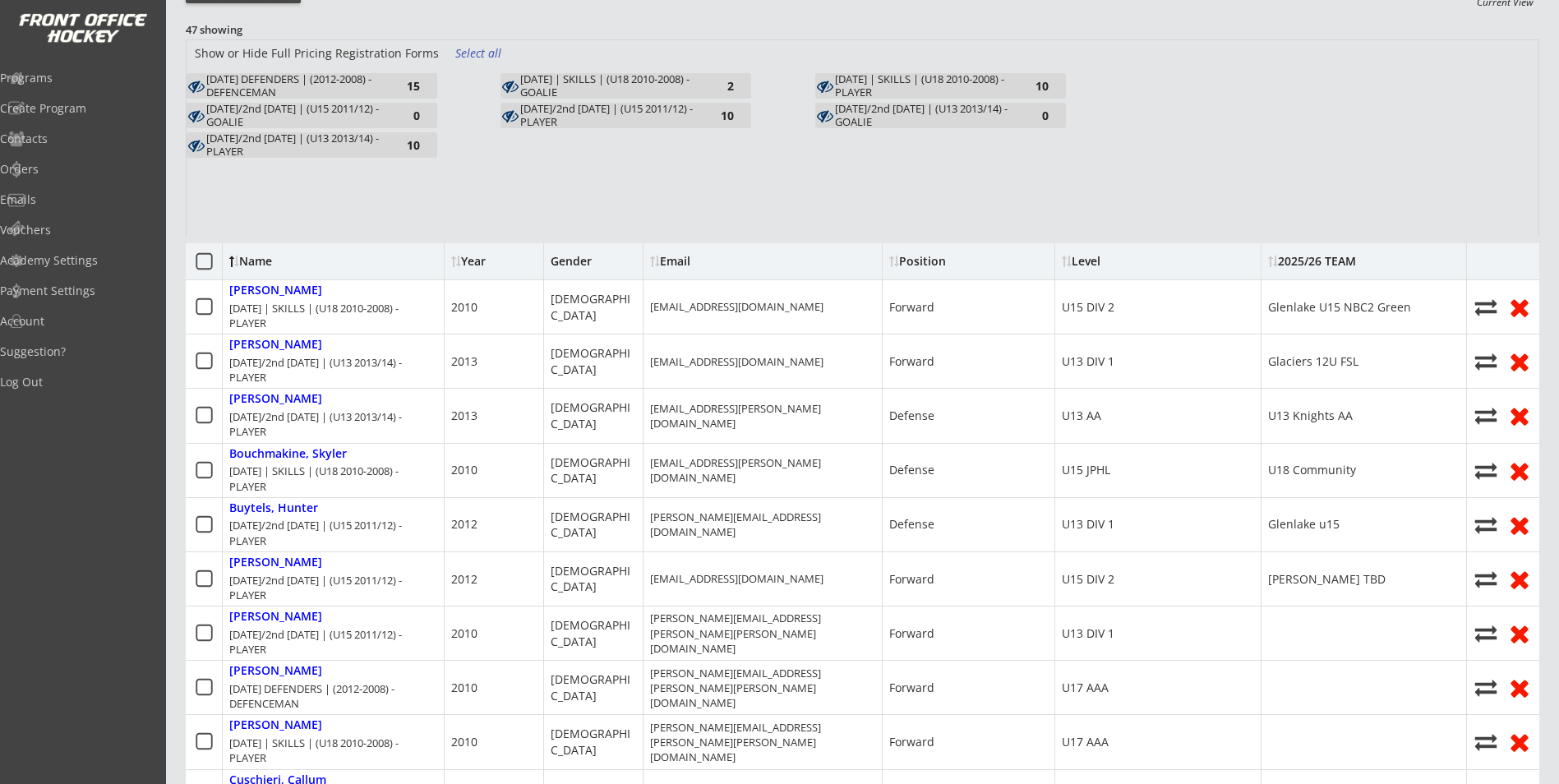
click at [384, 73] on div "[DATE] DEFENDERS | (2012-2008) - DEFENCEMAN" at bounding box center [297, 86] width 181 height 25
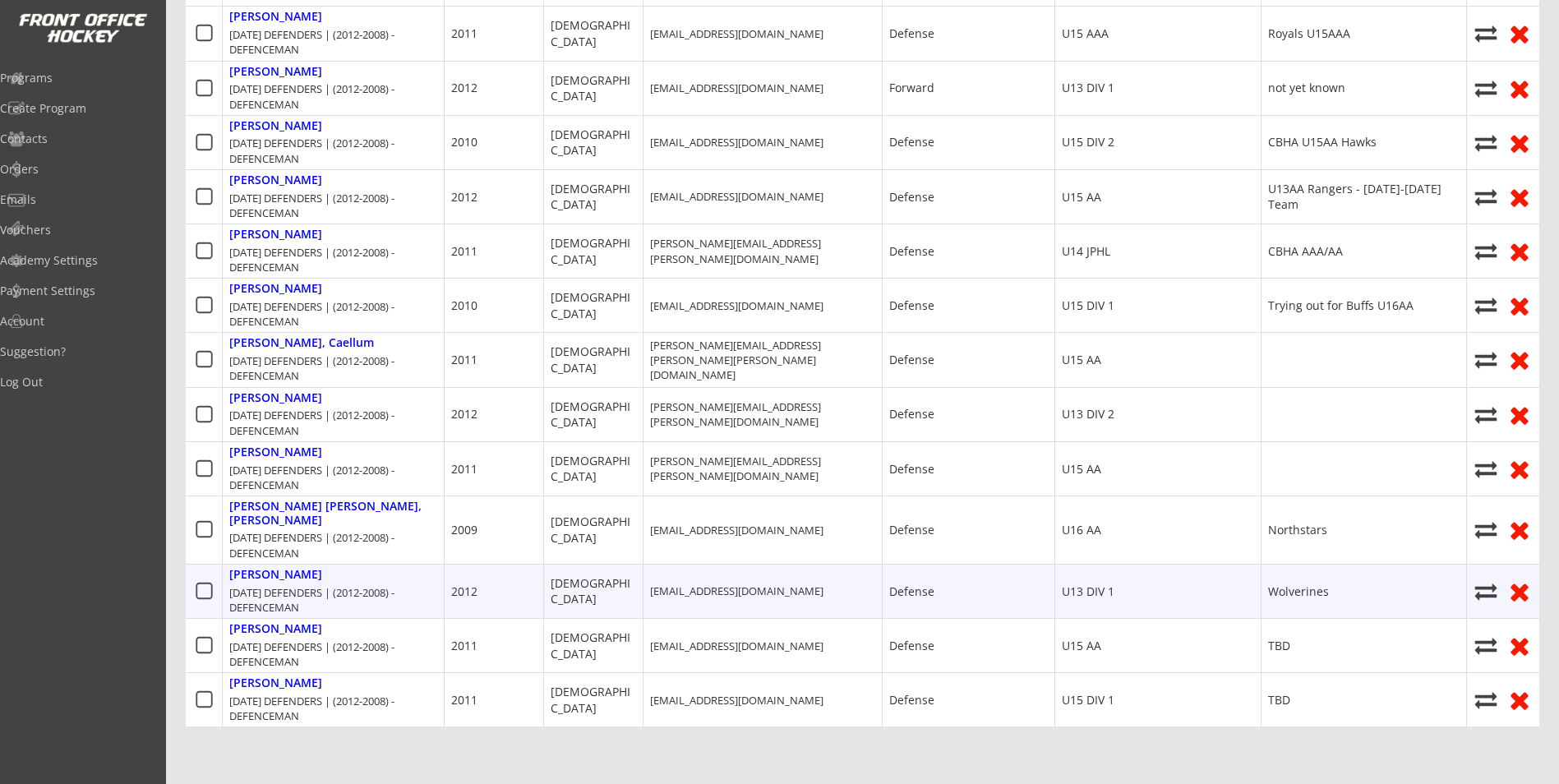
scroll to position [657, 0]
